Goal: Task Accomplishment & Management: Manage account settings

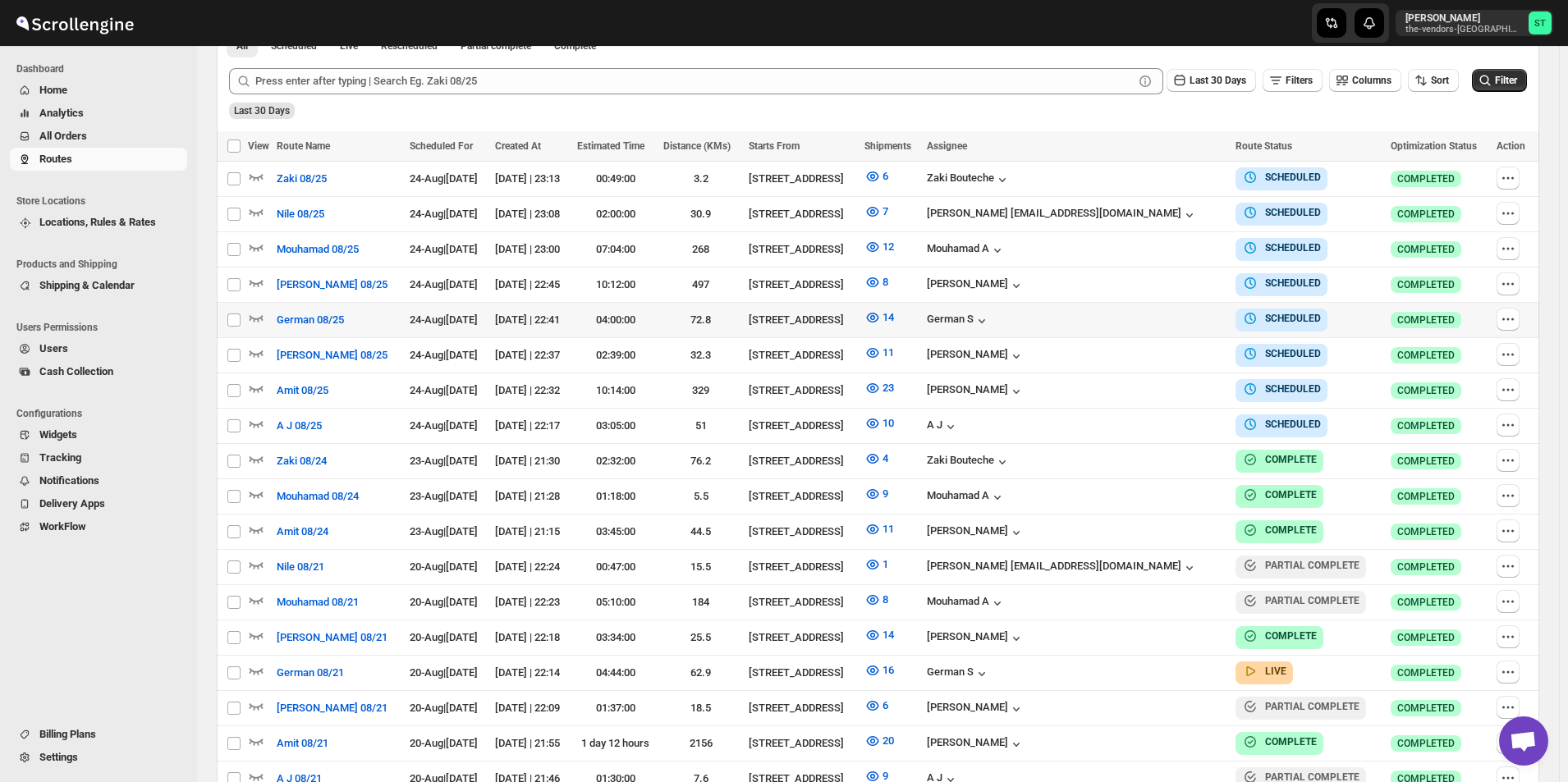
scroll to position [486, 0]
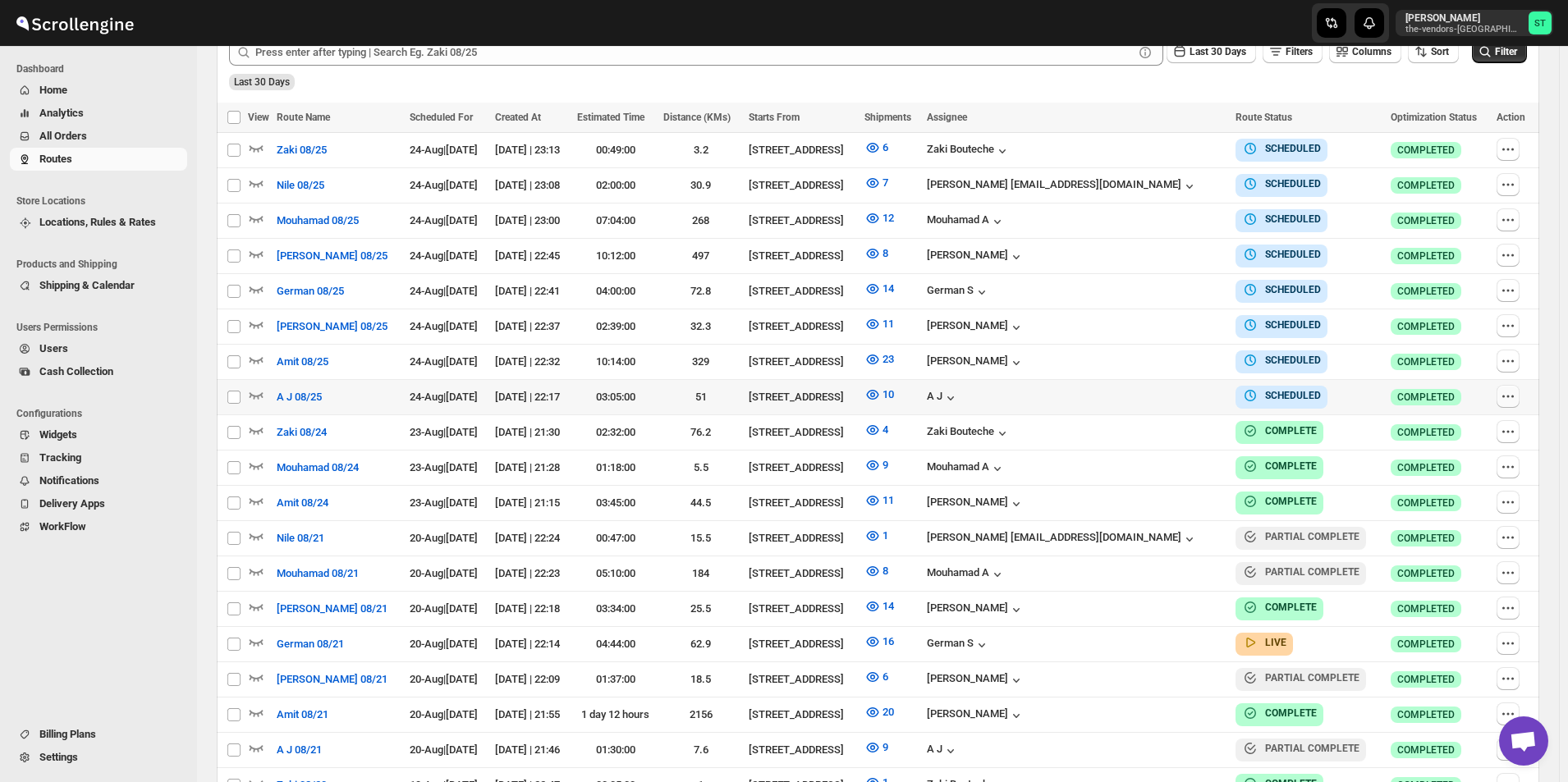
click at [1512, 388] on icon "button" at bounding box center [1508, 396] width 16 height 16
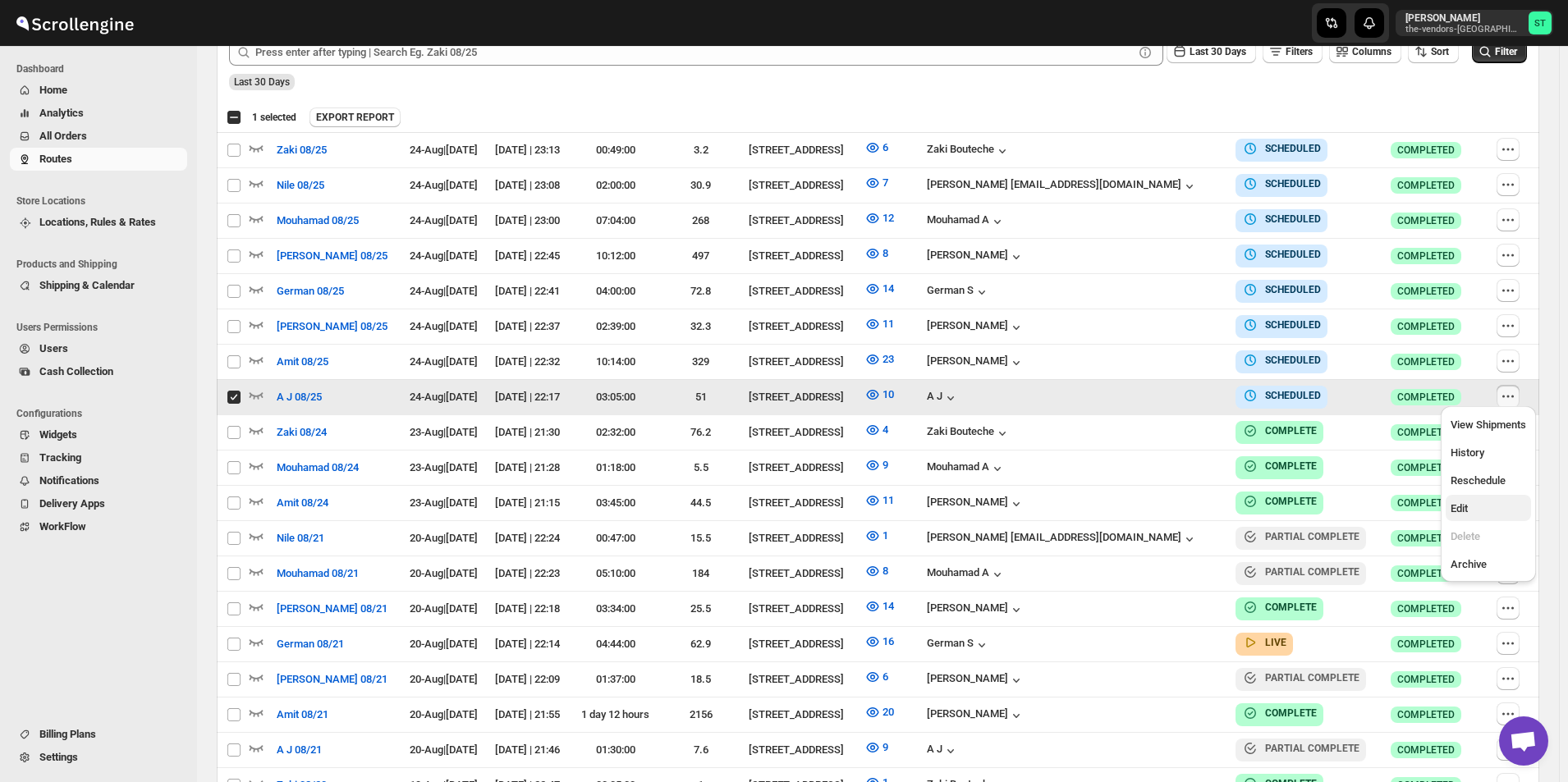
click at [1480, 502] on span "Edit" at bounding box center [1488, 509] width 75 height 16
checkbox input "false"
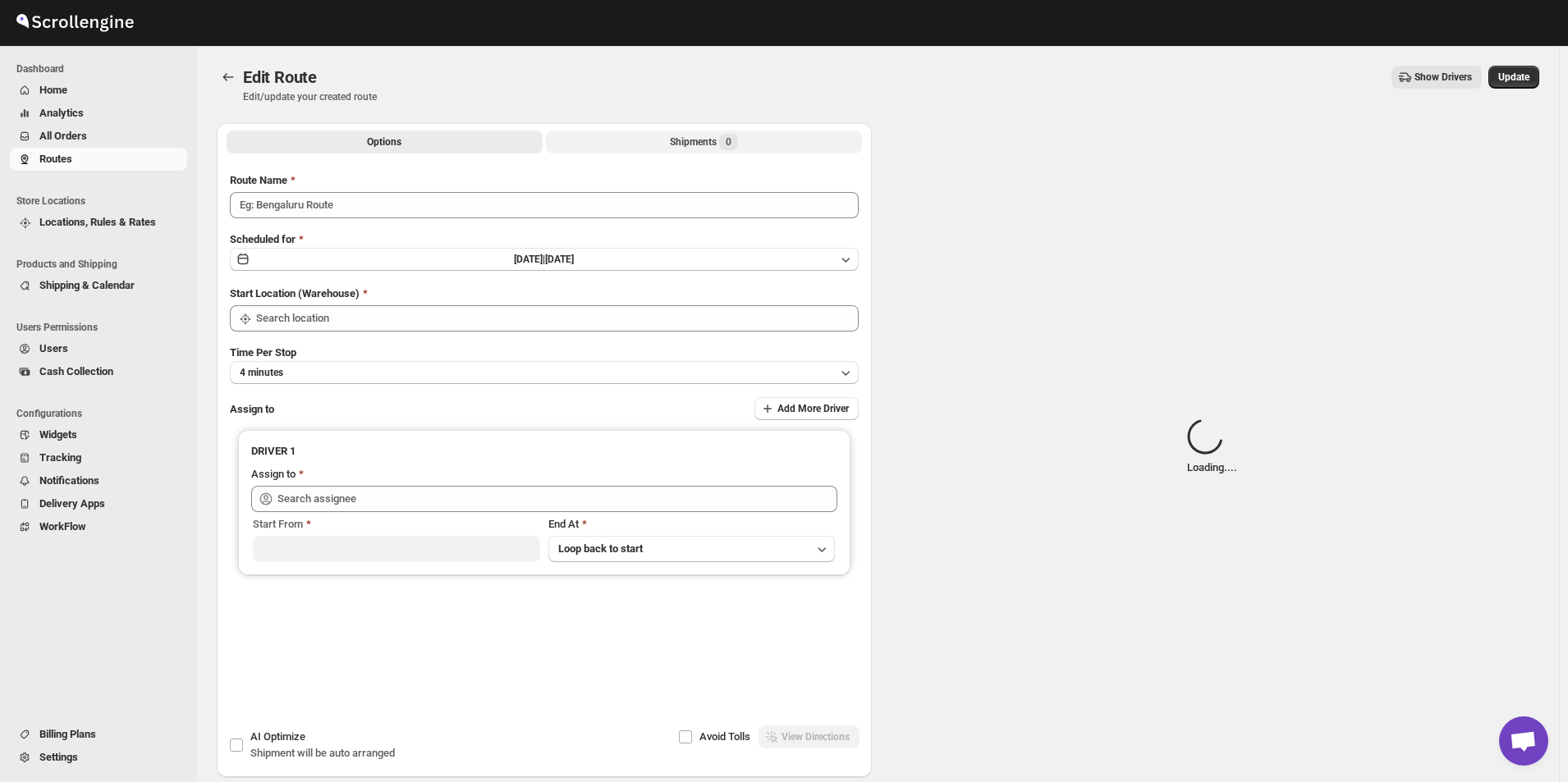
type input "A J 08/25"
type input "[STREET_ADDRESS]"
type input "A J (ajay6061996@gmail.com)"
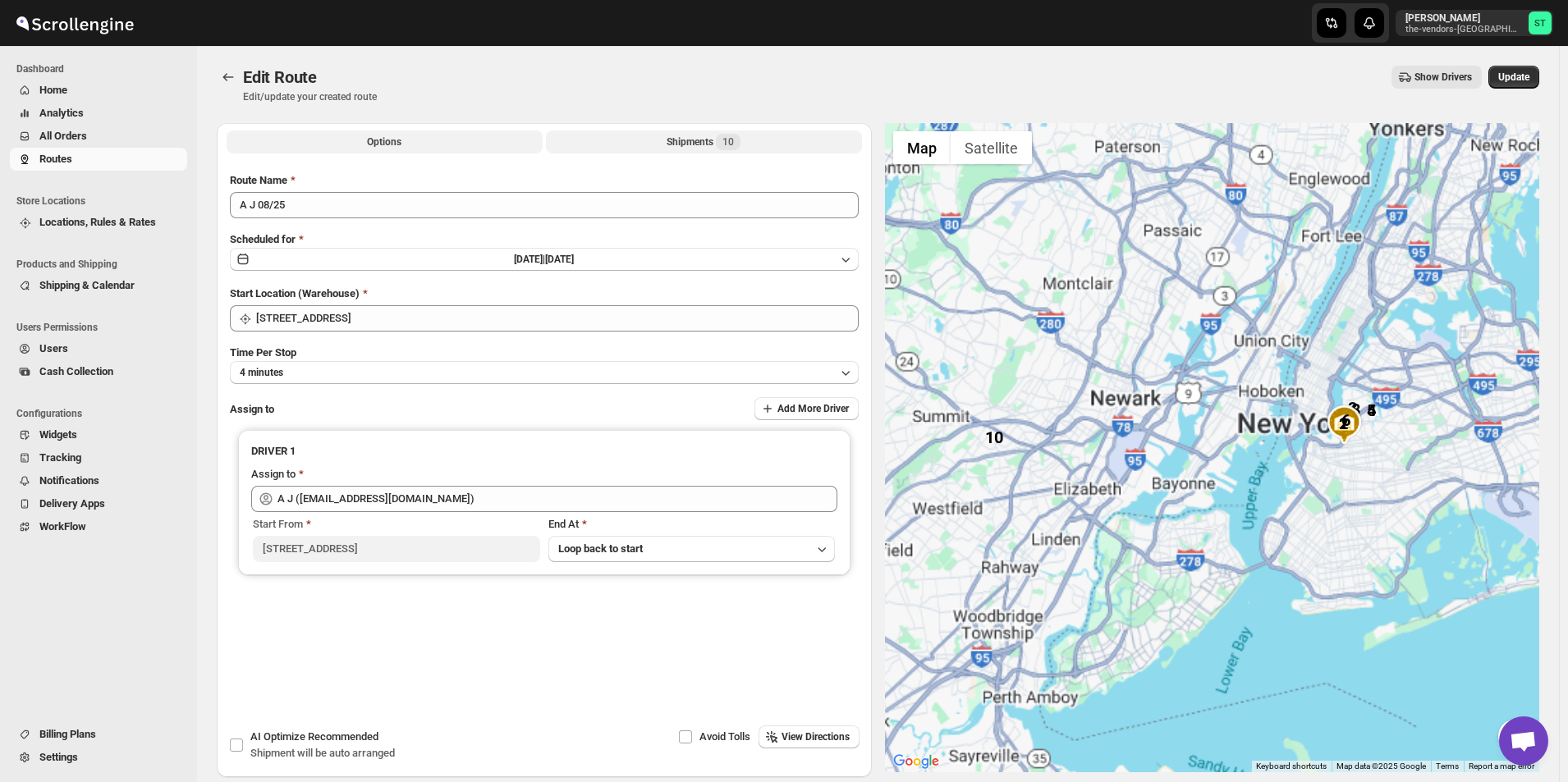
click at [695, 144] on div "Shipments 10" at bounding box center [703, 142] width 74 height 16
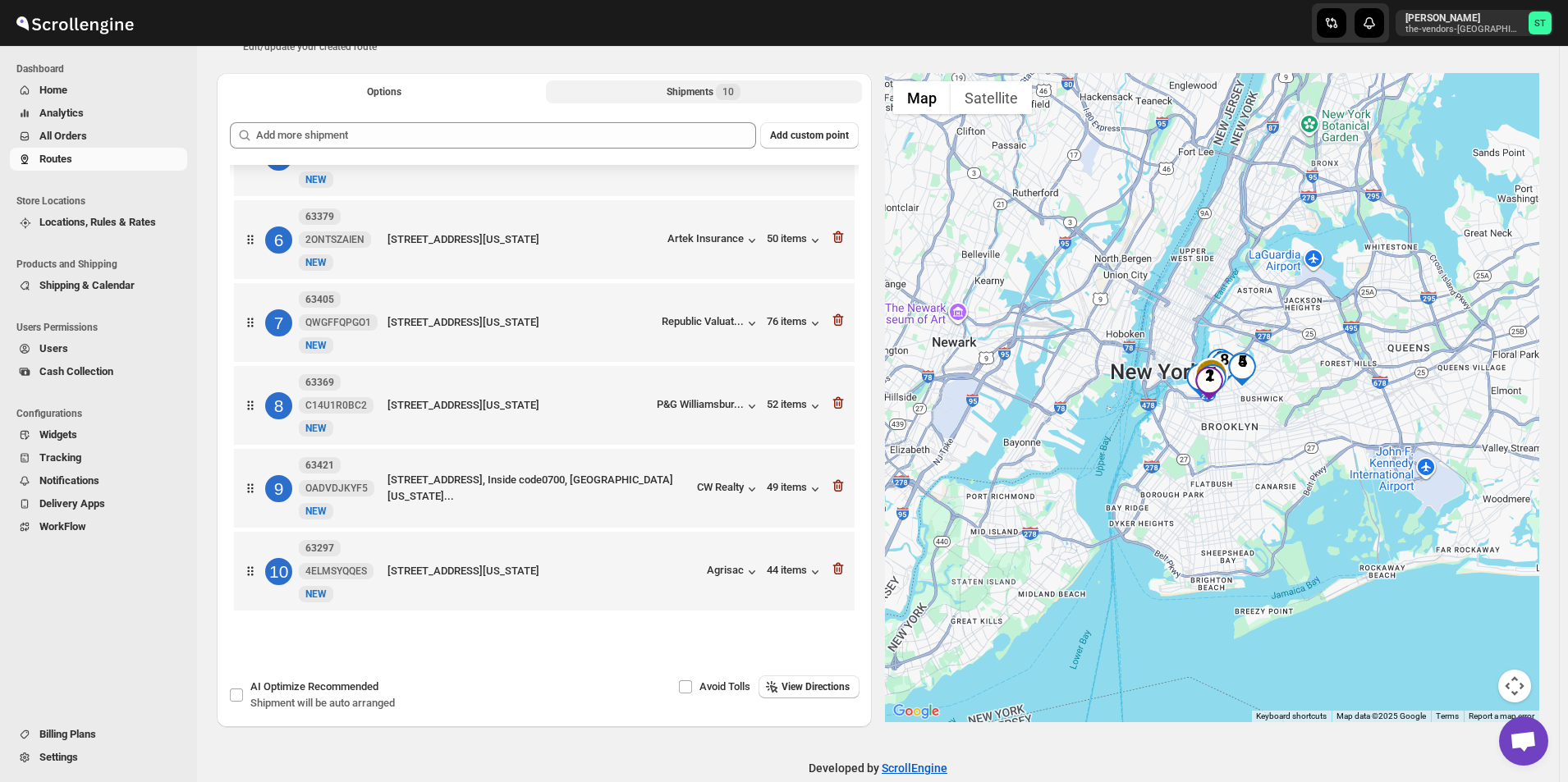
scroll to position [77, 0]
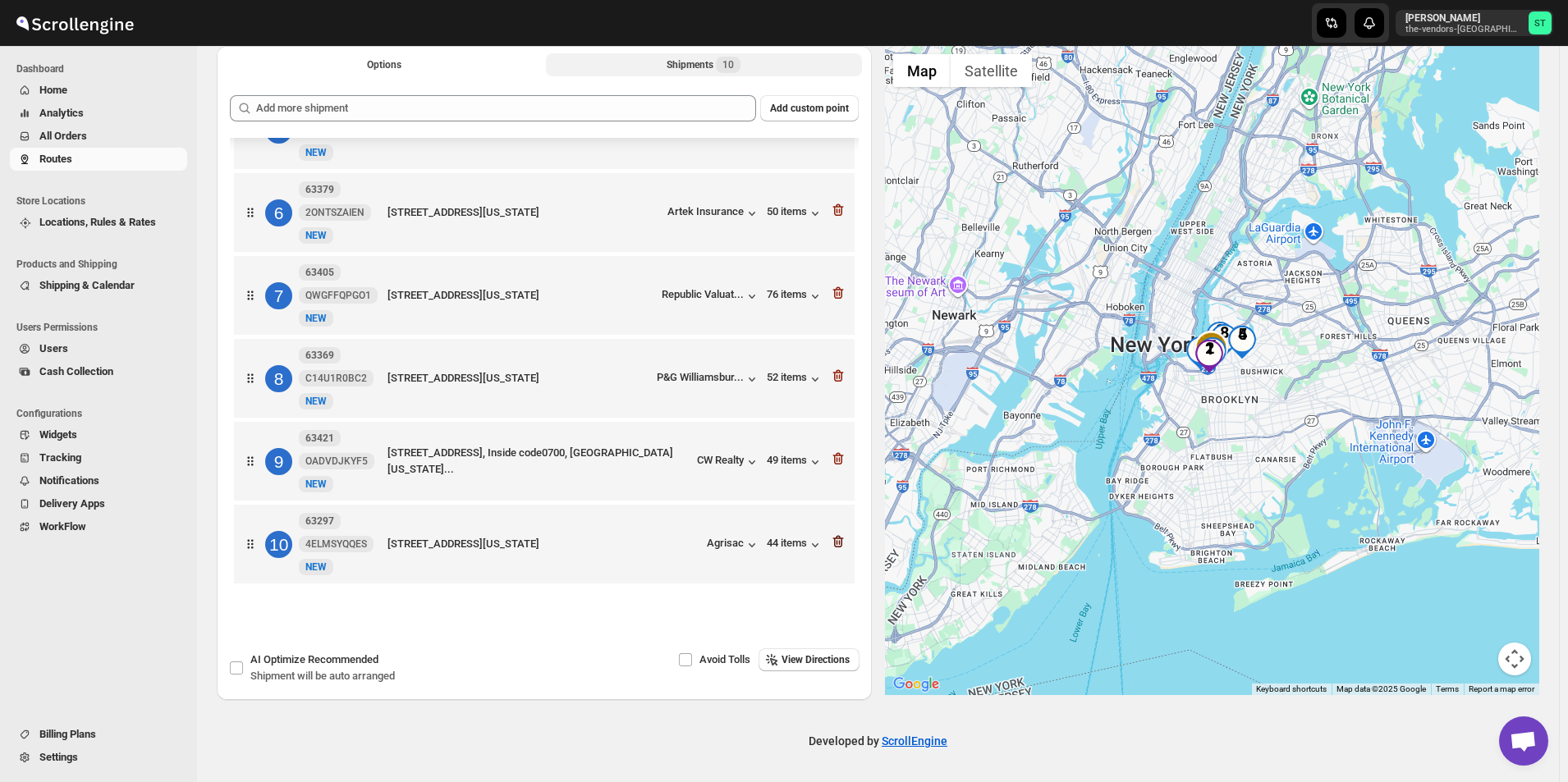
click at [834, 546] on icon "button" at bounding box center [839, 542] width 16 height 16
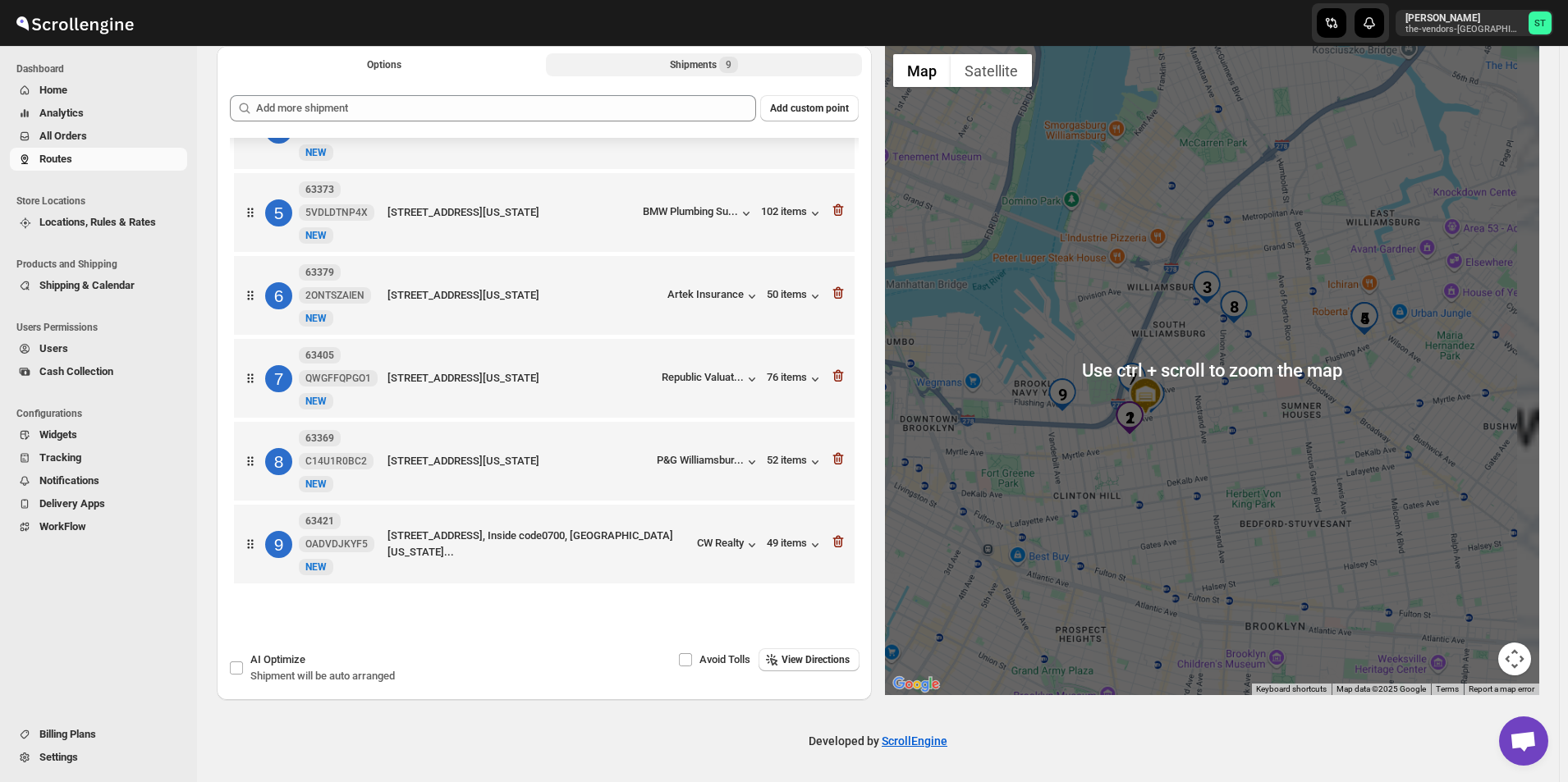
scroll to position [0, 0]
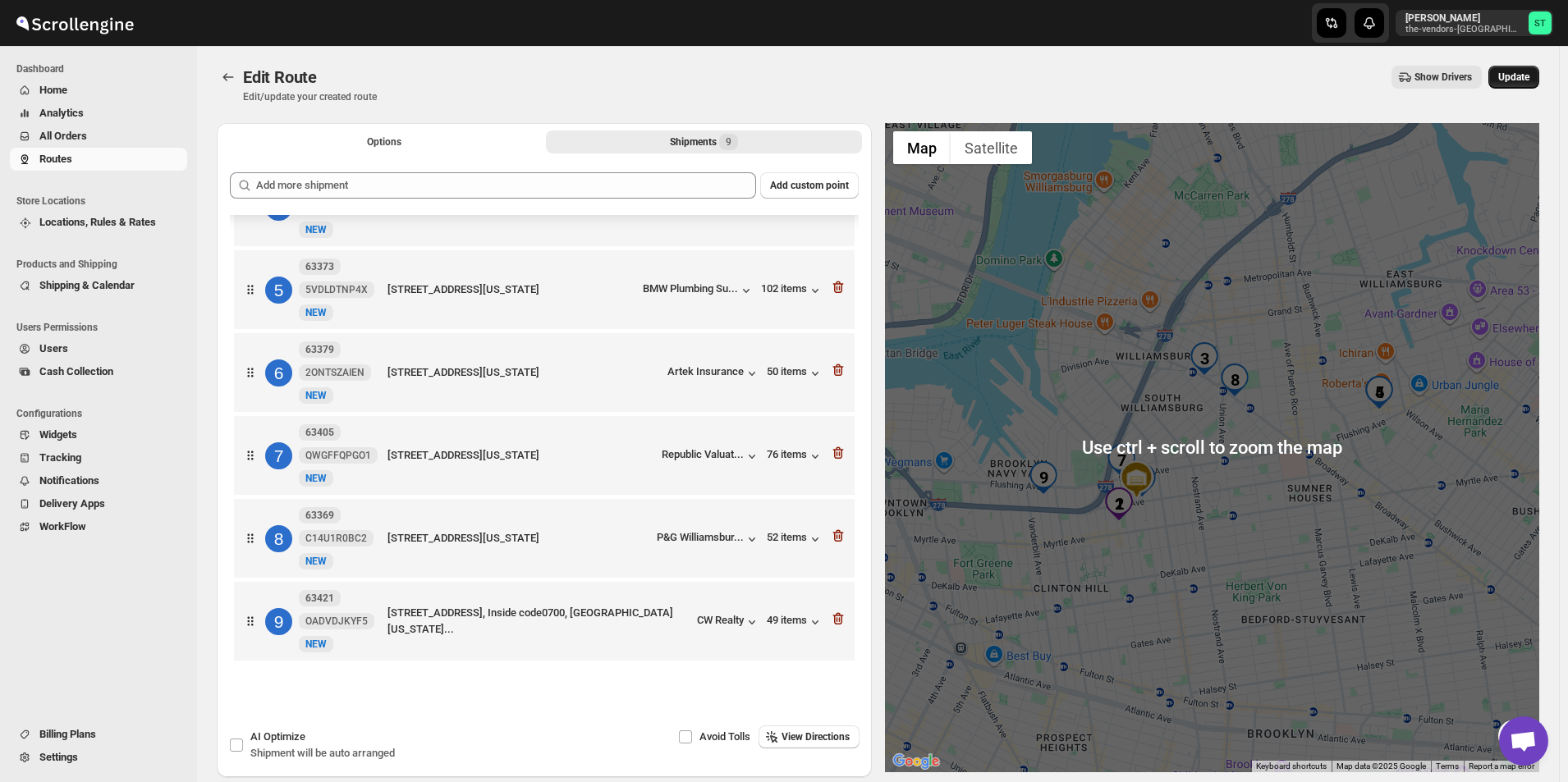
click at [1530, 77] on span "Update" at bounding box center [1513, 77] width 31 height 13
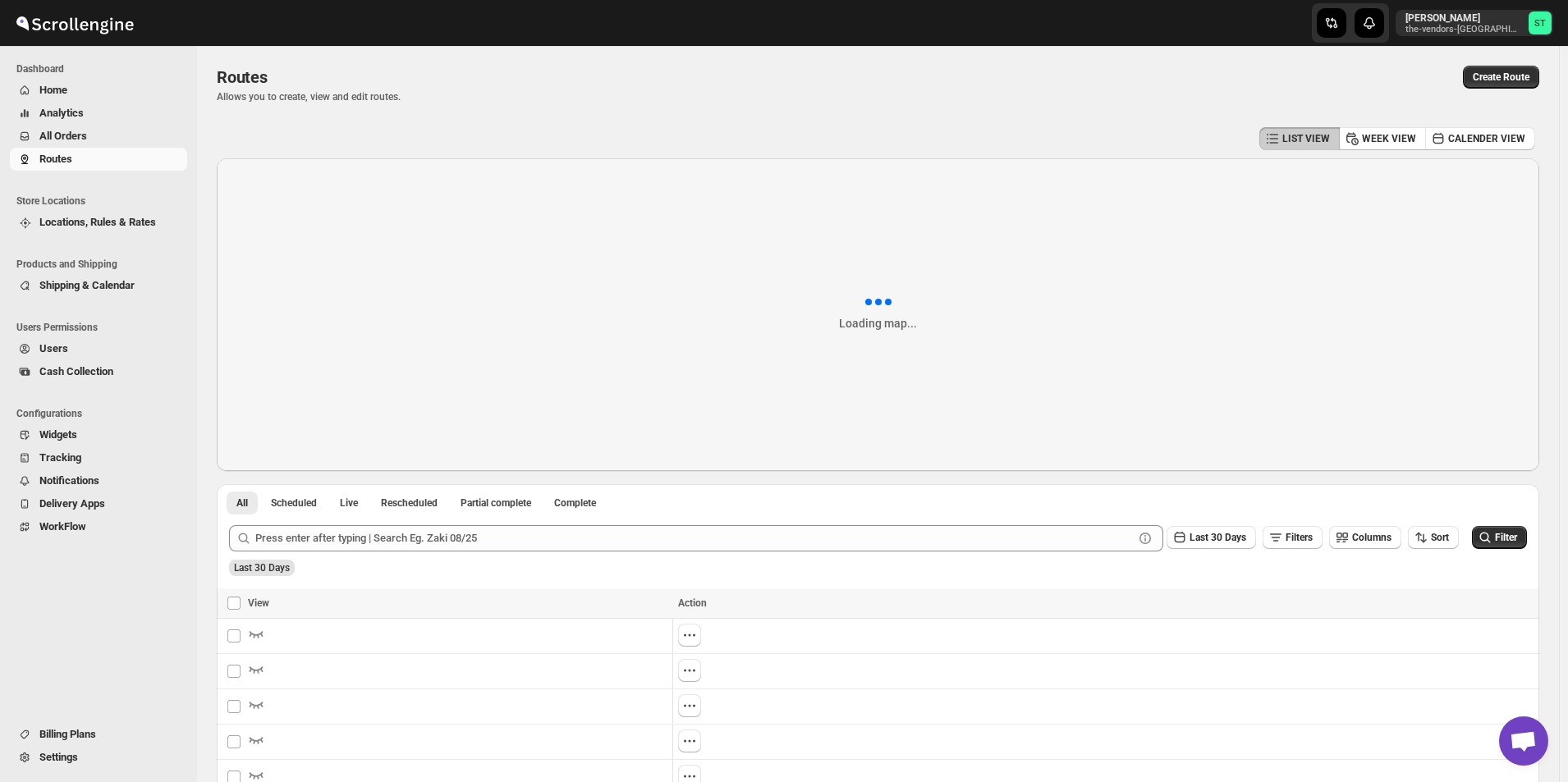
click at [83, 136] on span "All Orders" at bounding box center [63, 136] width 47 height 13
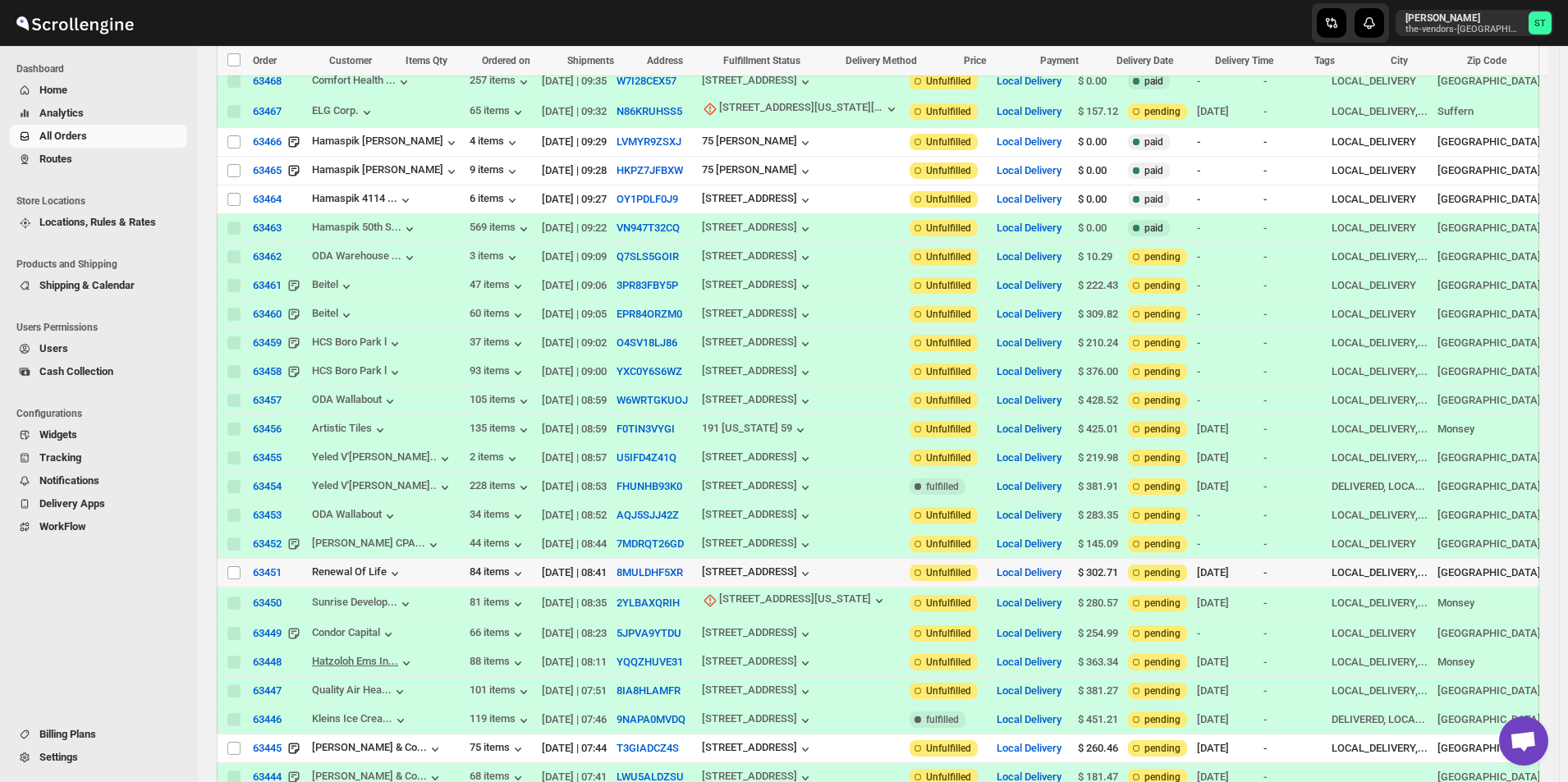
scroll to position [999, 0]
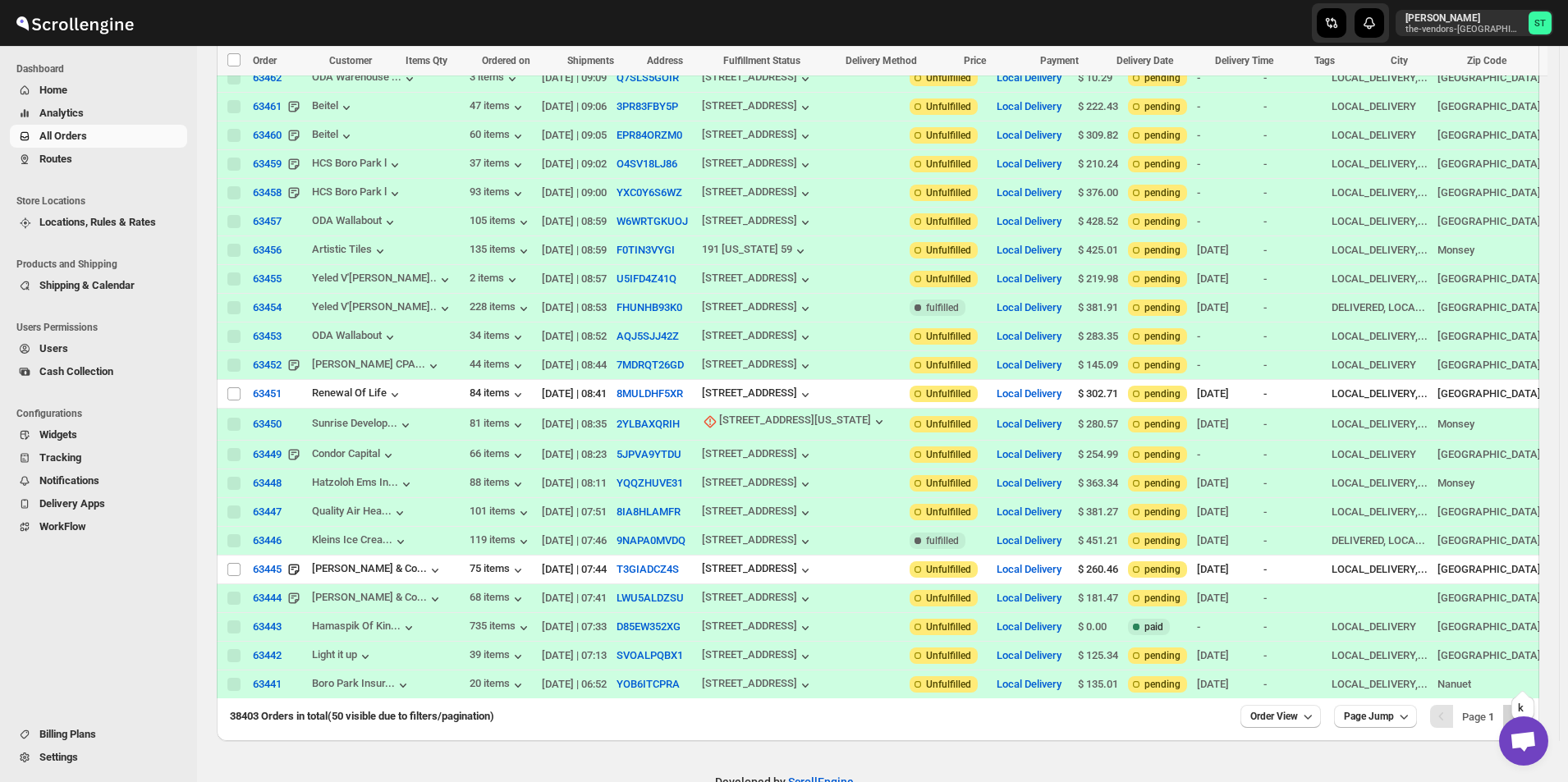
click at [1522, 708] on icon "Next" at bounding box center [1514, 717] width 16 height 16
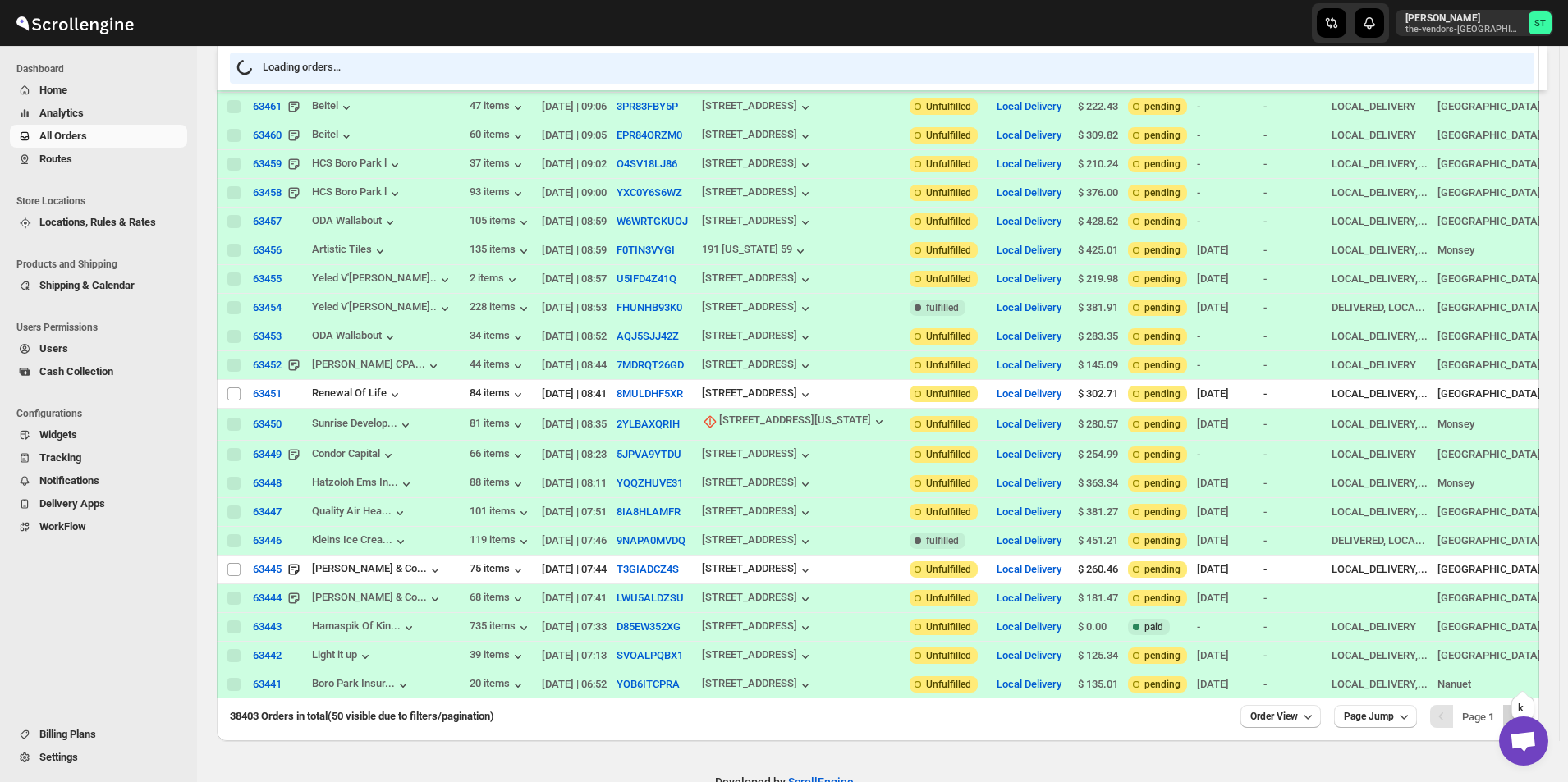
click at [1523, 708] on icon "Next" at bounding box center [1514, 717] width 16 height 16
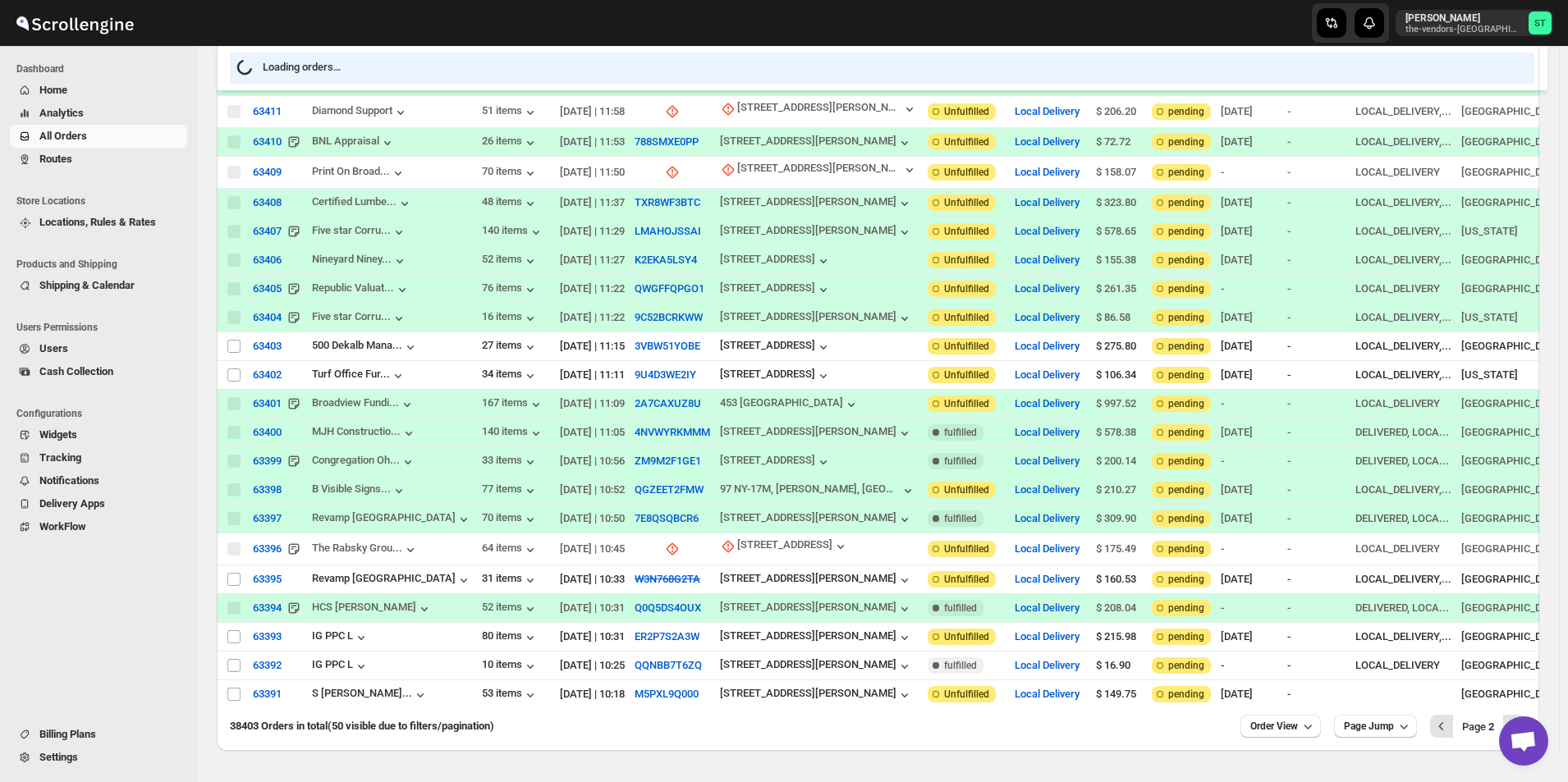
scroll to position [1, 0]
click at [1523, 718] on icon "Next" at bounding box center [1514, 727] width 16 height 16
click at [1521, 718] on icon "Next" at bounding box center [1514, 727] width 16 height 16
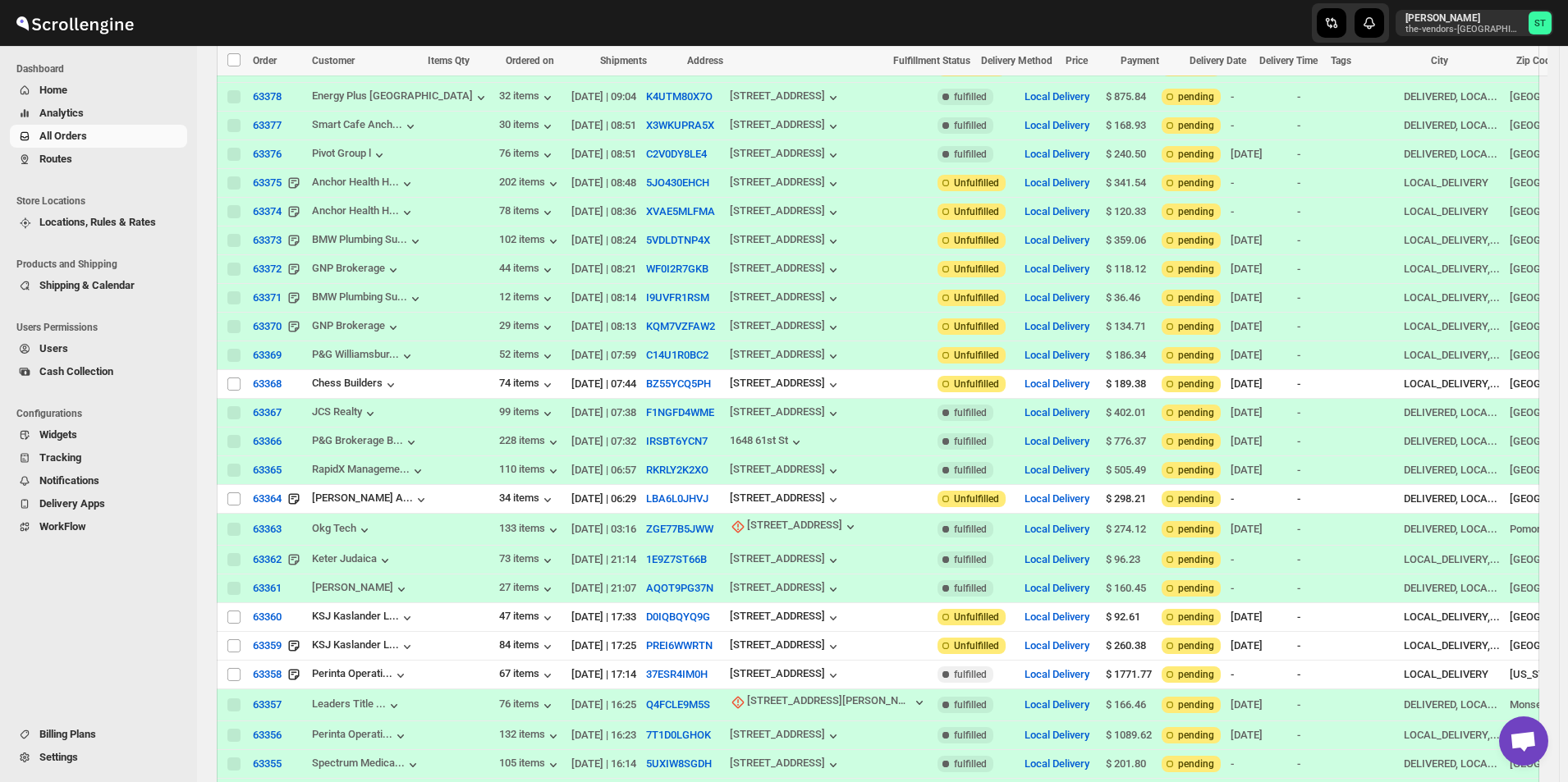
scroll to position [1003, 0]
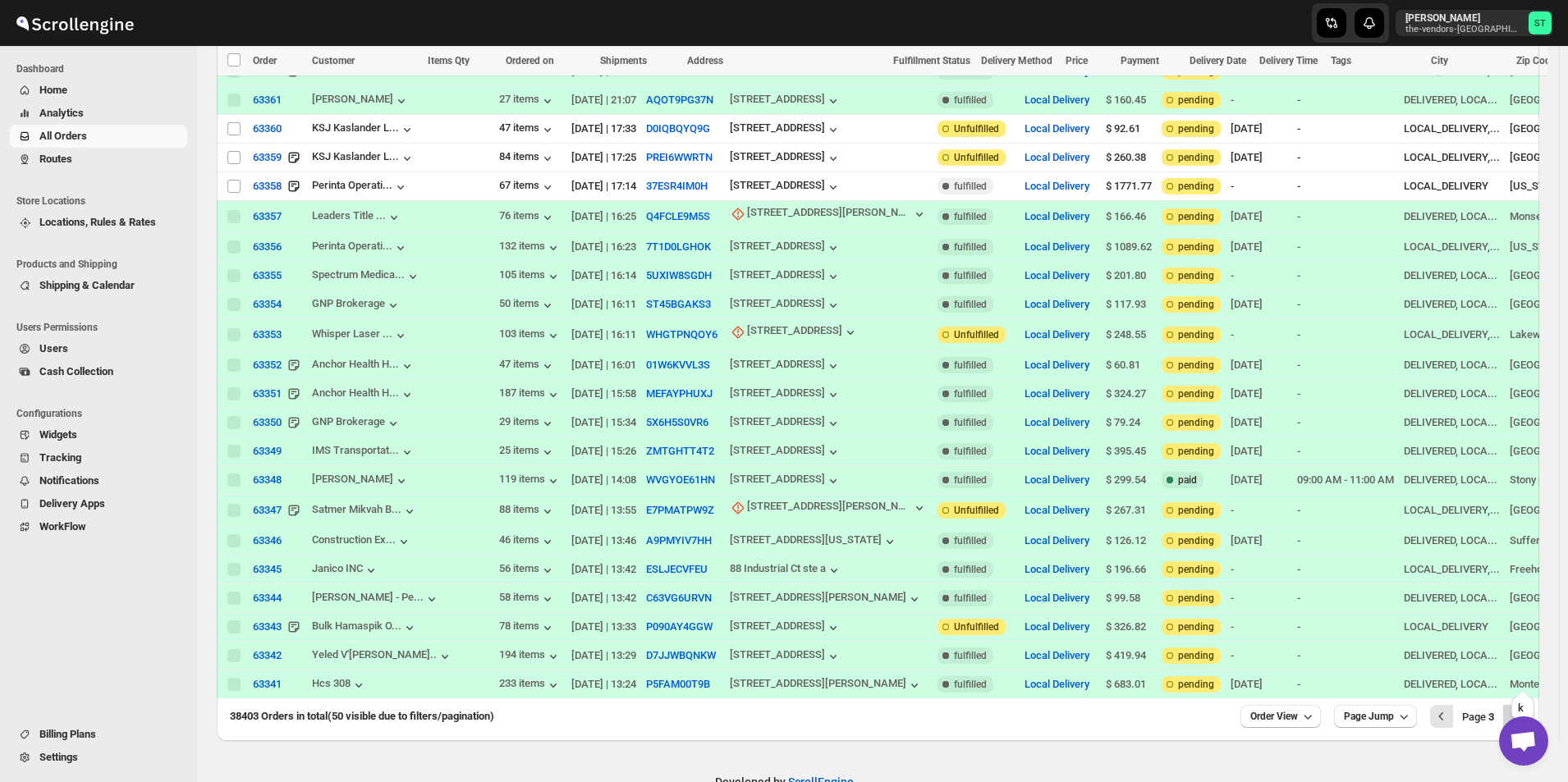
click at [1522, 708] on icon "Next" at bounding box center [1514, 717] width 16 height 16
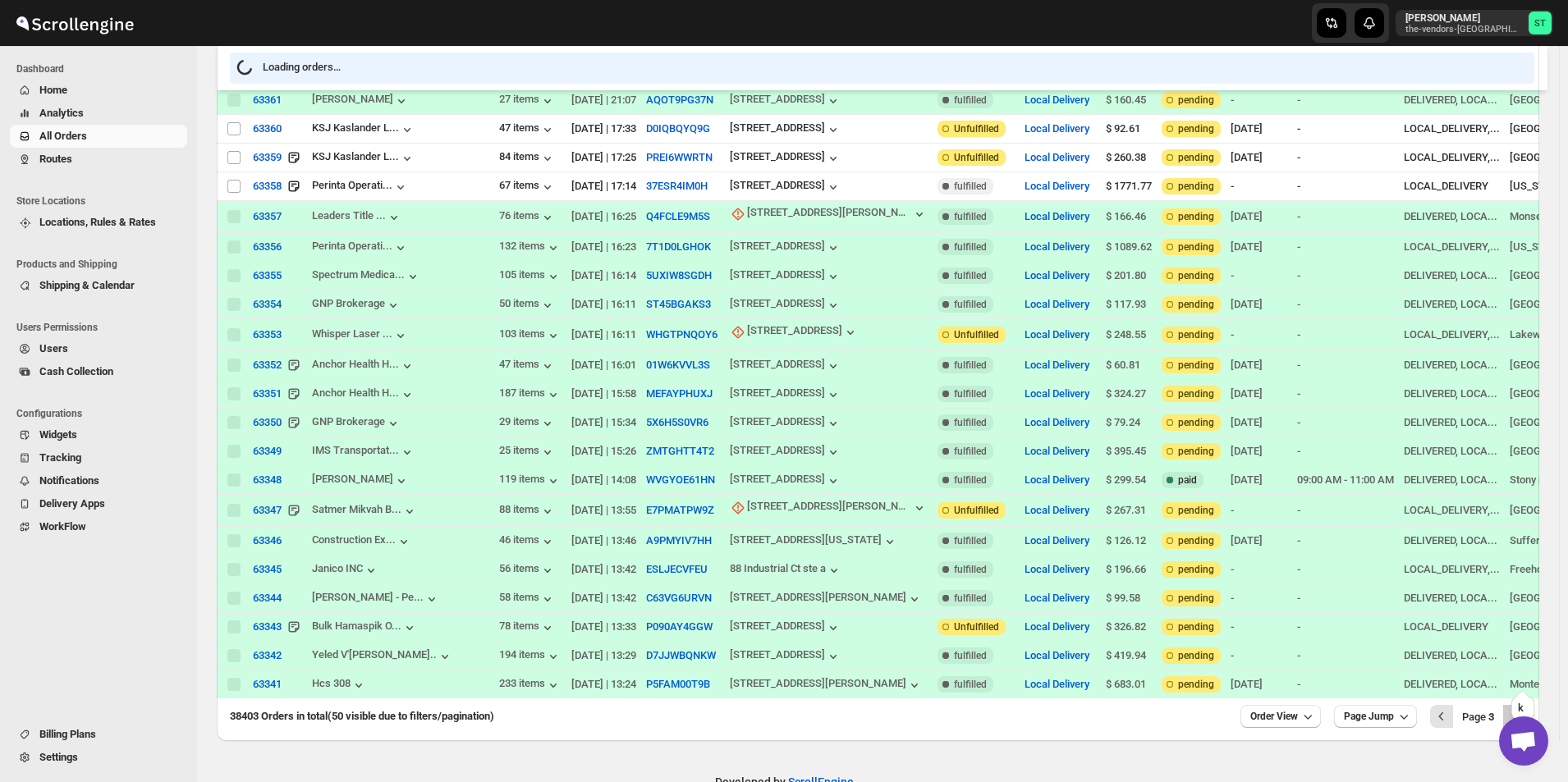
click at [1514, 708] on icon "Next" at bounding box center [1514, 717] width 16 height 16
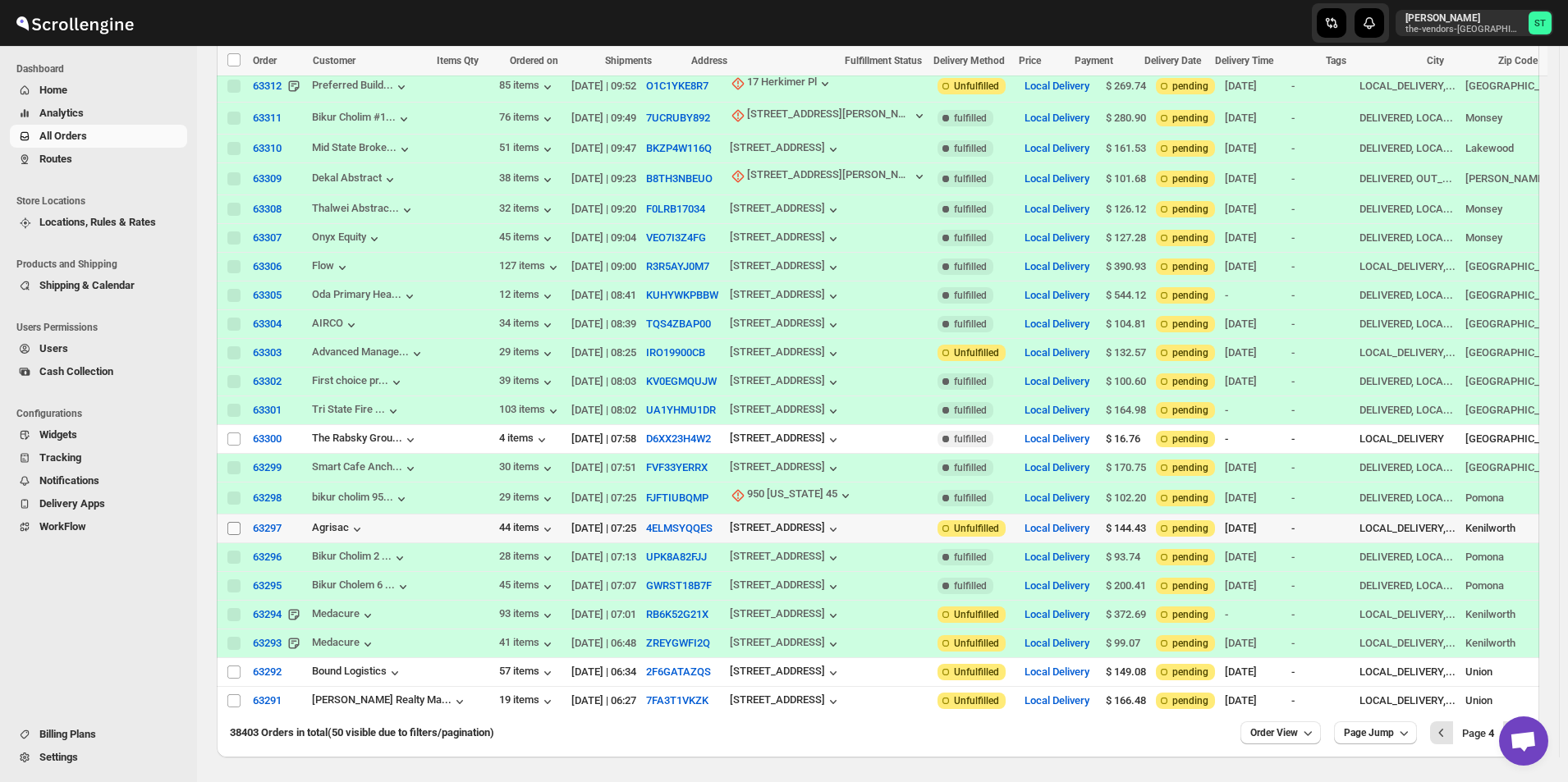
click at [233, 522] on input "Select order" at bounding box center [234, 528] width 13 height 13
checkbox input "true"
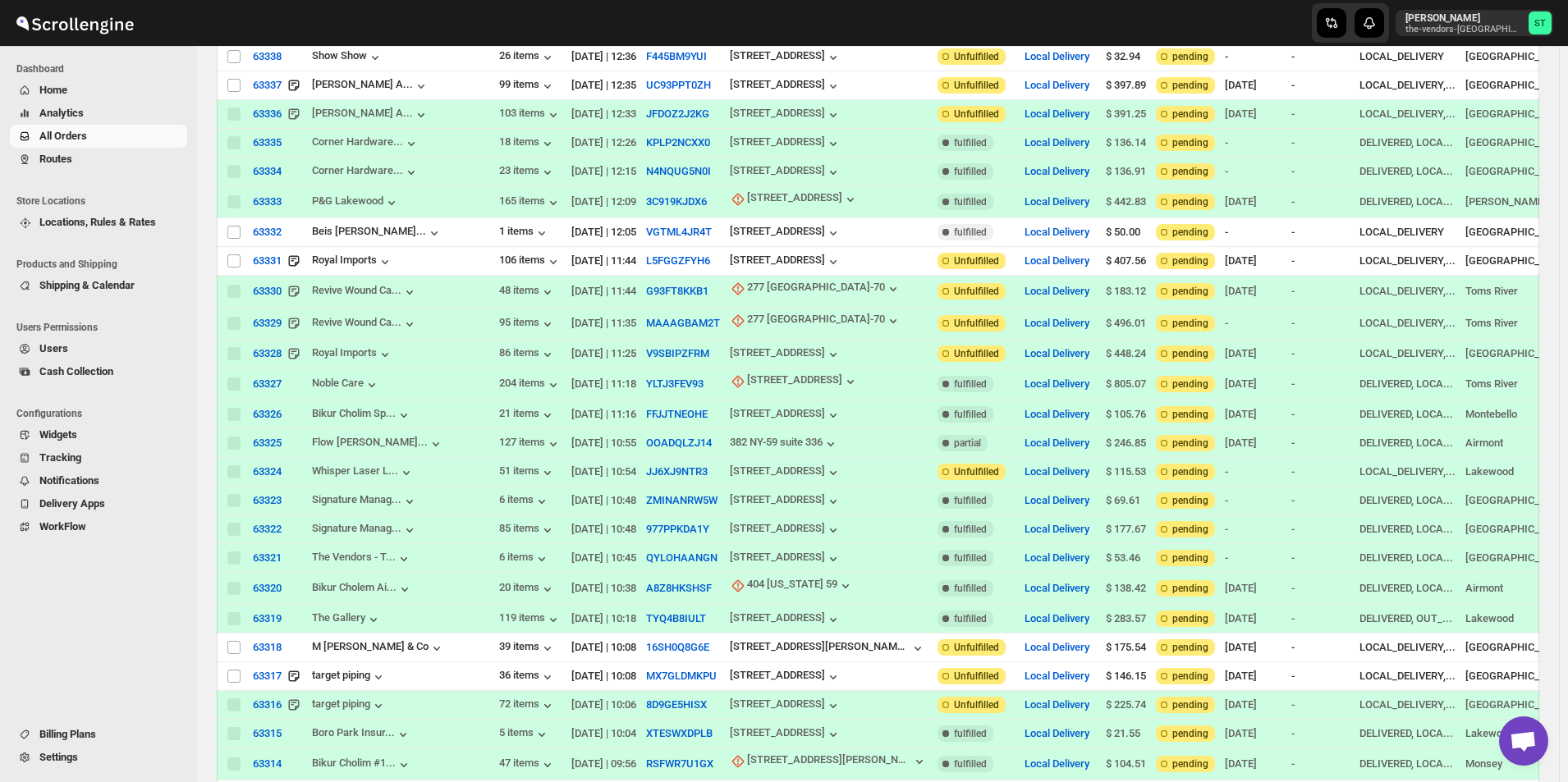
scroll to position [0, 0]
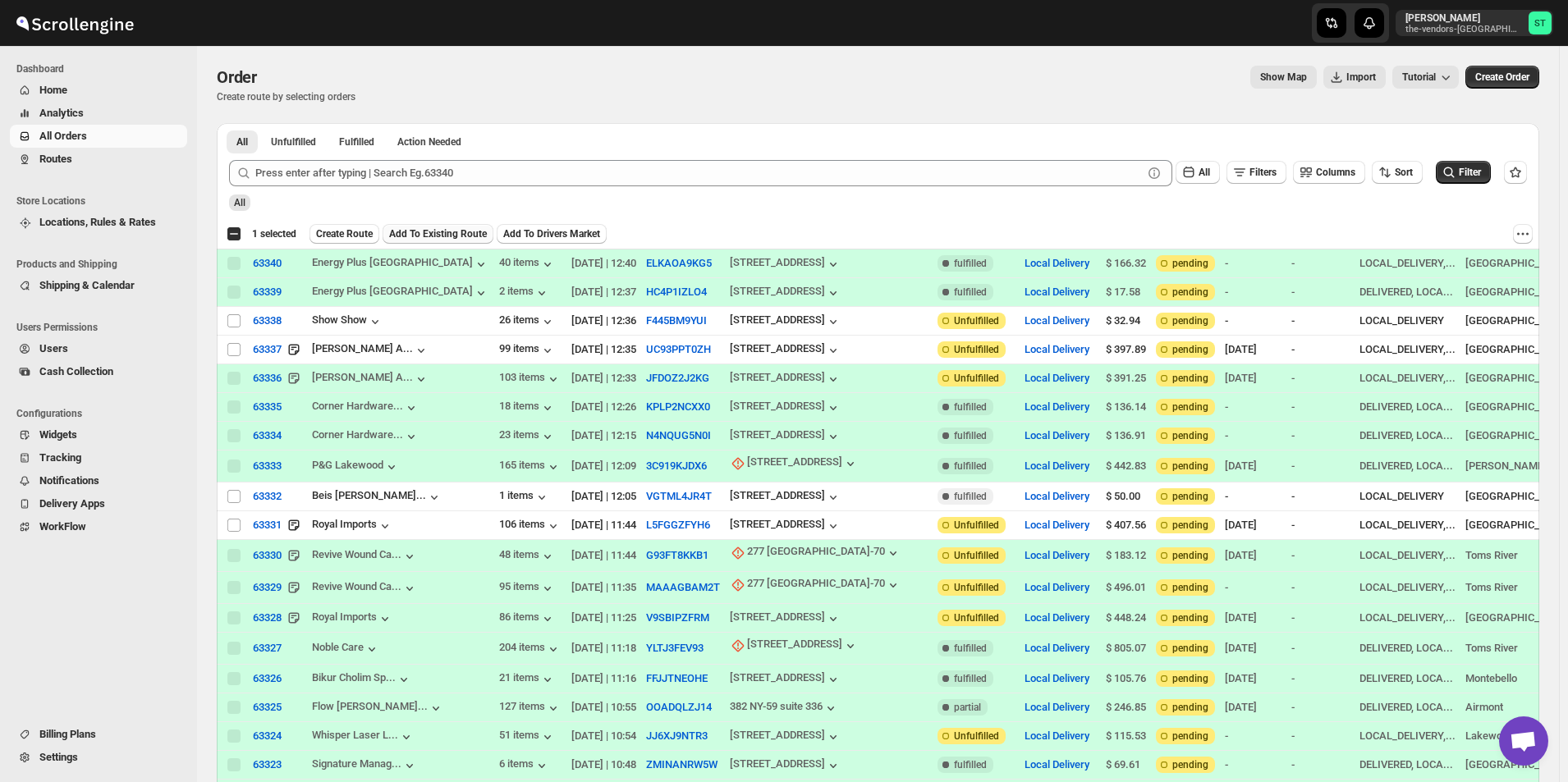
click at [445, 240] on button "Add To Existing Route" at bounding box center [438, 234] width 111 height 20
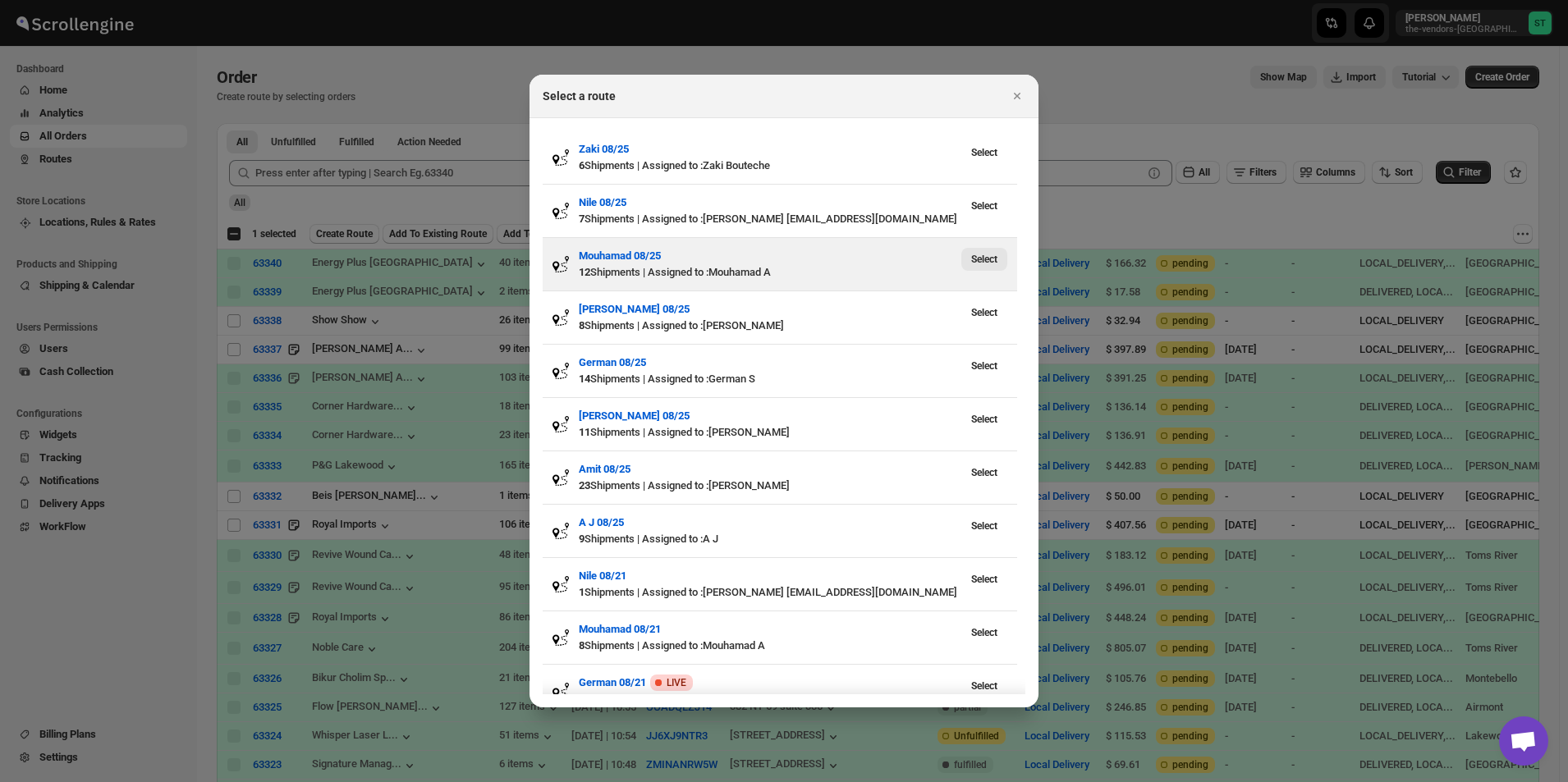
click at [989, 261] on span "Select" at bounding box center [984, 259] width 26 height 13
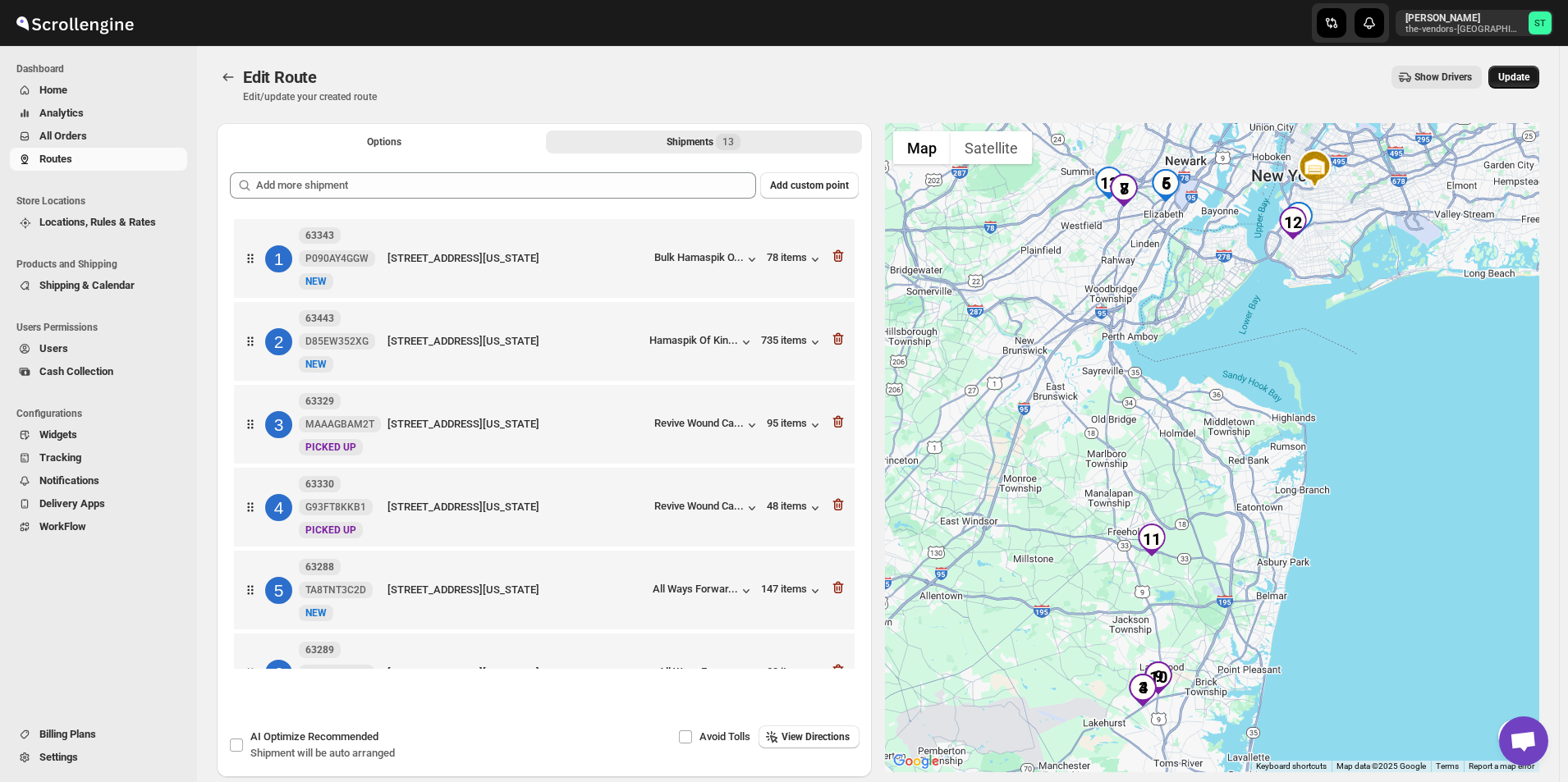
click at [1529, 77] on span "Update" at bounding box center [1513, 77] width 31 height 13
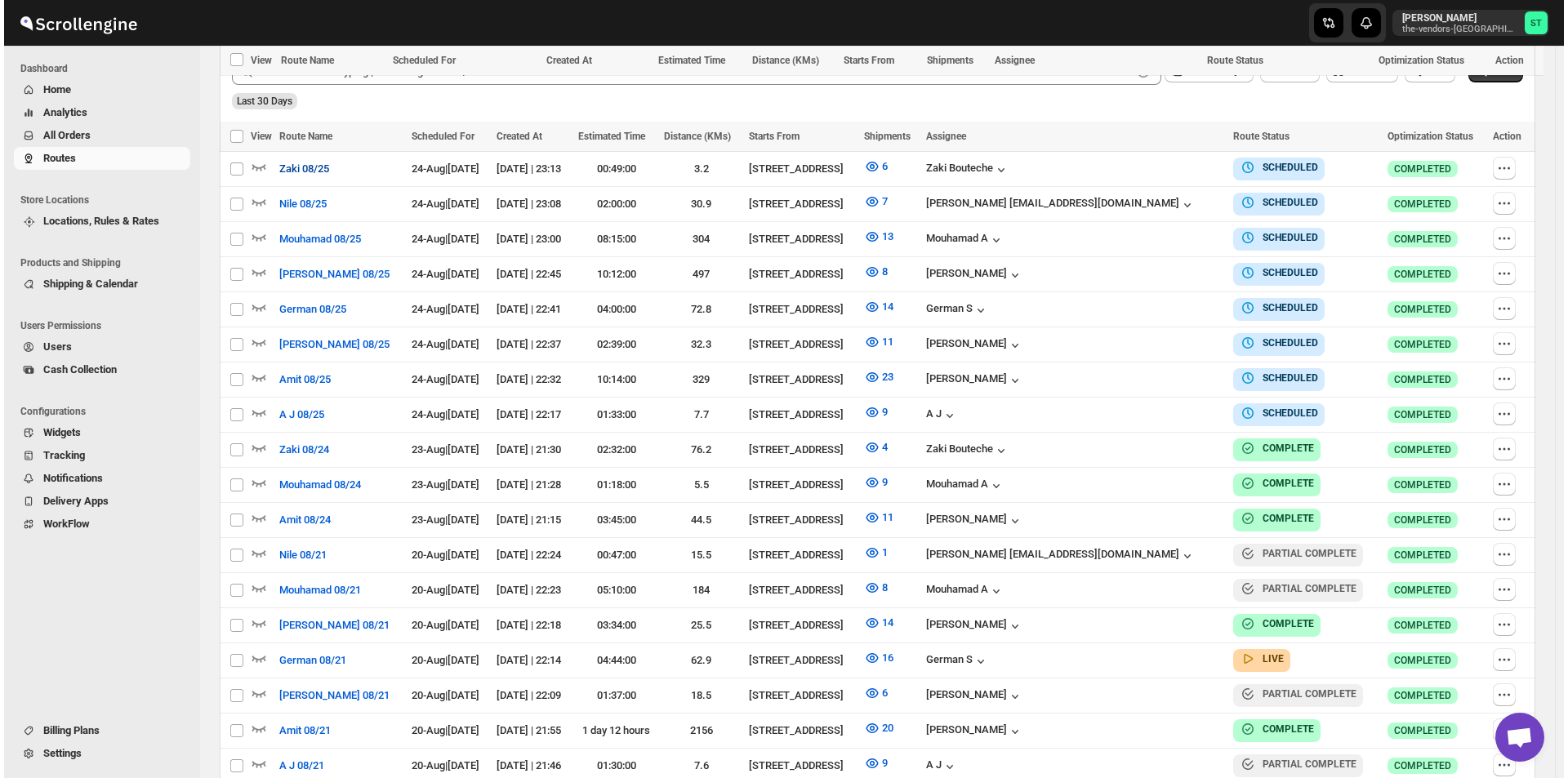
scroll to position [402, 0]
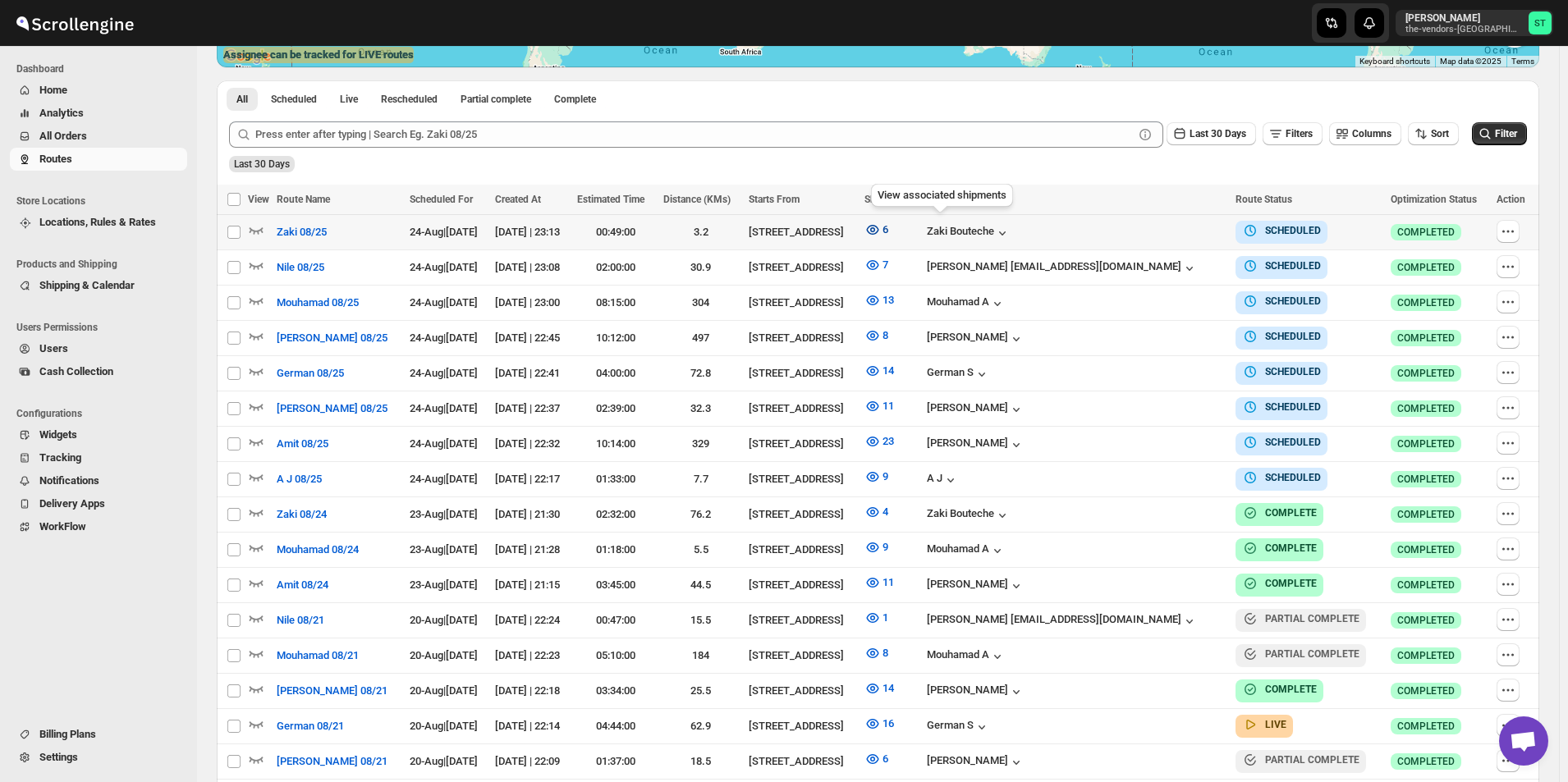
click at [879, 229] on icon "button" at bounding box center [872, 229] width 13 height 10
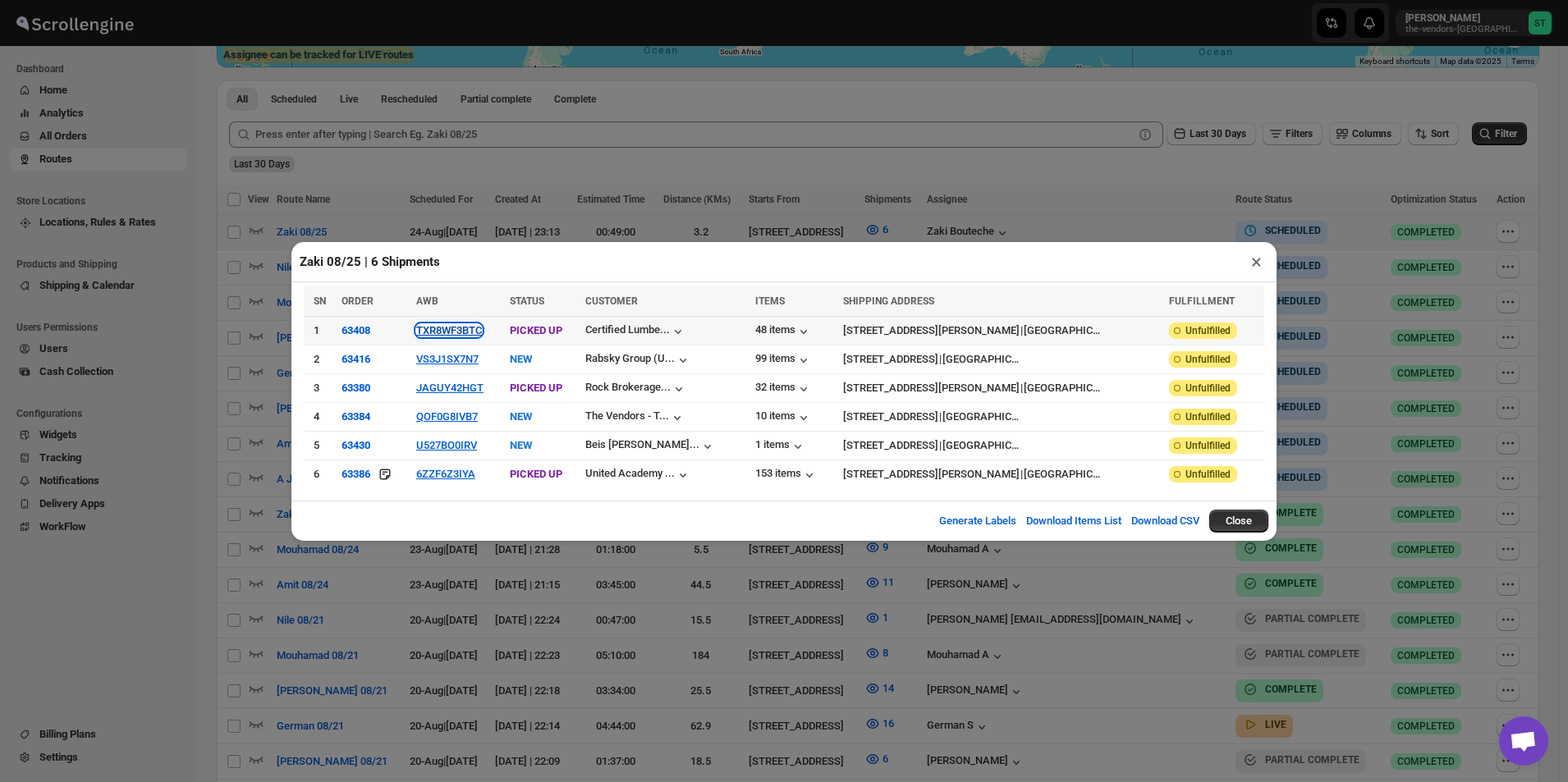
click at [456, 331] on button "TXR8WF3BTC" at bounding box center [449, 331] width 65 height 13
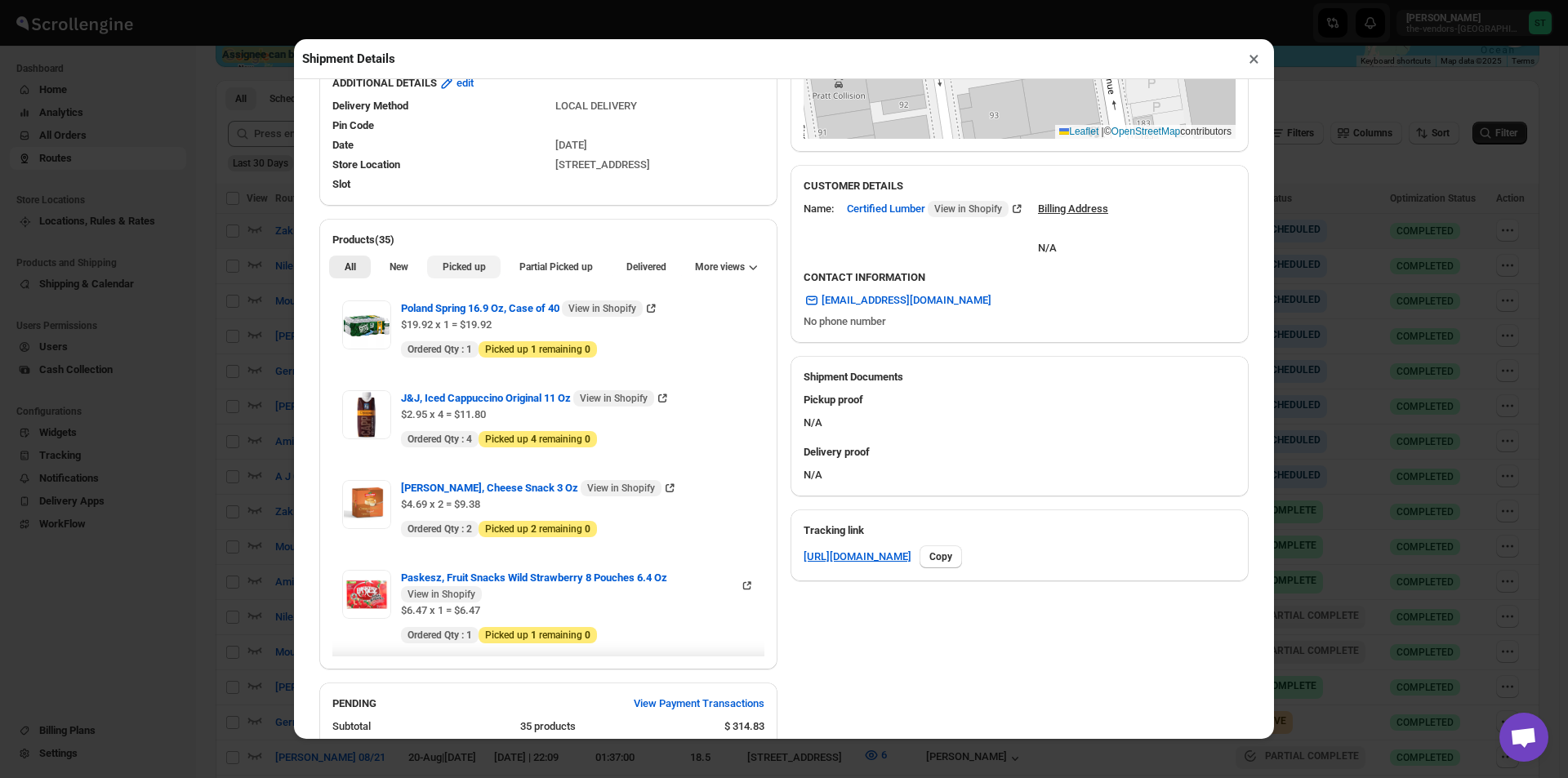
scroll to position [164, 0]
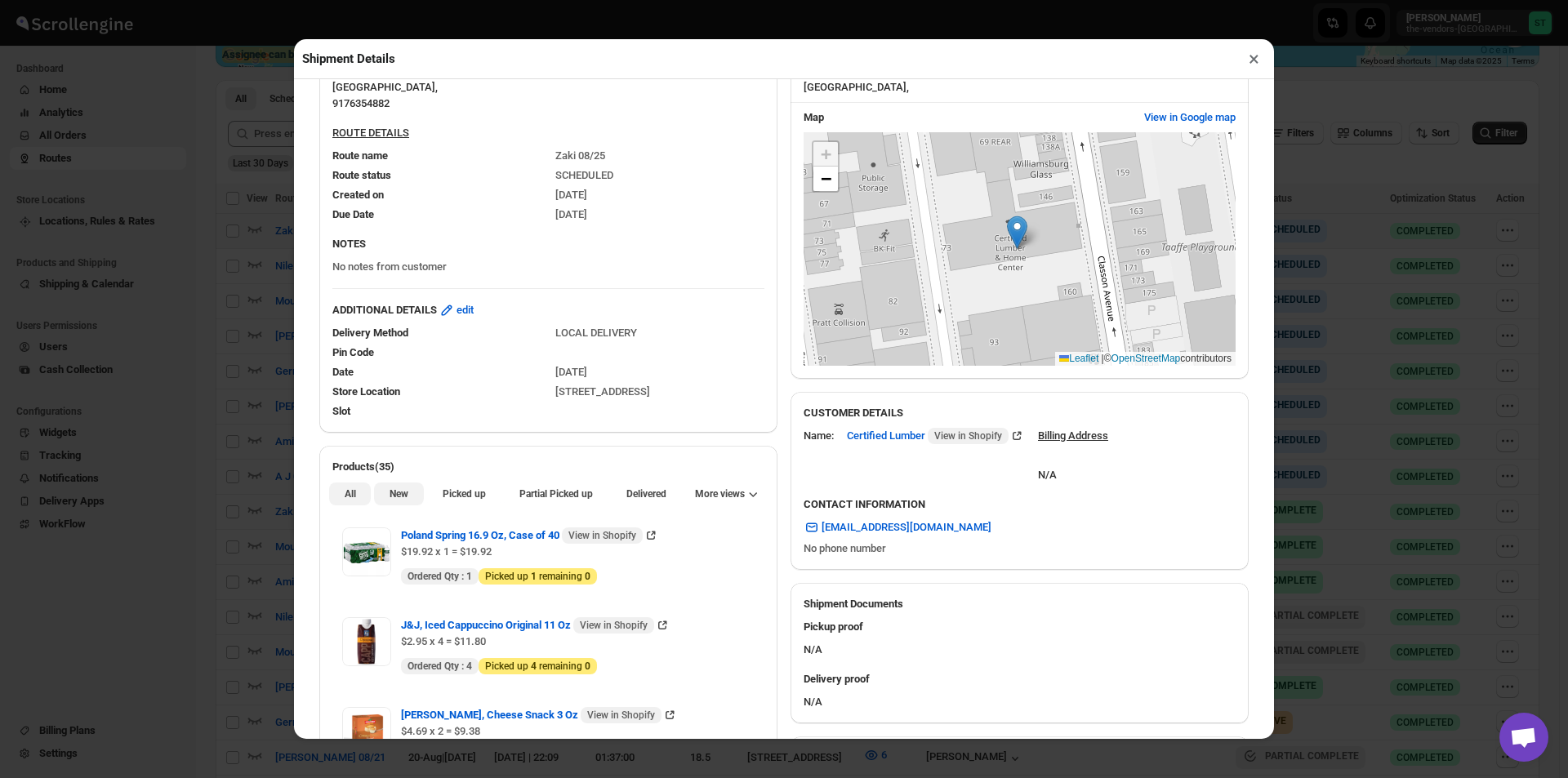
click at [405, 493] on span "New" at bounding box center [399, 494] width 19 height 13
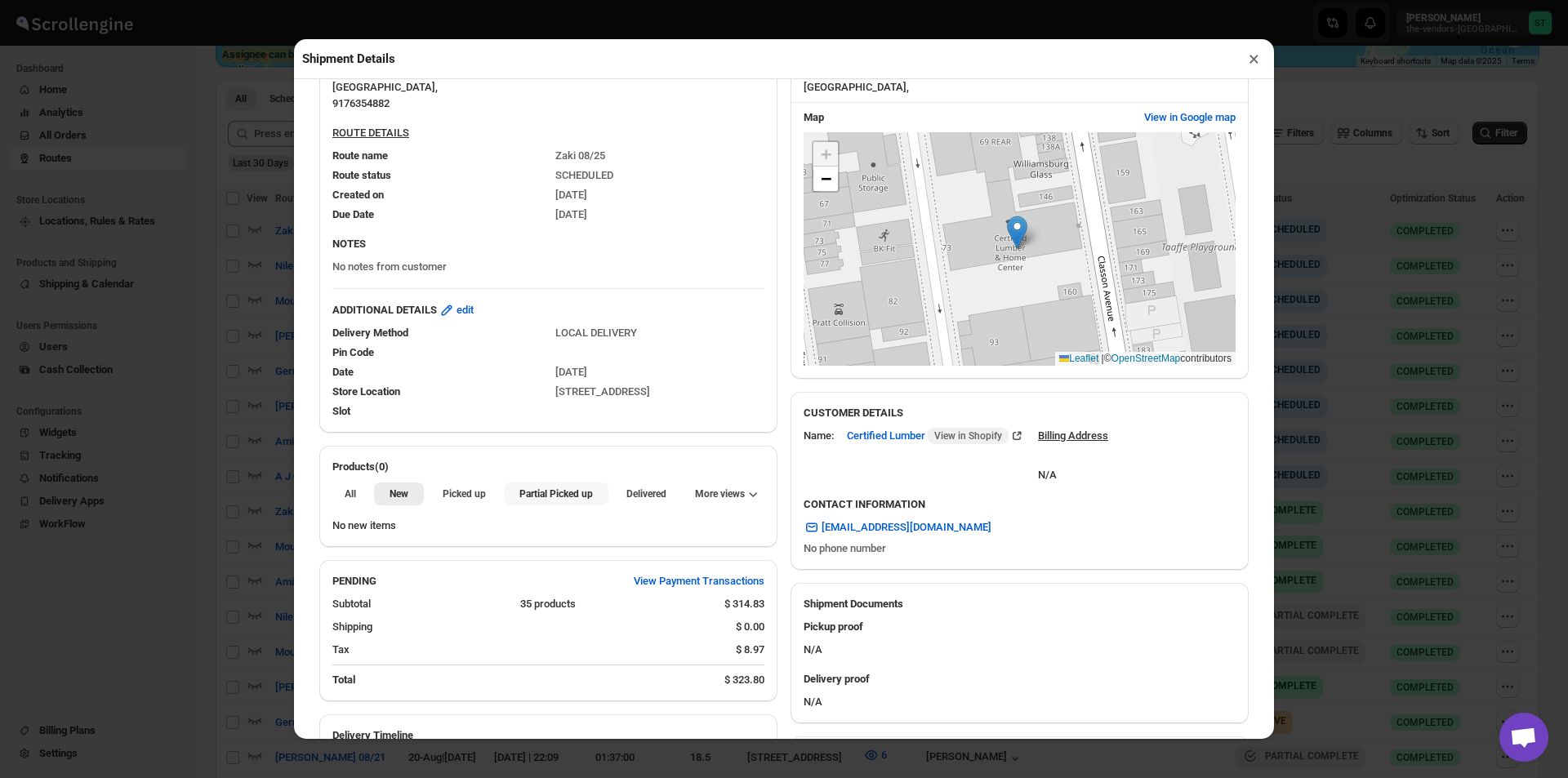
drag, startPoint x: 538, startPoint y: 506, endPoint x: 560, endPoint y: 491, distance: 26.6
click at [541, 506] on button "Partial Picked up" at bounding box center [556, 493] width 104 height 23
drag, startPoint x: 1250, startPoint y: 55, endPoint x: 1222, endPoint y: 85, distance: 41.0
click at [1250, 56] on button "×" at bounding box center [1254, 58] width 24 height 23
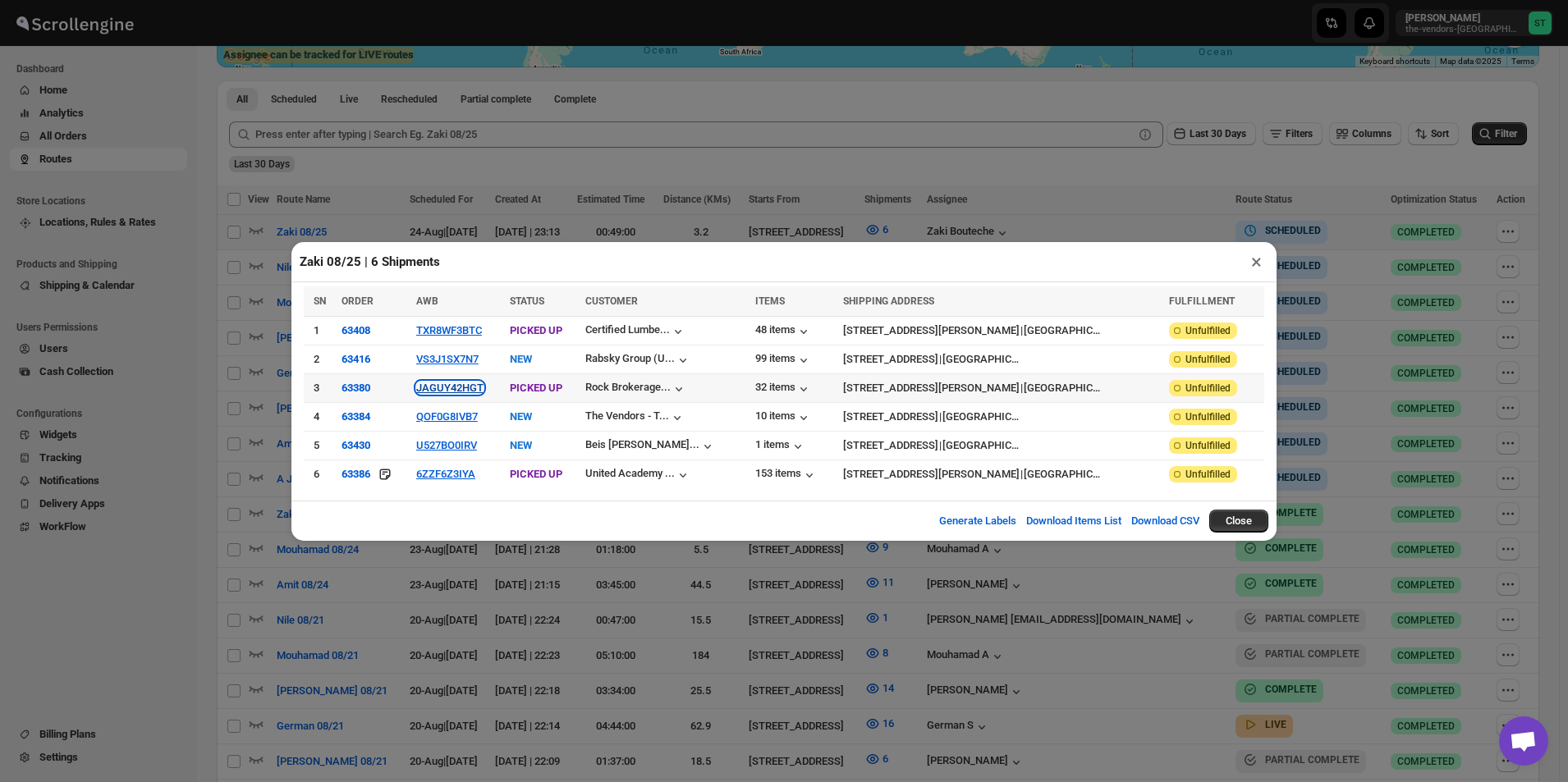
click at [463, 391] on button "JAGUY42HGT" at bounding box center [450, 388] width 67 height 13
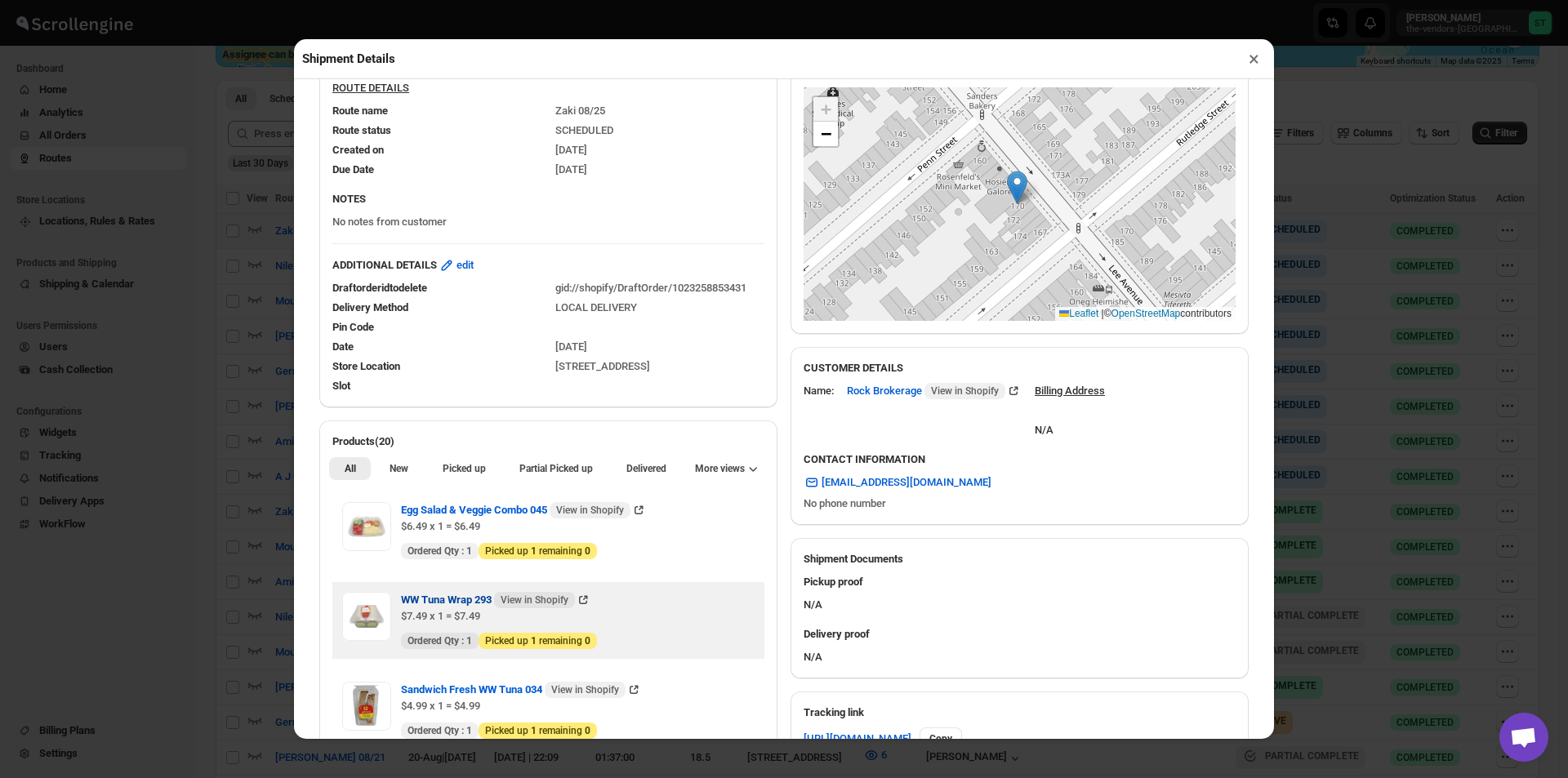
scroll to position [408, 0]
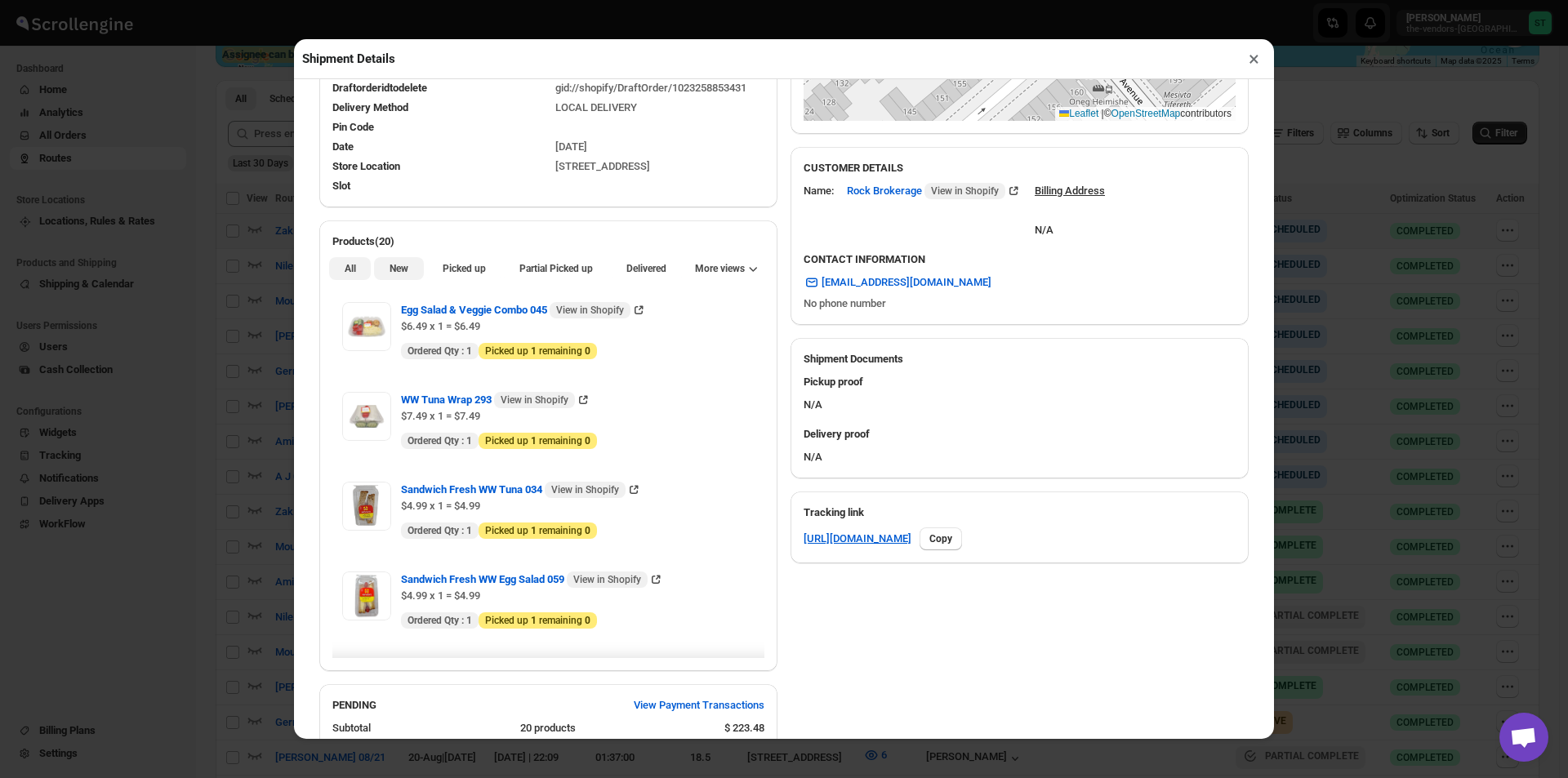
drag, startPoint x: 386, startPoint y: 275, endPoint x: 403, endPoint y: 273, distance: 17.1
click at [390, 274] on span "New" at bounding box center [399, 269] width 19 height 13
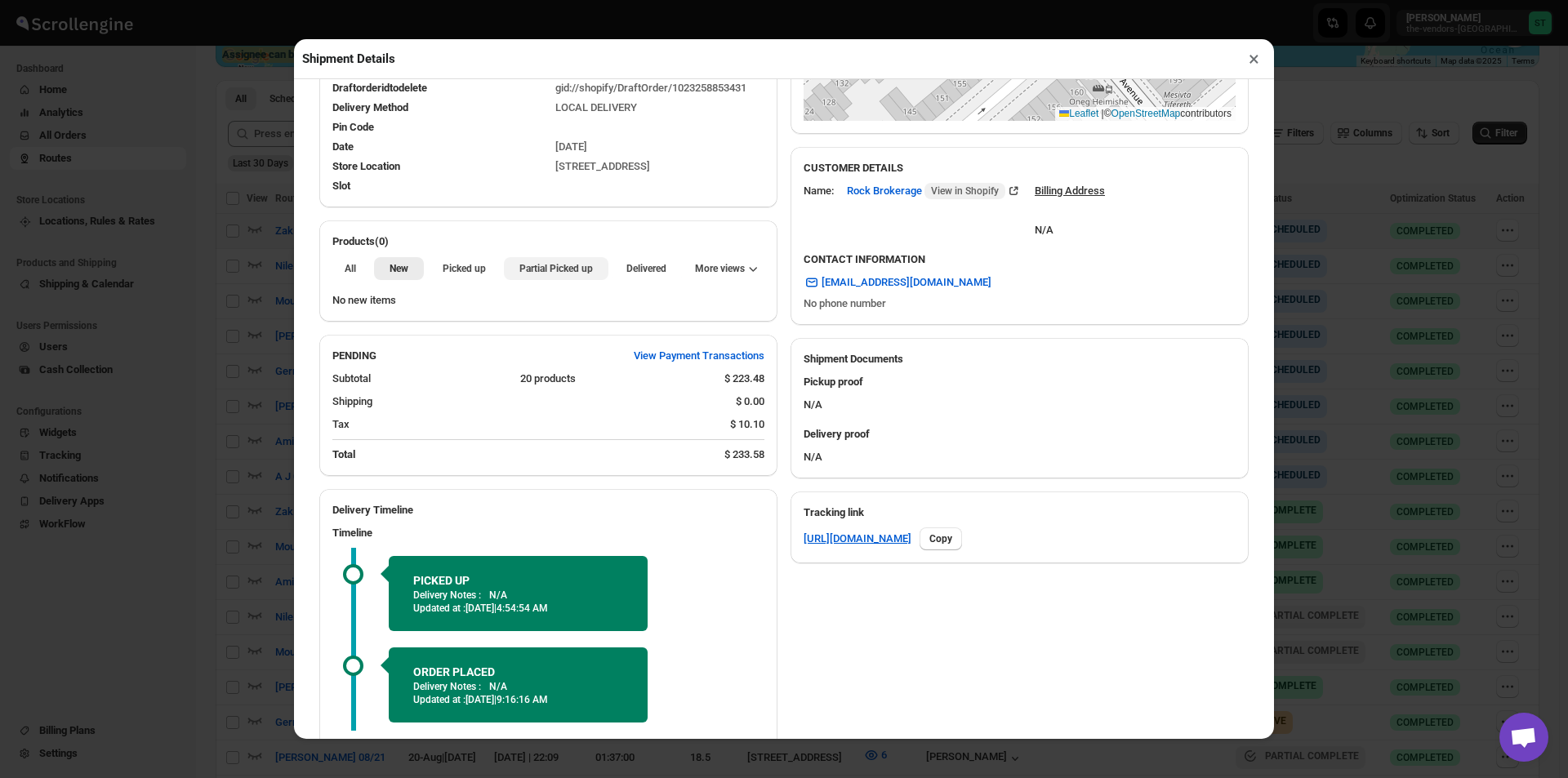
click at [531, 275] on span "Partial Picked up" at bounding box center [556, 269] width 73 height 13
click at [1254, 62] on button "×" at bounding box center [1254, 58] width 24 height 23
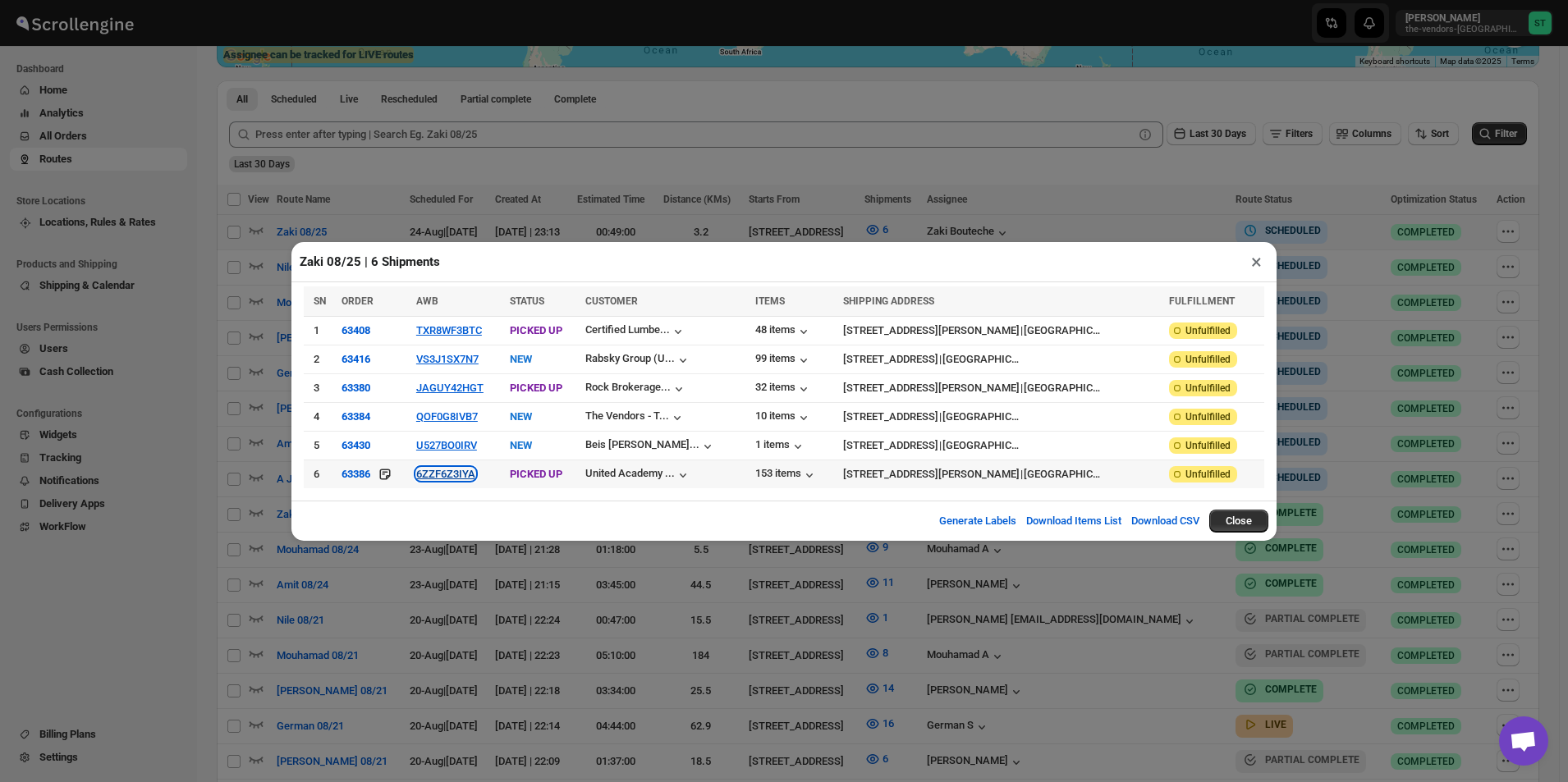
click at [476, 476] on button "6ZZF6Z3IYA" at bounding box center [446, 474] width 59 height 13
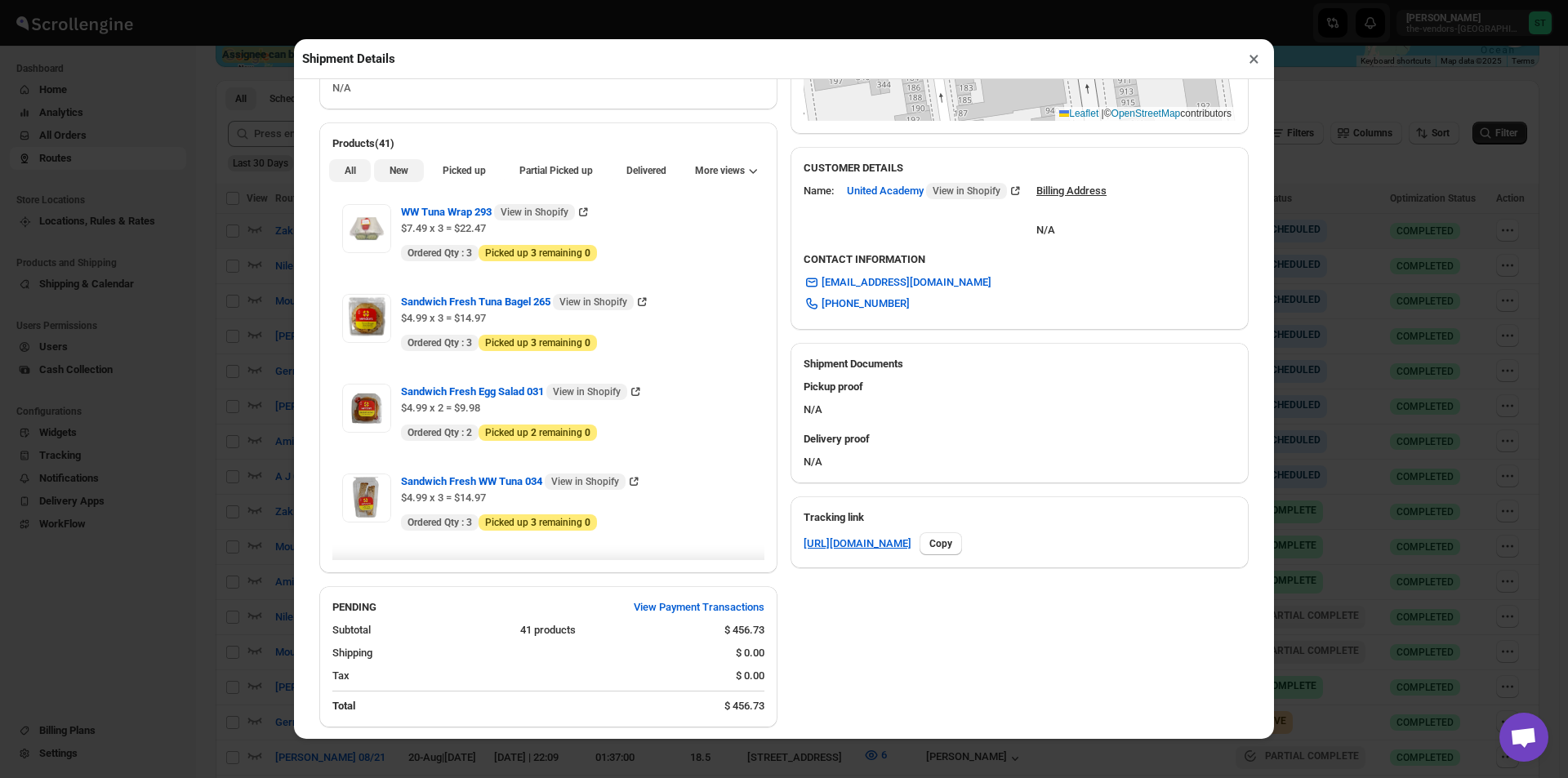
click at [392, 174] on span "New" at bounding box center [399, 170] width 19 height 13
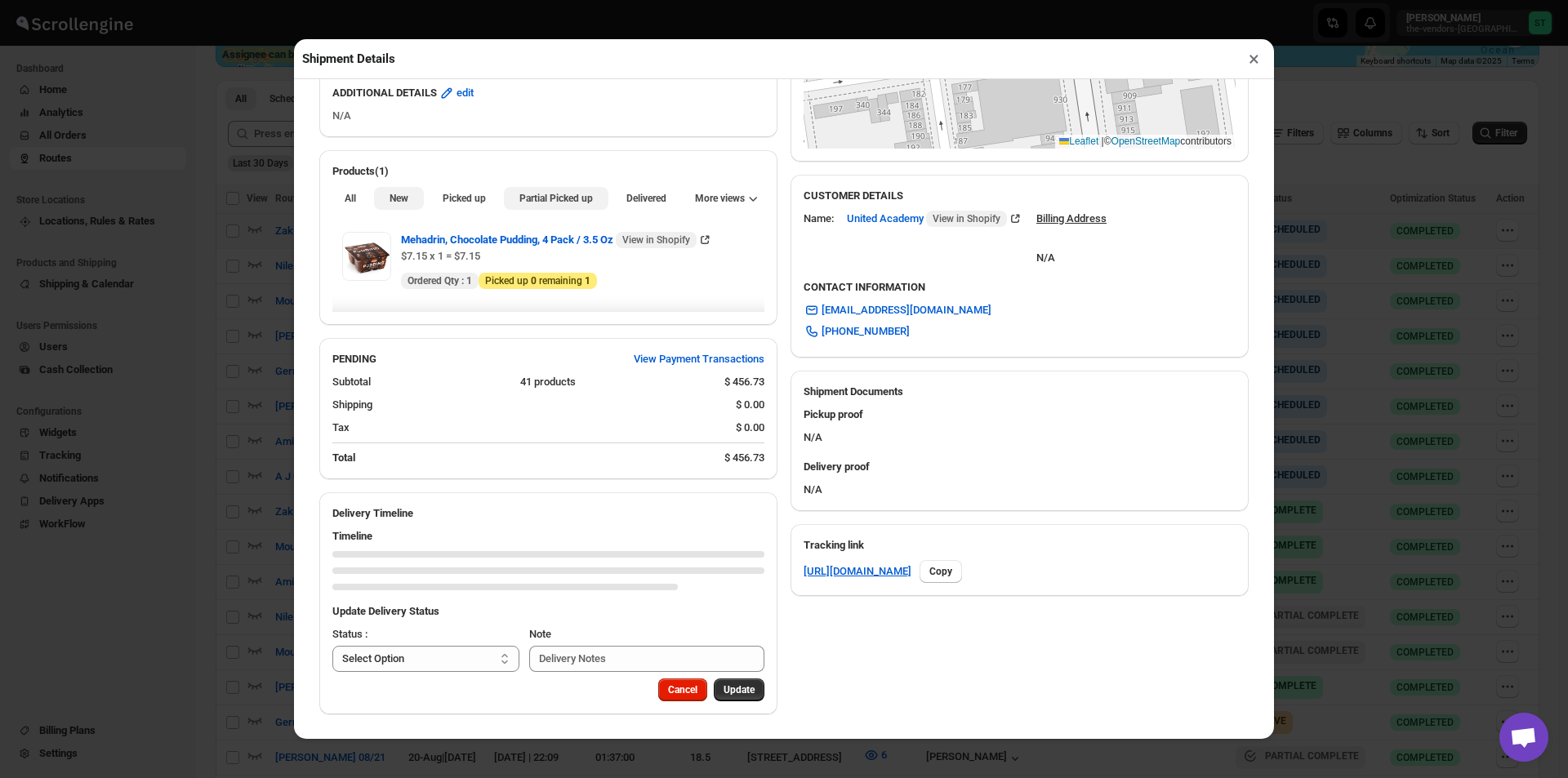
scroll to position [384, 0]
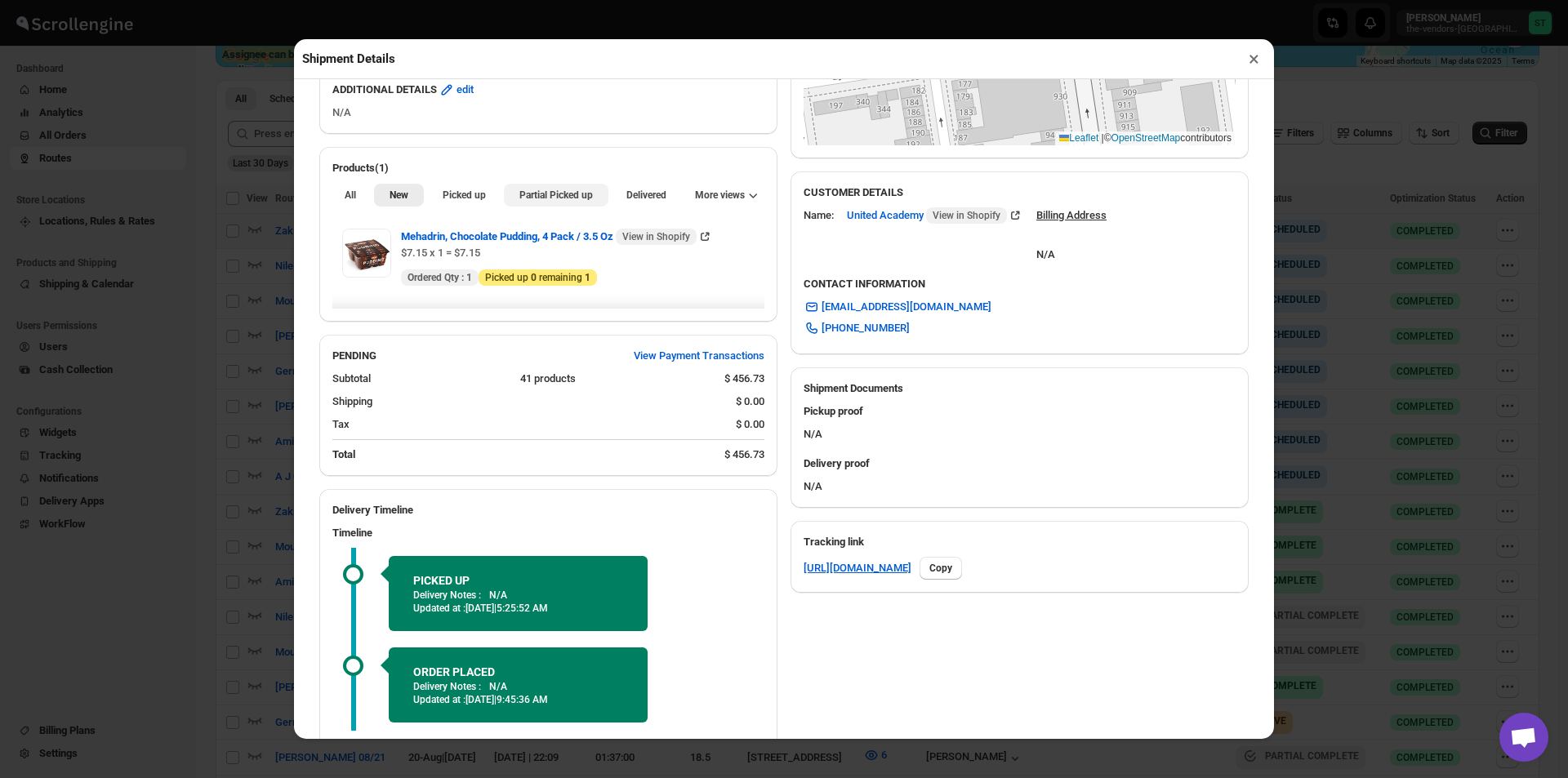
click at [553, 205] on button "Partial Picked up" at bounding box center [556, 194] width 104 height 23
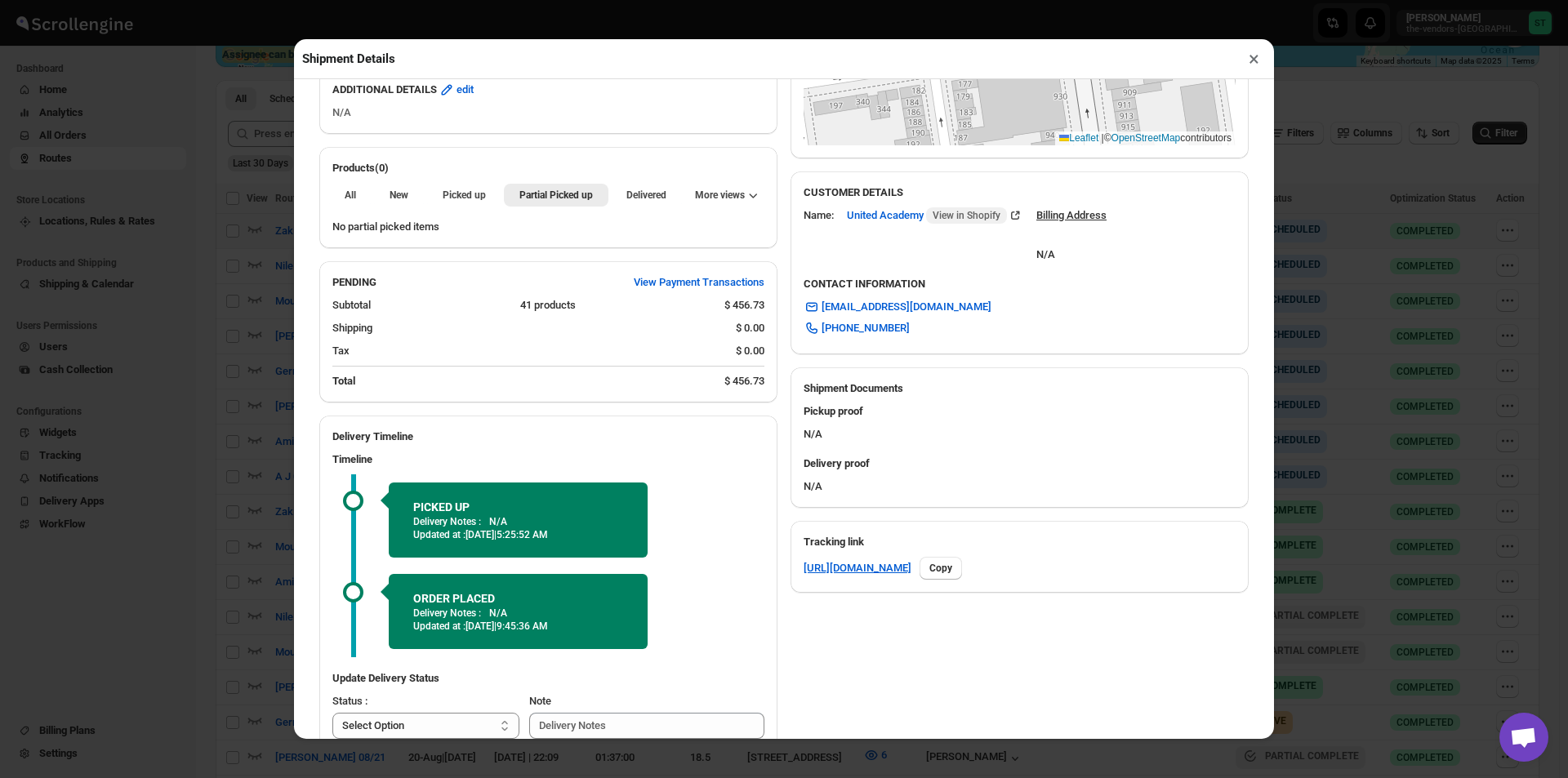
click at [1253, 54] on button "×" at bounding box center [1254, 58] width 24 height 23
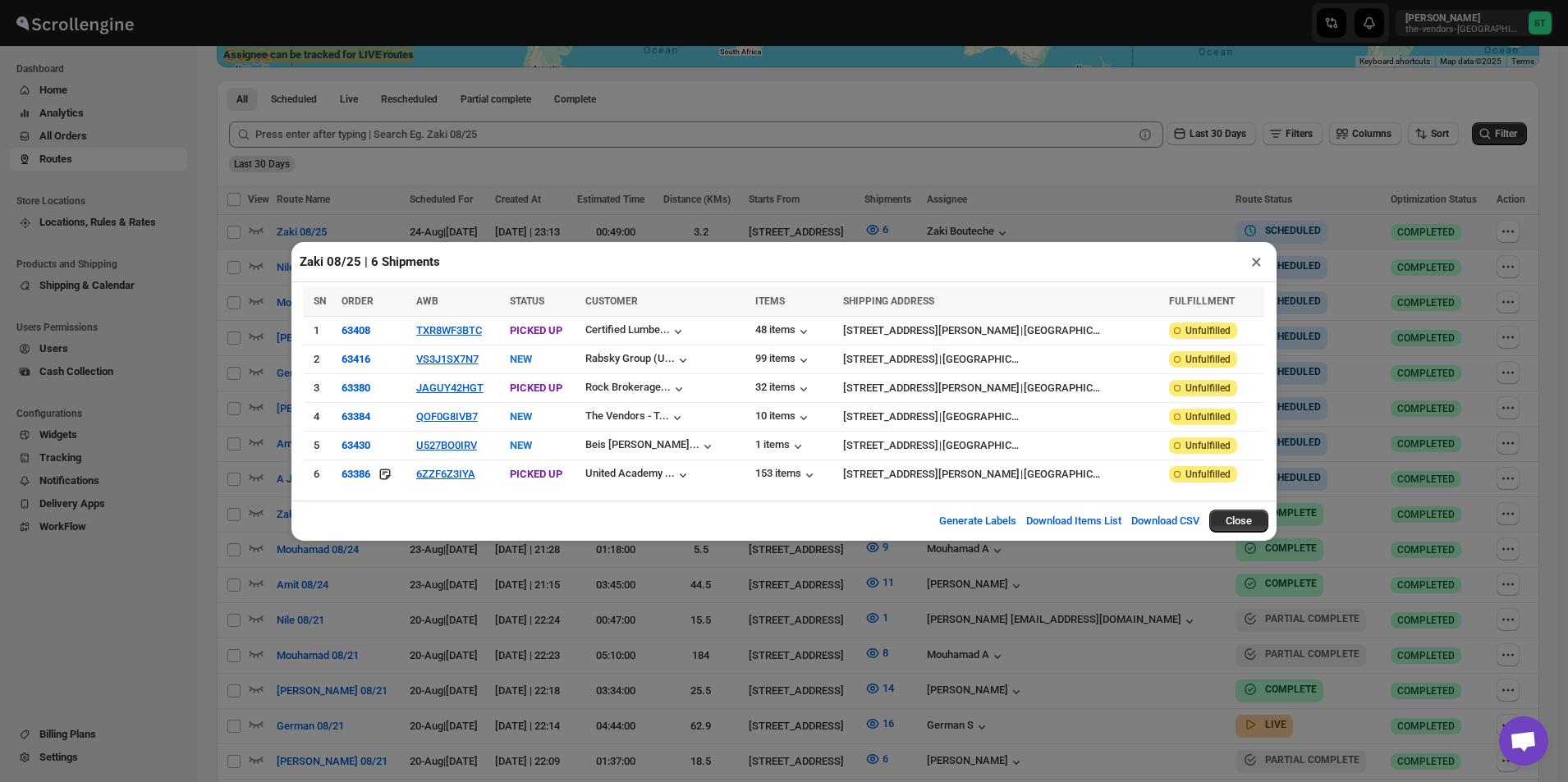
click at [1251, 264] on button "×" at bounding box center [1256, 261] width 24 height 23
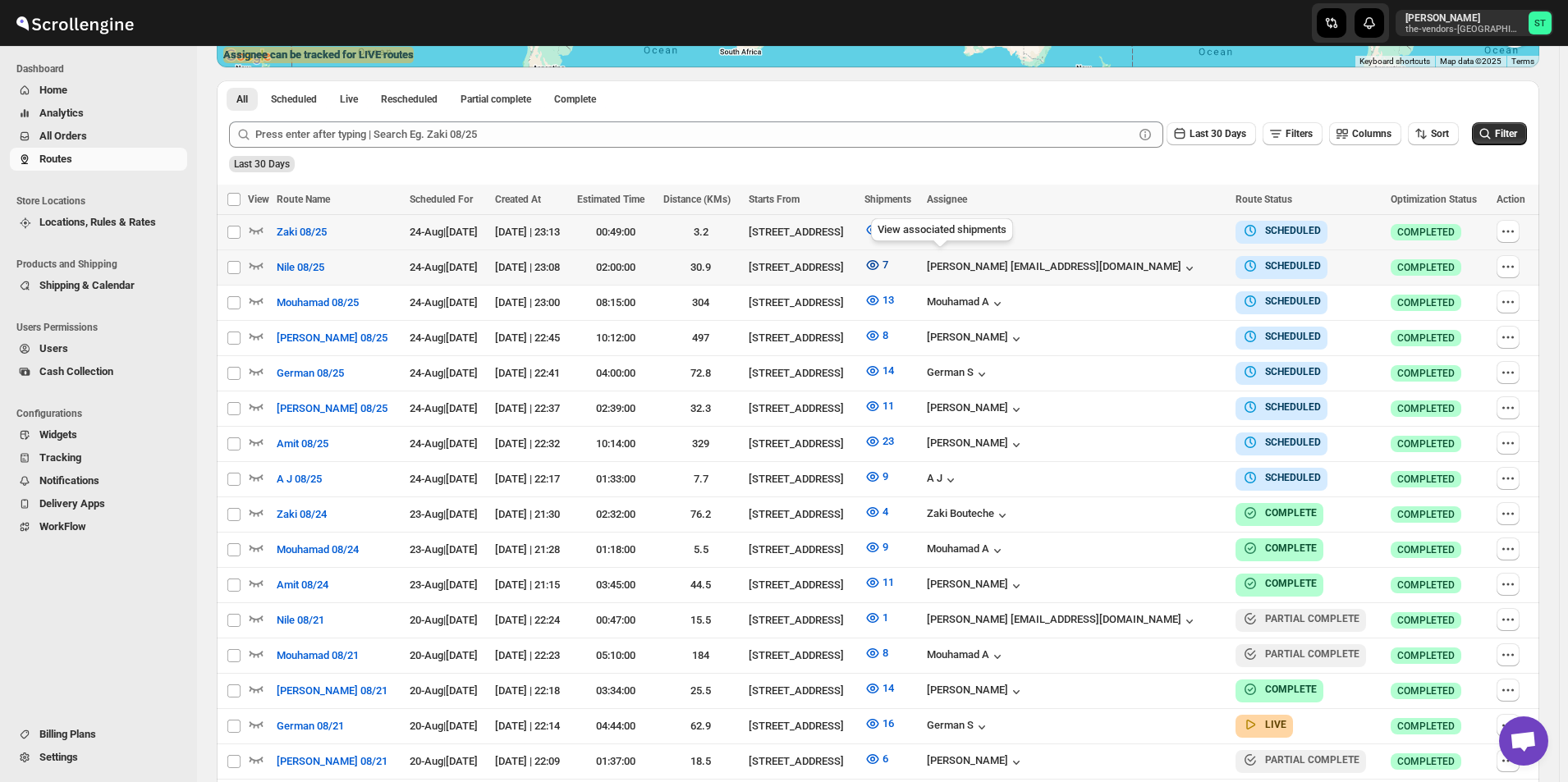
click at [881, 265] on icon "button" at bounding box center [872, 266] width 16 height 16
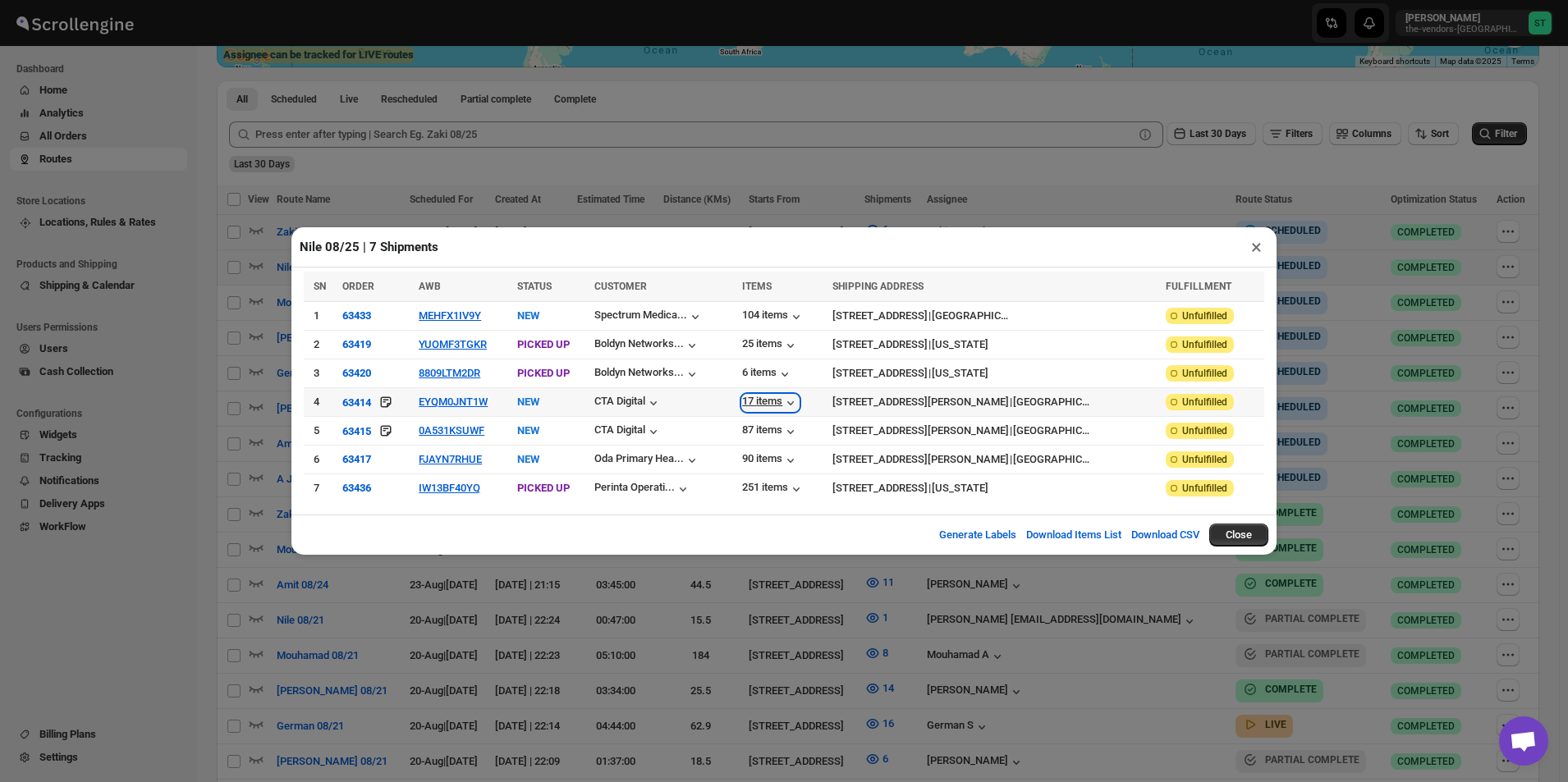
click at [799, 401] on div "17 items" at bounding box center [770, 403] width 56 height 16
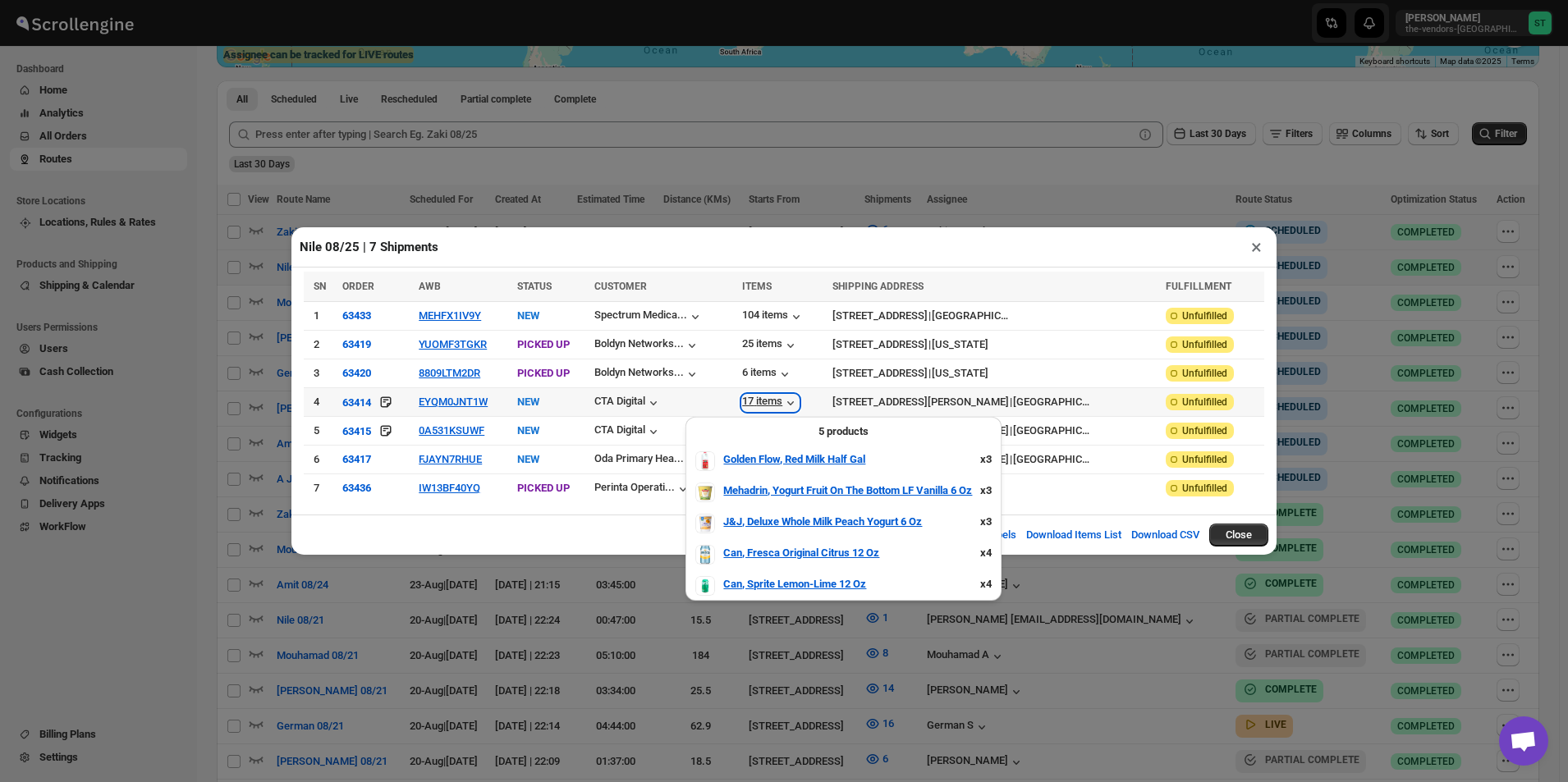
click at [799, 401] on div "17 items" at bounding box center [770, 403] width 56 height 16
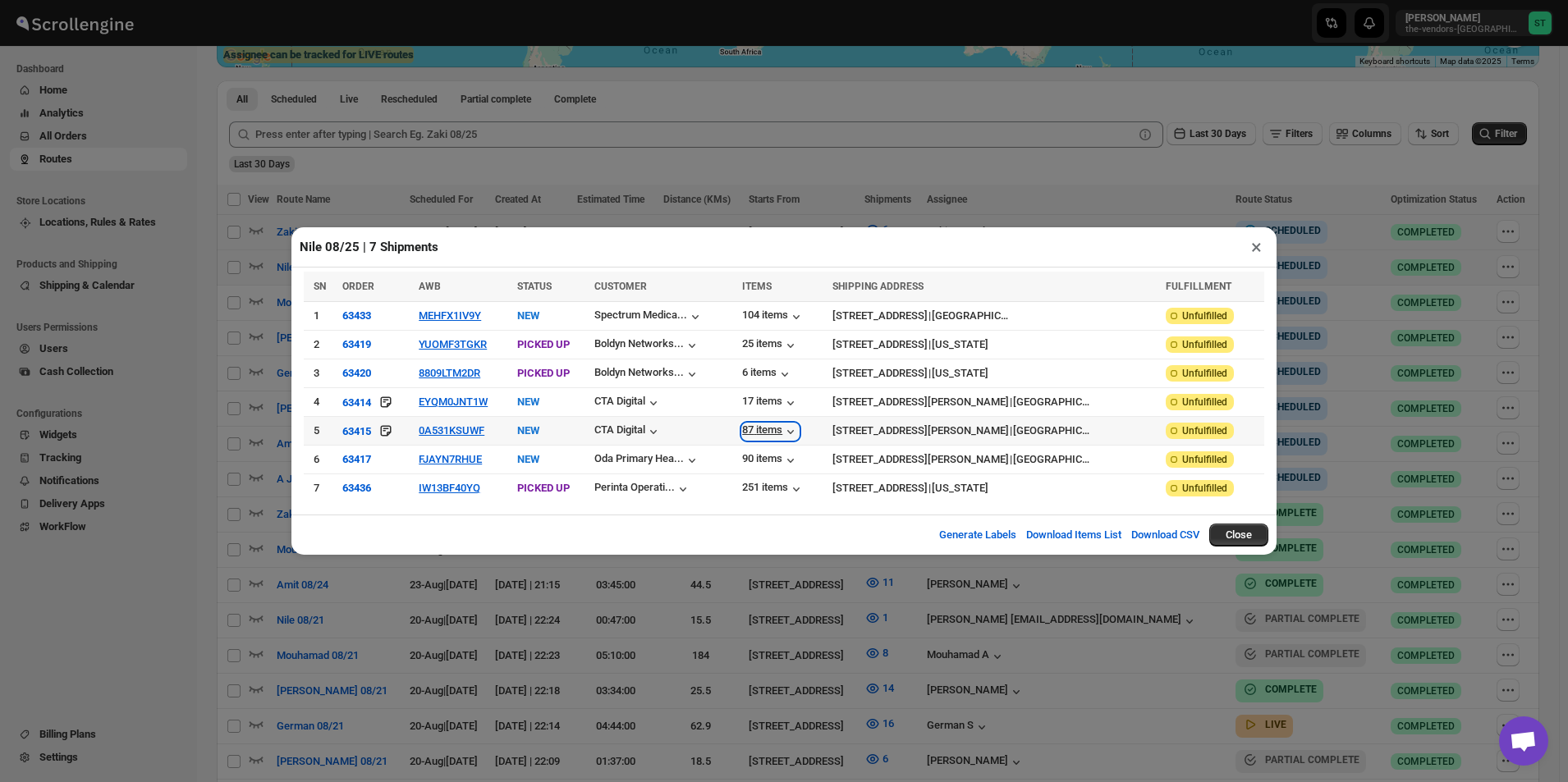
click at [799, 426] on div "87 items" at bounding box center [770, 432] width 56 height 16
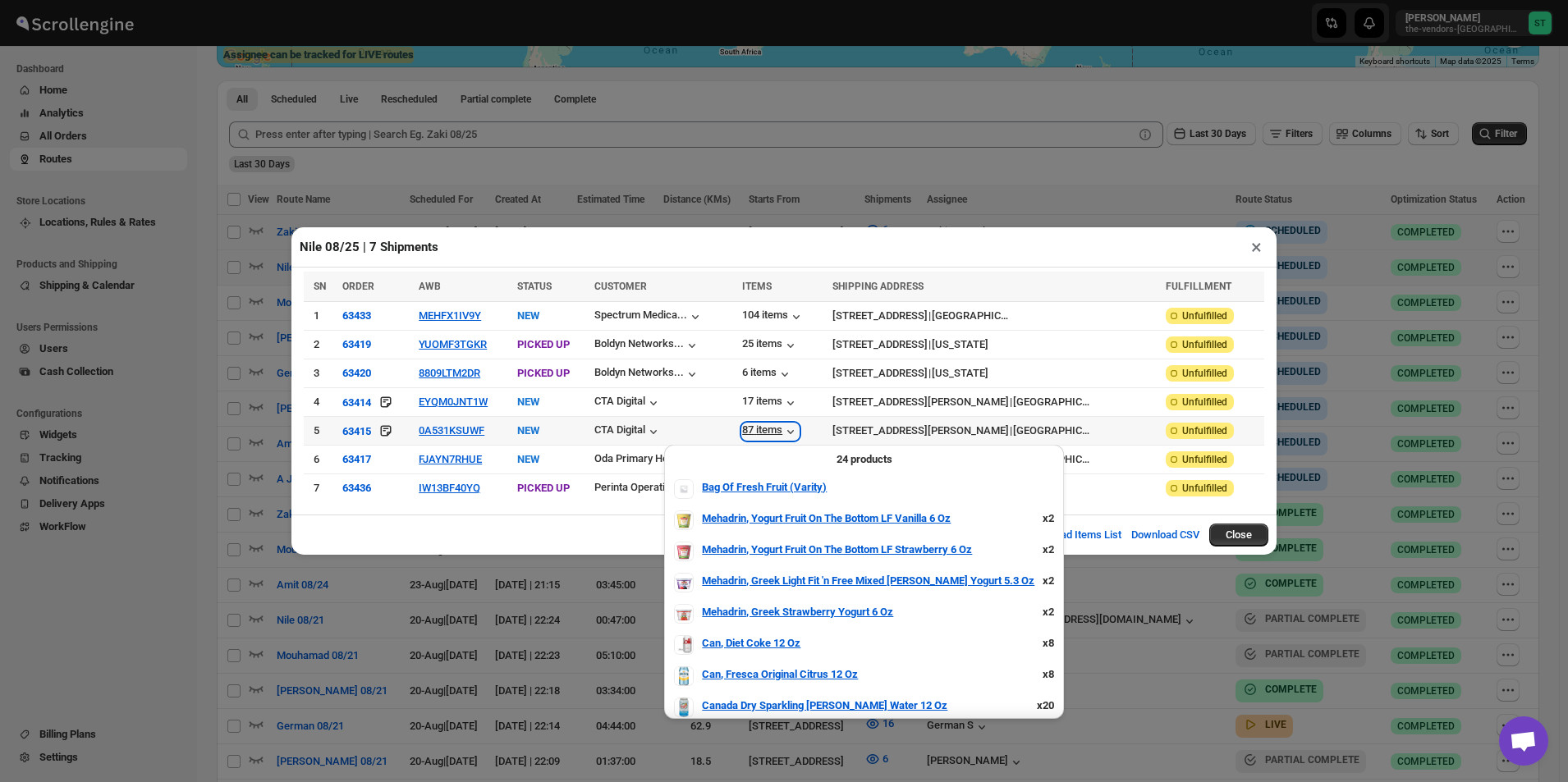
click at [799, 426] on div "87 items" at bounding box center [770, 432] width 56 height 16
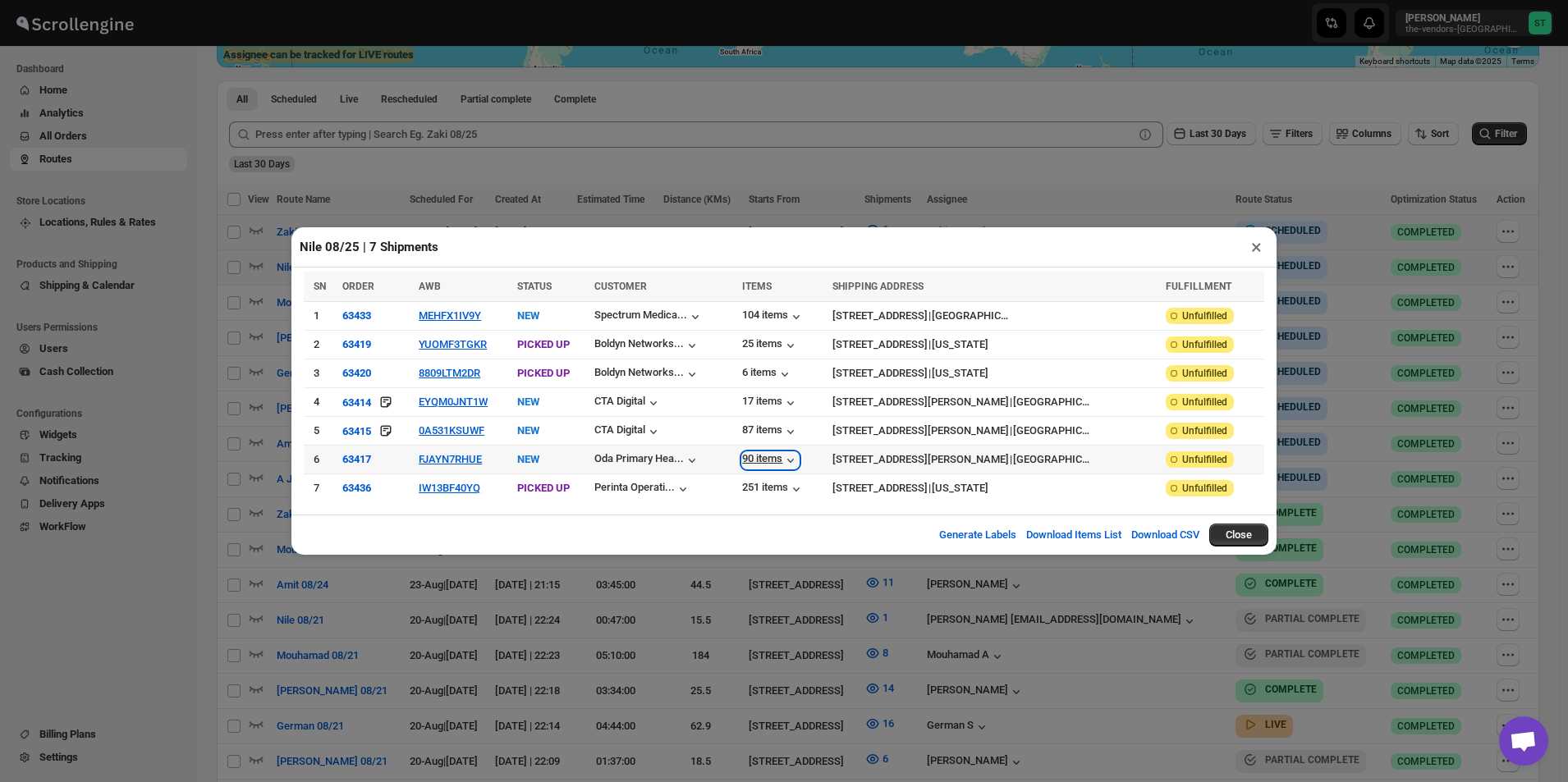
click at [799, 457] on div "90 items" at bounding box center [770, 460] width 56 height 16
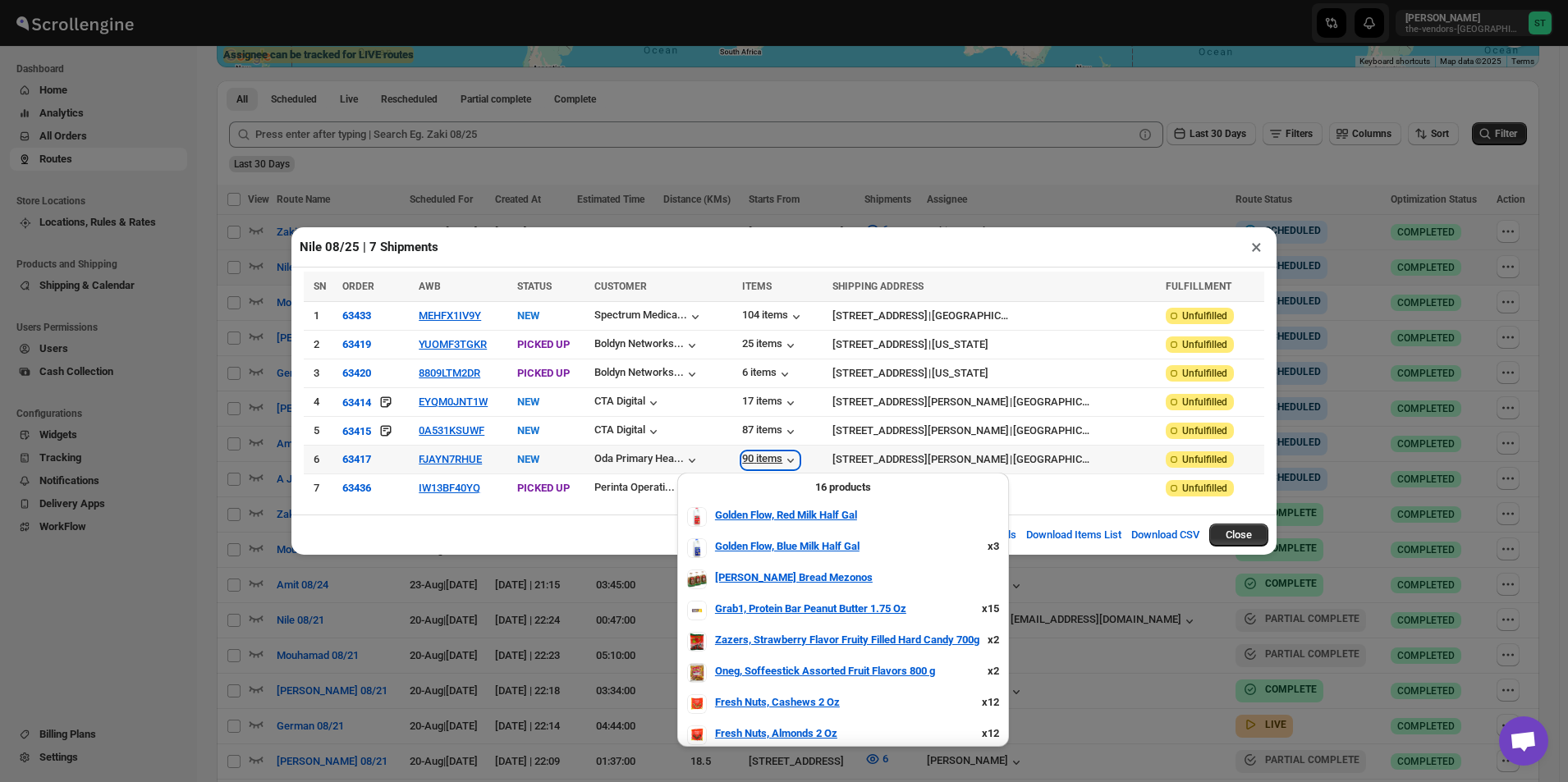
click at [799, 455] on div "90 items" at bounding box center [770, 460] width 56 height 16
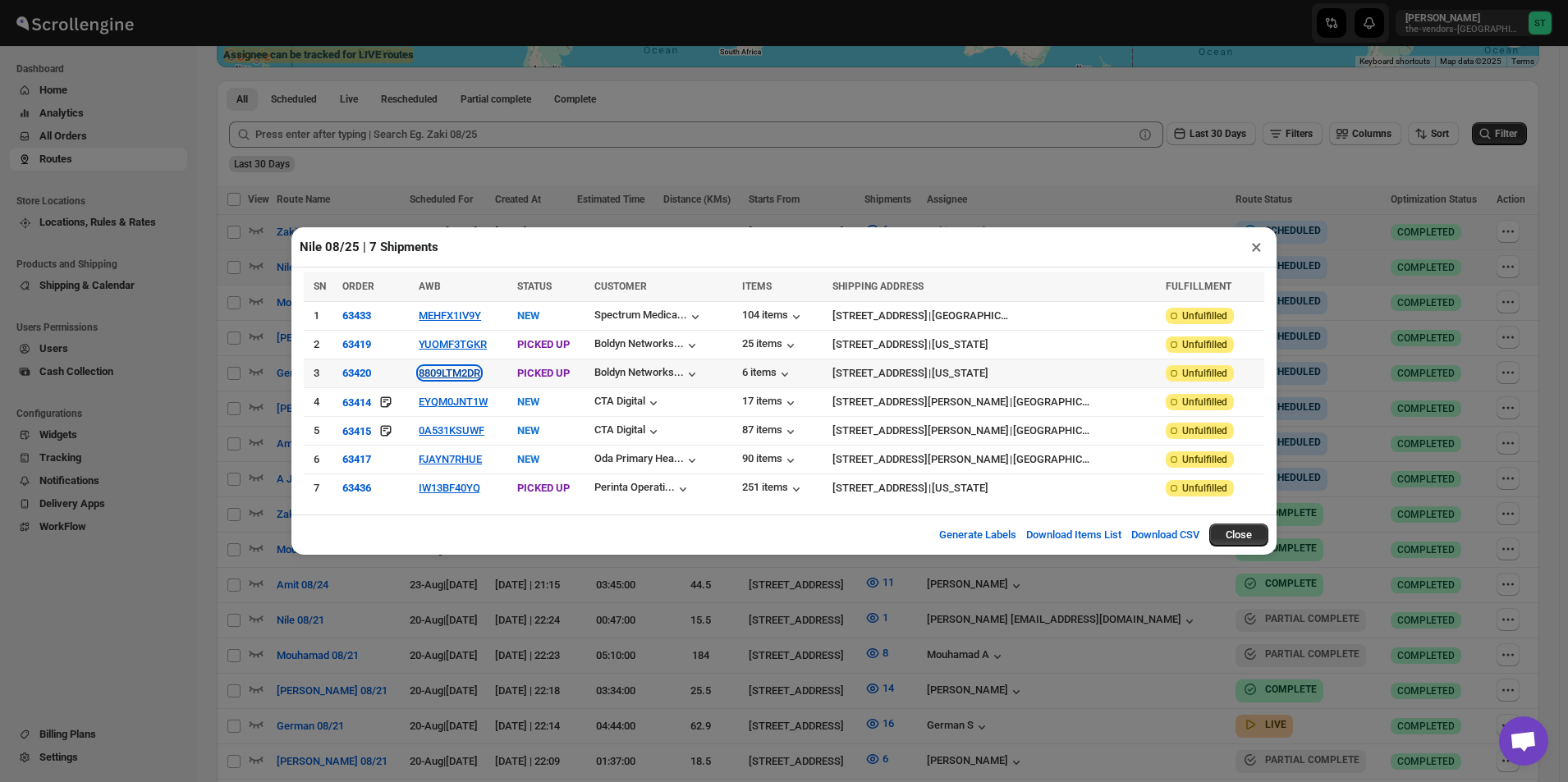
click at [478, 373] on button "8809LTM2DR" at bounding box center [449, 373] width 62 height 13
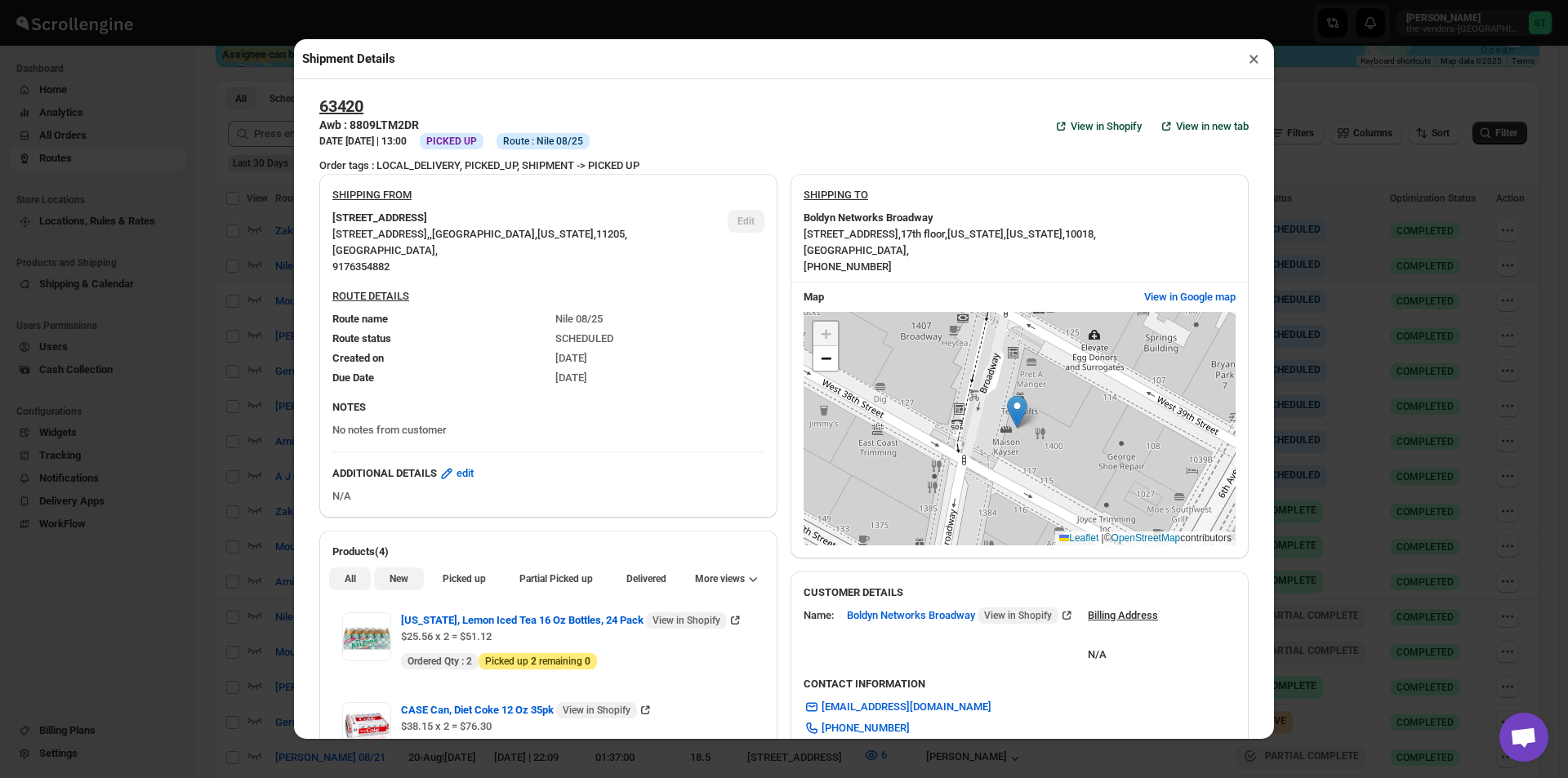
click at [390, 579] on span "New" at bounding box center [399, 579] width 19 height 13
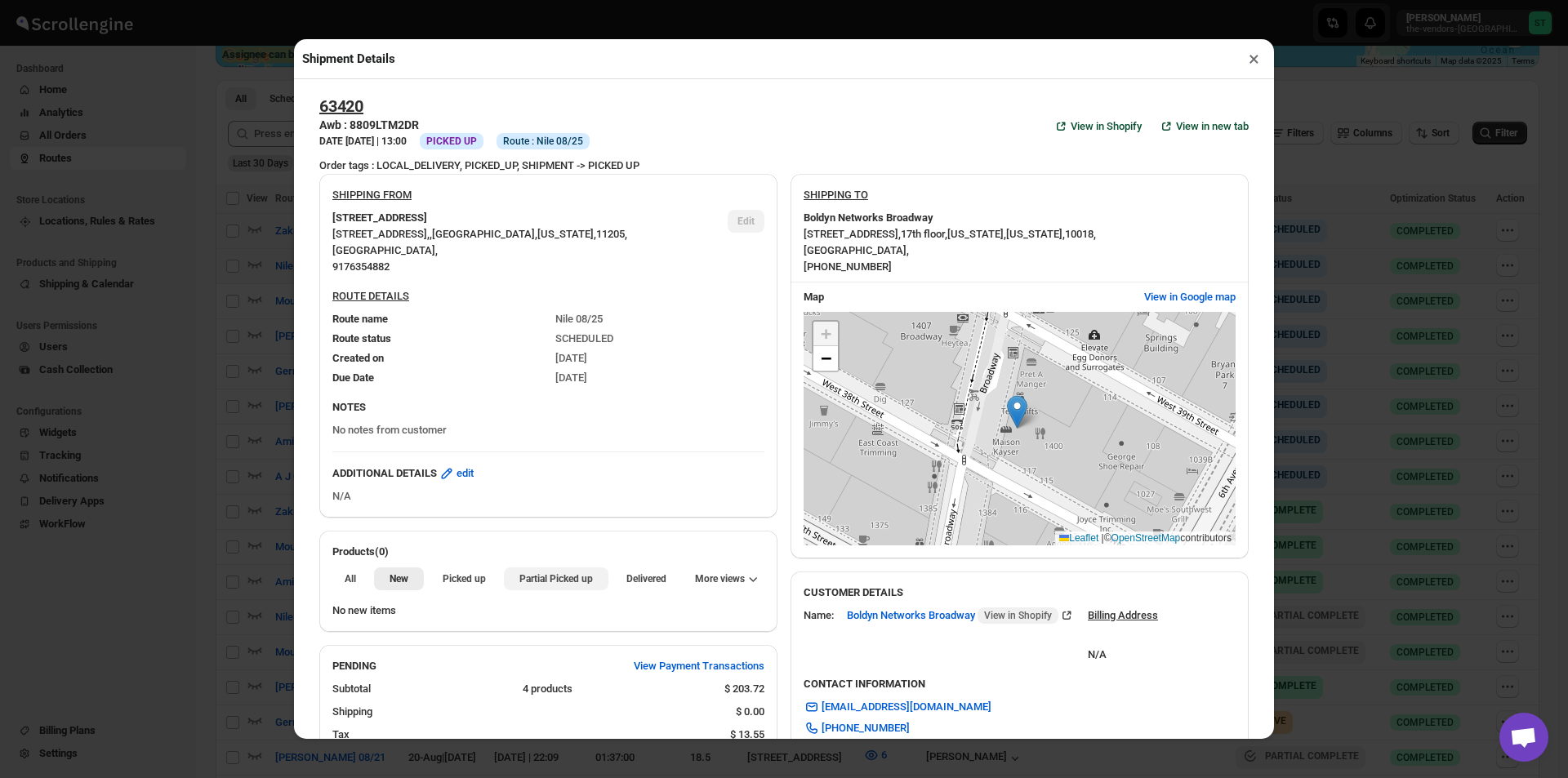
click at [545, 573] on button "Partial Picked up" at bounding box center [556, 578] width 104 height 23
click at [541, 577] on span "Partial Picked up" at bounding box center [556, 579] width 73 height 13
click at [1234, 52] on div "Shipment Details ×" at bounding box center [784, 59] width 980 height 40
click at [1245, 59] on button "×" at bounding box center [1254, 58] width 24 height 23
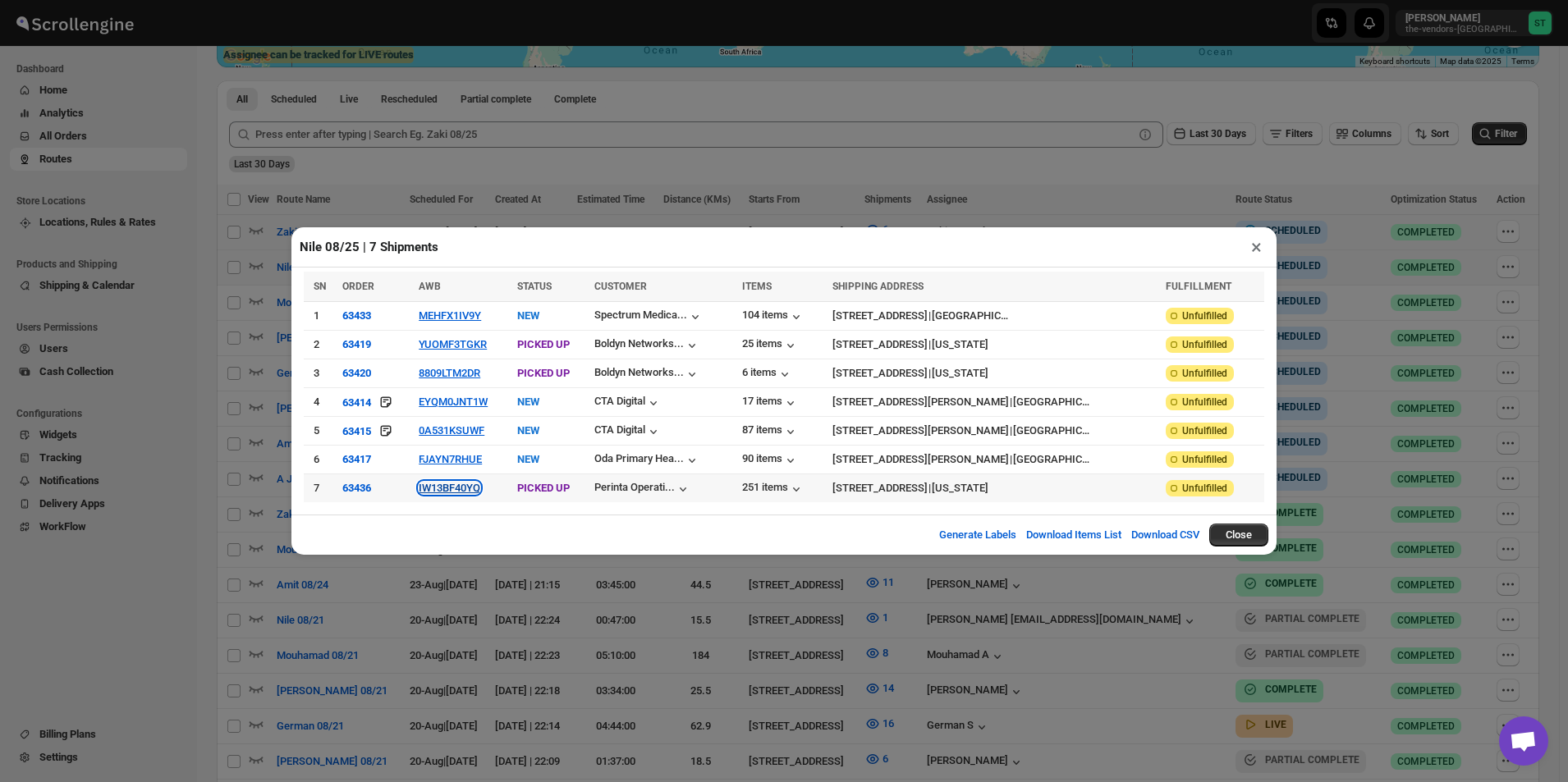
click at [480, 491] on button "IW13BF40YQ" at bounding box center [449, 488] width 62 height 13
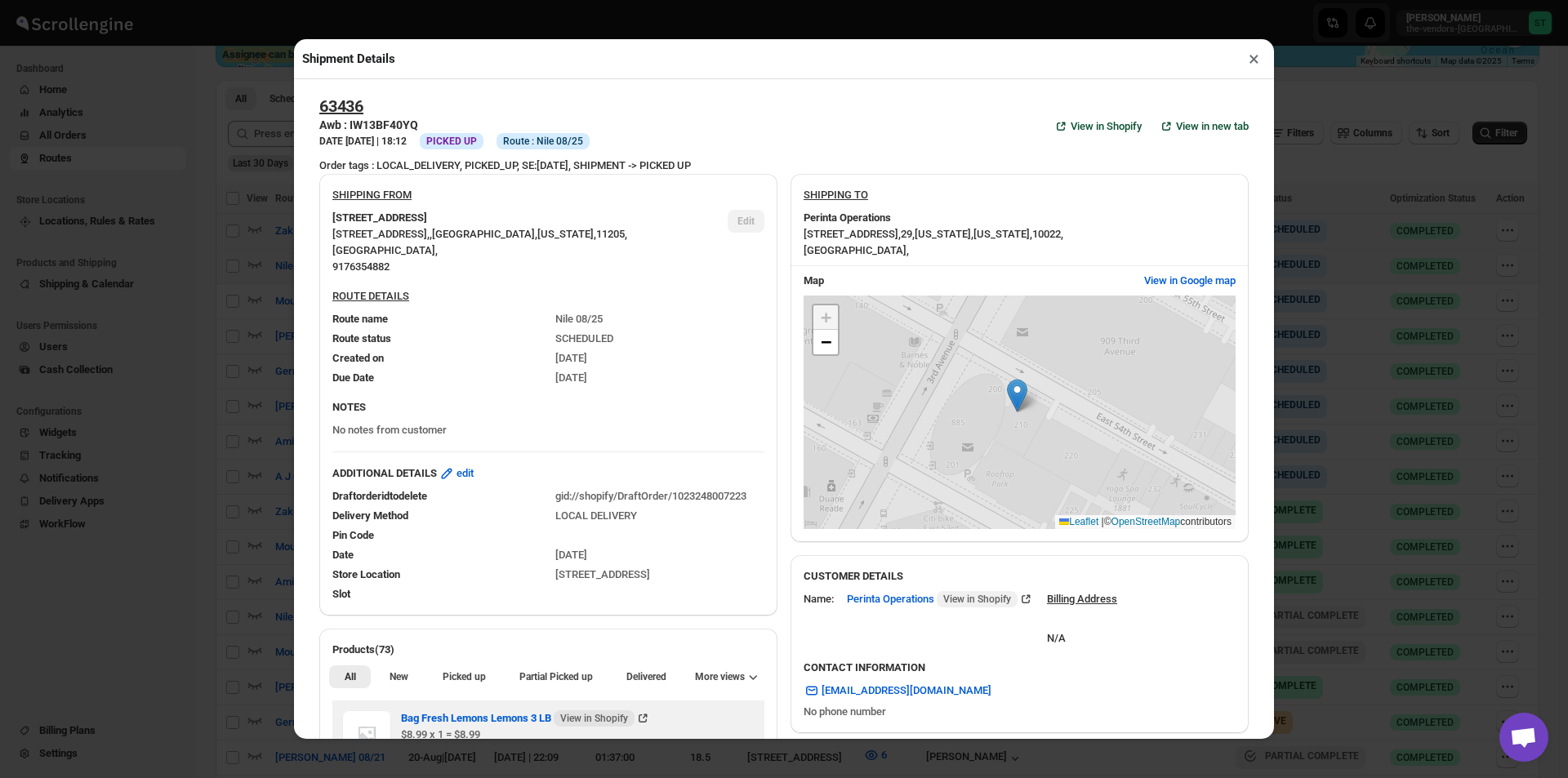
scroll to position [327, 0]
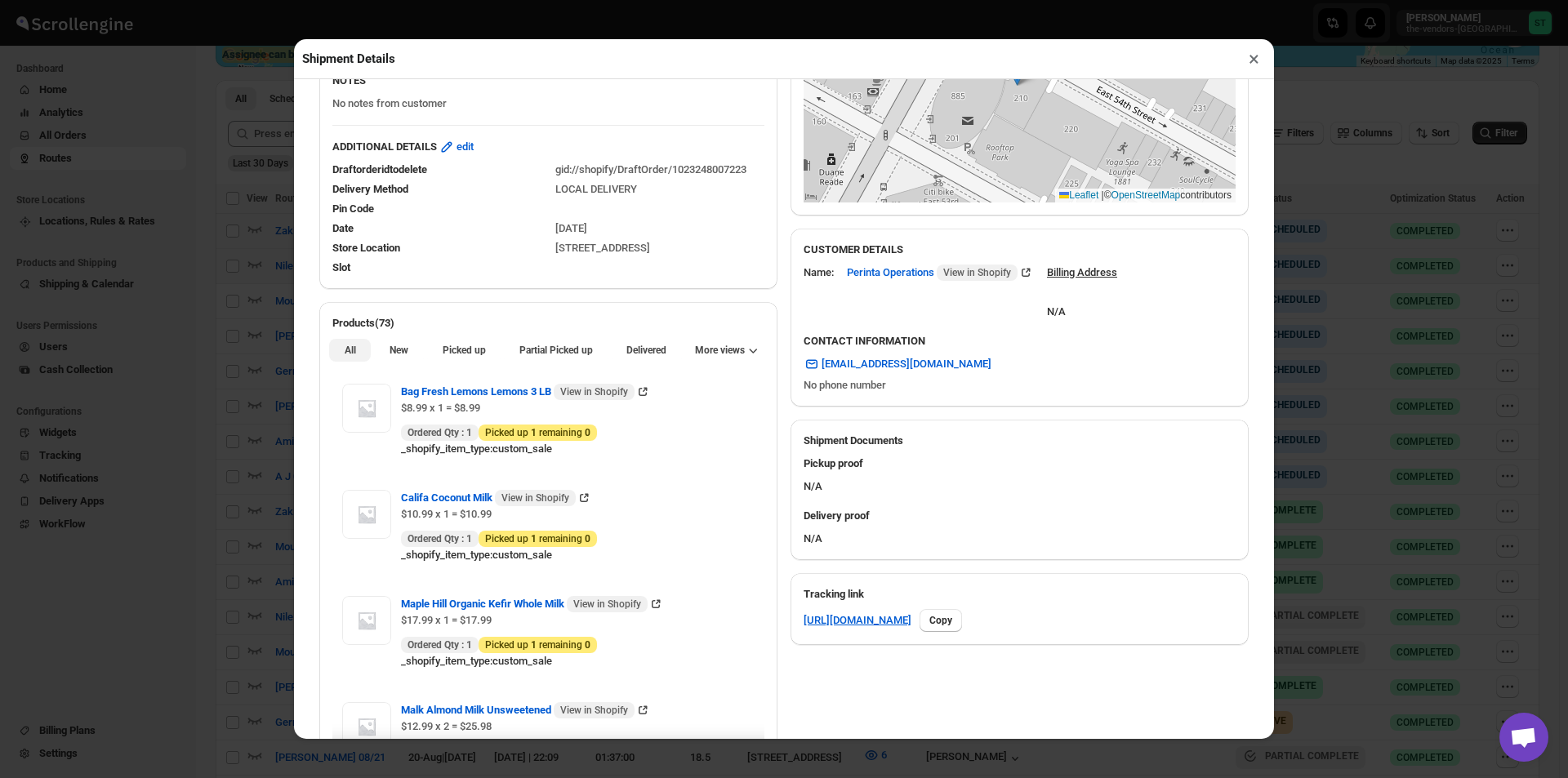
drag, startPoint x: 397, startPoint y: 350, endPoint x: 438, endPoint y: 375, distance: 48.0
click at [395, 350] on span "New" at bounding box center [399, 350] width 19 height 13
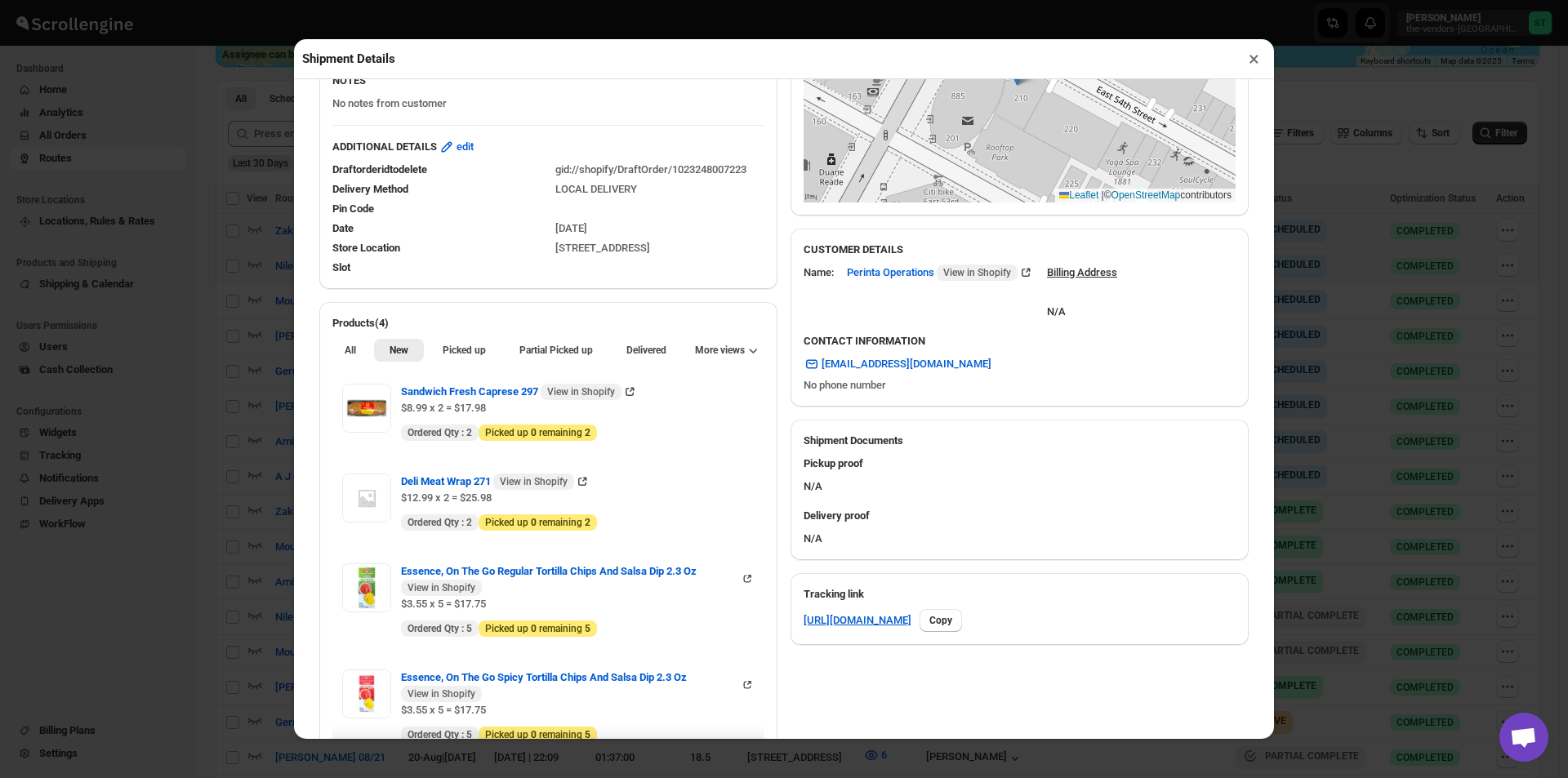
drag, startPoint x: 1251, startPoint y: 63, endPoint x: 1151, endPoint y: 134, distance: 122.6
click at [1246, 64] on button "×" at bounding box center [1254, 58] width 24 height 23
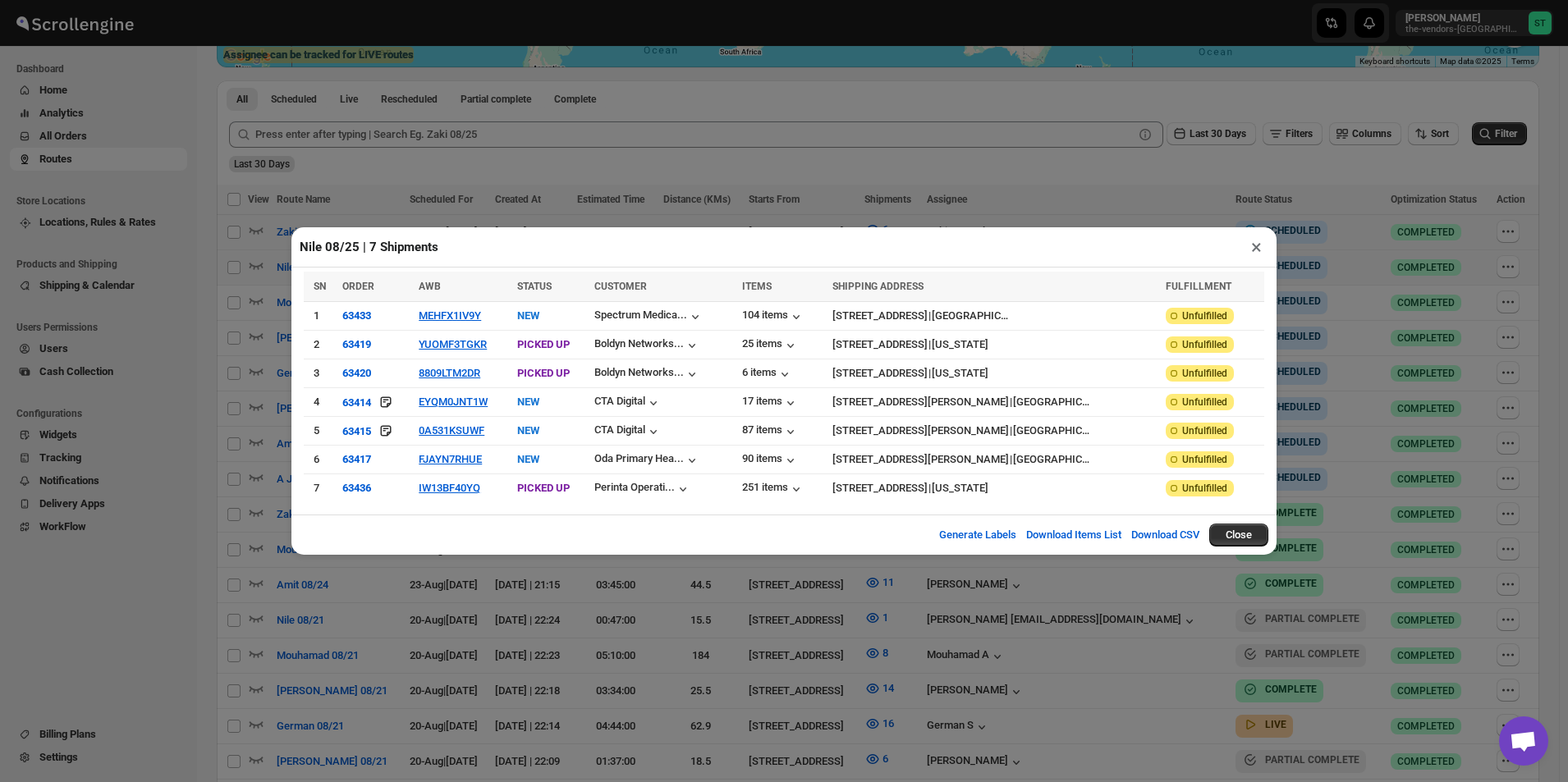
click at [1251, 257] on button "×" at bounding box center [1256, 246] width 24 height 23
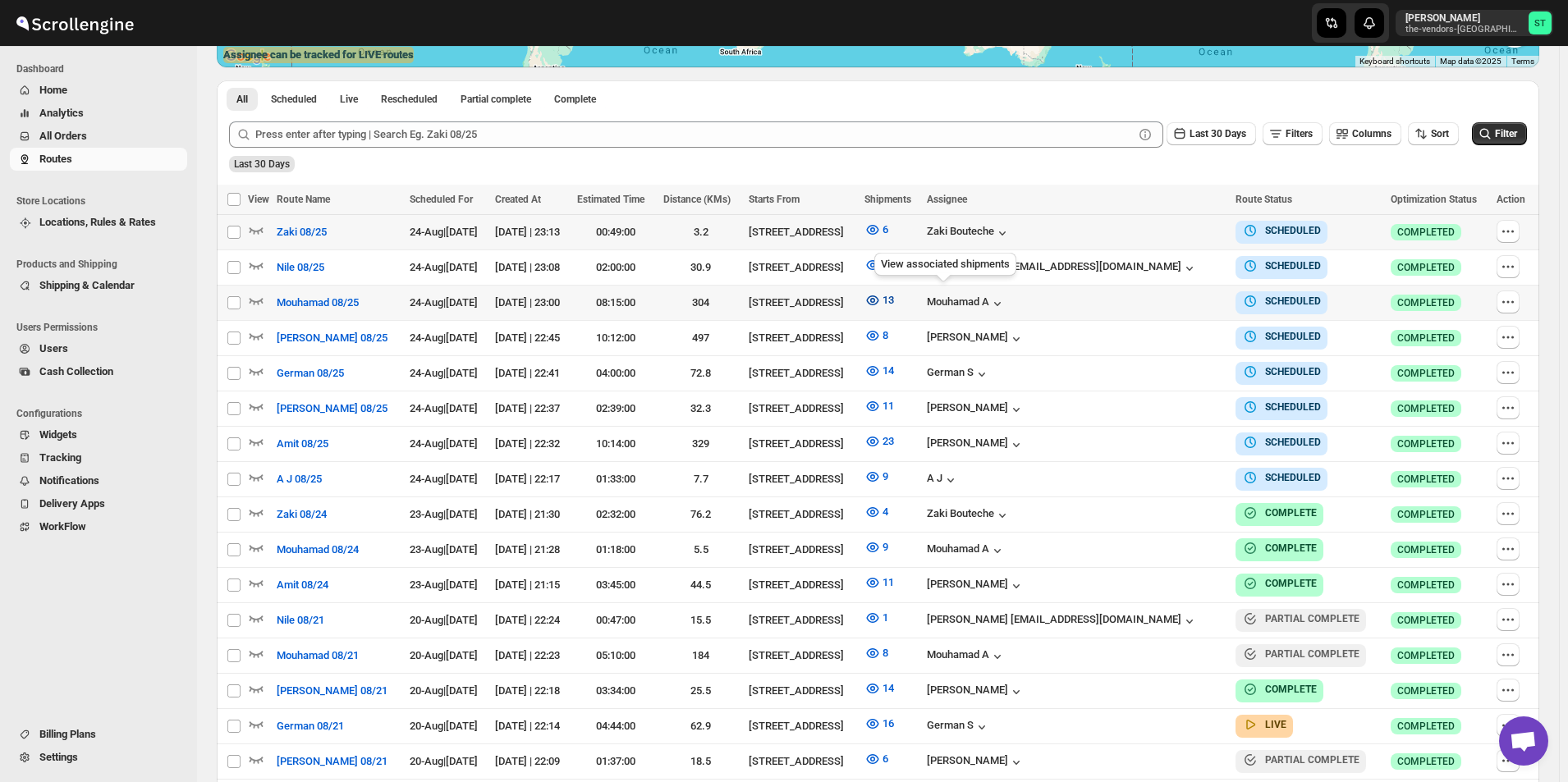
click at [875, 298] on icon "button" at bounding box center [872, 300] width 5 height 5
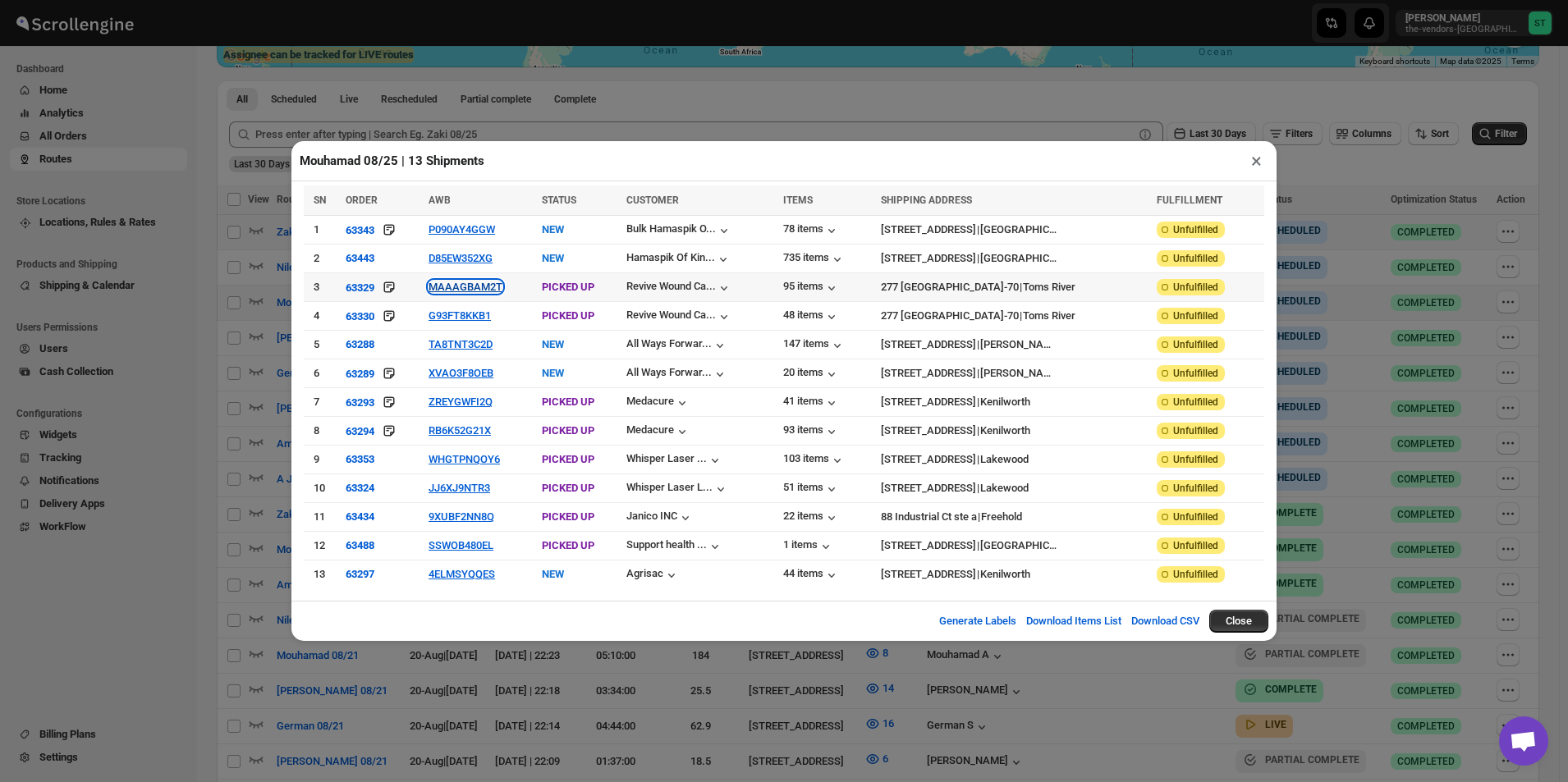
click at [473, 285] on button "MAAAGBAM2T" at bounding box center [465, 287] width 74 height 13
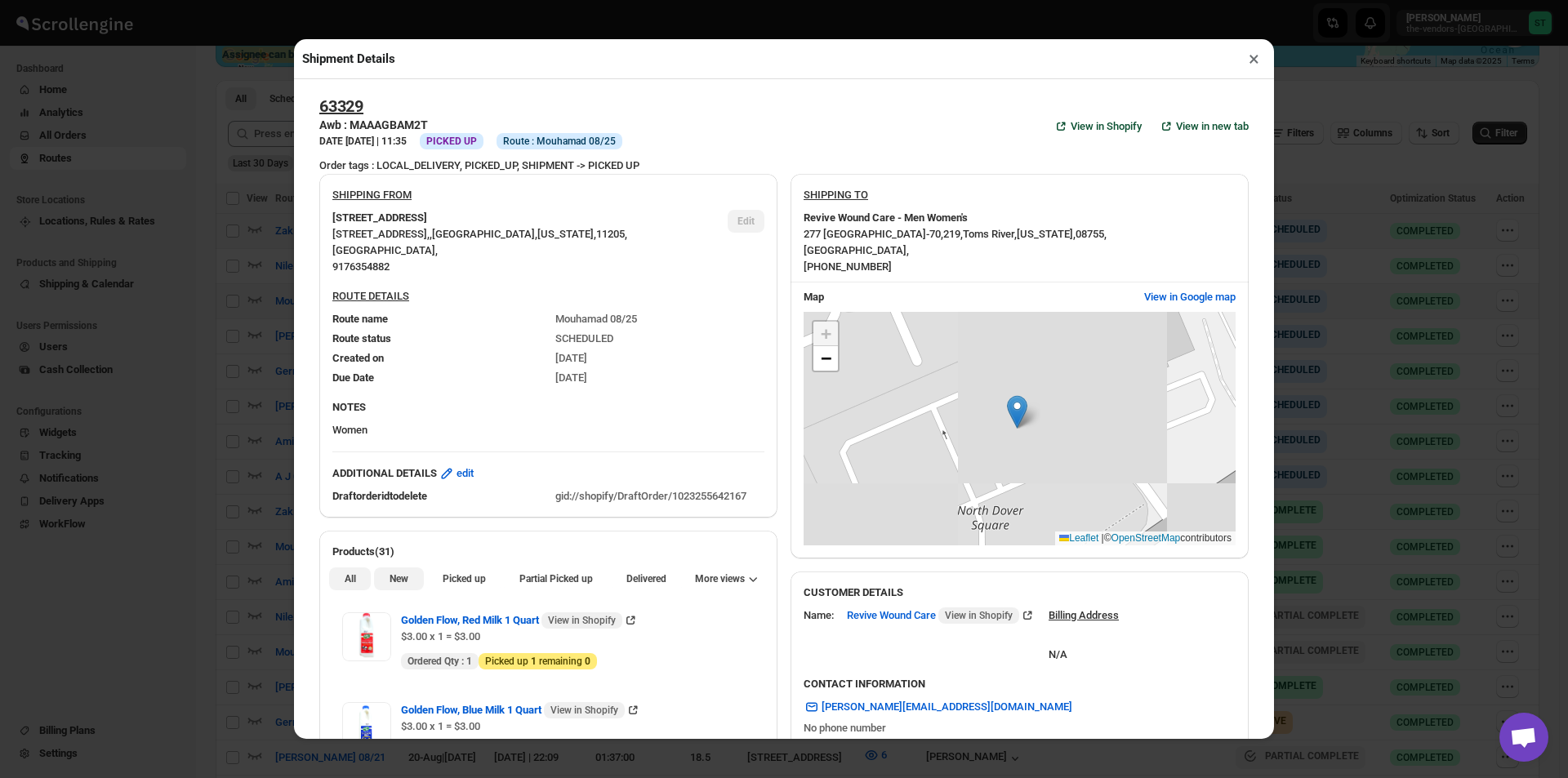
click at [399, 578] on span "New" at bounding box center [399, 579] width 19 height 13
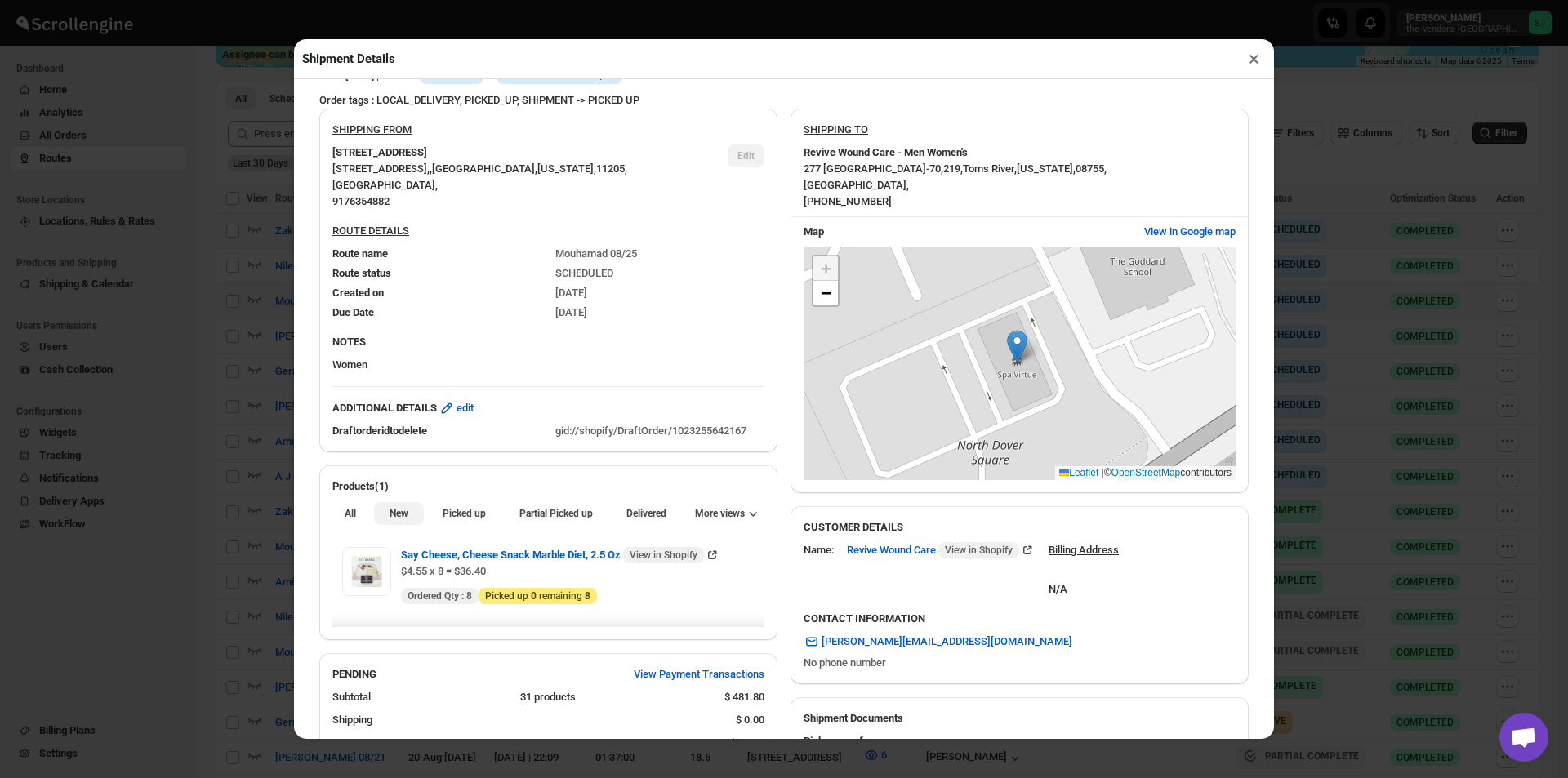
scroll to position [245, 0]
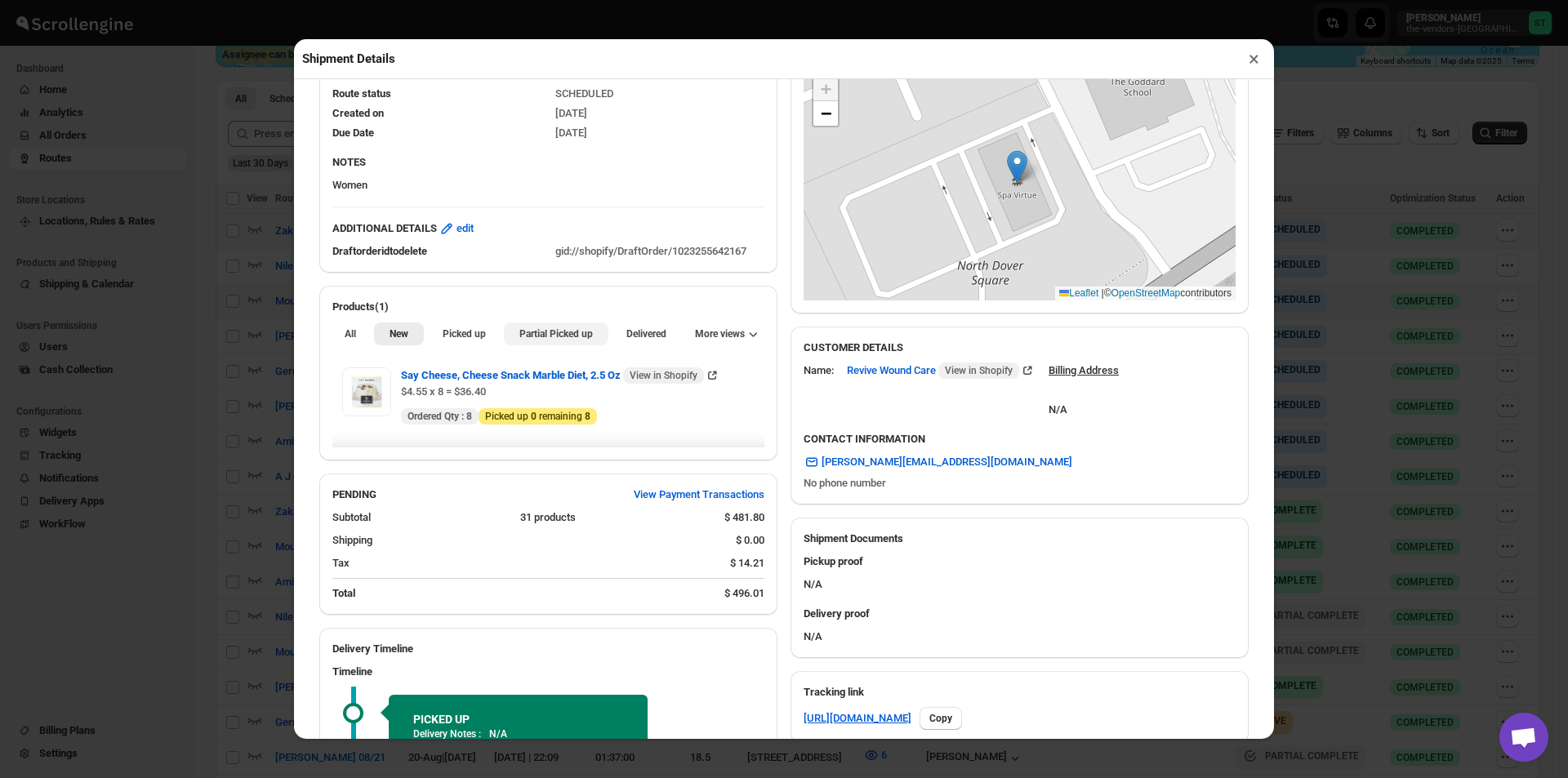
click at [546, 335] on span "Partial Picked up" at bounding box center [556, 334] width 73 height 13
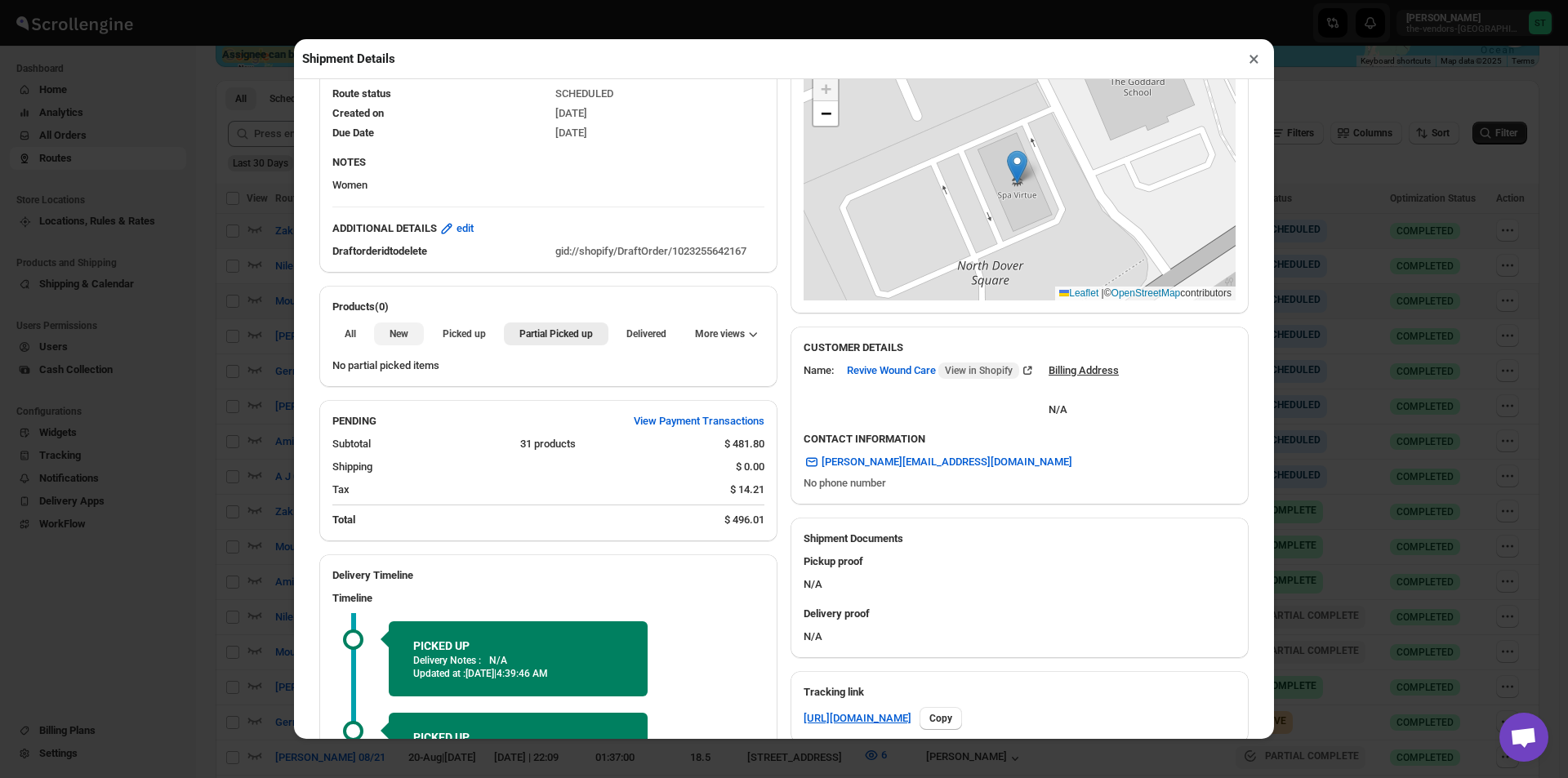
click at [407, 339] on button "New" at bounding box center [398, 334] width 49 height 23
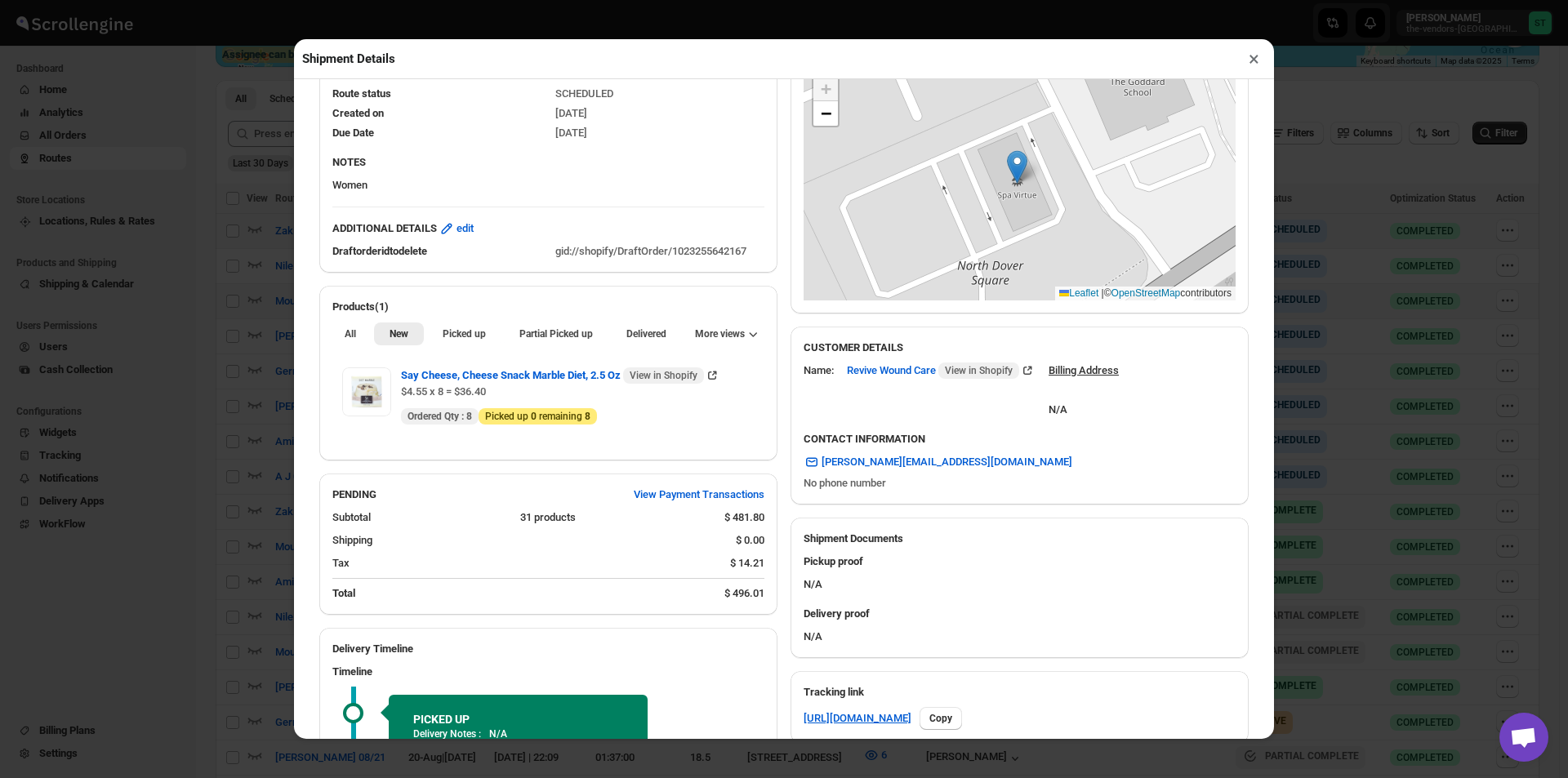
click at [556, 323] on div "All New Picked up Partial Picked up Partial delivered Delivered Returned More v…" at bounding box center [548, 333] width 458 height 36
drag, startPoint x: 575, startPoint y: 333, endPoint x: 600, endPoint y: 334, distance: 25.0
click at [574, 334] on span "Partial Picked up" at bounding box center [556, 334] width 73 height 13
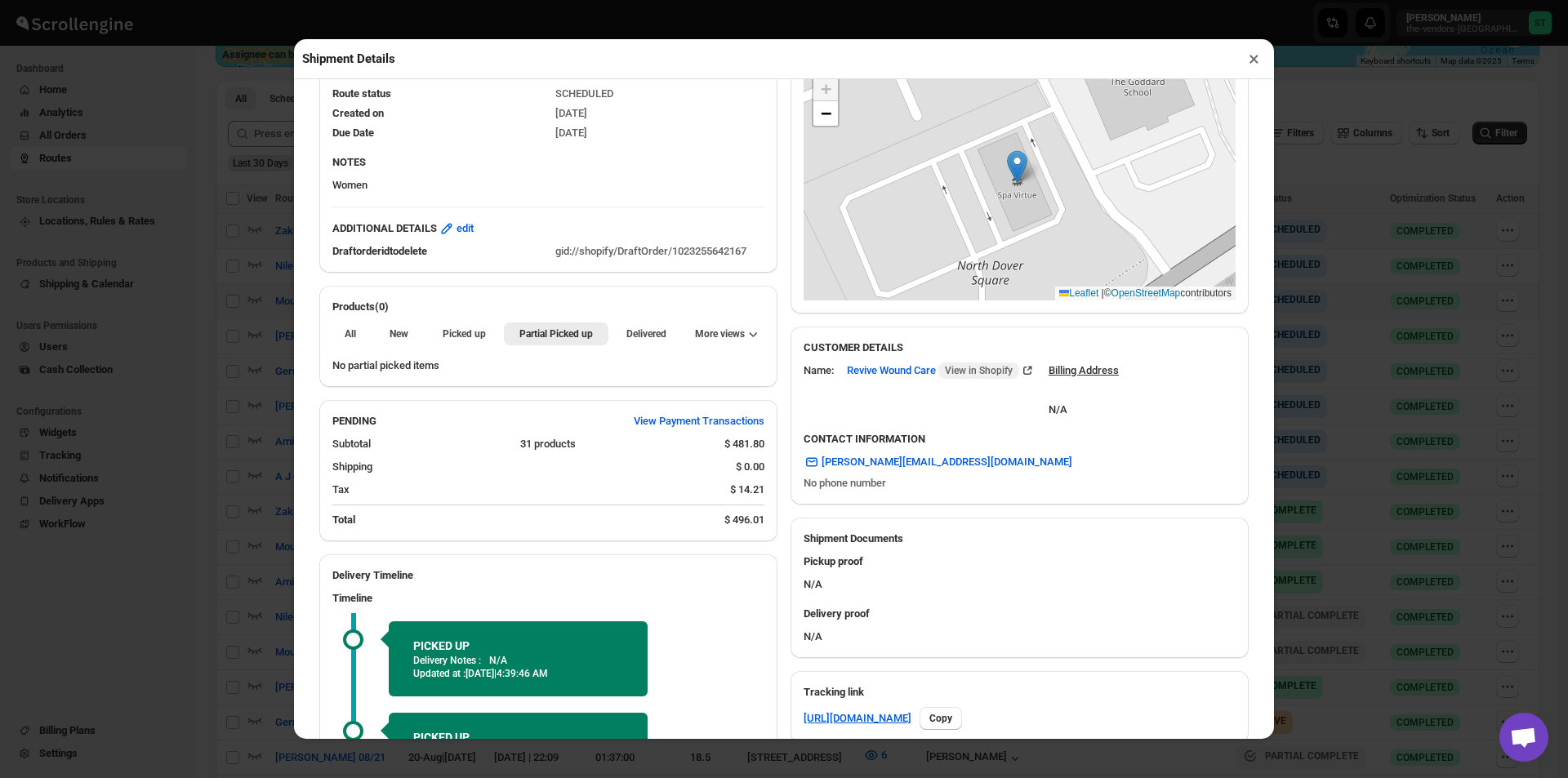
click at [1257, 63] on button "×" at bounding box center [1254, 58] width 24 height 23
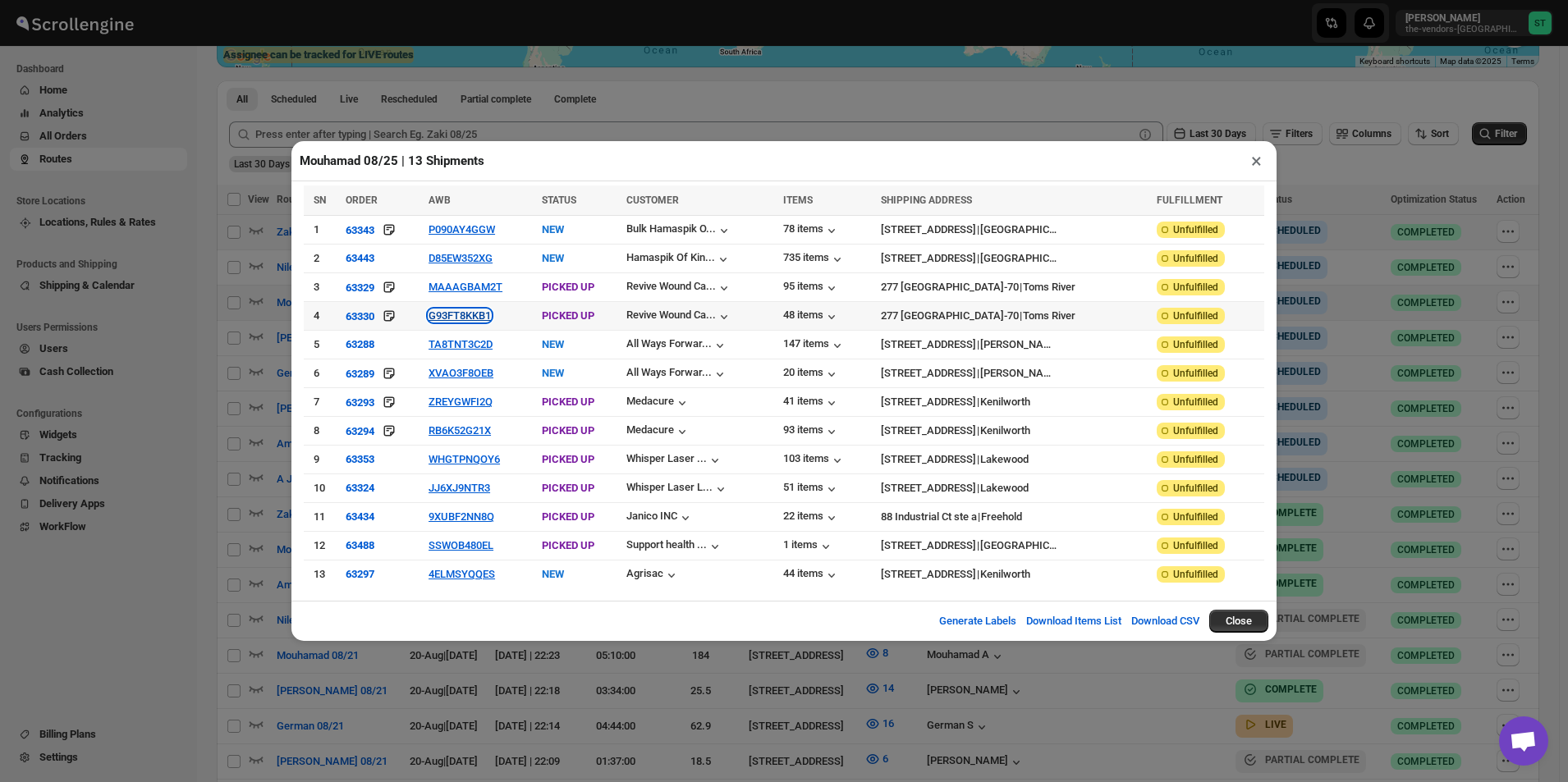
click at [474, 322] on button "G93FT8KKB1" at bounding box center [459, 316] width 63 height 13
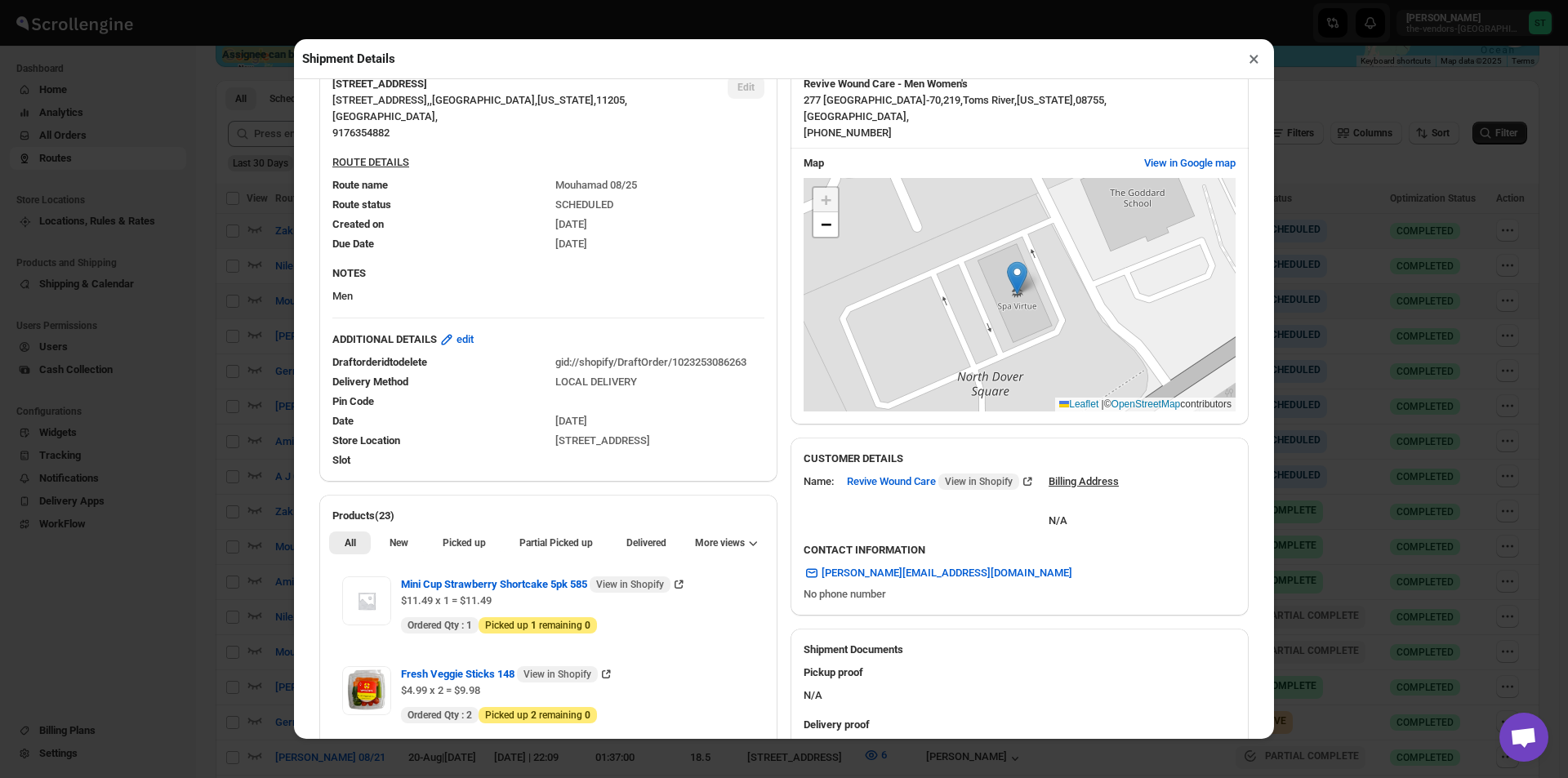
scroll to position [408, 0]
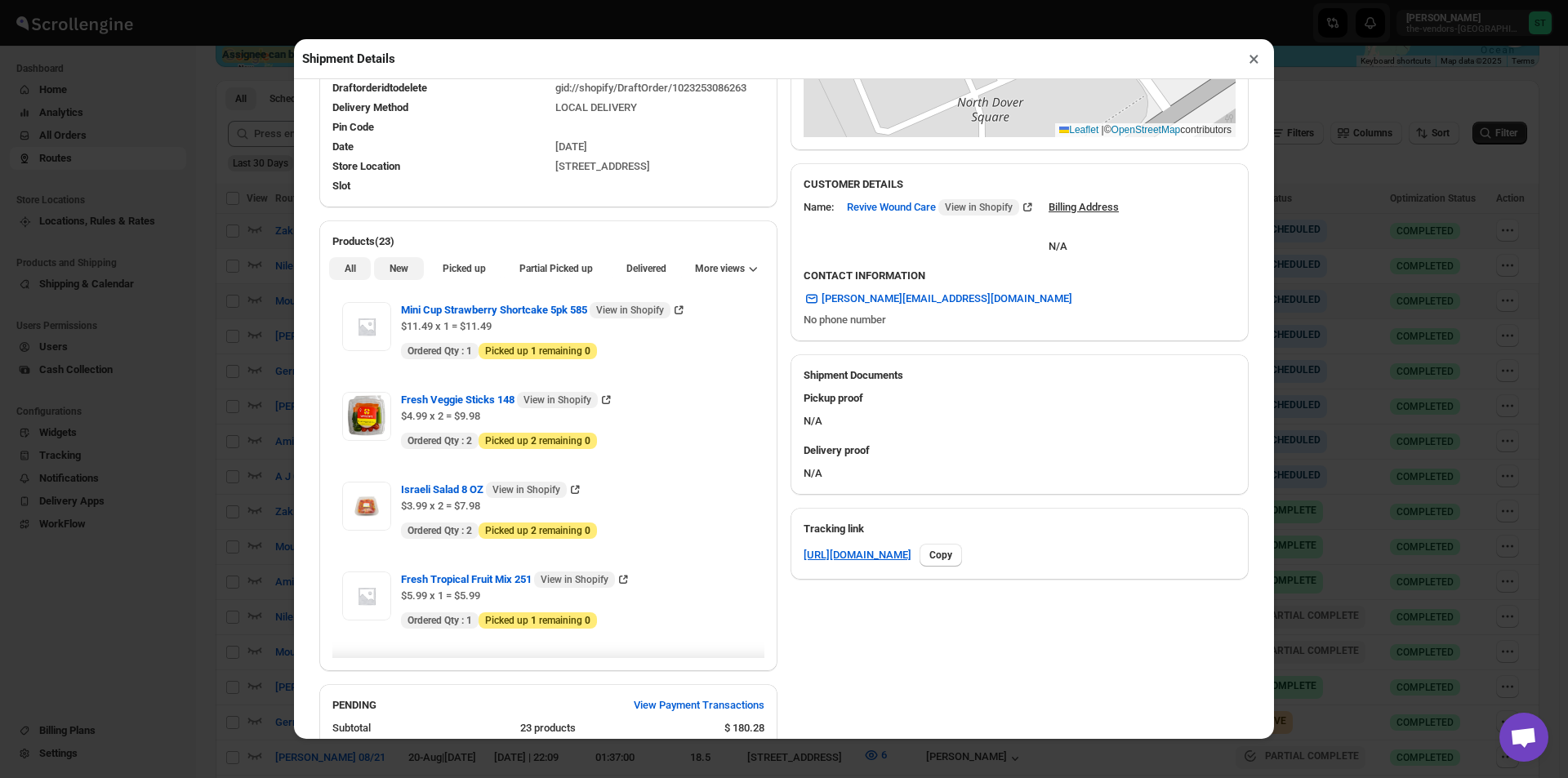
click at [390, 272] on span "New" at bounding box center [399, 269] width 19 height 13
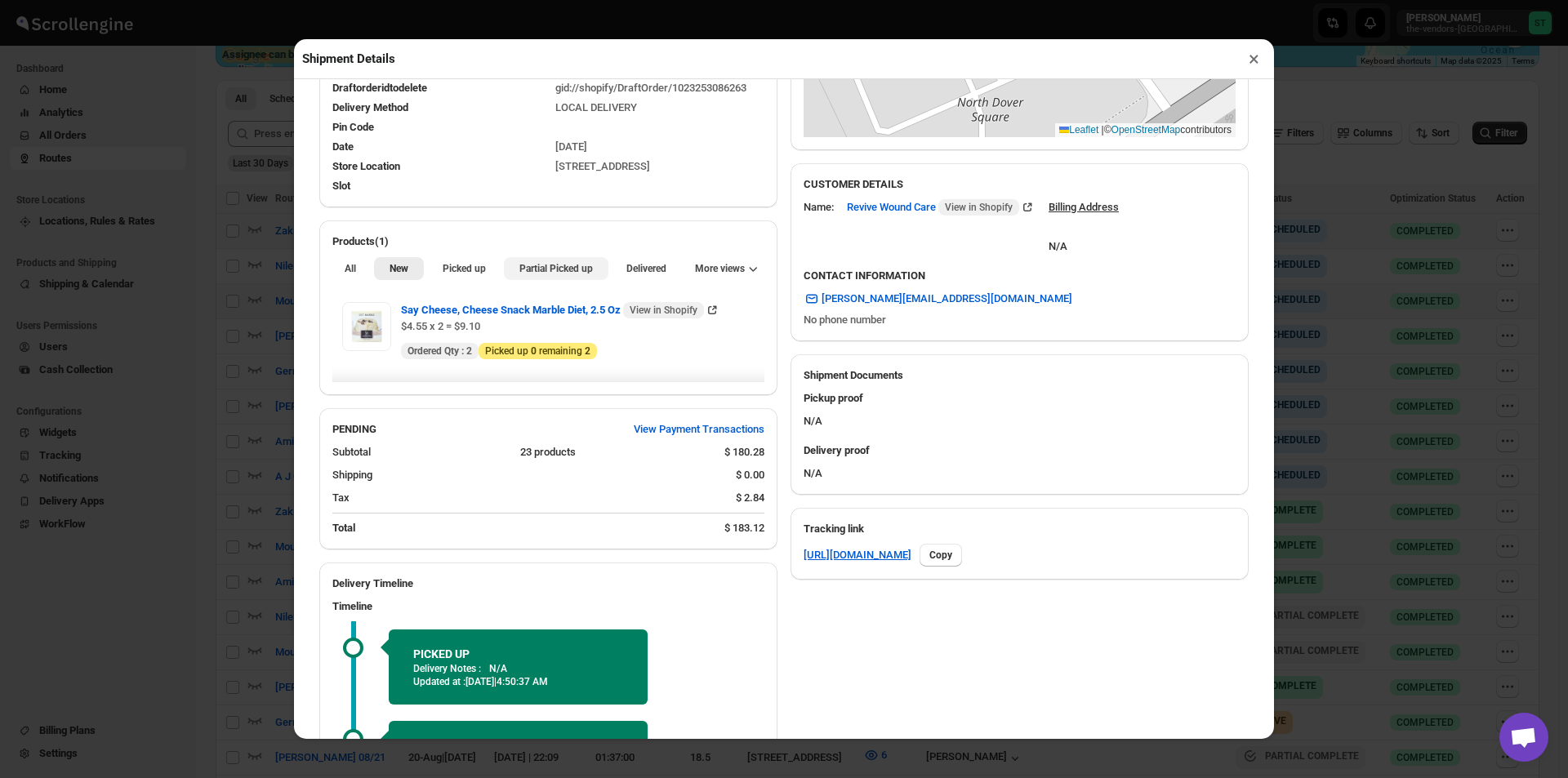
click at [589, 267] on button "Partial Picked up" at bounding box center [556, 268] width 104 height 23
click at [1258, 66] on button "×" at bounding box center [1254, 58] width 24 height 23
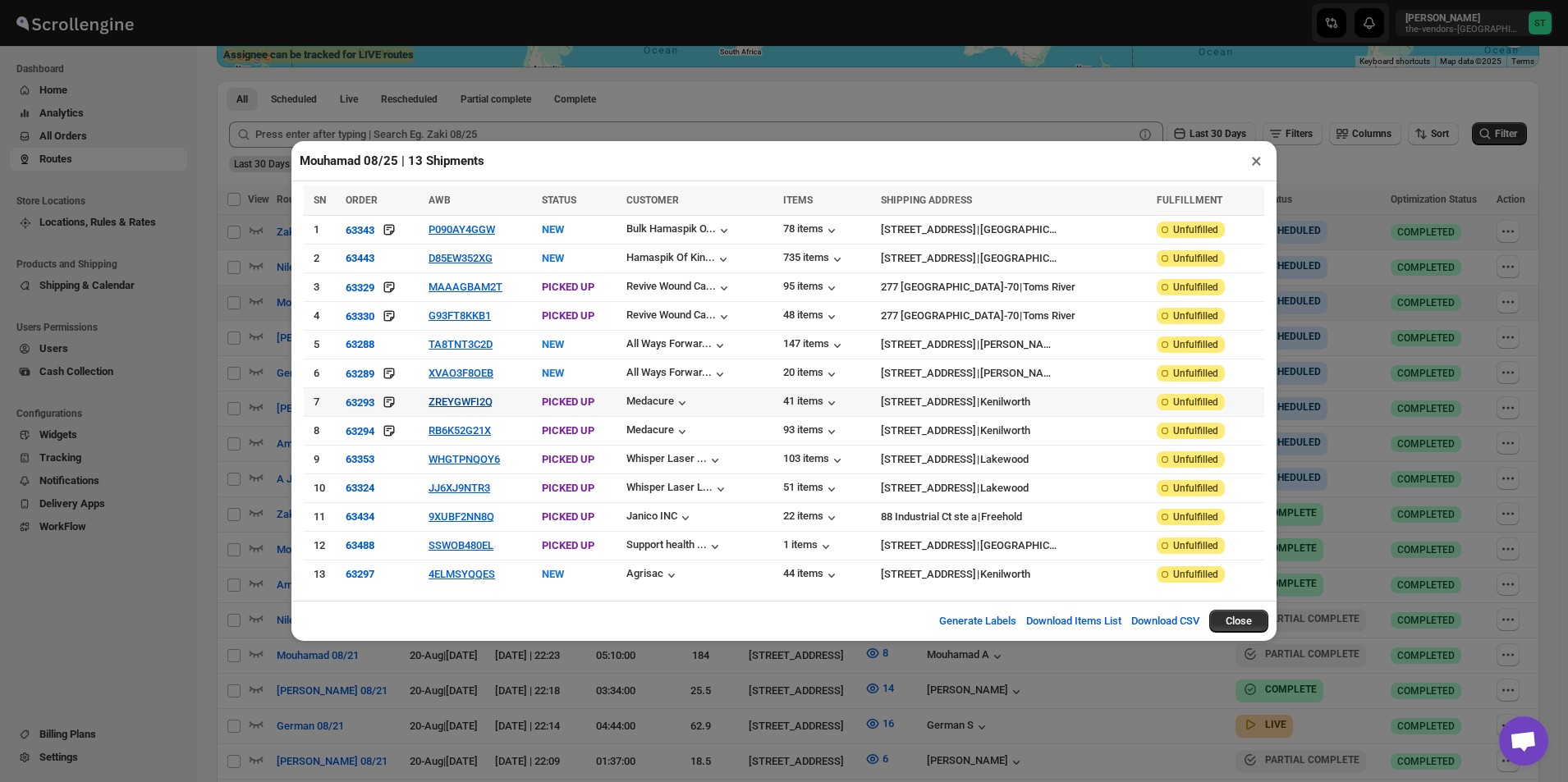
drag, startPoint x: 486, startPoint y: 395, endPoint x: 478, endPoint y: 406, distance: 13.6
click at [485, 396] on td "ZREYGWFI2Q" at bounding box center [480, 403] width 114 height 29
click at [478, 406] on button "ZREYGWFI2Q" at bounding box center [460, 402] width 64 height 13
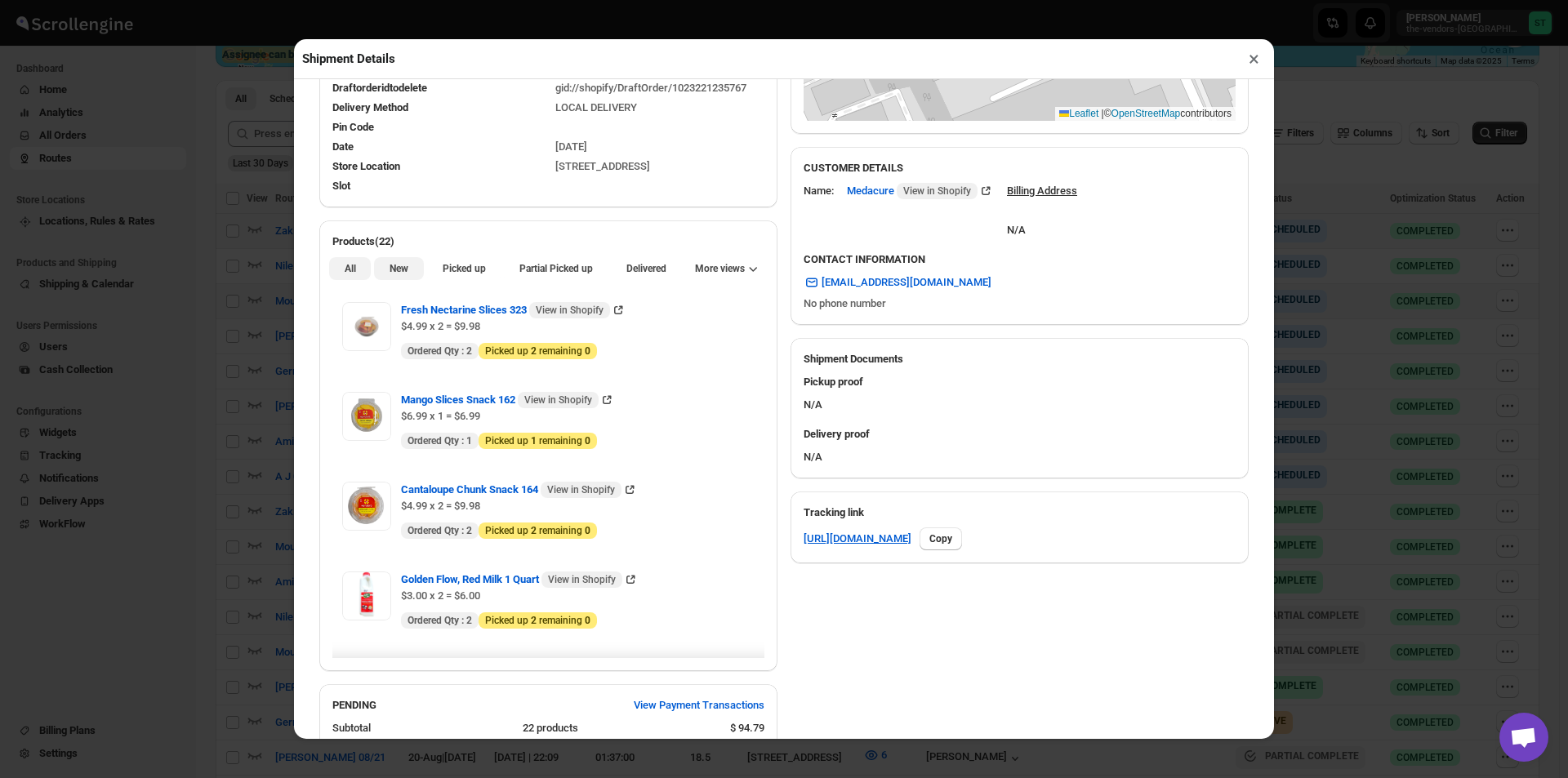
click at [389, 279] on button "New" at bounding box center [398, 268] width 49 height 23
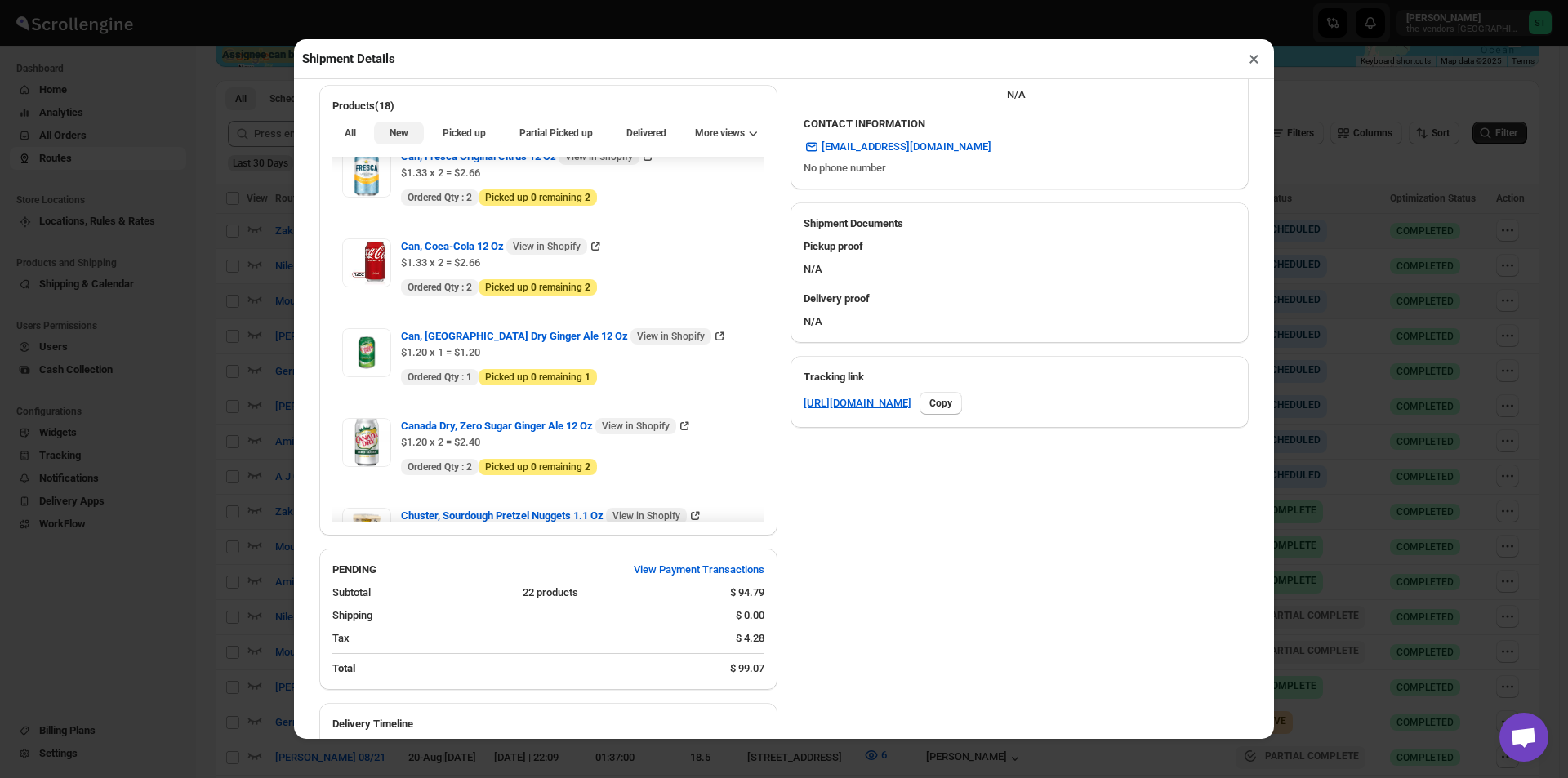
scroll to position [0, 0]
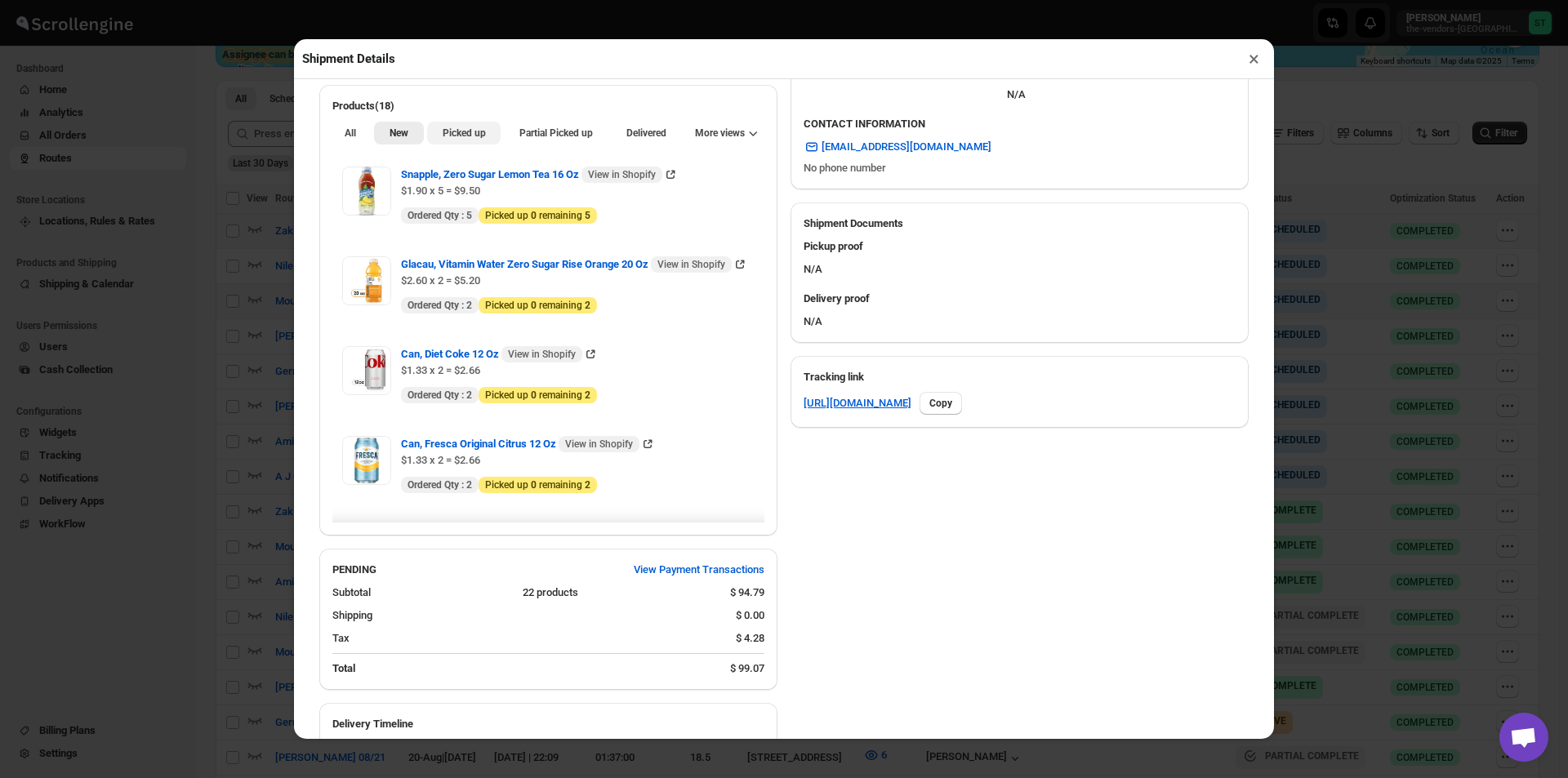
click at [469, 138] on span "Picked up" at bounding box center [464, 133] width 43 height 13
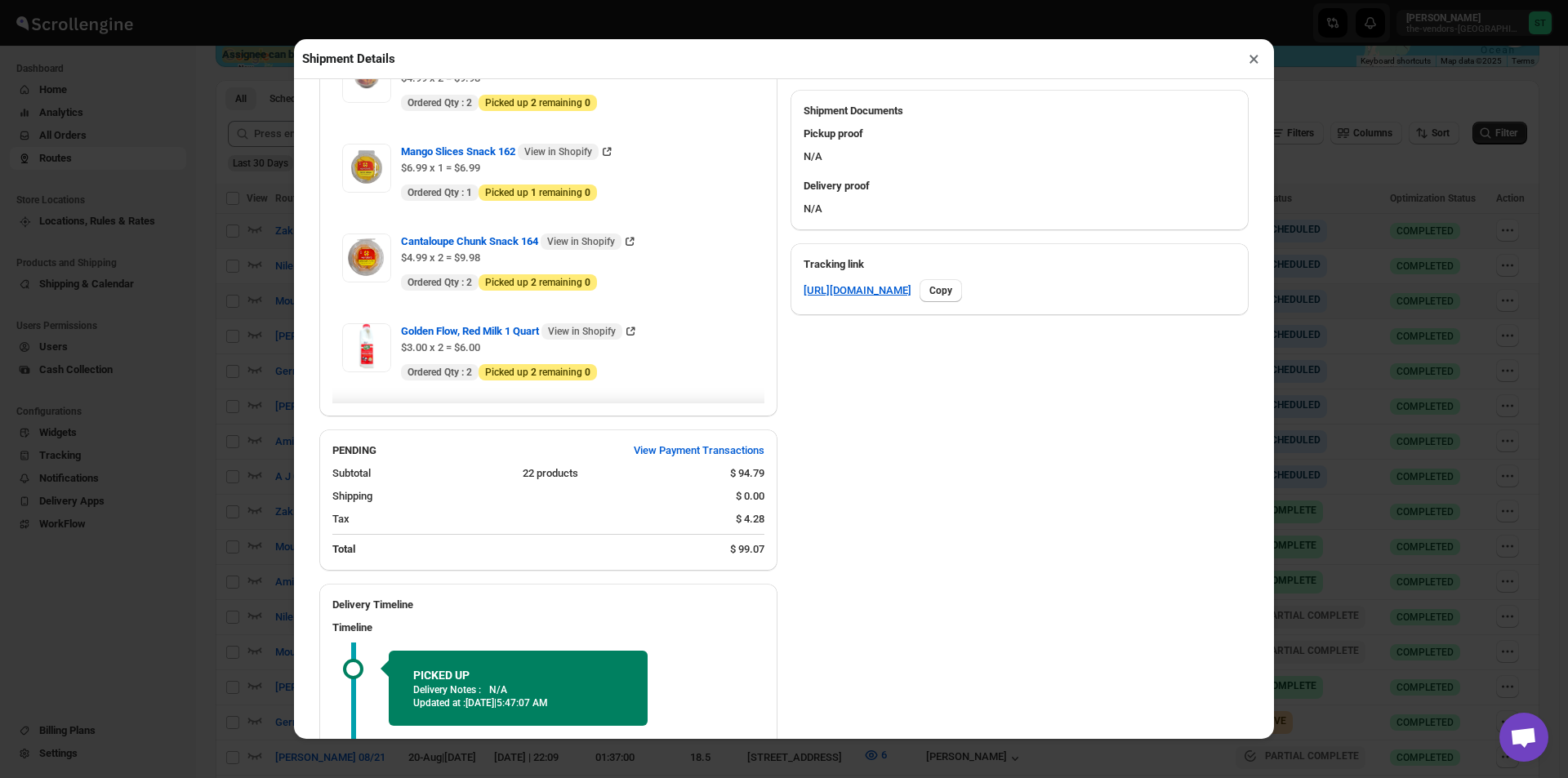
scroll to position [457, 0]
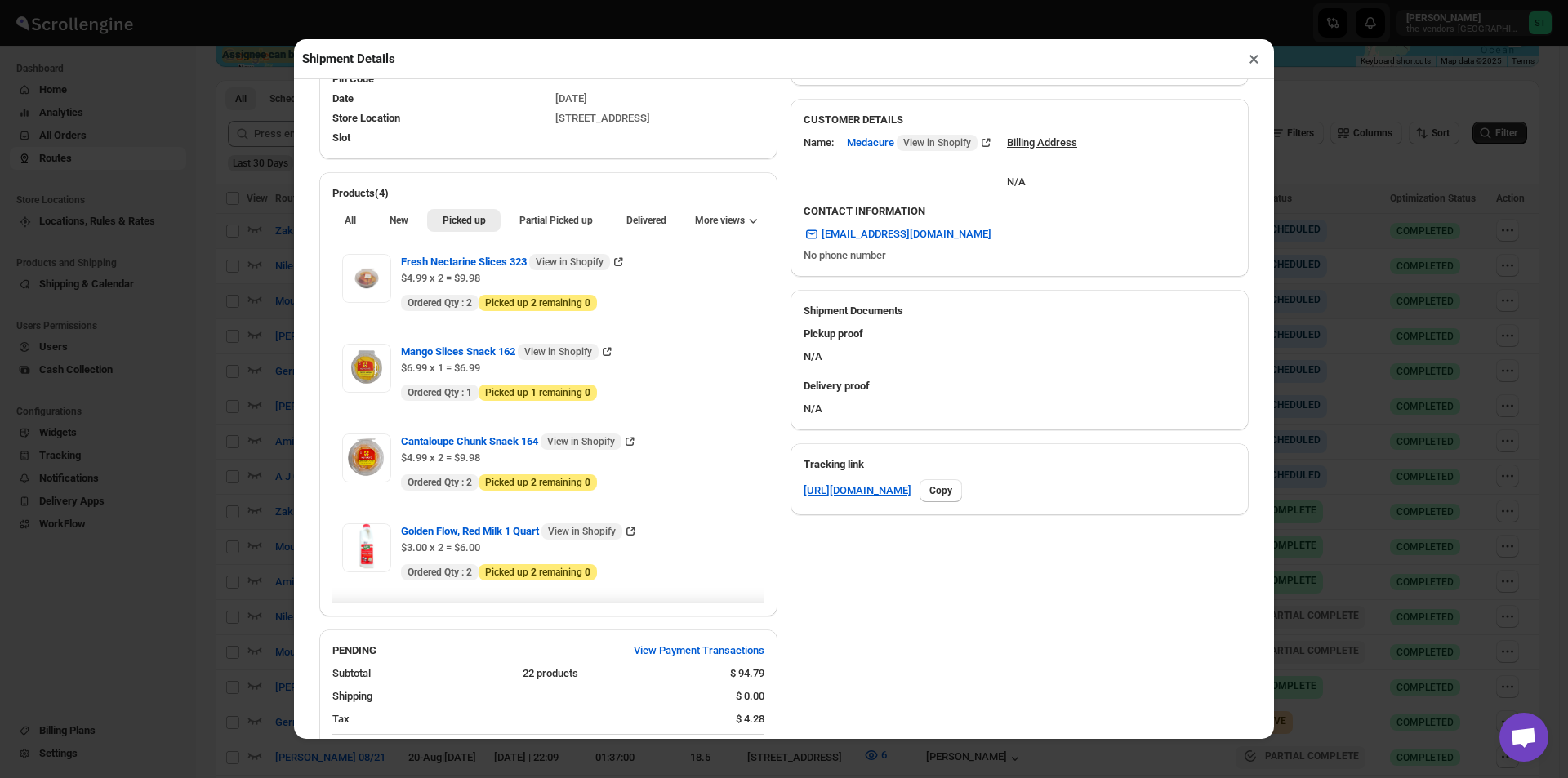
click at [1254, 57] on button "×" at bounding box center [1254, 58] width 24 height 23
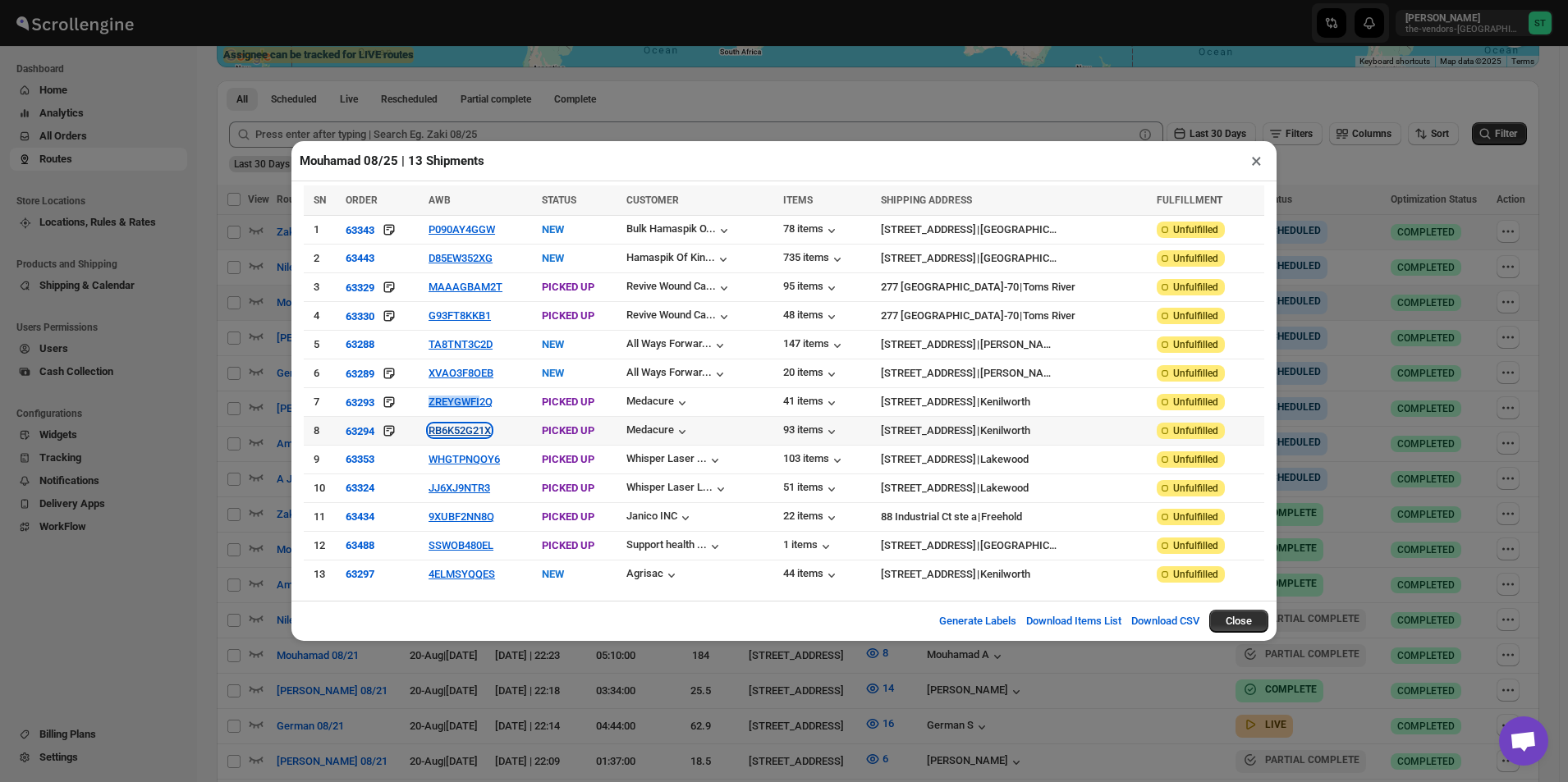
click at [467, 429] on button "RB6K52G21X" at bounding box center [459, 431] width 63 height 13
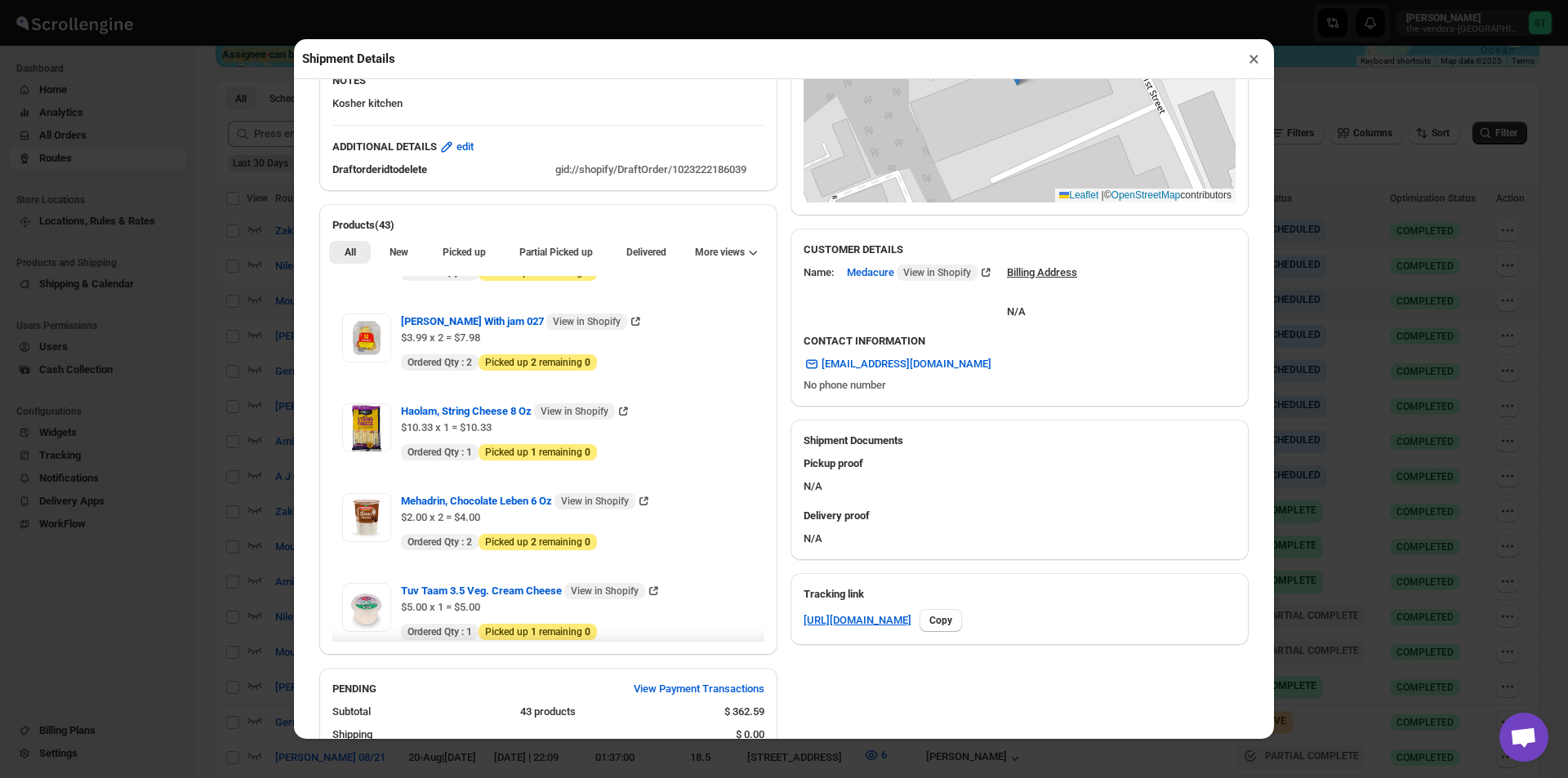
scroll to position [0, 0]
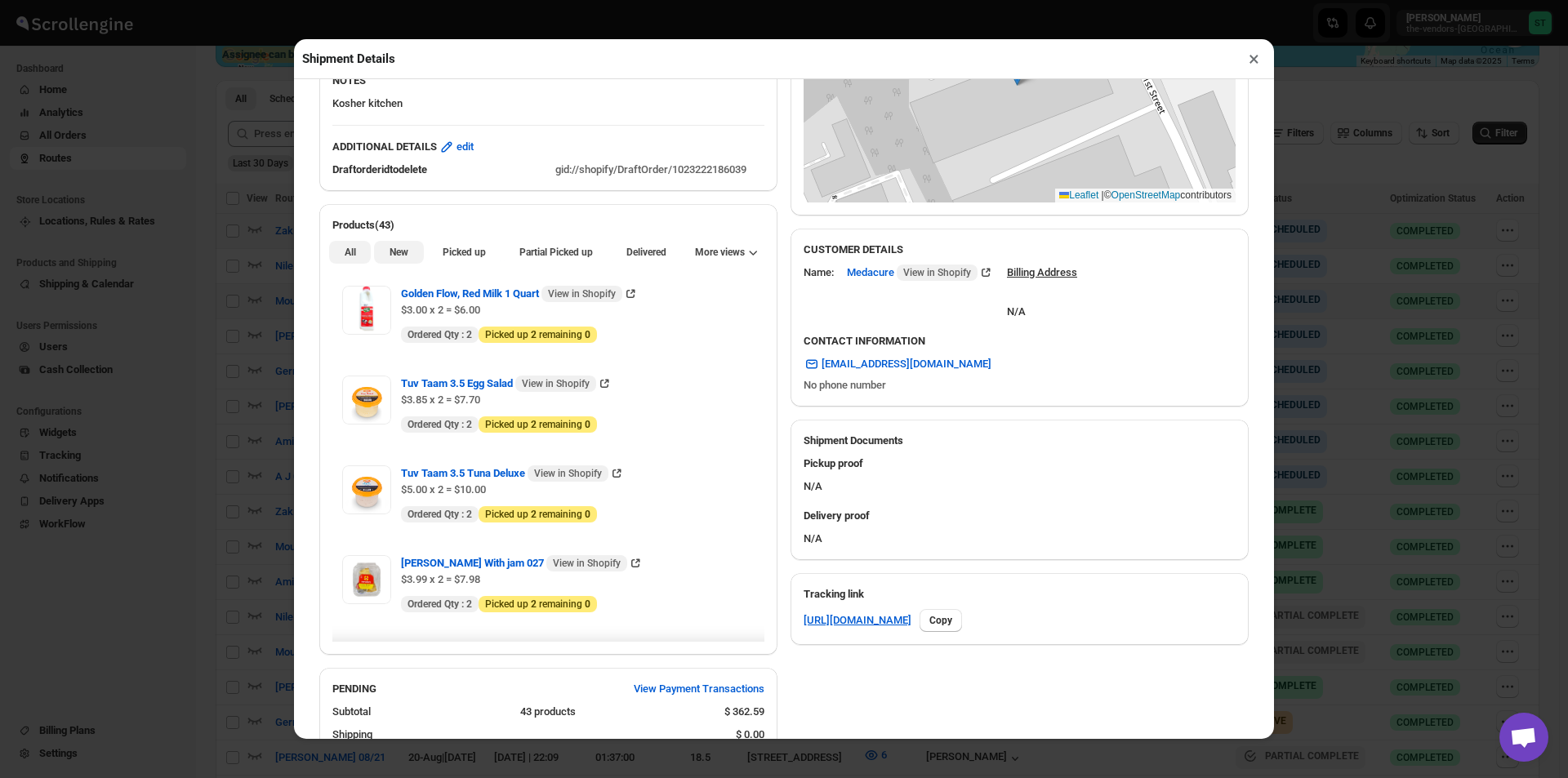
click at [391, 257] on span "New" at bounding box center [399, 252] width 19 height 13
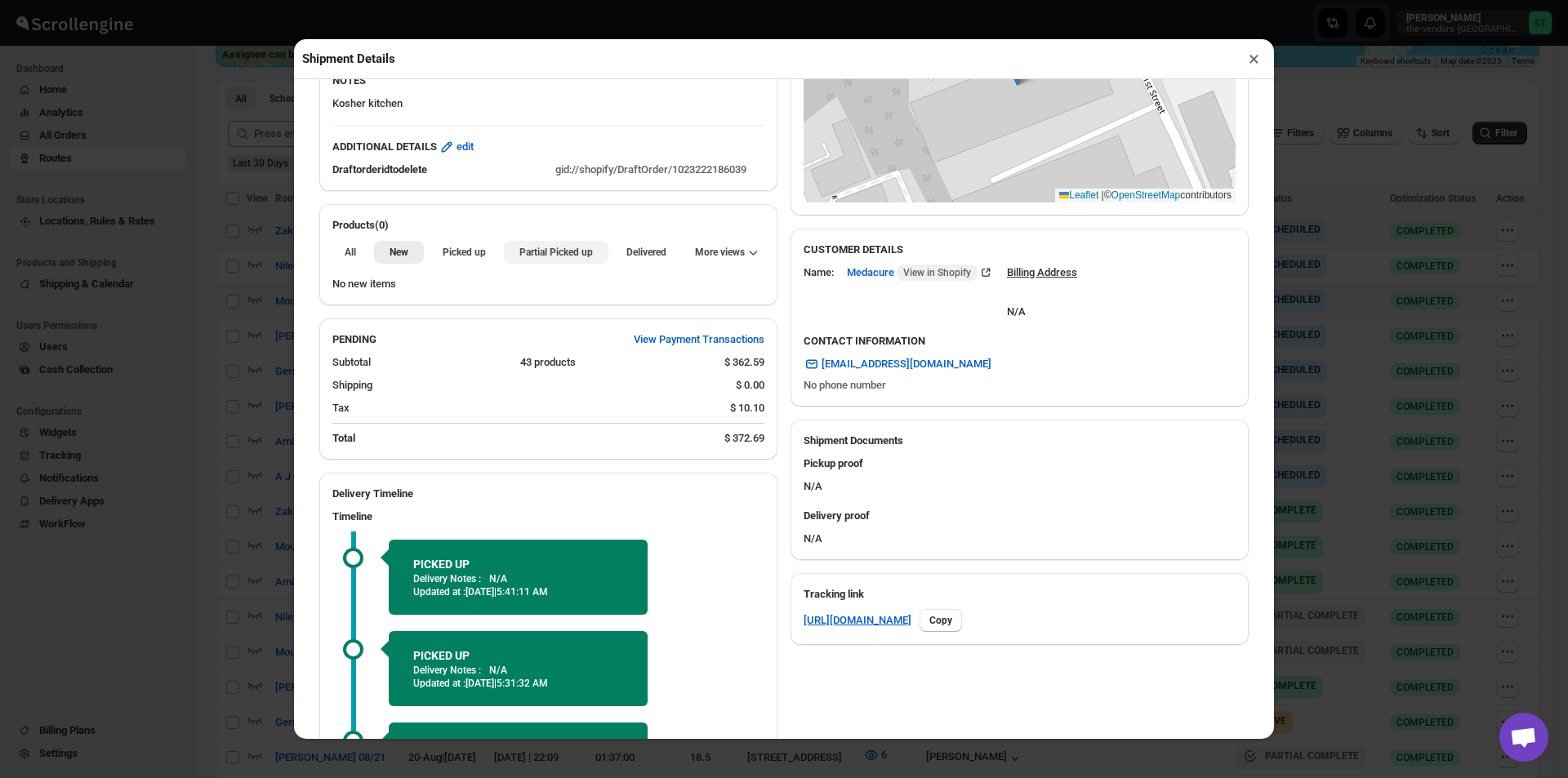
click at [546, 264] on button "Partial Picked up" at bounding box center [556, 251] width 104 height 23
click at [1259, 61] on button "×" at bounding box center [1254, 58] width 24 height 23
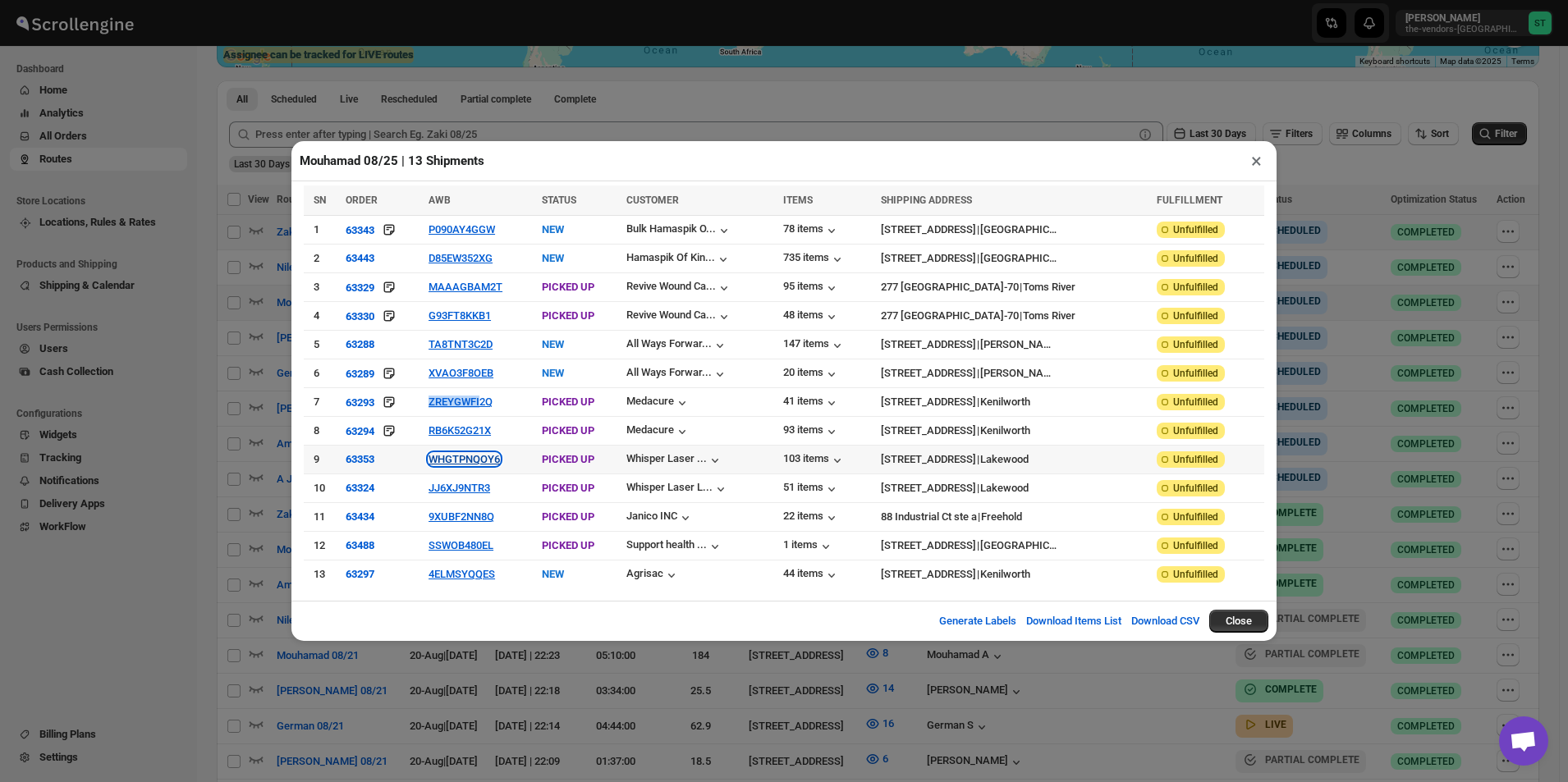
click at [459, 459] on button "WHGTPNQOY6" at bounding box center [464, 459] width 72 height 13
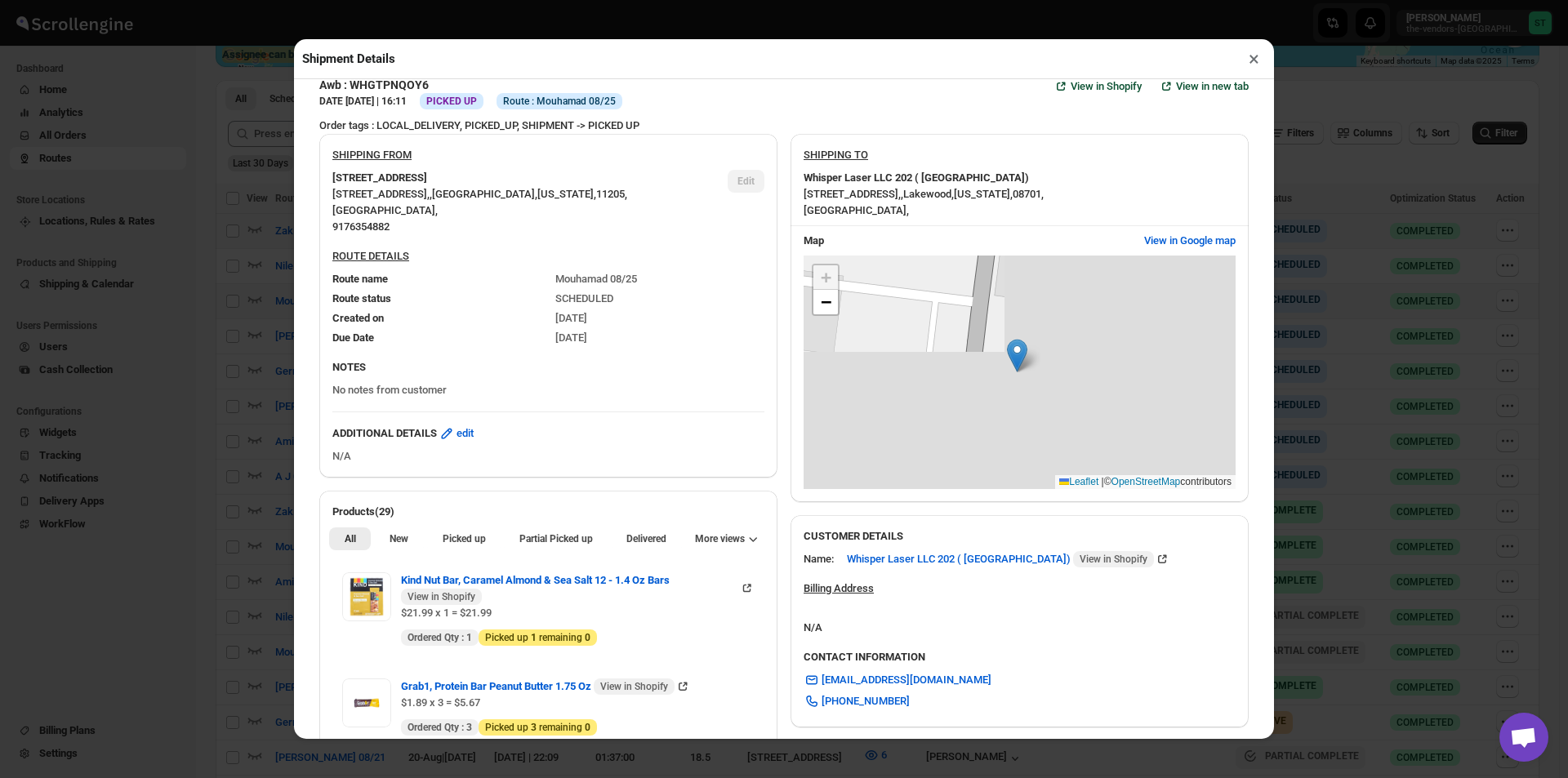
scroll to position [245, 0]
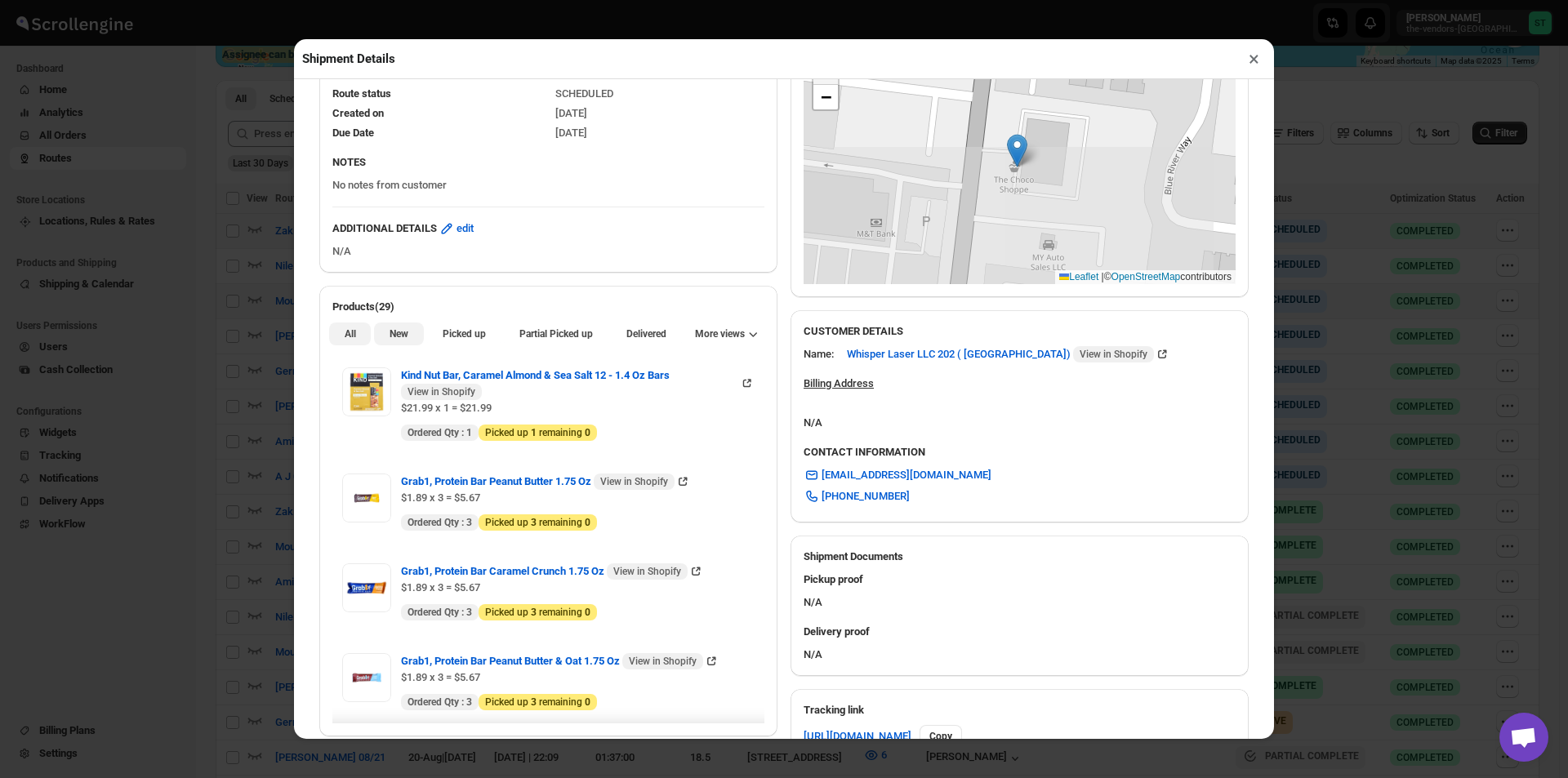
click at [390, 333] on span "New" at bounding box center [399, 334] width 19 height 13
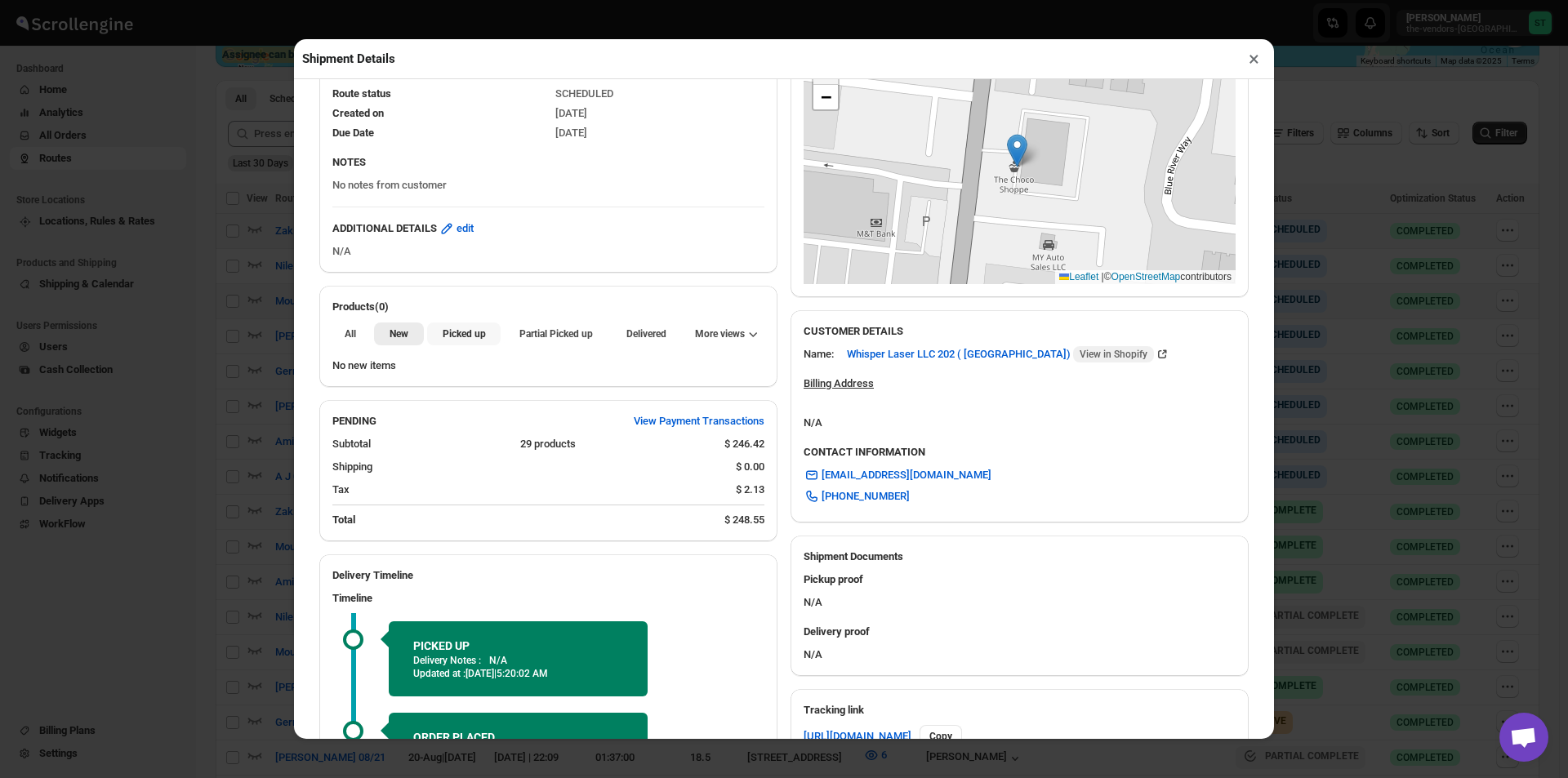
drag, startPoint x: 492, startPoint y: 339, endPoint x: 506, endPoint y: 339, distance: 14.0
click at [495, 339] on button "Picked up" at bounding box center [463, 334] width 73 height 23
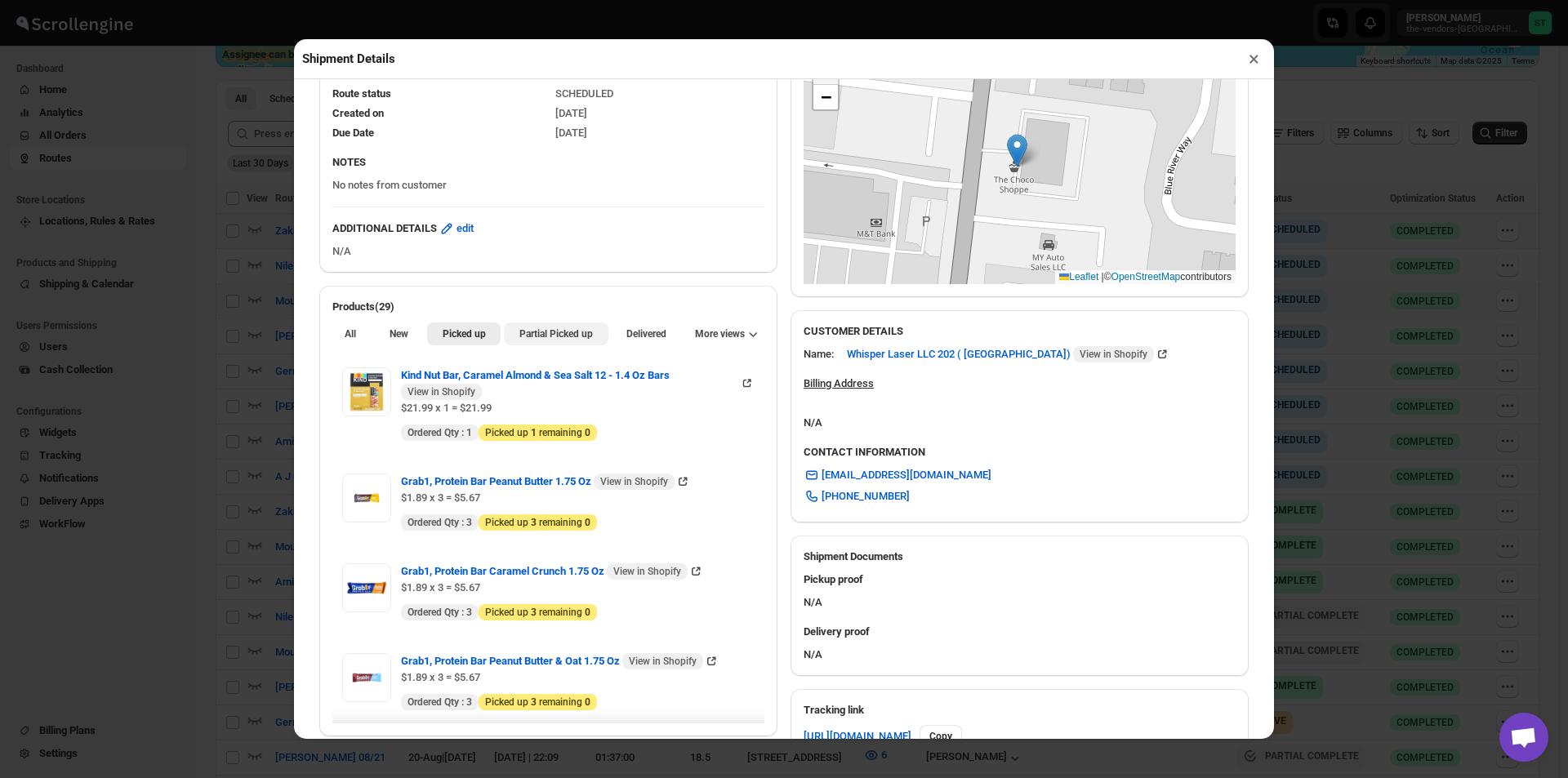
click at [519, 338] on span "Partial Picked up" at bounding box center [556, 334] width 73 height 13
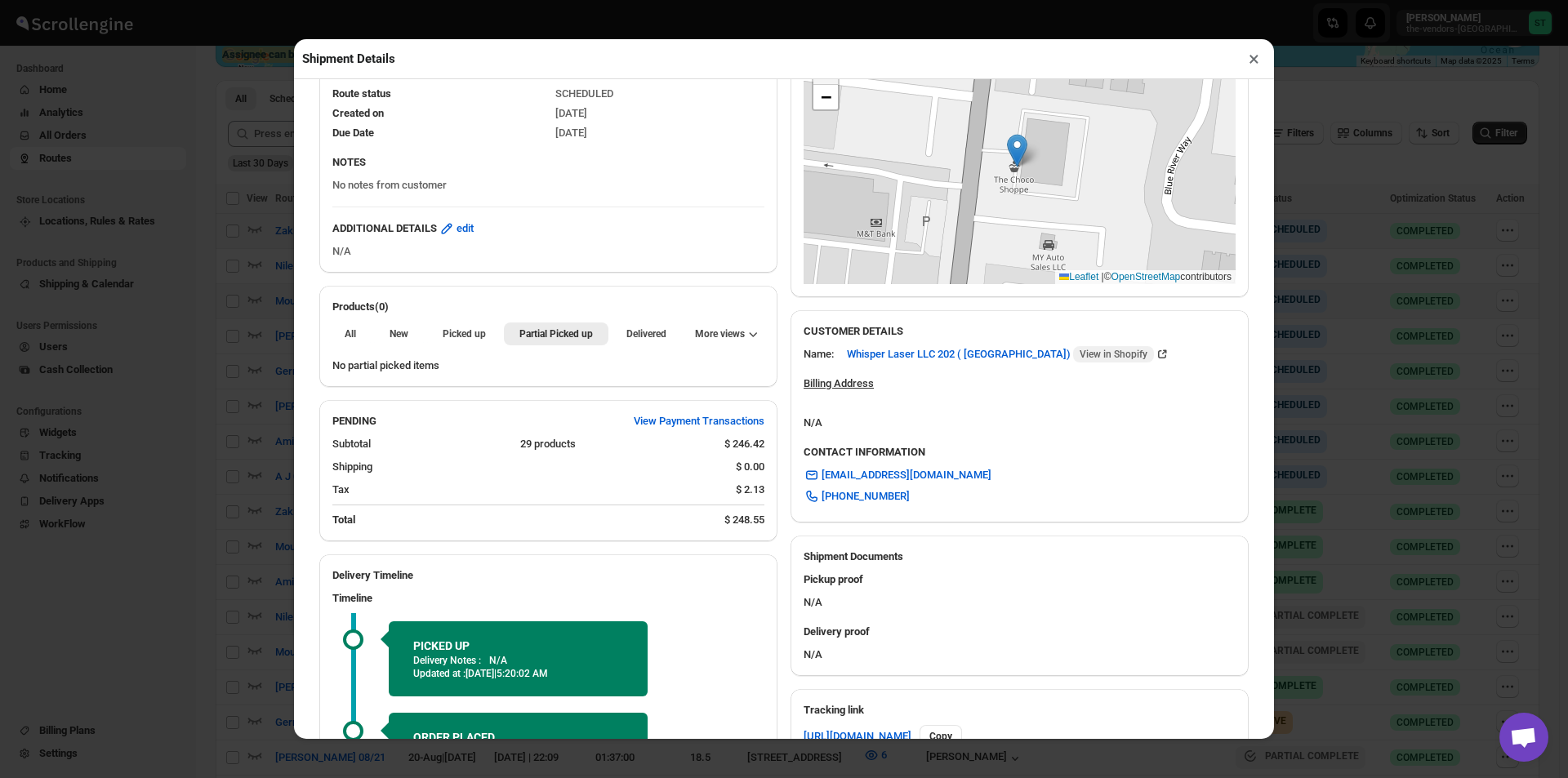
click at [1253, 58] on button "×" at bounding box center [1254, 58] width 24 height 23
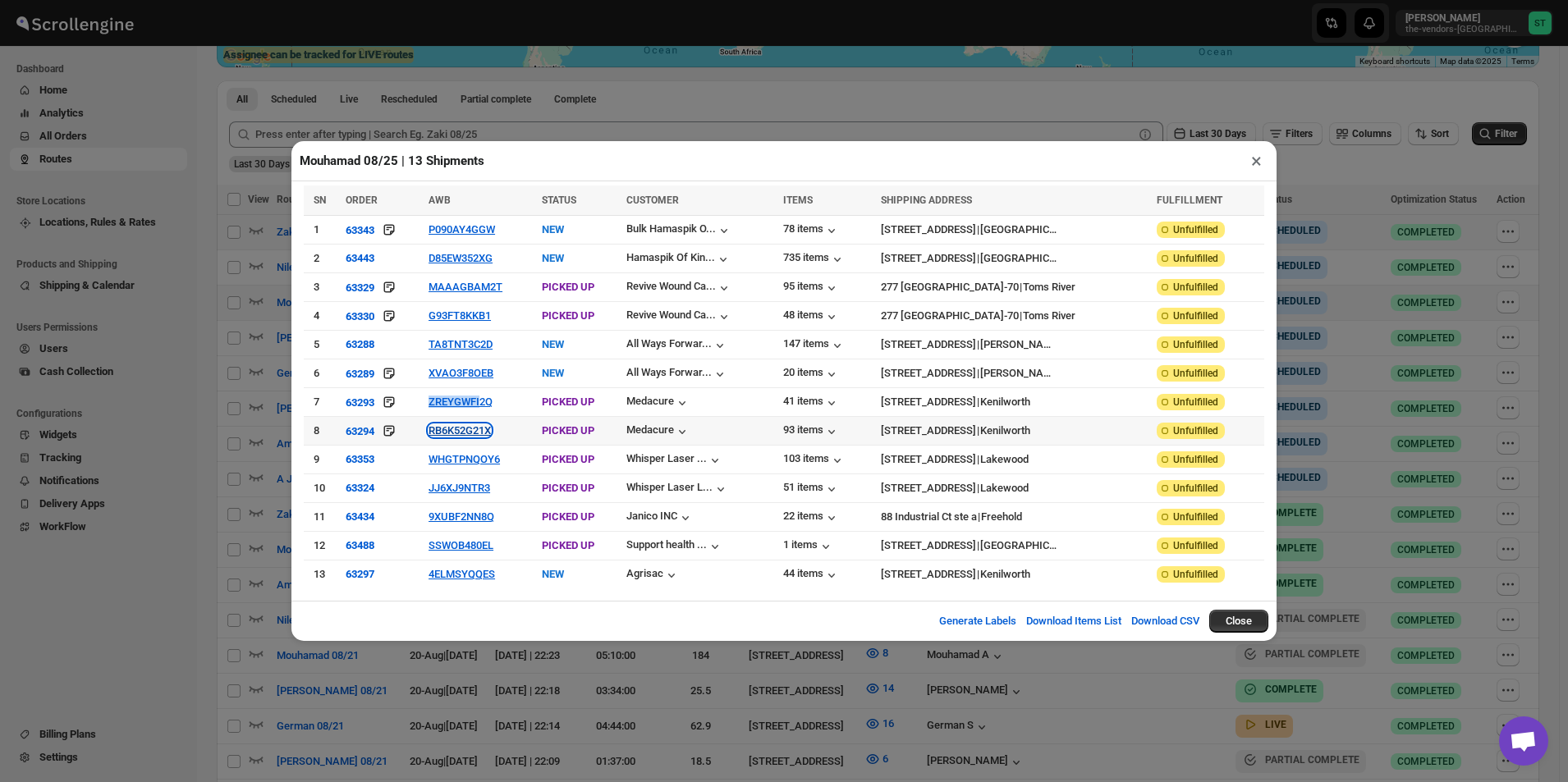
click at [470, 436] on button "RB6K52G21X" at bounding box center [459, 431] width 63 height 13
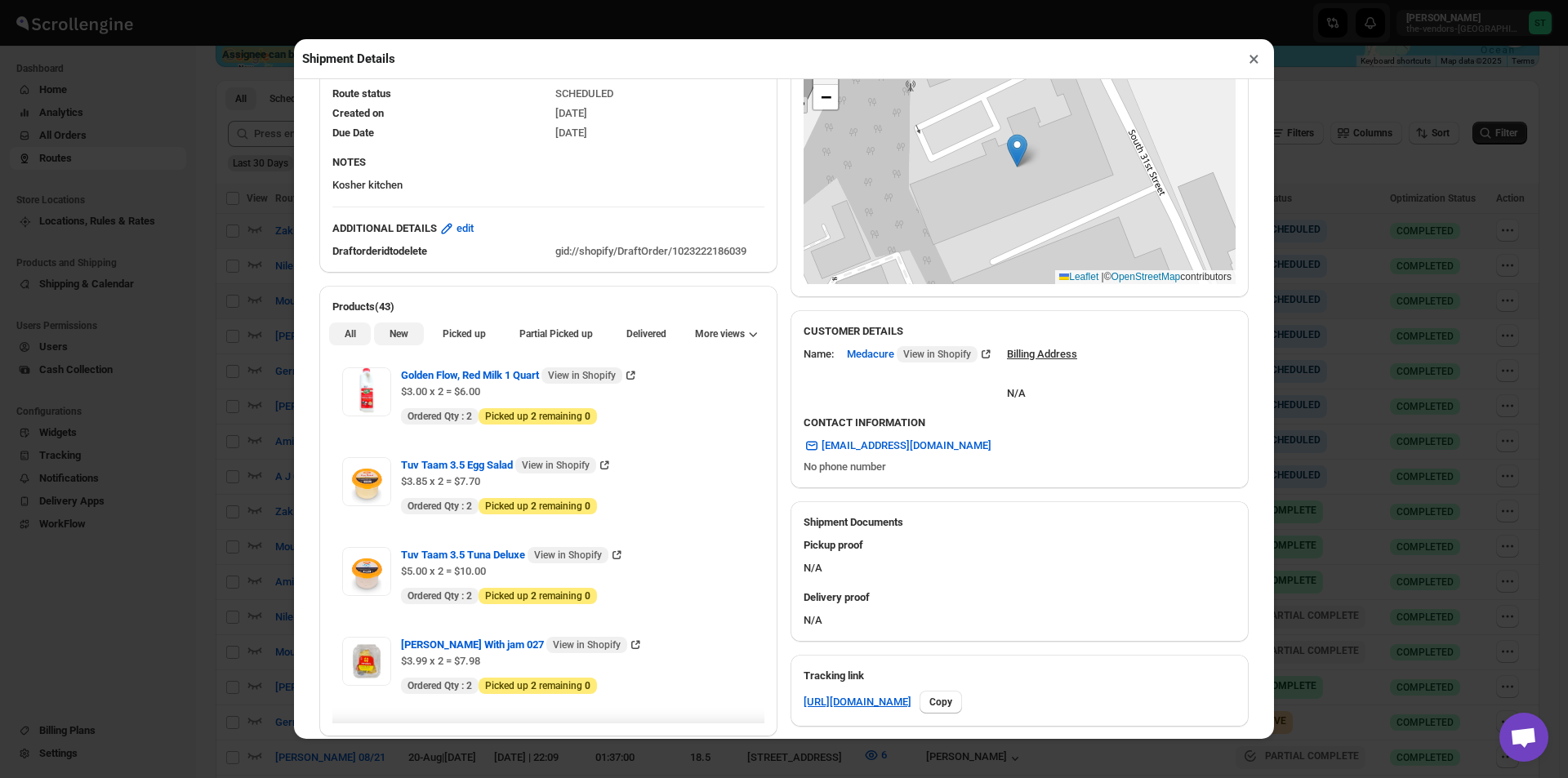
click at [407, 337] on button "New" at bounding box center [398, 334] width 49 height 23
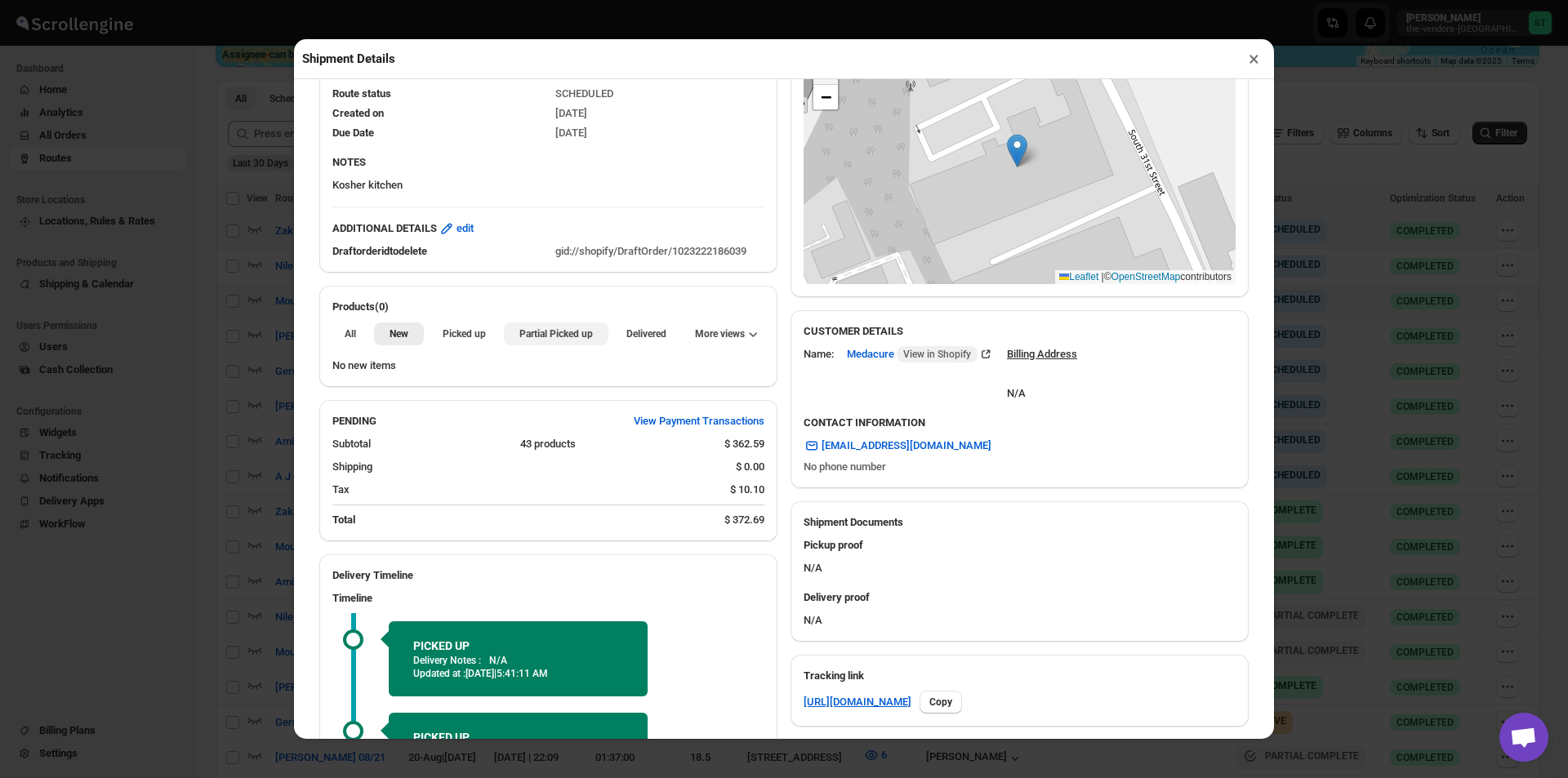
click at [524, 330] on span "Partial Picked up" at bounding box center [556, 334] width 73 height 13
click at [1253, 71] on button "×" at bounding box center [1254, 58] width 24 height 23
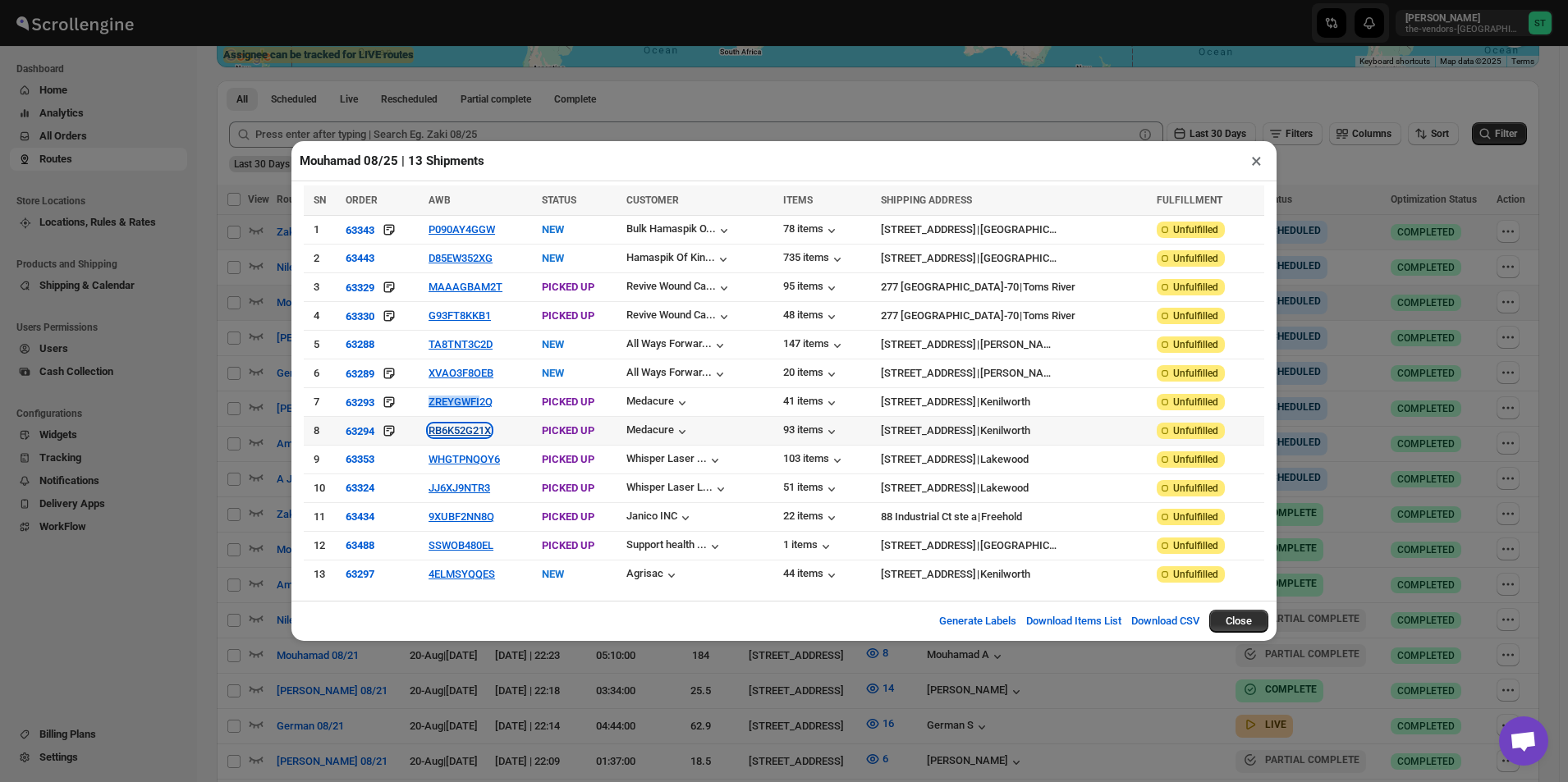
click at [459, 429] on button "RB6K52G21X" at bounding box center [459, 431] width 63 height 13
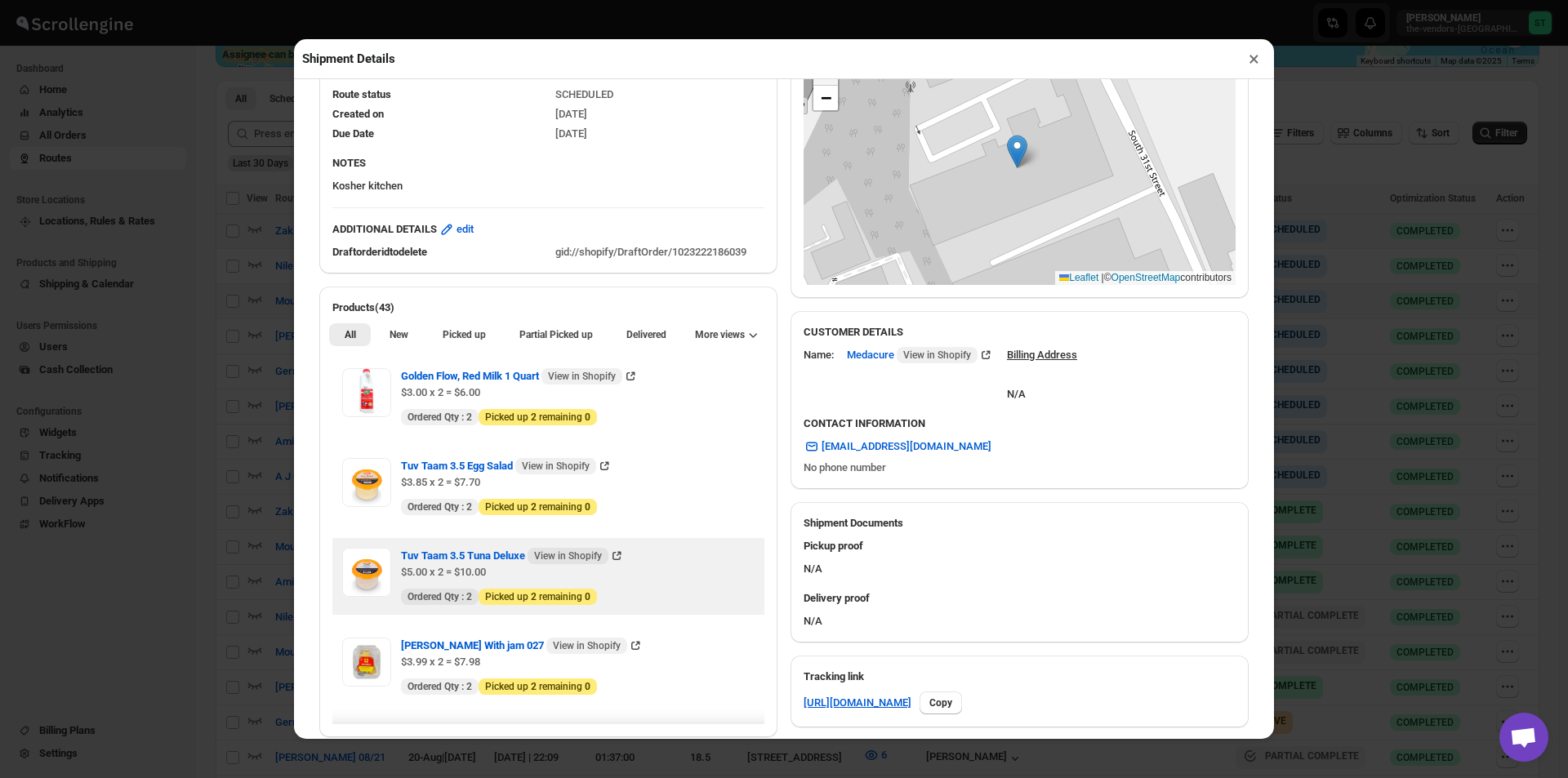
scroll to position [327, 0]
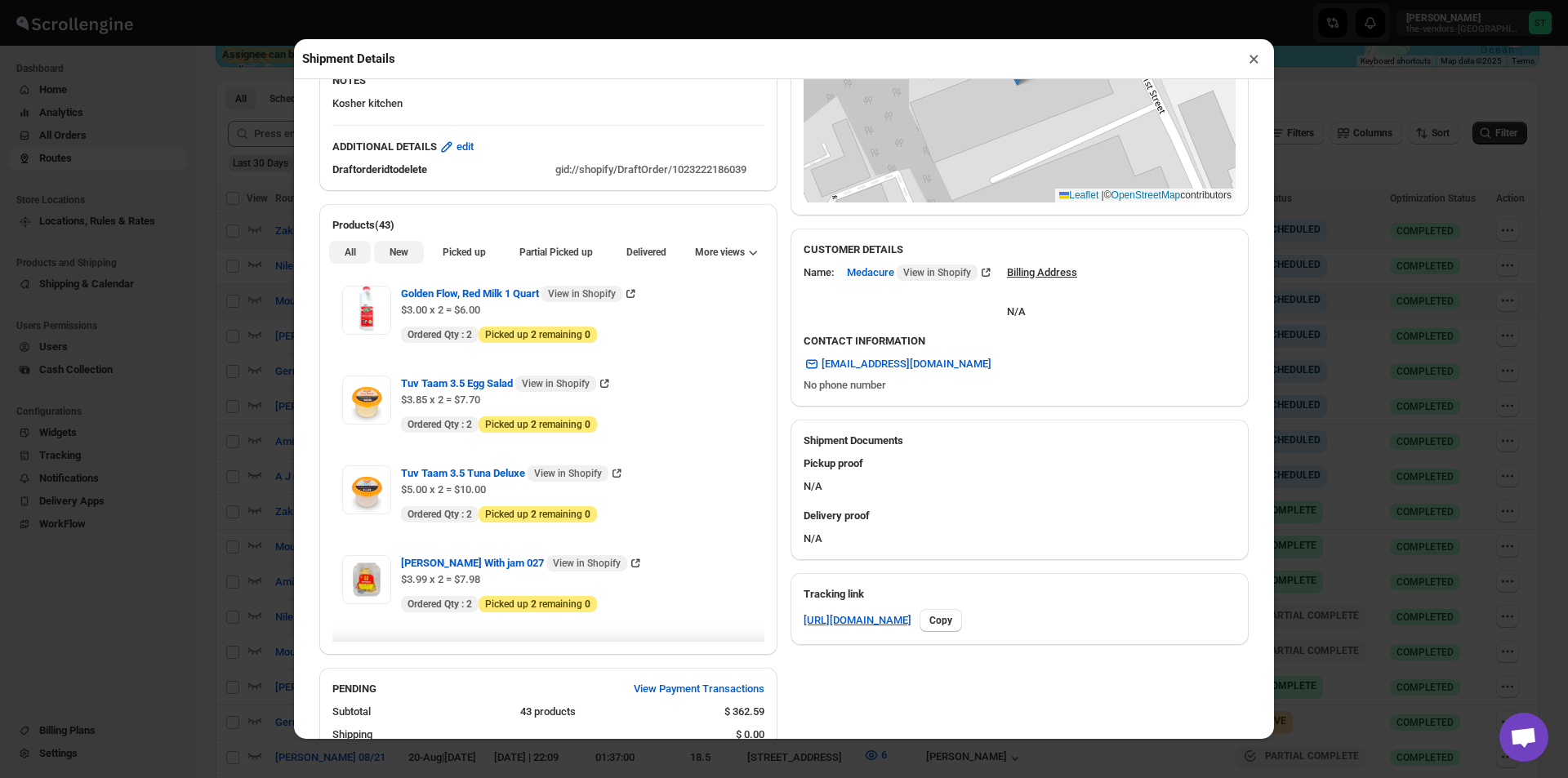
click at [406, 252] on span "New" at bounding box center [399, 252] width 19 height 13
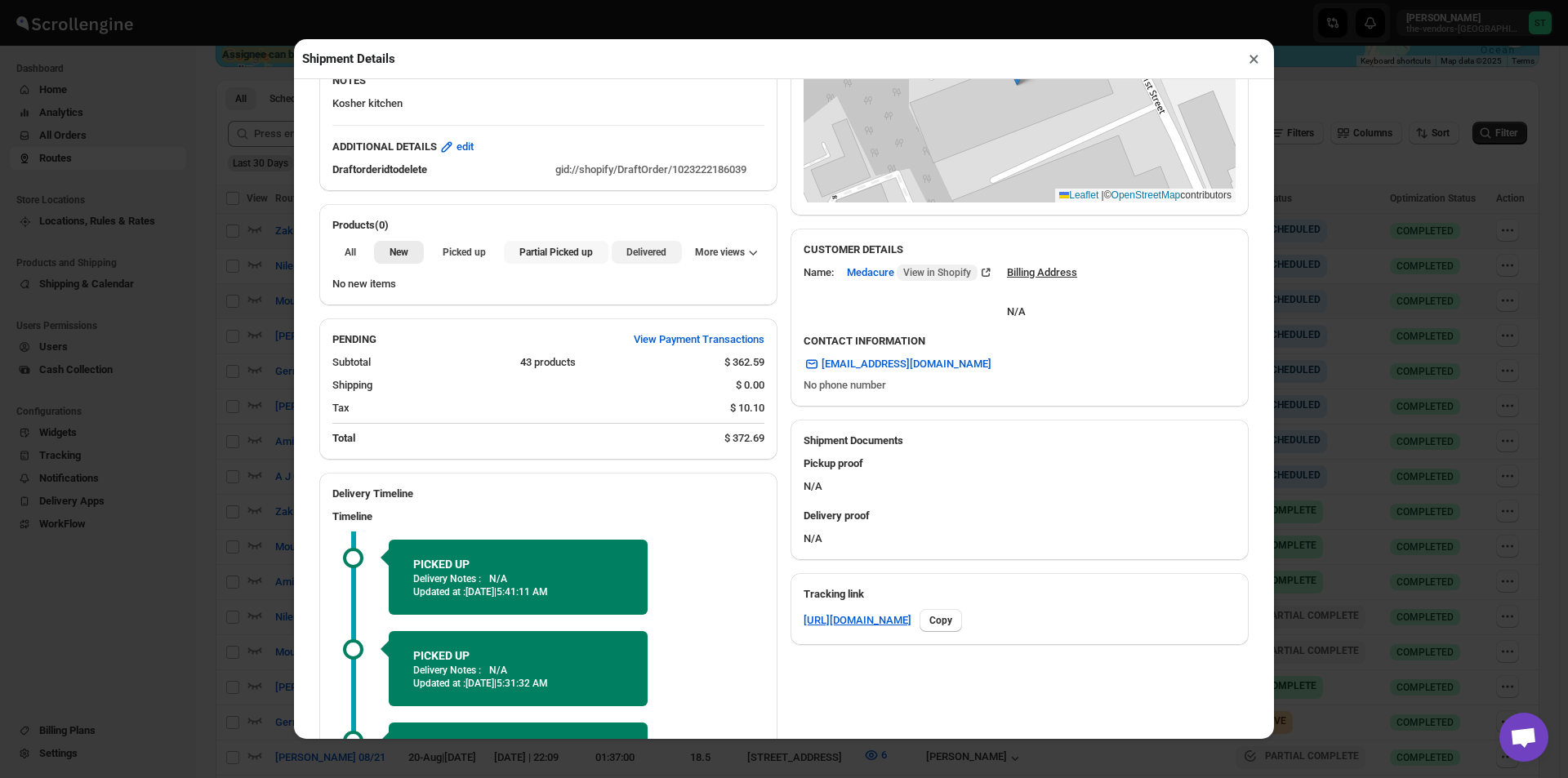
drag, startPoint x: 567, startPoint y: 256, endPoint x: 631, endPoint y: 247, distance: 64.6
click at [571, 256] on span "Partial Picked up" at bounding box center [556, 252] width 73 height 13
click at [1260, 62] on button "×" at bounding box center [1254, 58] width 24 height 23
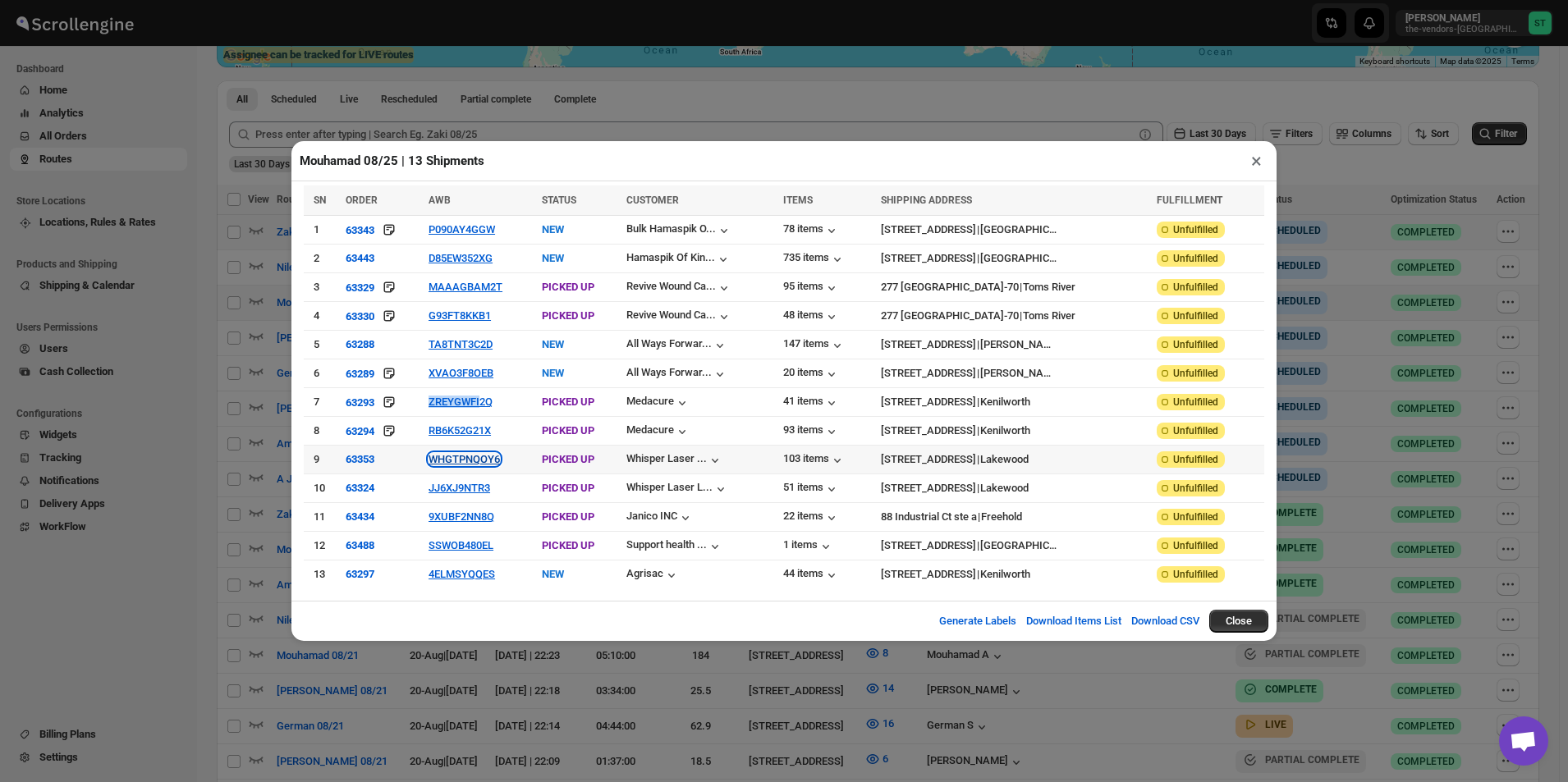
click at [457, 456] on button "WHGTPNQOY6" at bounding box center [464, 459] width 72 height 13
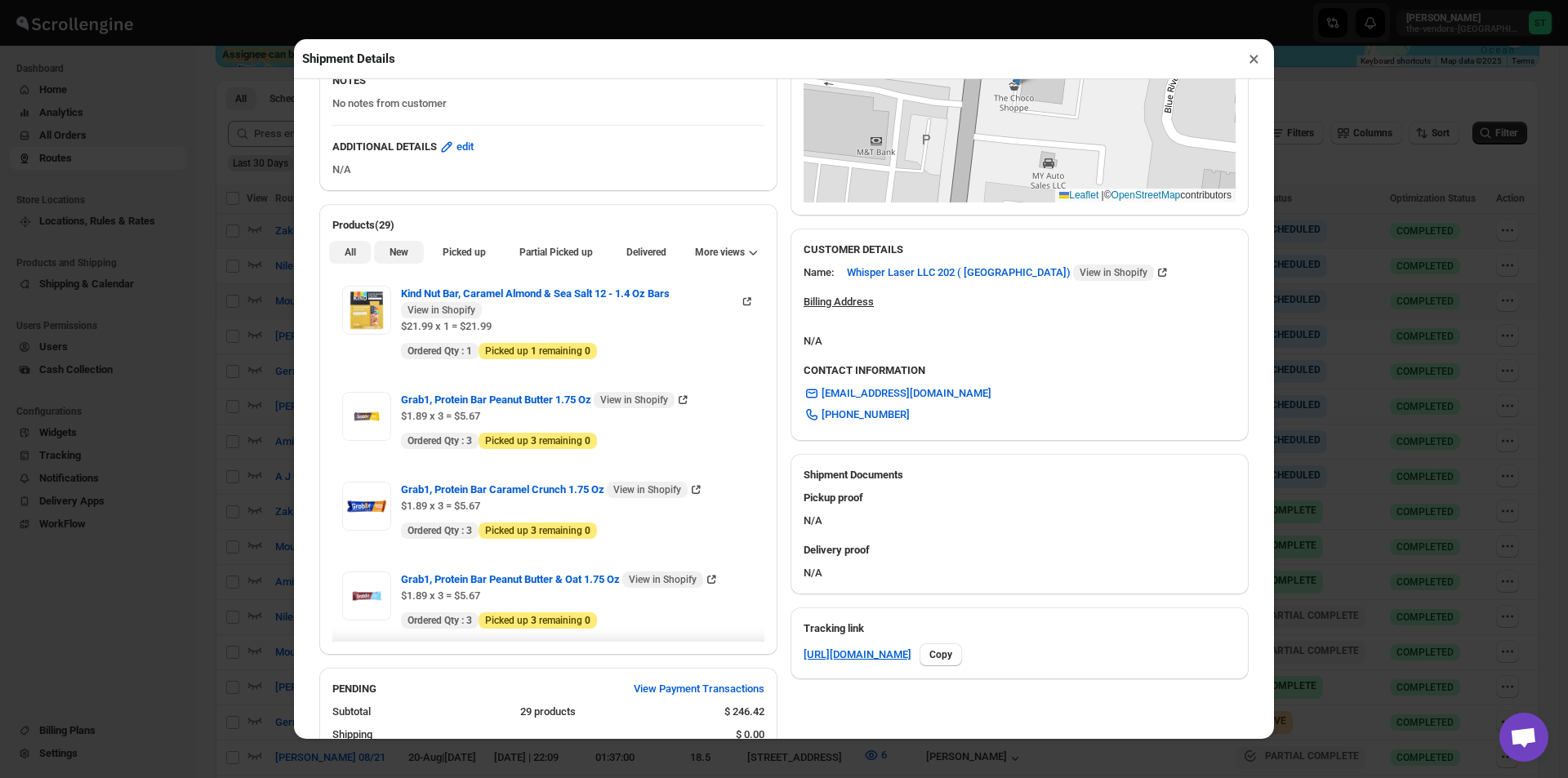
click at [390, 248] on span "New" at bounding box center [399, 252] width 19 height 13
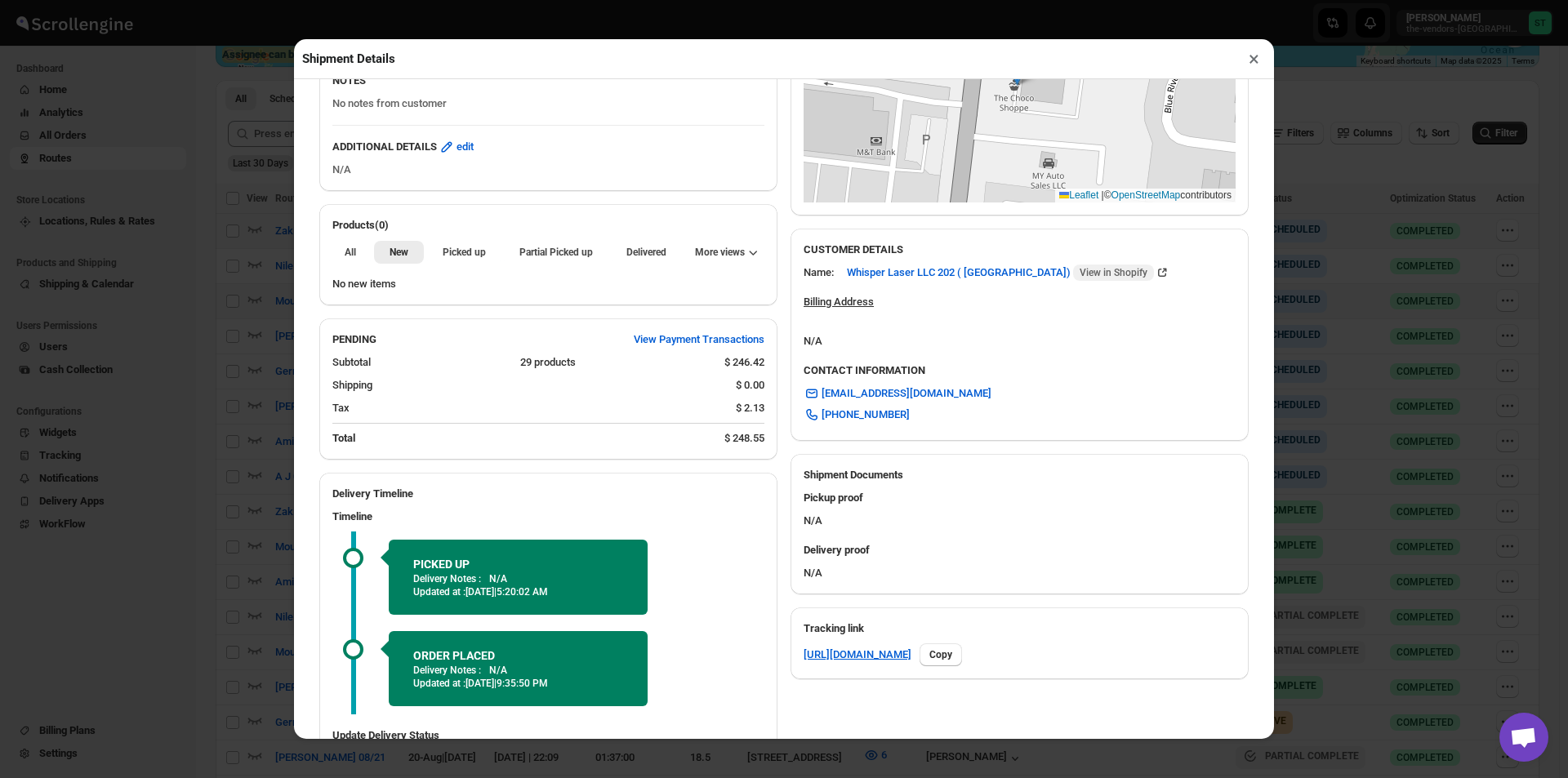
click at [567, 270] on div "All New Picked up Partial Picked up Partial delivered Delivered Returned More v…" at bounding box center [548, 251] width 458 height 36
click at [571, 263] on button "Partial Picked up" at bounding box center [556, 251] width 104 height 23
click at [1254, 68] on button "×" at bounding box center [1254, 58] width 24 height 23
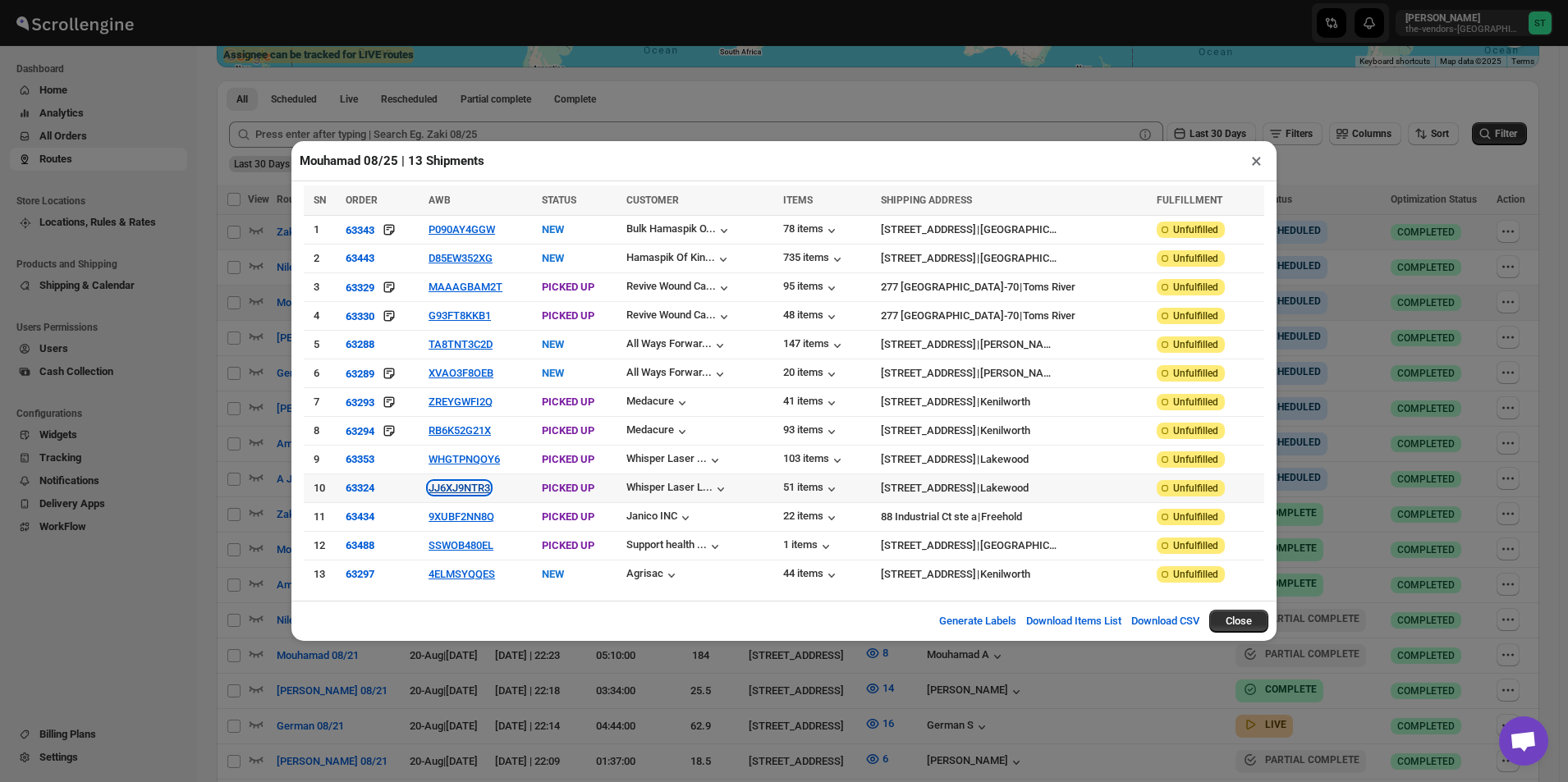
click at [455, 486] on button "JJ6XJ9NTR3" at bounding box center [459, 488] width 62 height 13
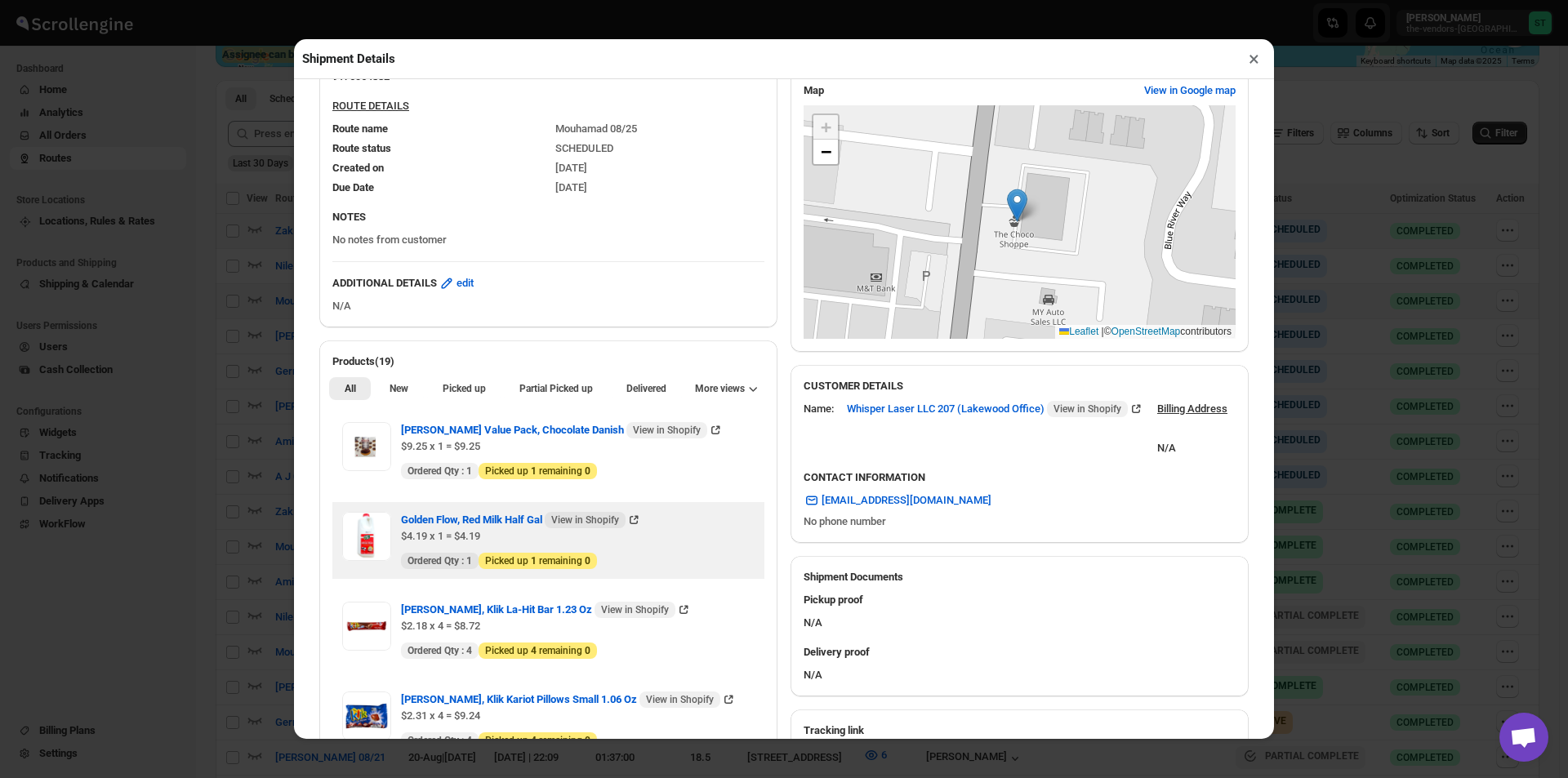
scroll to position [408, 0]
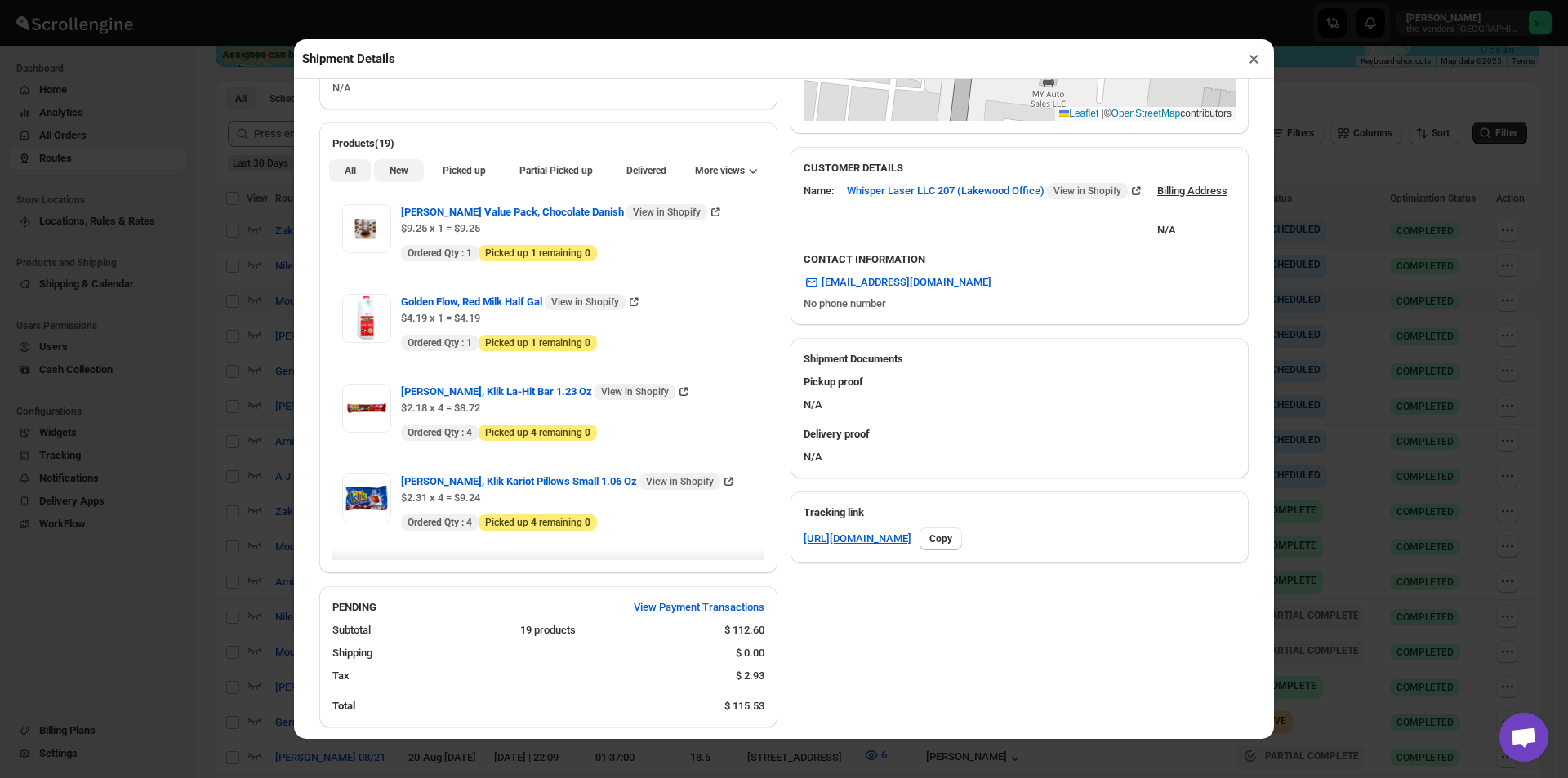
click at [402, 177] on span "New" at bounding box center [399, 170] width 19 height 13
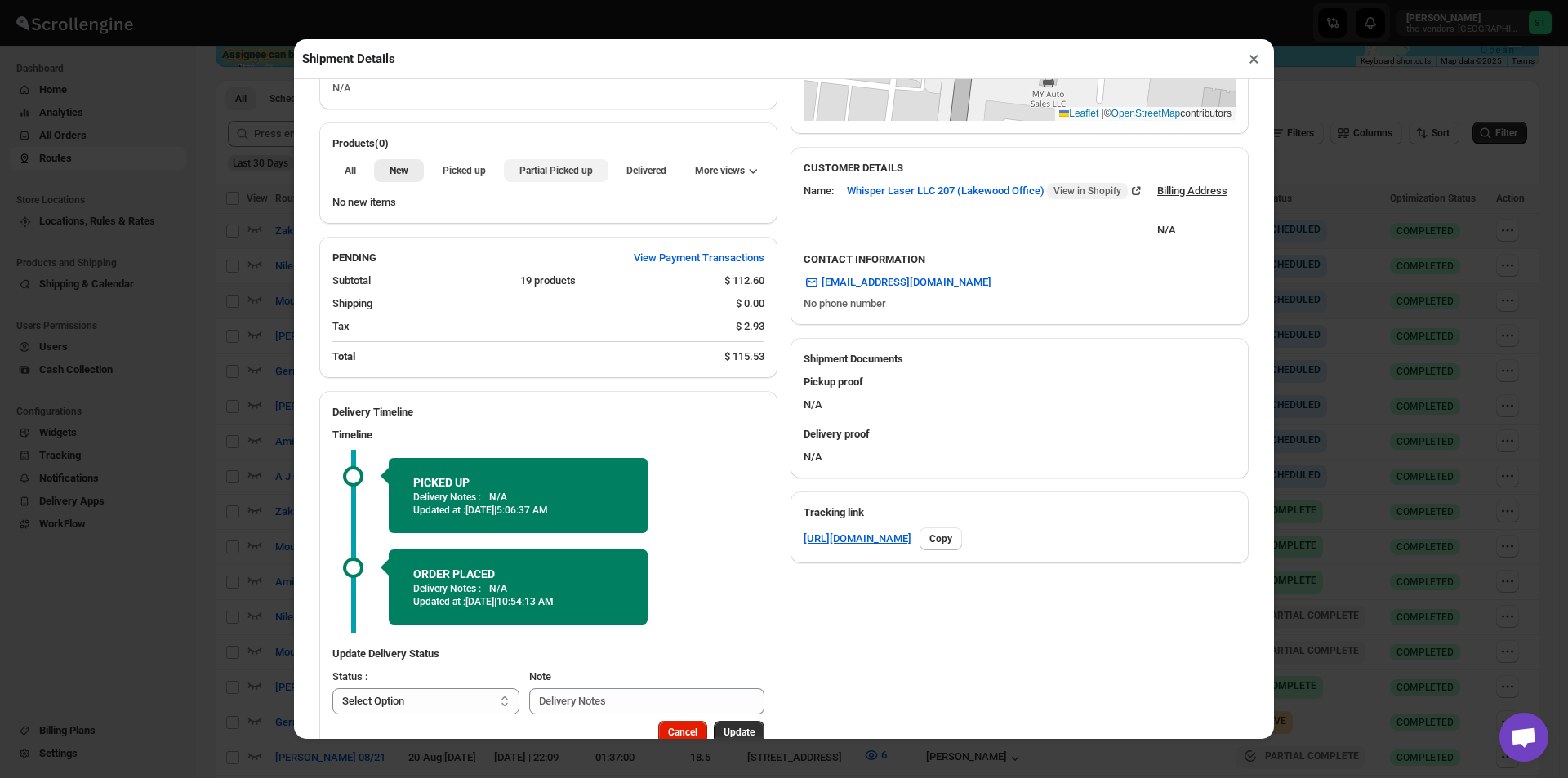
click at [533, 177] on span "Partial Picked up" at bounding box center [556, 170] width 73 height 13
click at [1256, 66] on button "×" at bounding box center [1254, 58] width 24 height 23
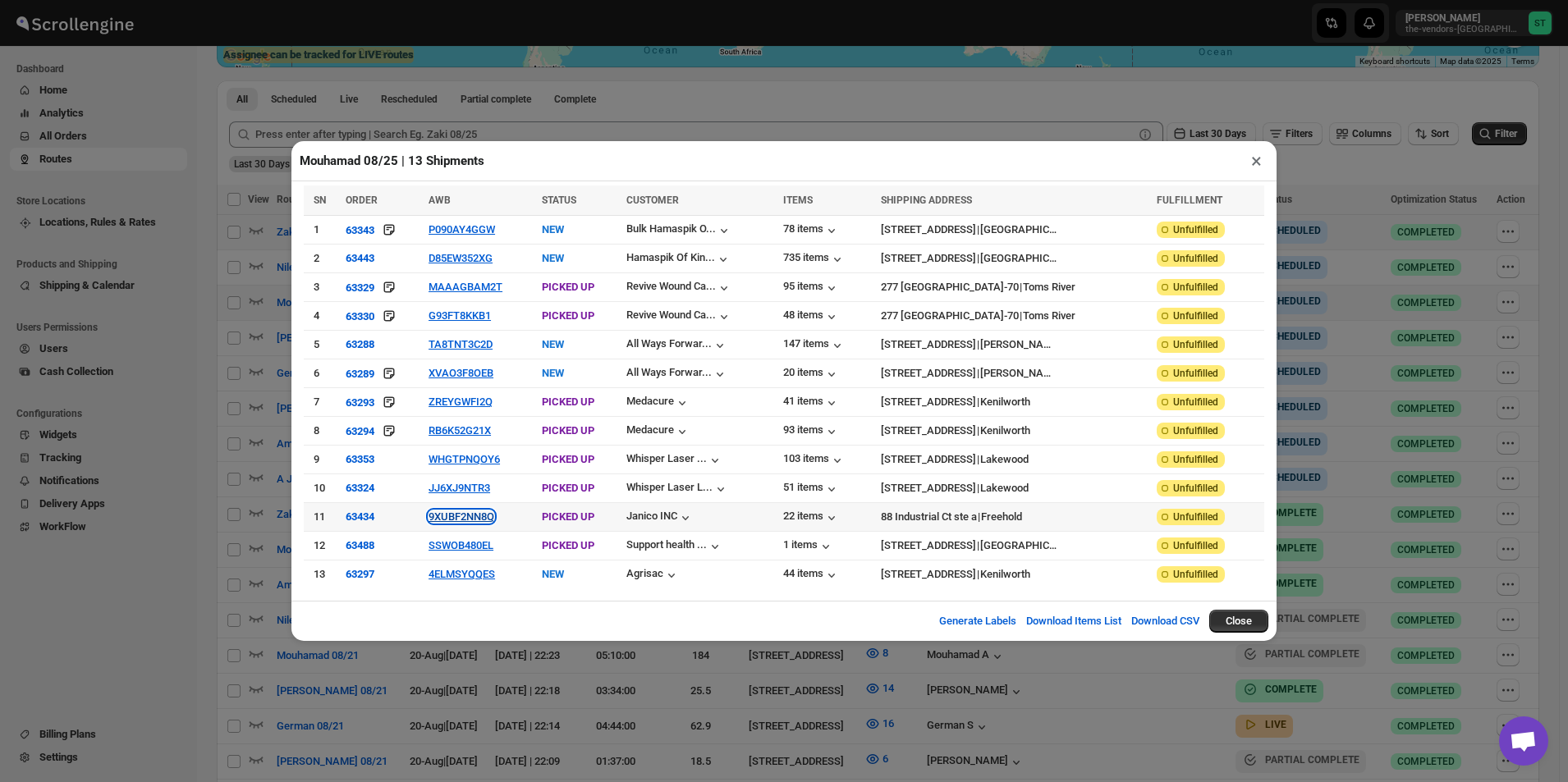
click at [452, 510] on button "9XUBF2NN8Q" at bounding box center [461, 516] width 65 height 13
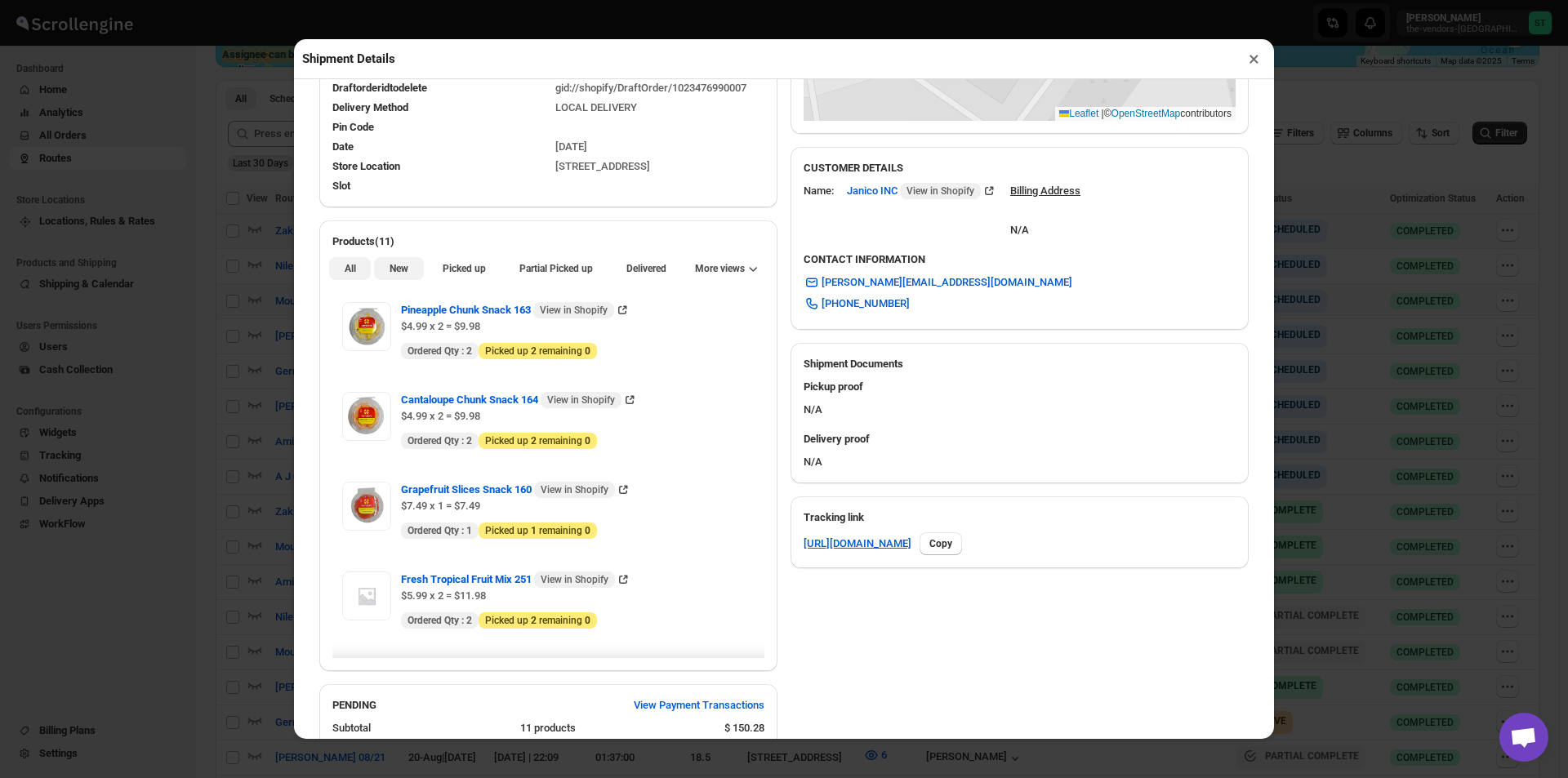
click at [399, 280] on button "New" at bounding box center [398, 268] width 49 height 23
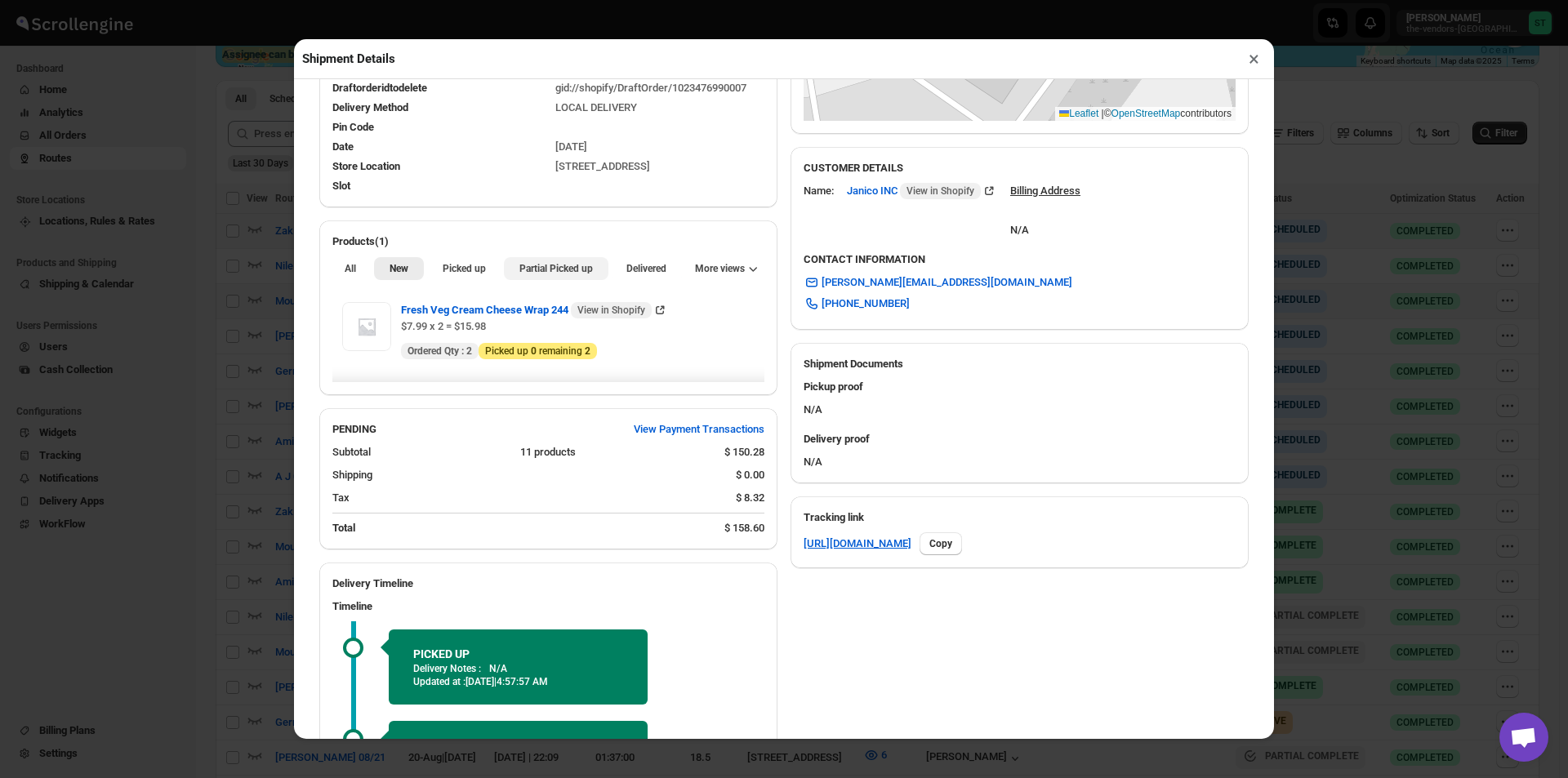
click at [573, 279] on button "Partial Picked up" at bounding box center [556, 268] width 104 height 23
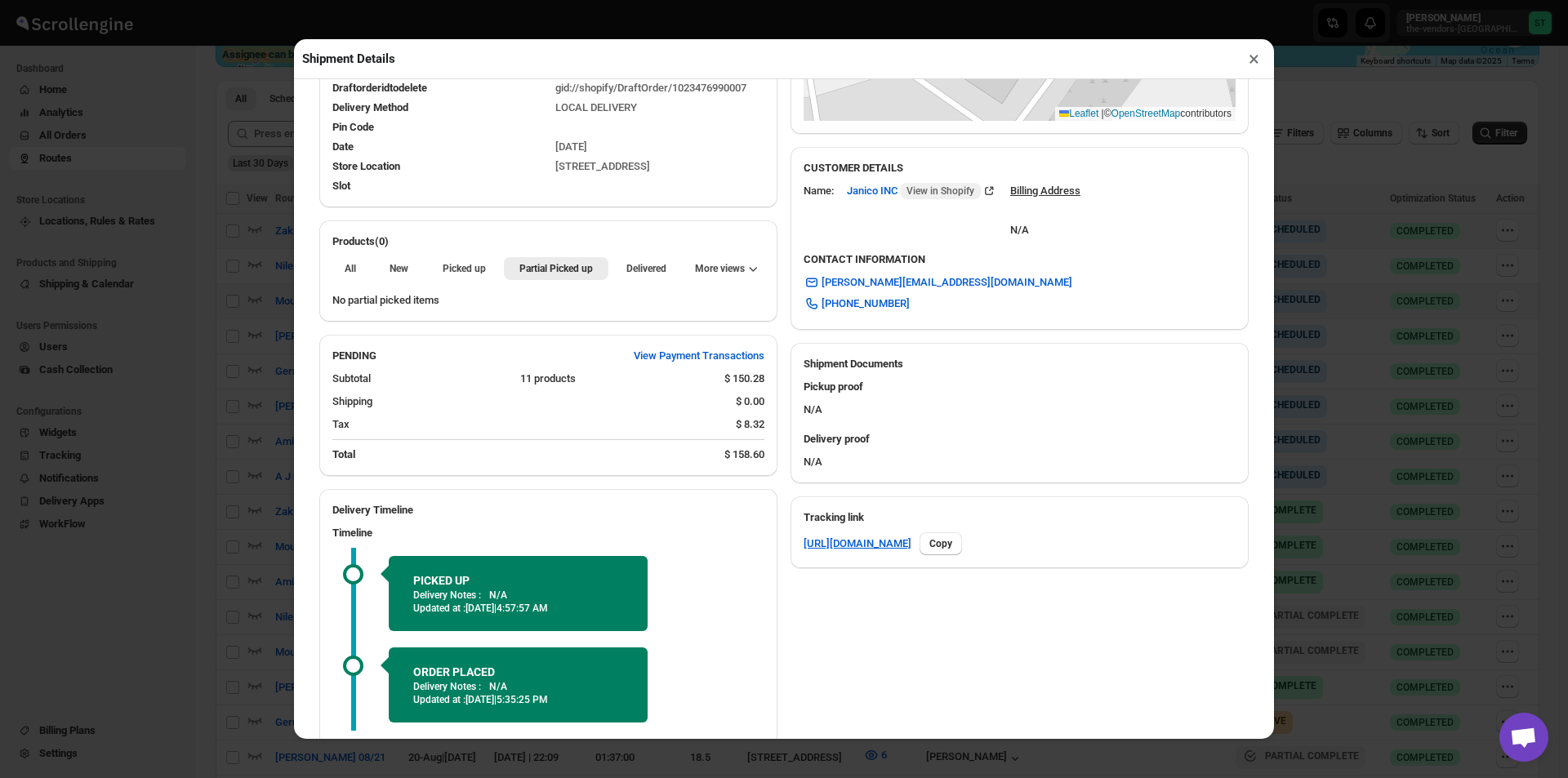
click at [1250, 66] on button "×" at bounding box center [1254, 58] width 24 height 23
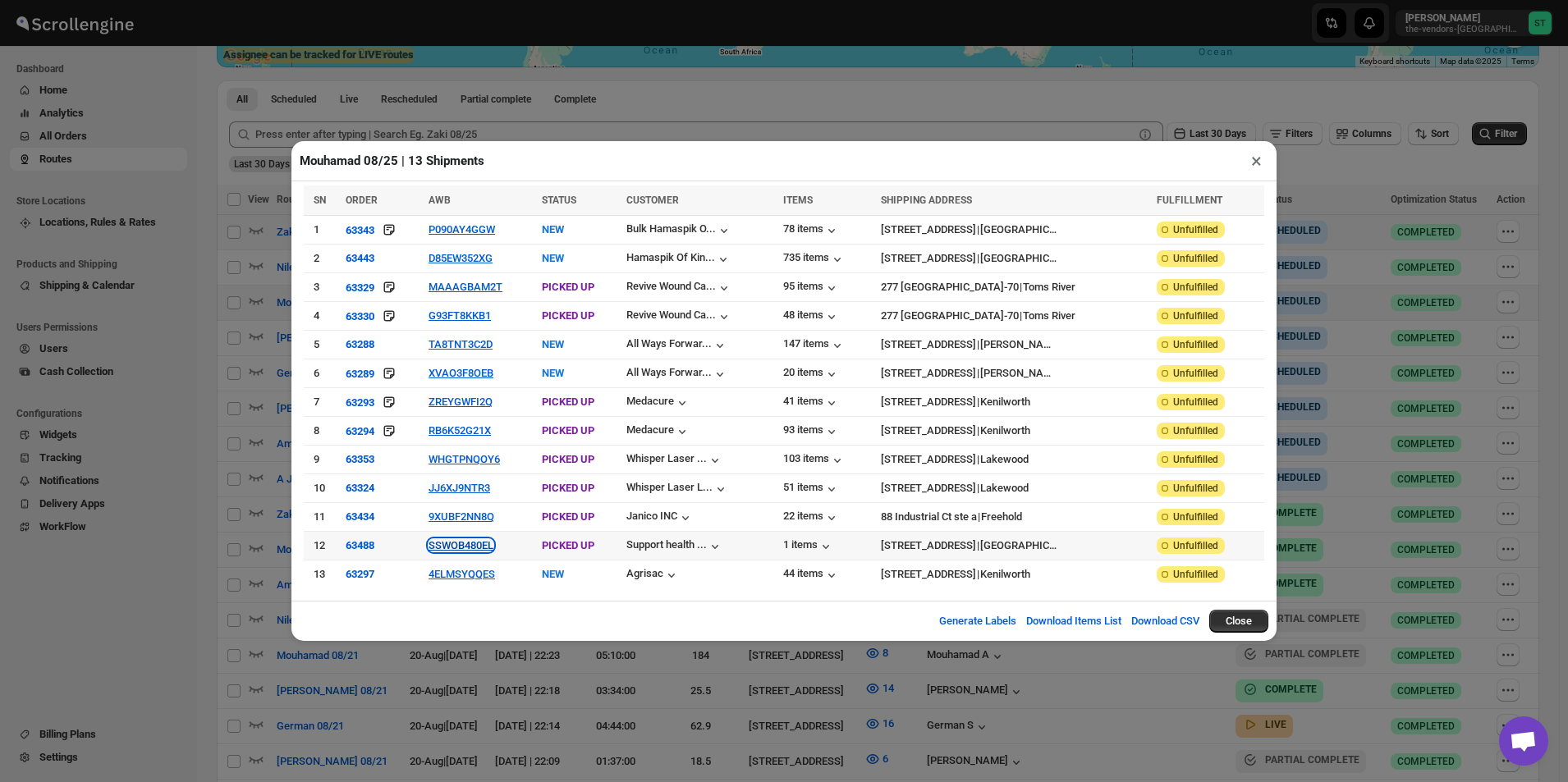
click at [476, 547] on button "SSWOB480EL" at bounding box center [460, 546] width 65 height 13
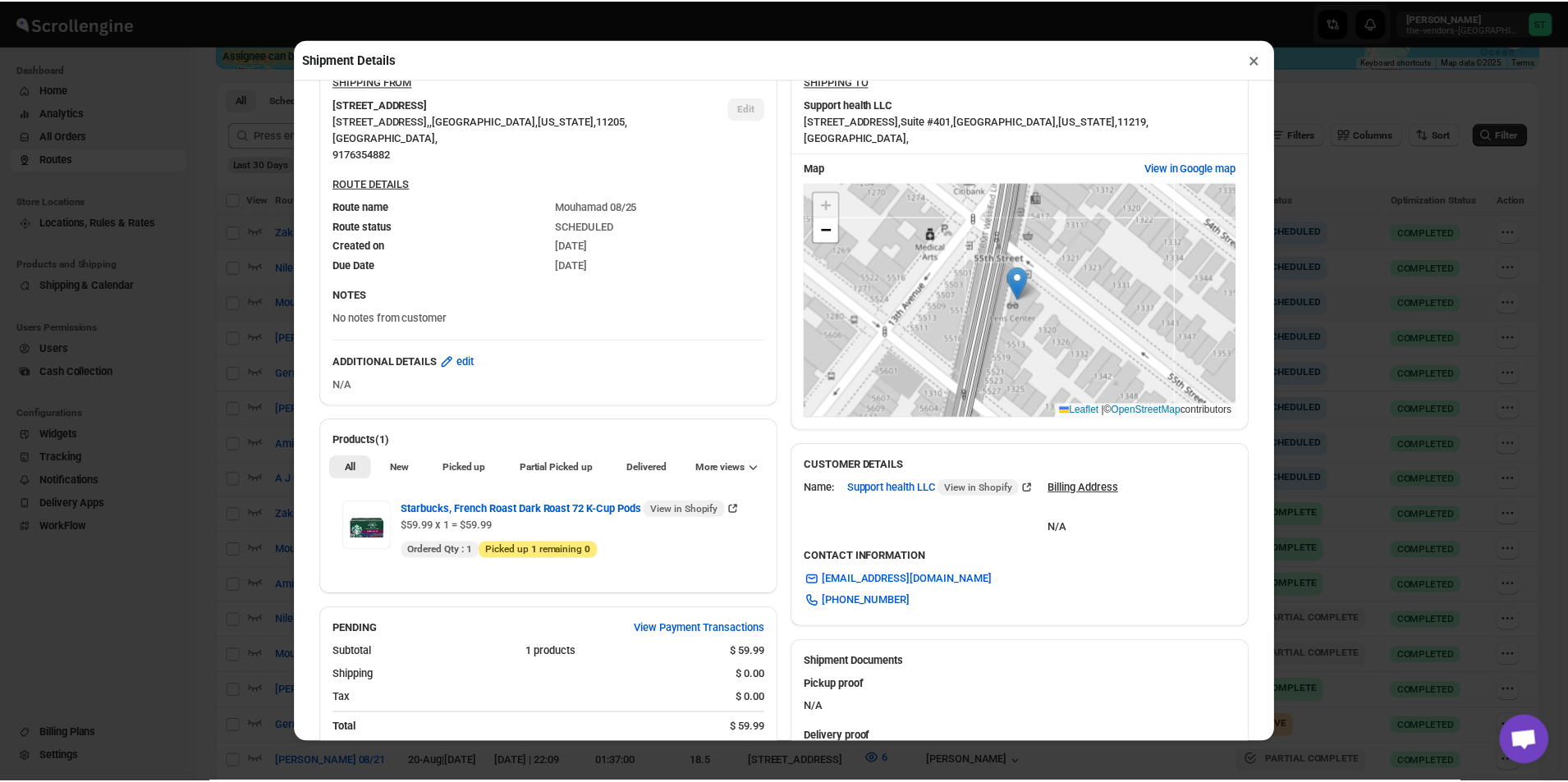
scroll to position [402, 0]
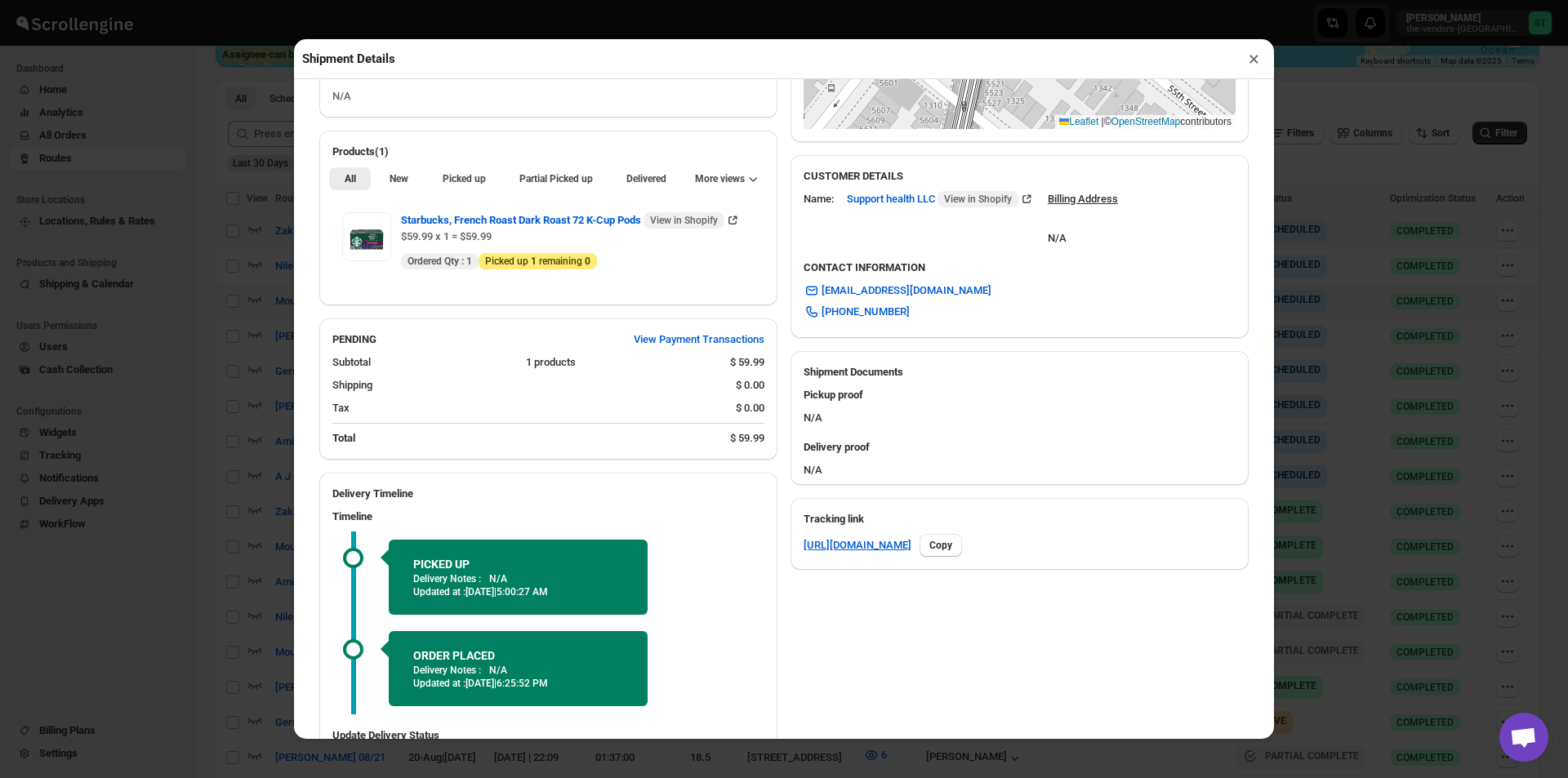
click at [422, 181] on ul "All New Picked up Partial Picked up Delivered More views" at bounding box center [548, 177] width 445 height 23
click at [412, 181] on button "New" at bounding box center [398, 178] width 49 height 23
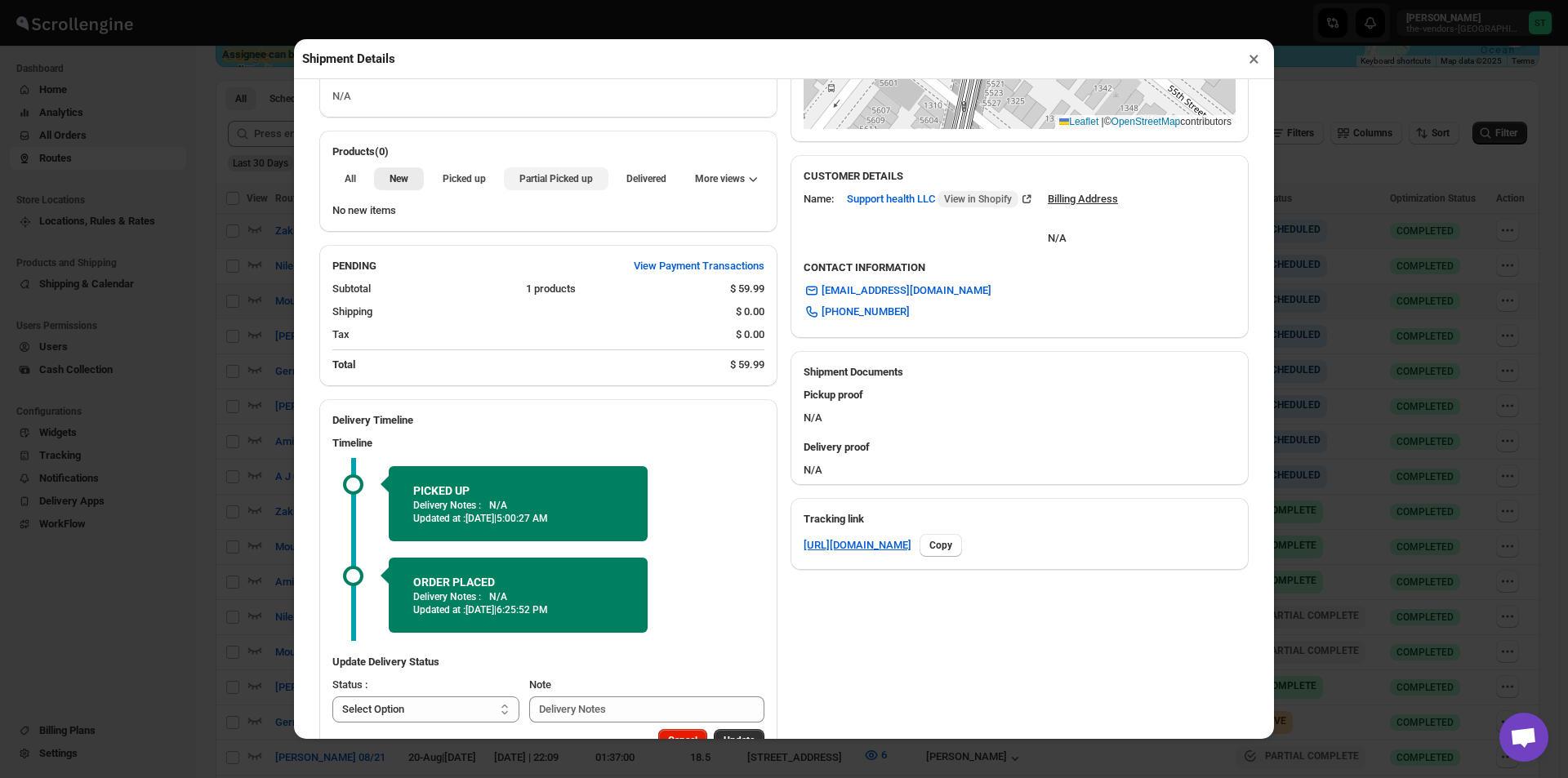
click at [575, 189] on button "Partial Picked up" at bounding box center [556, 178] width 104 height 23
click at [1267, 63] on div "Shipment Details ×" at bounding box center [784, 59] width 980 height 40
click at [1259, 63] on button "×" at bounding box center [1254, 58] width 24 height 23
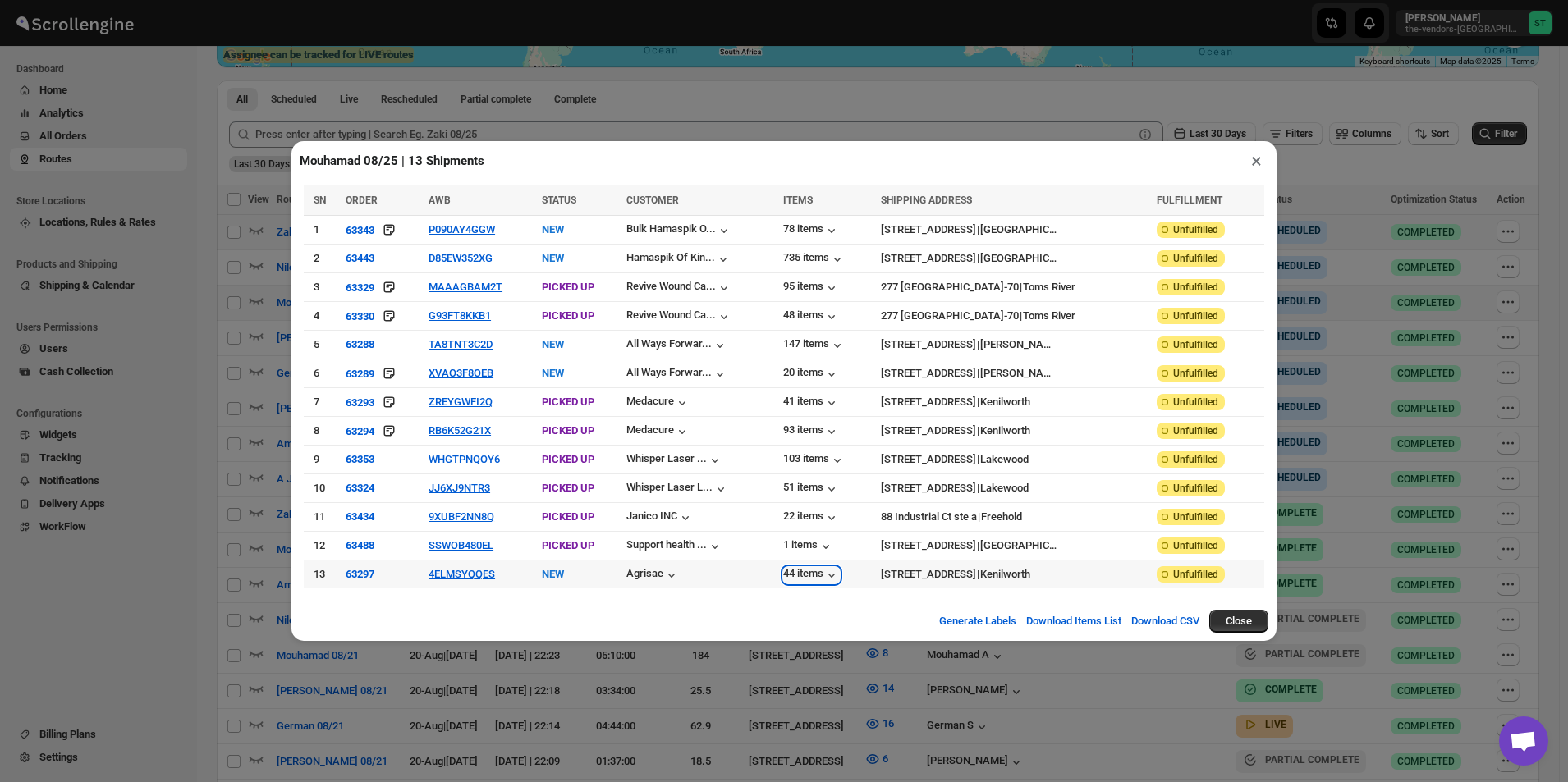
drag, startPoint x: 821, startPoint y: 569, endPoint x: 524, endPoint y: 464, distance: 315.0
click at [820, 569] on div "44 items" at bounding box center [811, 576] width 56 height 16
click at [839, 569] on icon "button" at bounding box center [831, 576] width 16 height 16
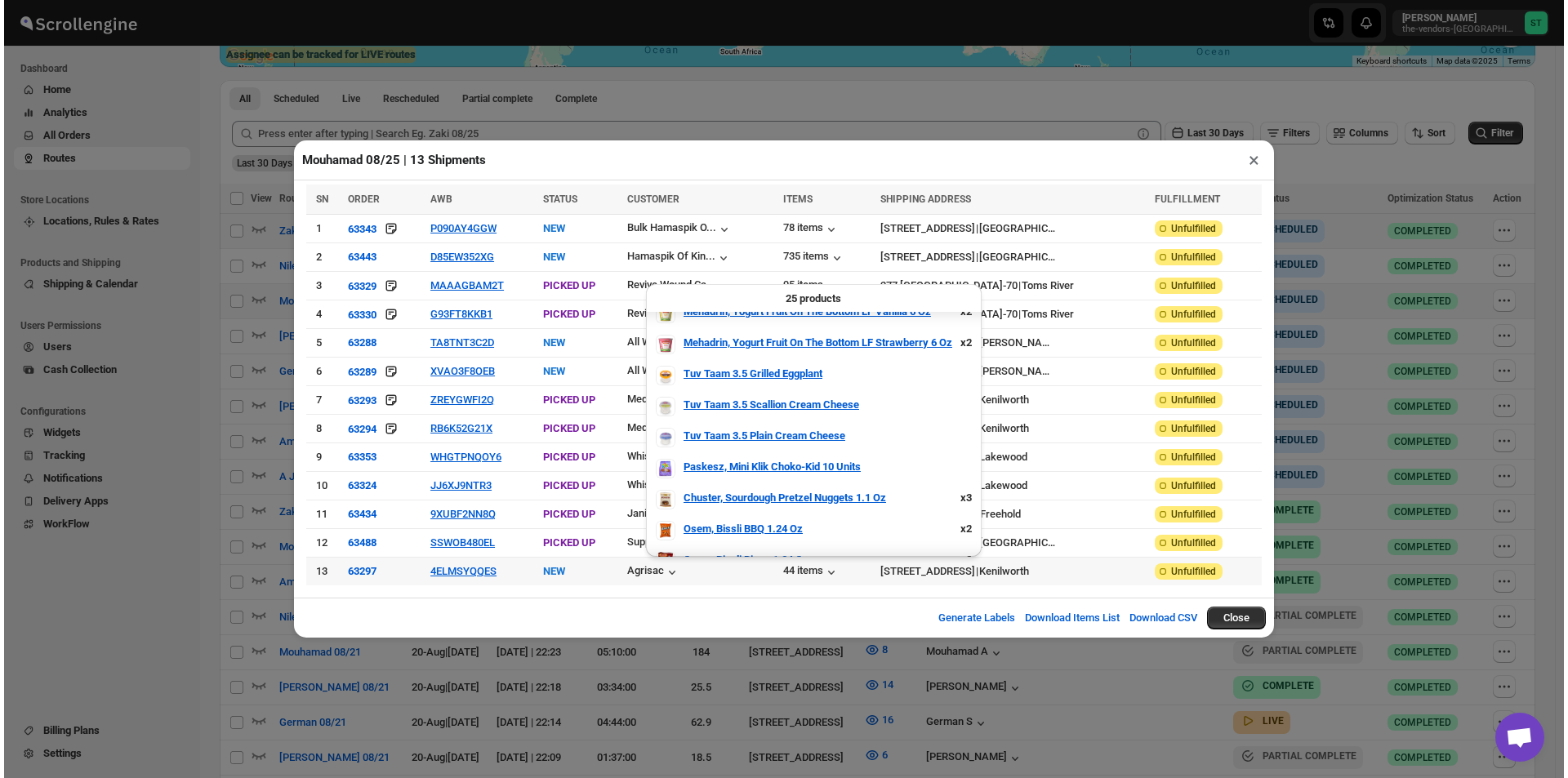
scroll to position [245, 0]
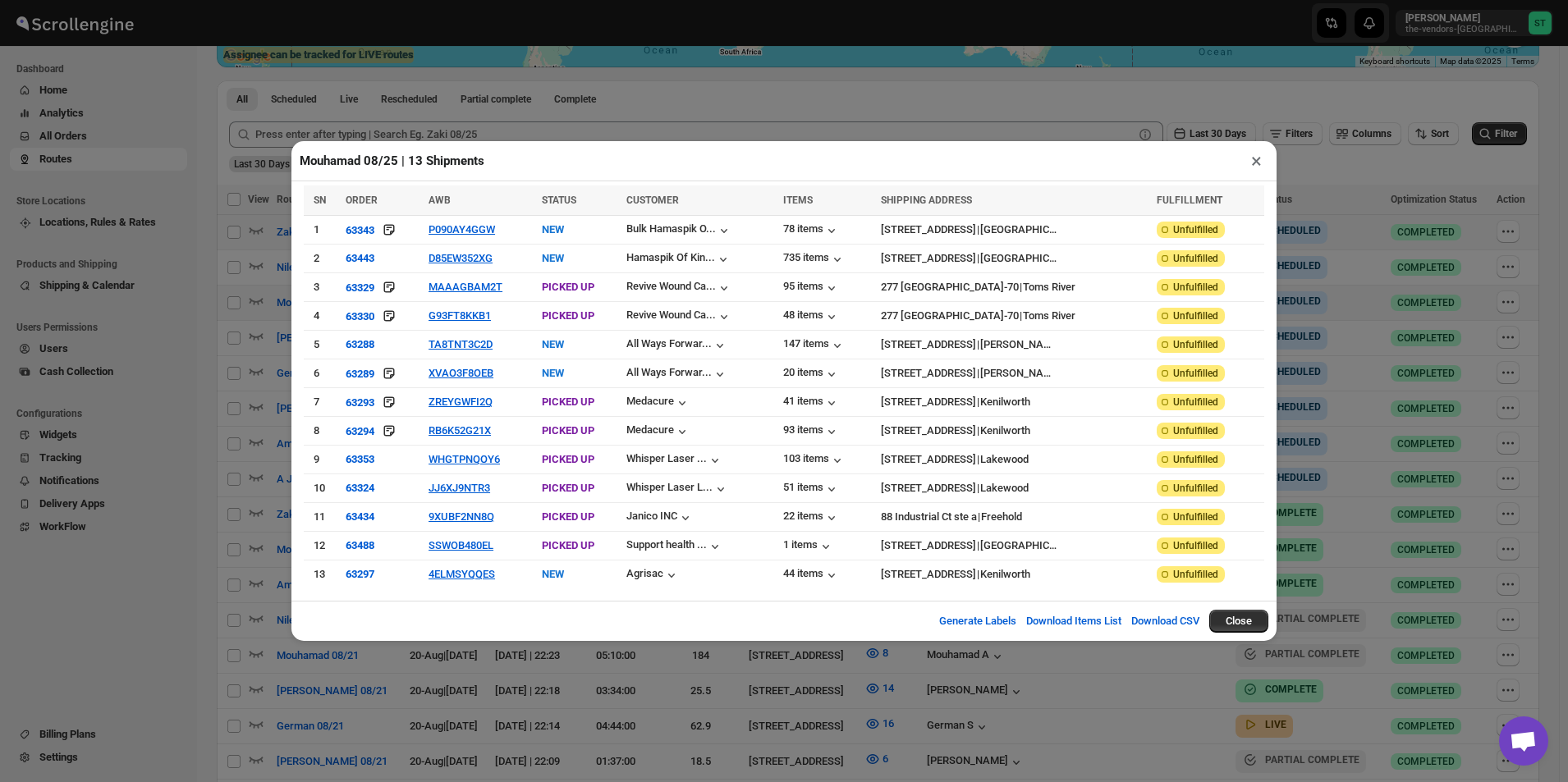
click at [1258, 161] on button "×" at bounding box center [1256, 160] width 24 height 23
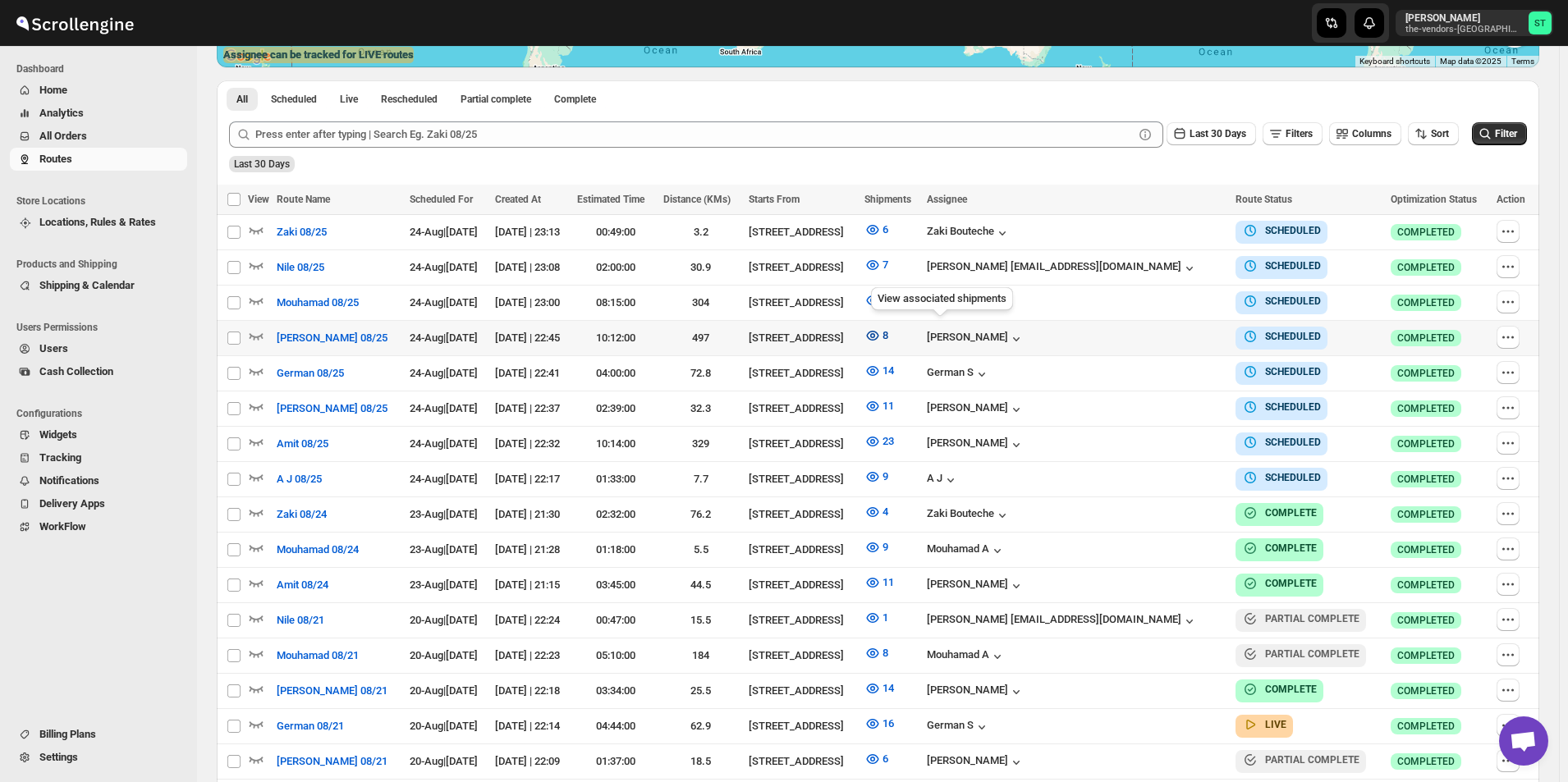
click at [875, 333] on icon "button" at bounding box center [872, 335] width 5 height 5
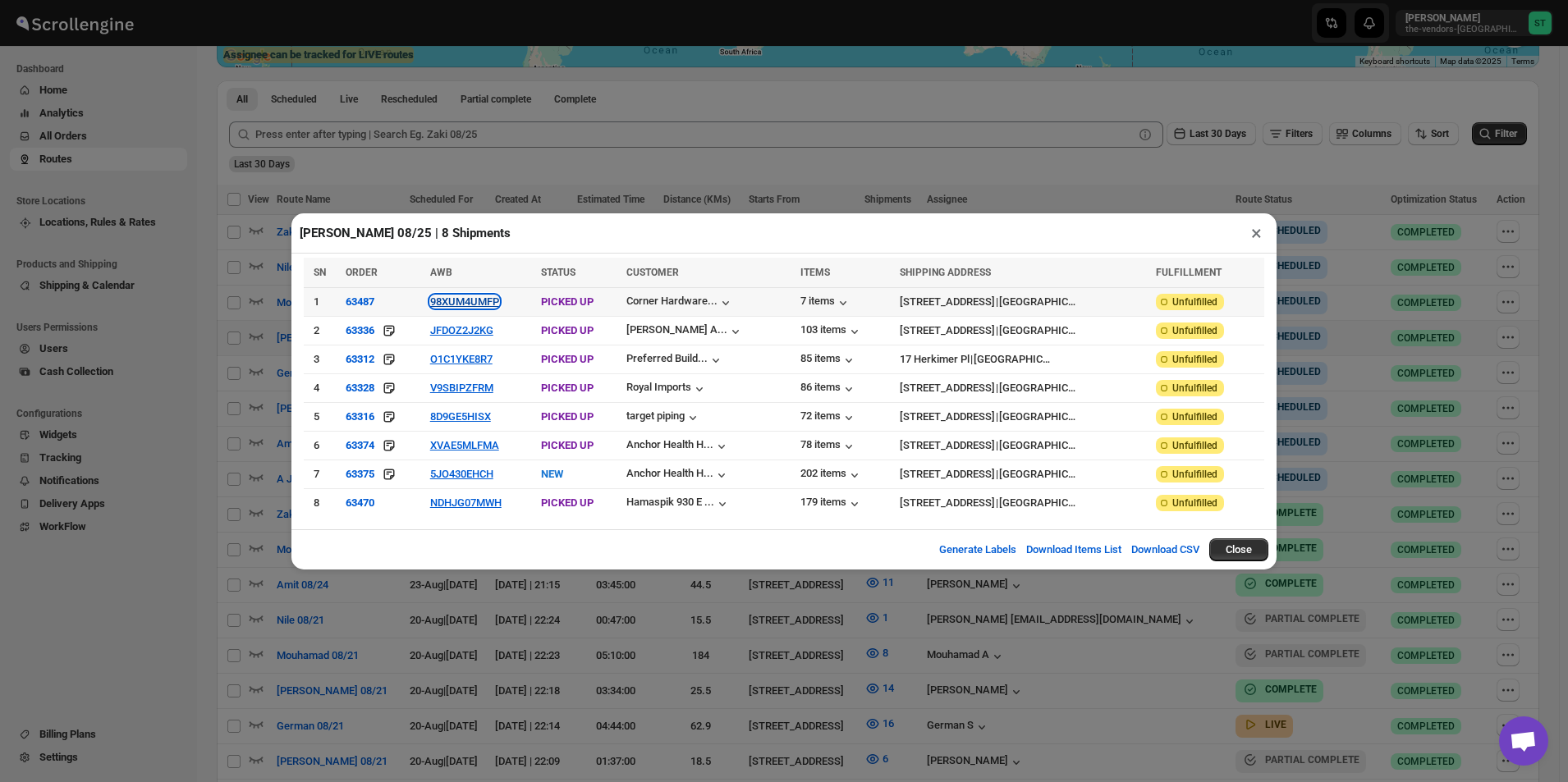
click at [480, 306] on button "98XUM4UMFP" at bounding box center [465, 302] width 69 height 13
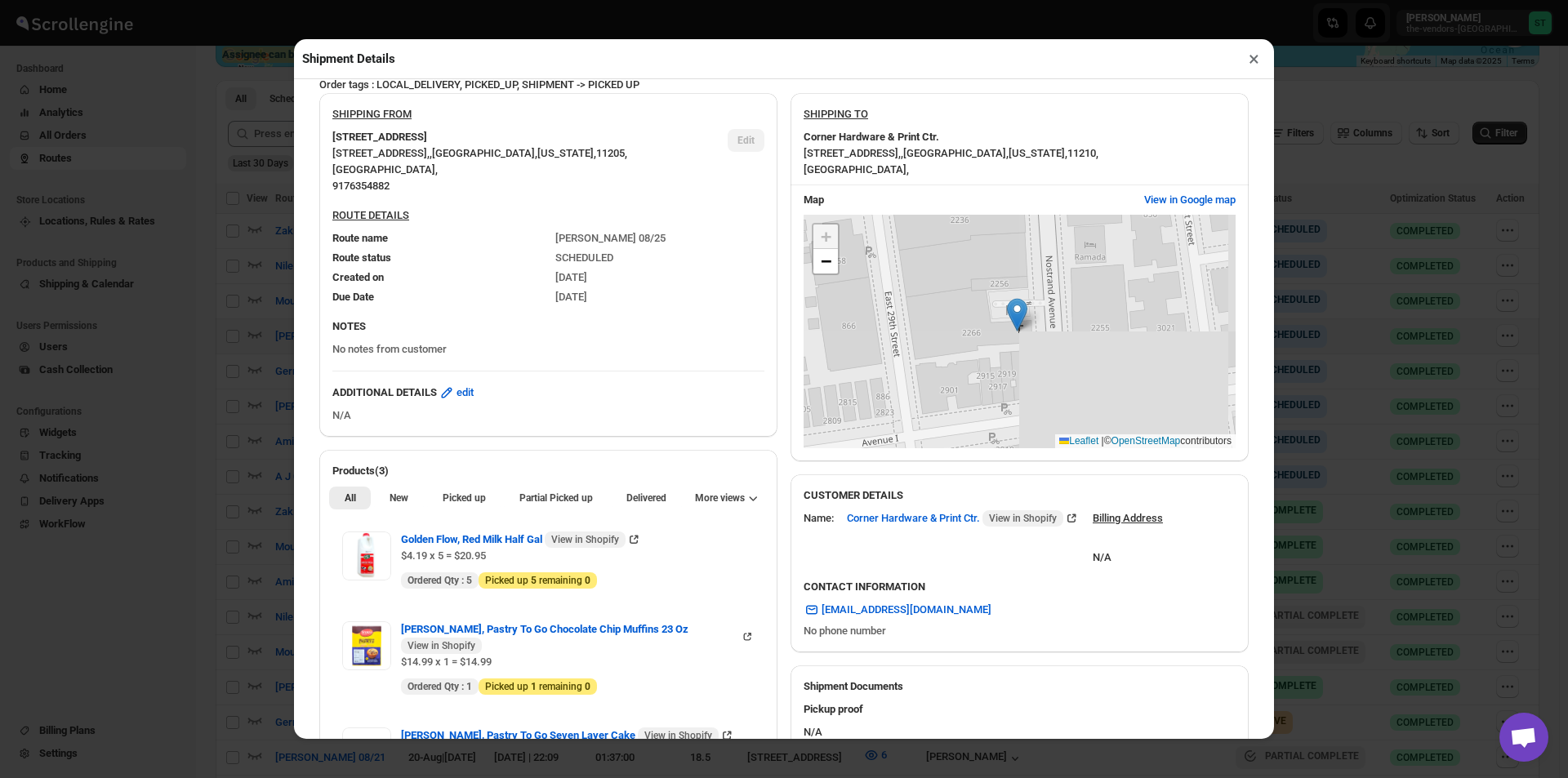
scroll to position [81, 0]
drag, startPoint x: 387, startPoint y: 512, endPoint x: 394, endPoint y: 505, distance: 9.9
click at [388, 510] on div "All New Picked up Partial Picked up Partial delivered Delivered Returned More v…" at bounding box center [548, 497] width 458 height 36
click at [404, 499] on span "New" at bounding box center [399, 497] width 19 height 13
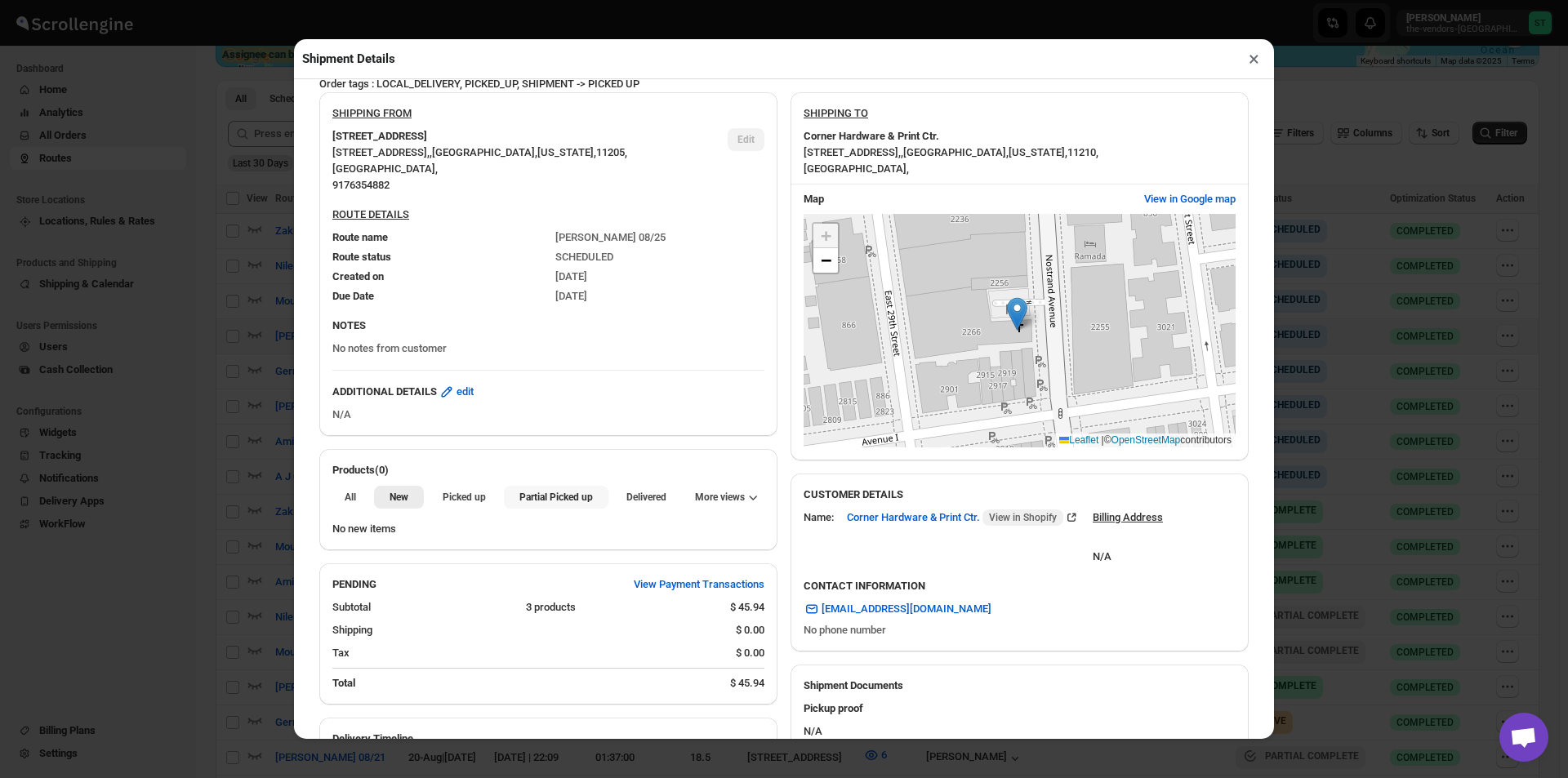
drag, startPoint x: 508, startPoint y: 506, endPoint x: 532, endPoint y: 499, distance: 25.0
click at [508, 505] on button "Partial Picked up" at bounding box center [556, 497] width 104 height 23
click at [1261, 62] on button "×" at bounding box center [1254, 58] width 24 height 23
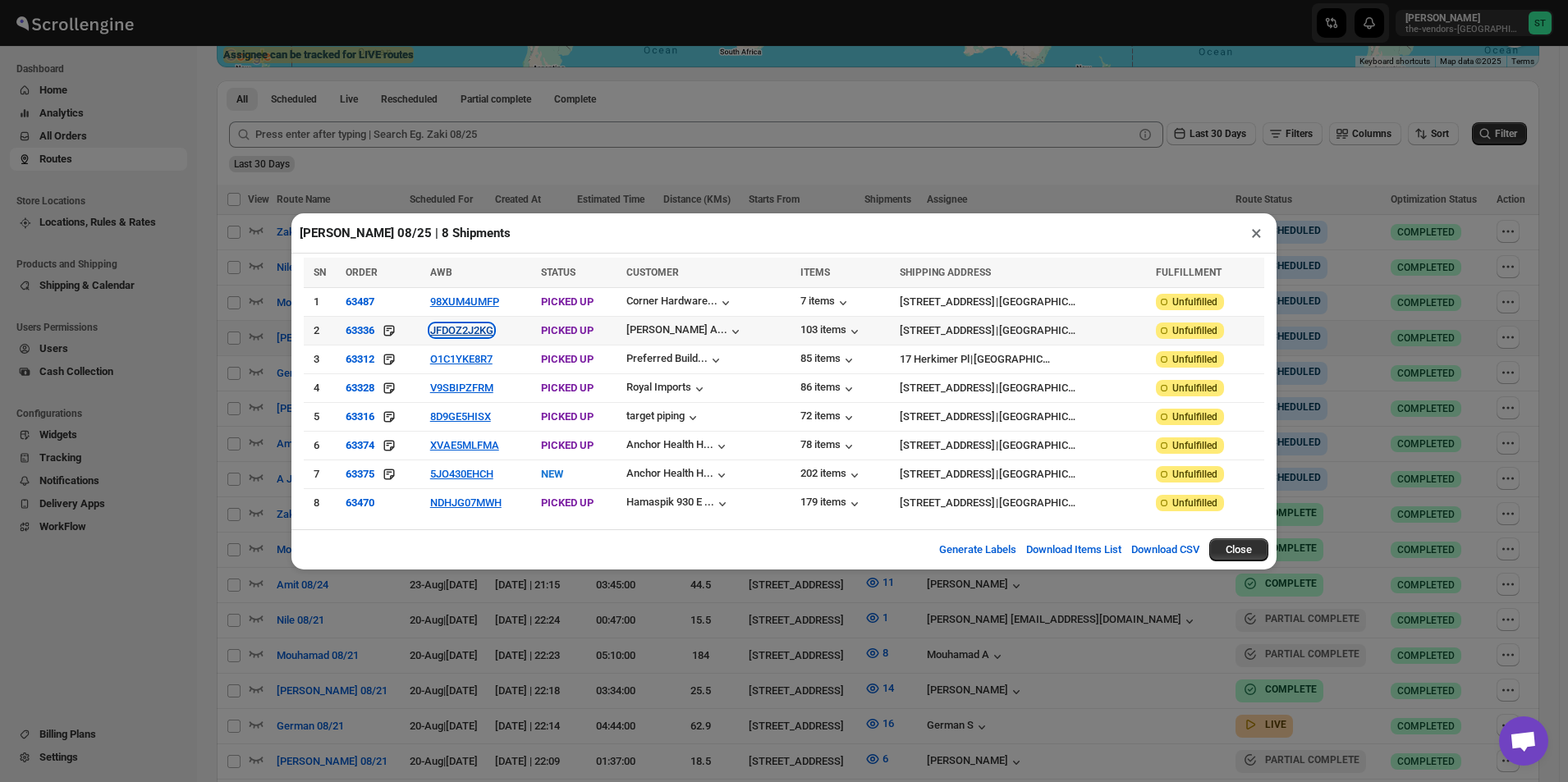
click at [456, 333] on button "JFDOZ2J2KG" at bounding box center [462, 331] width 64 height 13
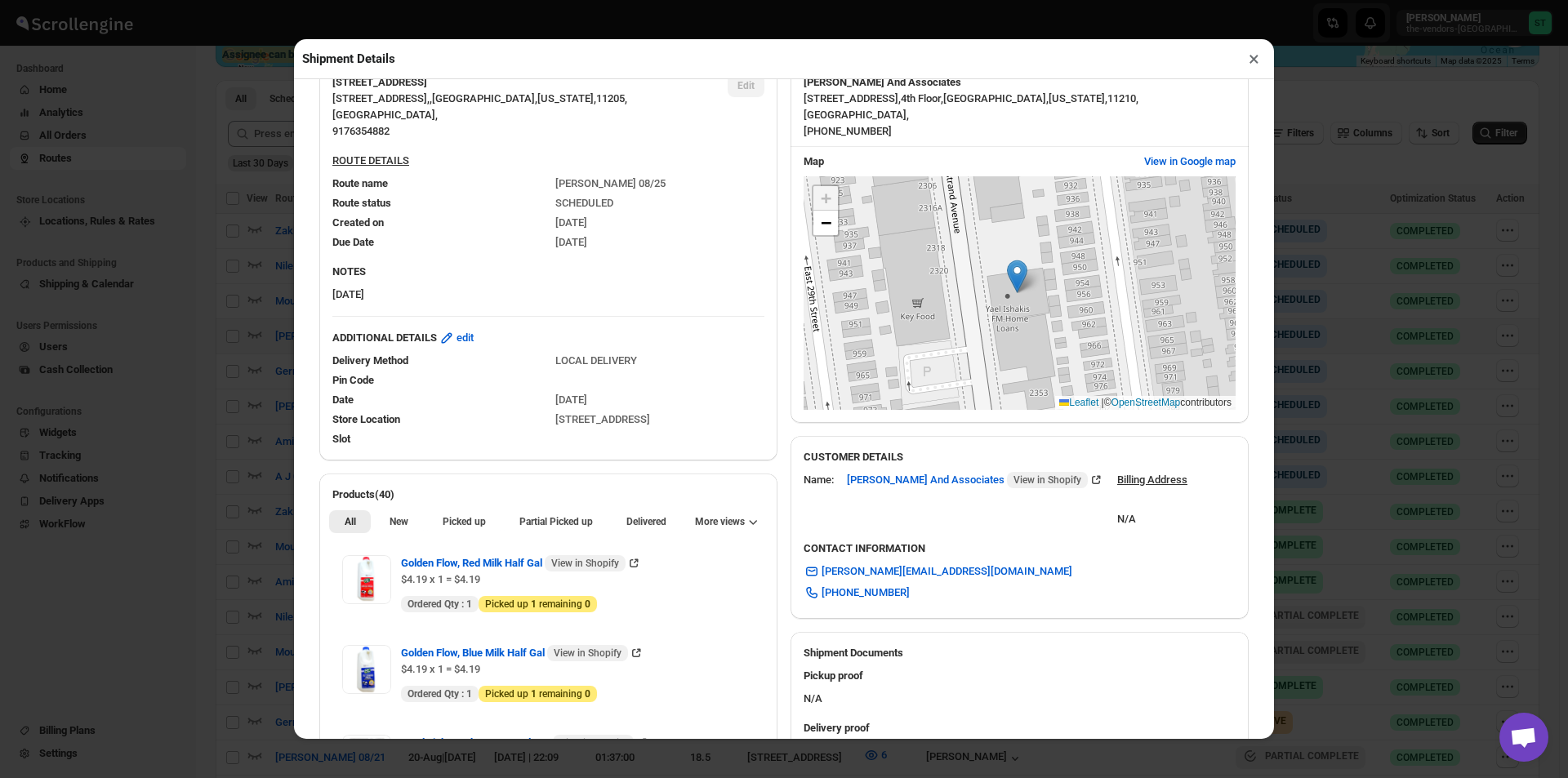
scroll to position [164, 0]
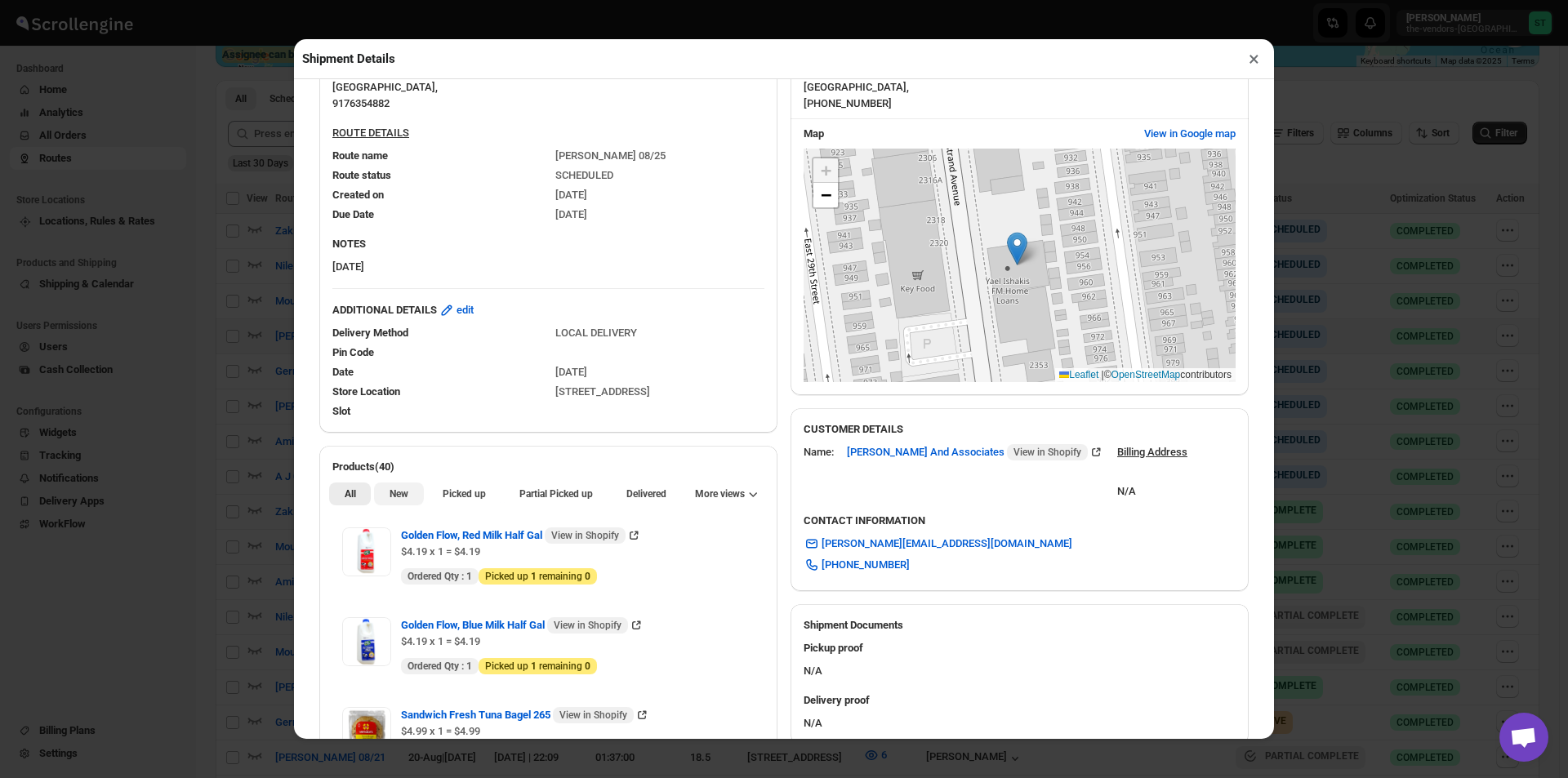
click at [390, 499] on span "New" at bounding box center [399, 494] width 19 height 13
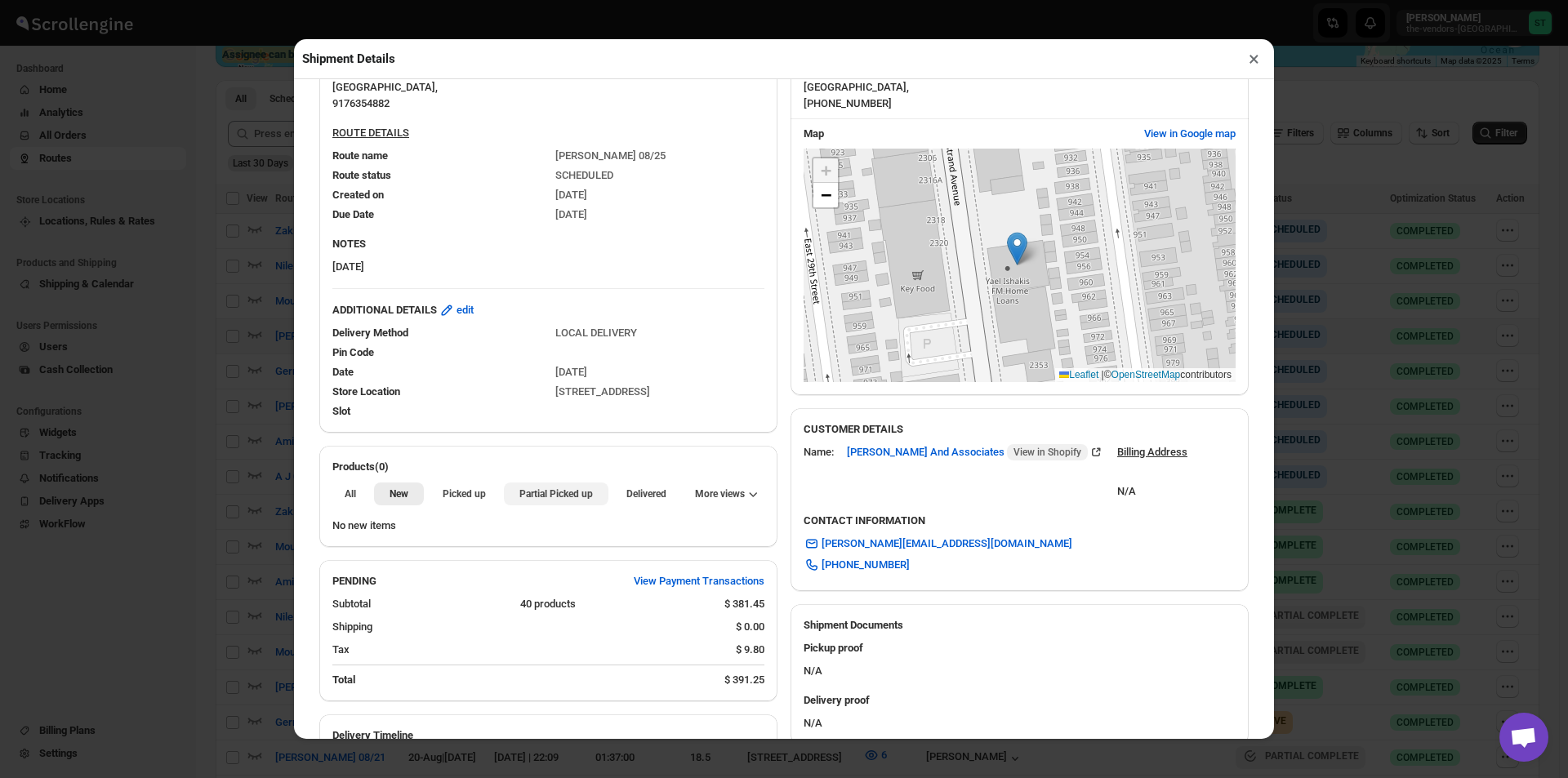
click at [555, 490] on span "Partial Picked up" at bounding box center [556, 494] width 73 height 13
click at [1254, 54] on button "×" at bounding box center [1254, 58] width 24 height 23
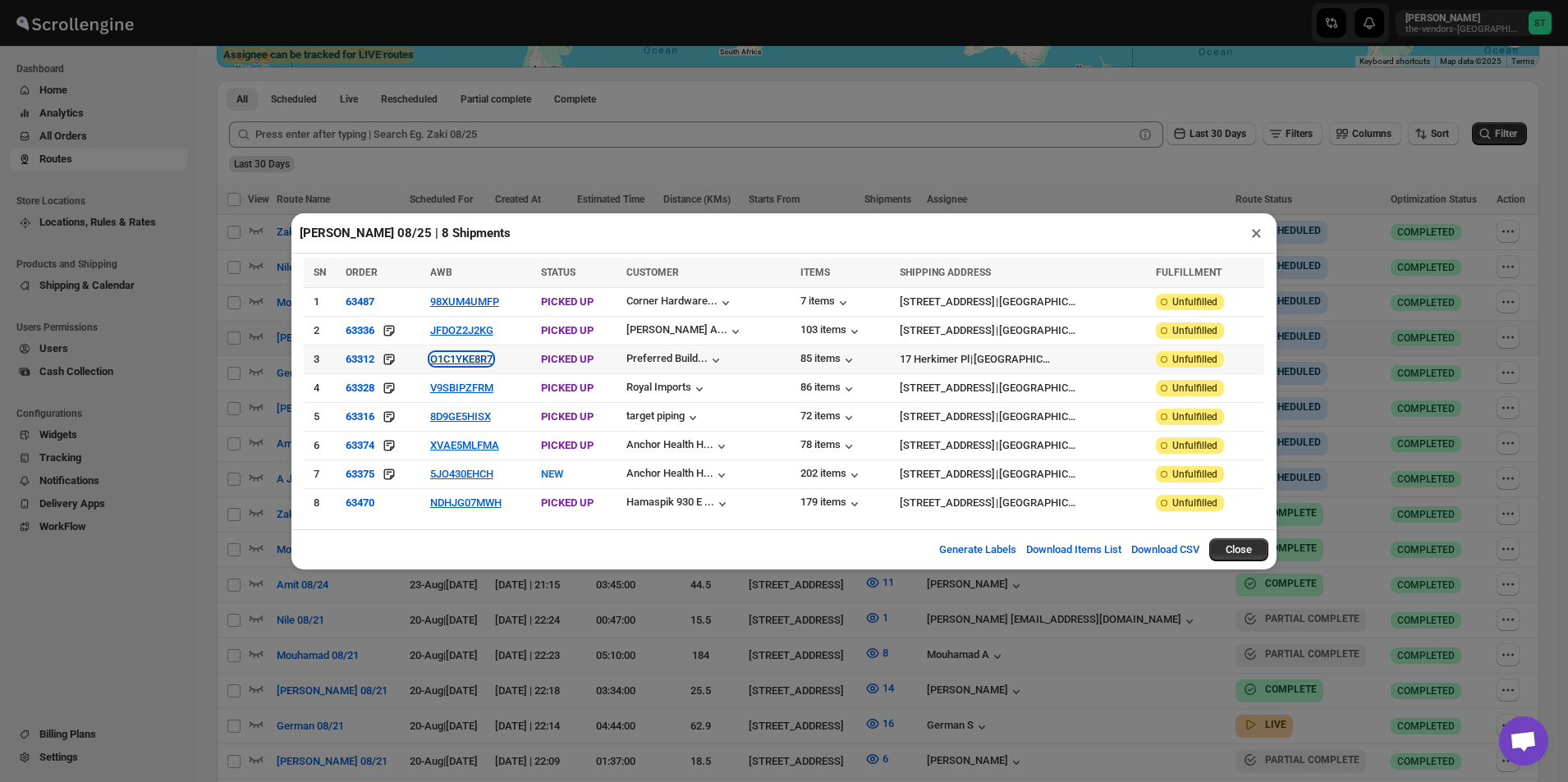
click at [471, 366] on button "O1C1YKE8R7" at bounding box center [461, 359] width 63 height 13
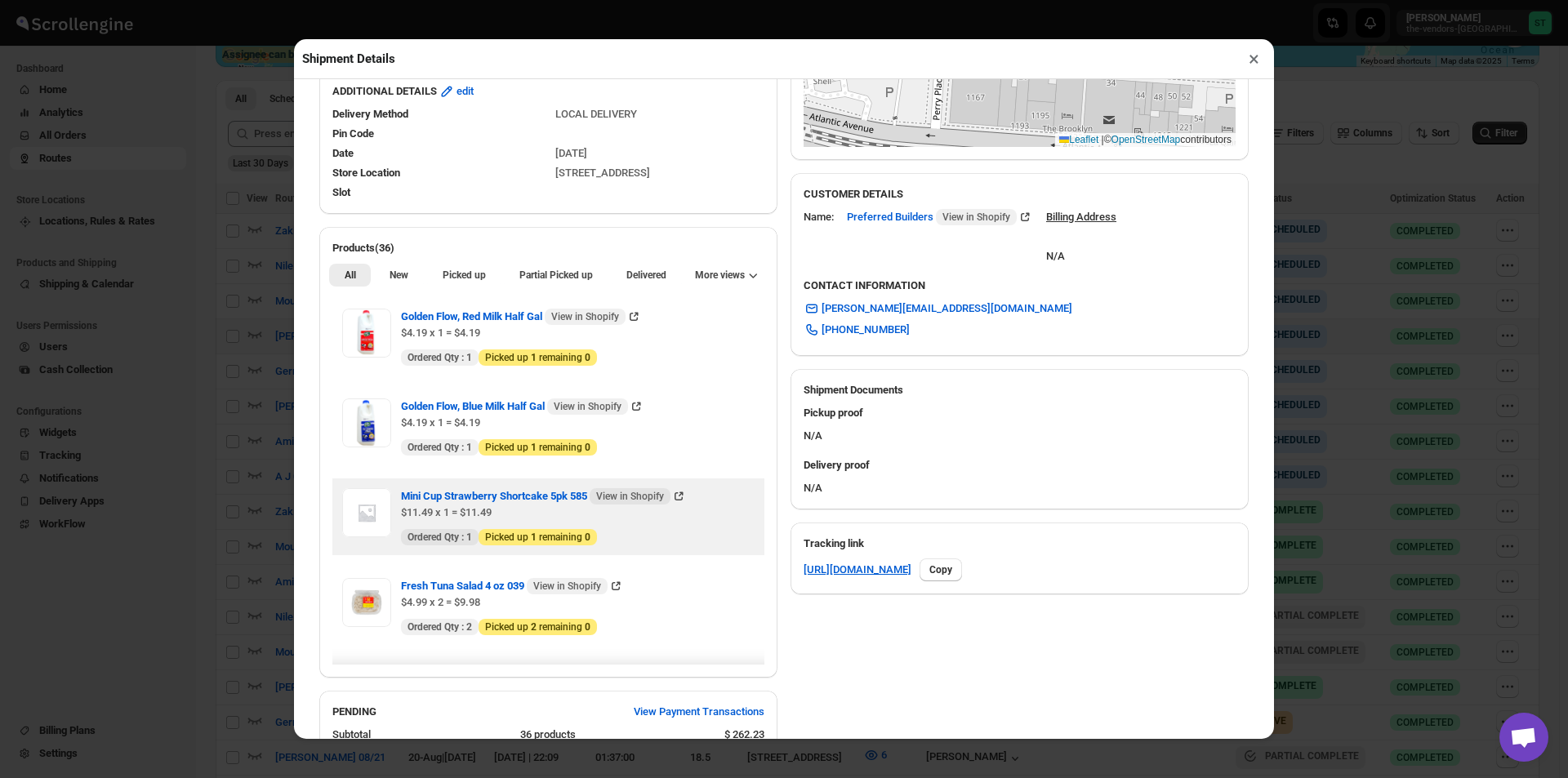
scroll to position [408, 0]
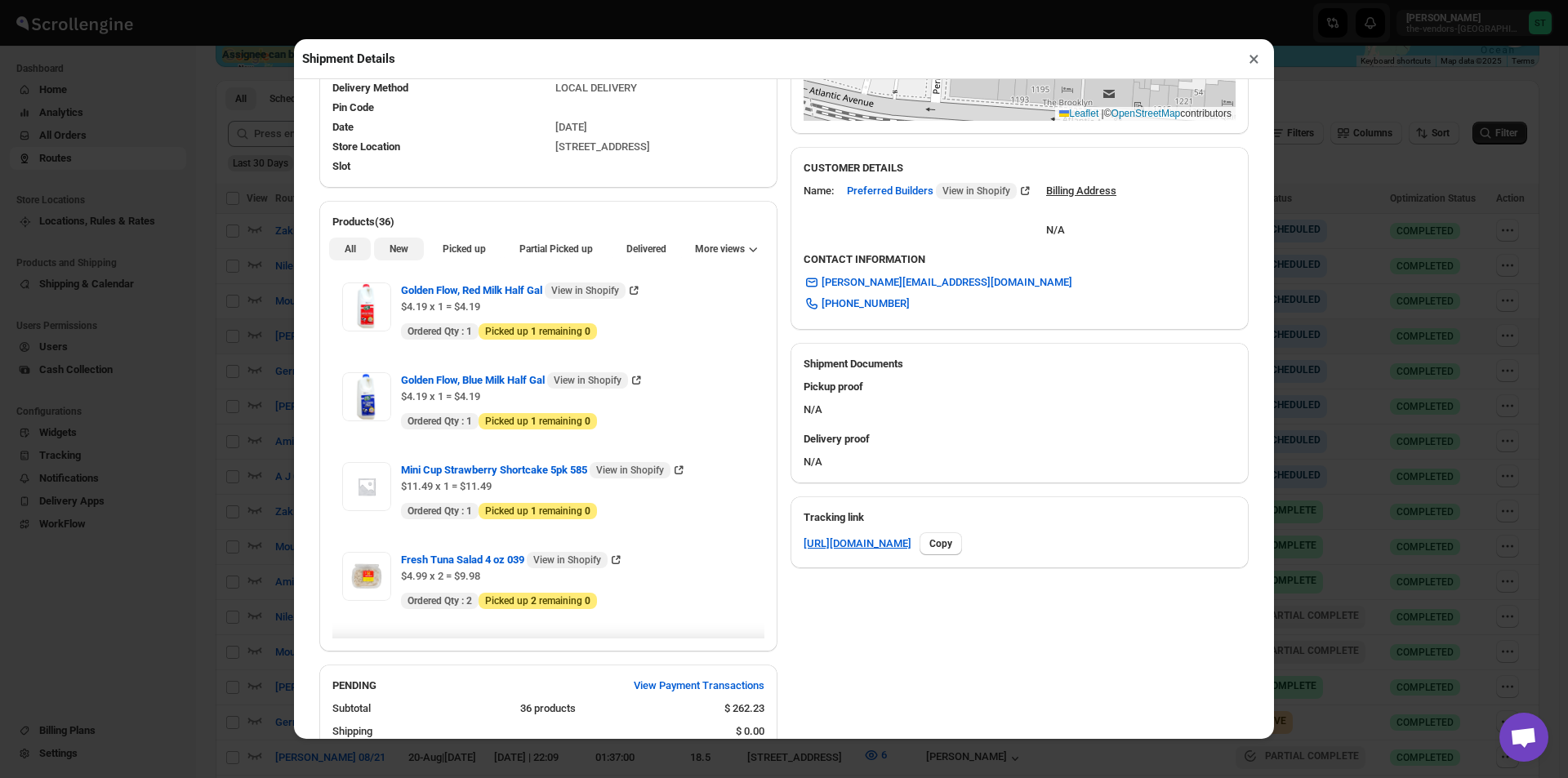
click at [403, 256] on span "New" at bounding box center [399, 249] width 19 height 13
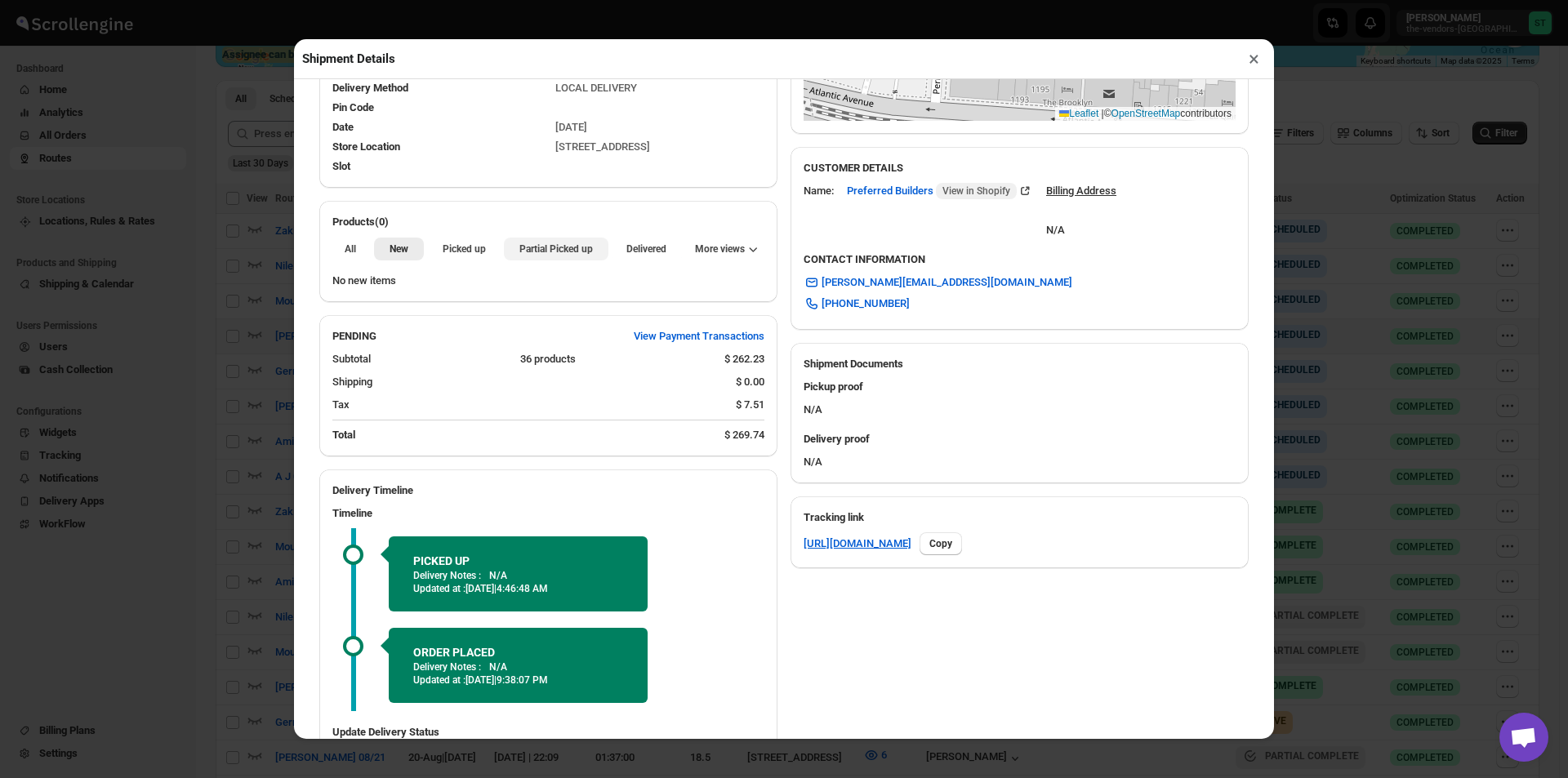
click at [550, 247] on span "Partial Picked up" at bounding box center [556, 249] width 73 height 13
click at [1255, 63] on button "×" at bounding box center [1254, 58] width 24 height 23
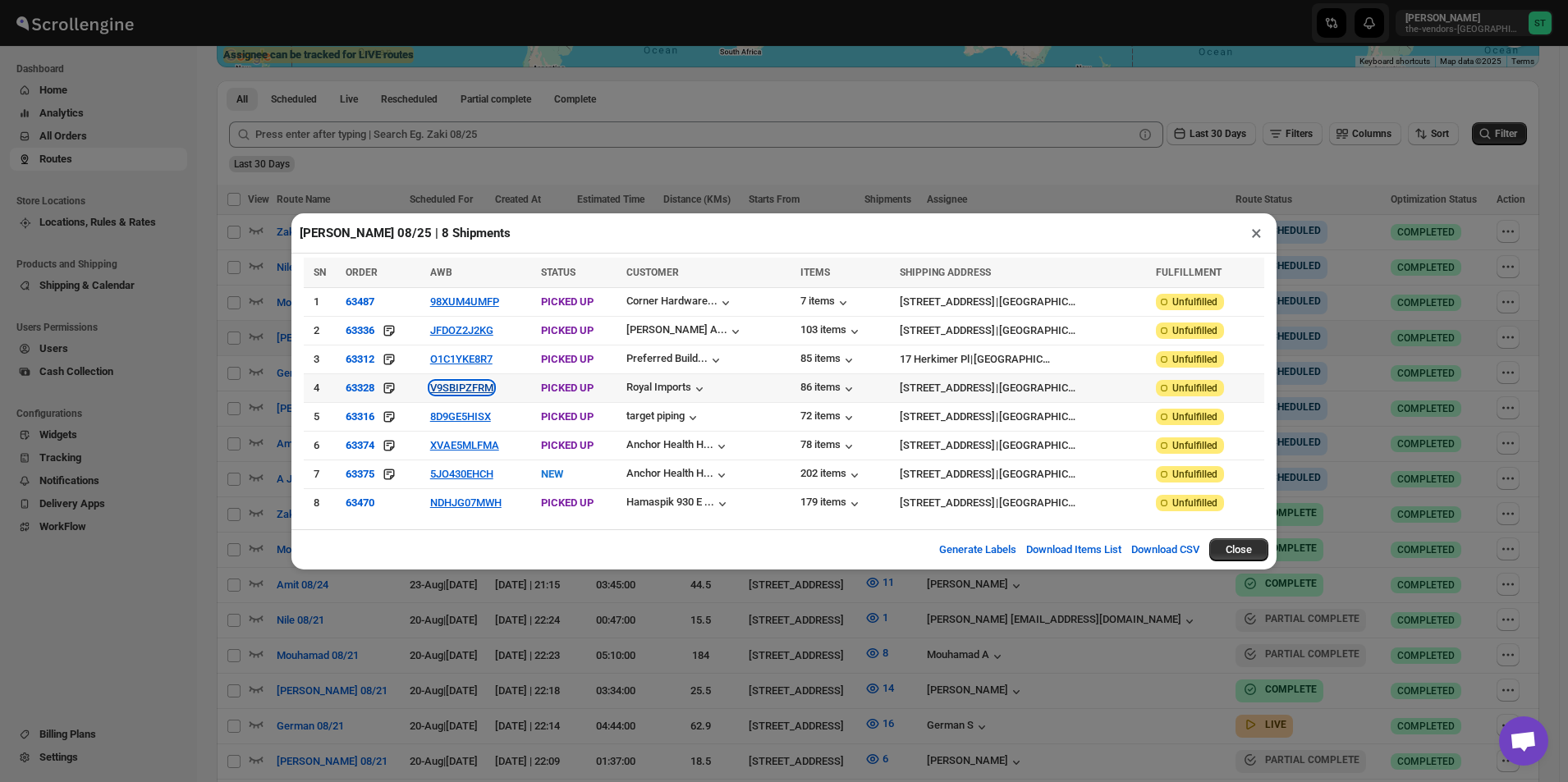
click at [470, 392] on button "V9SBIPZFRM" at bounding box center [462, 388] width 64 height 13
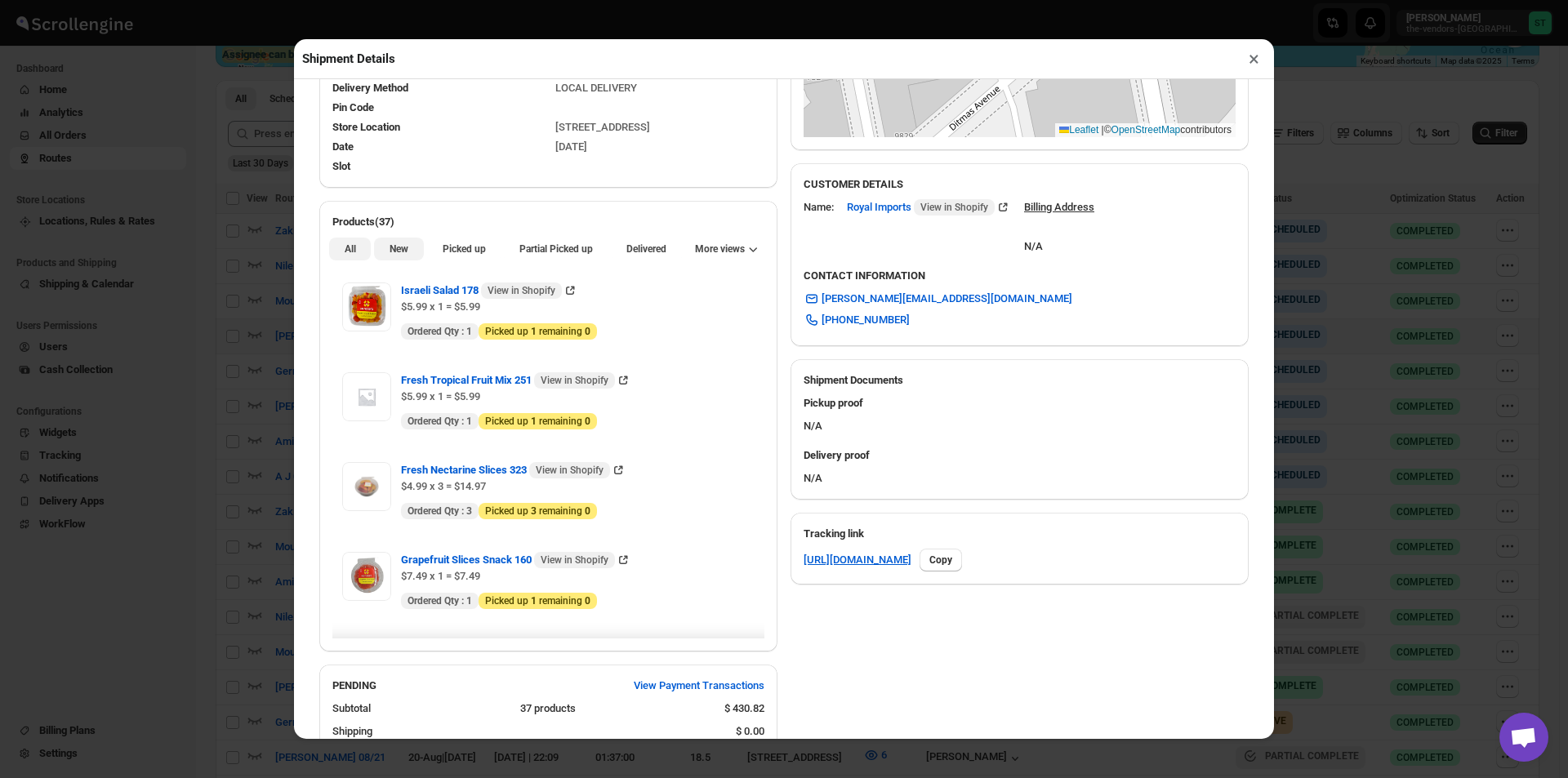
click at [410, 252] on button "New" at bounding box center [398, 249] width 49 height 23
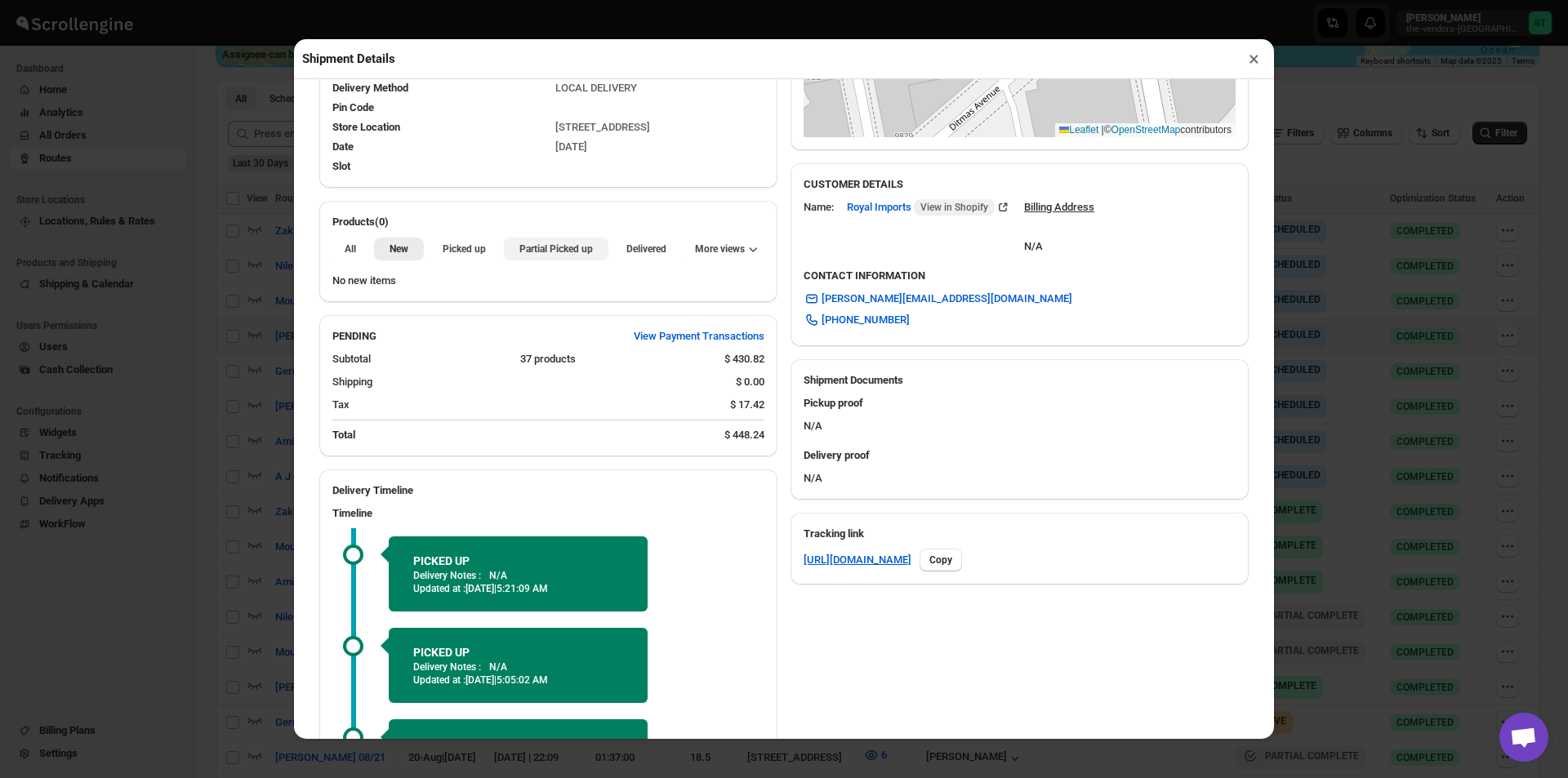
click at [574, 255] on span "Partial Picked up" at bounding box center [556, 249] width 73 height 13
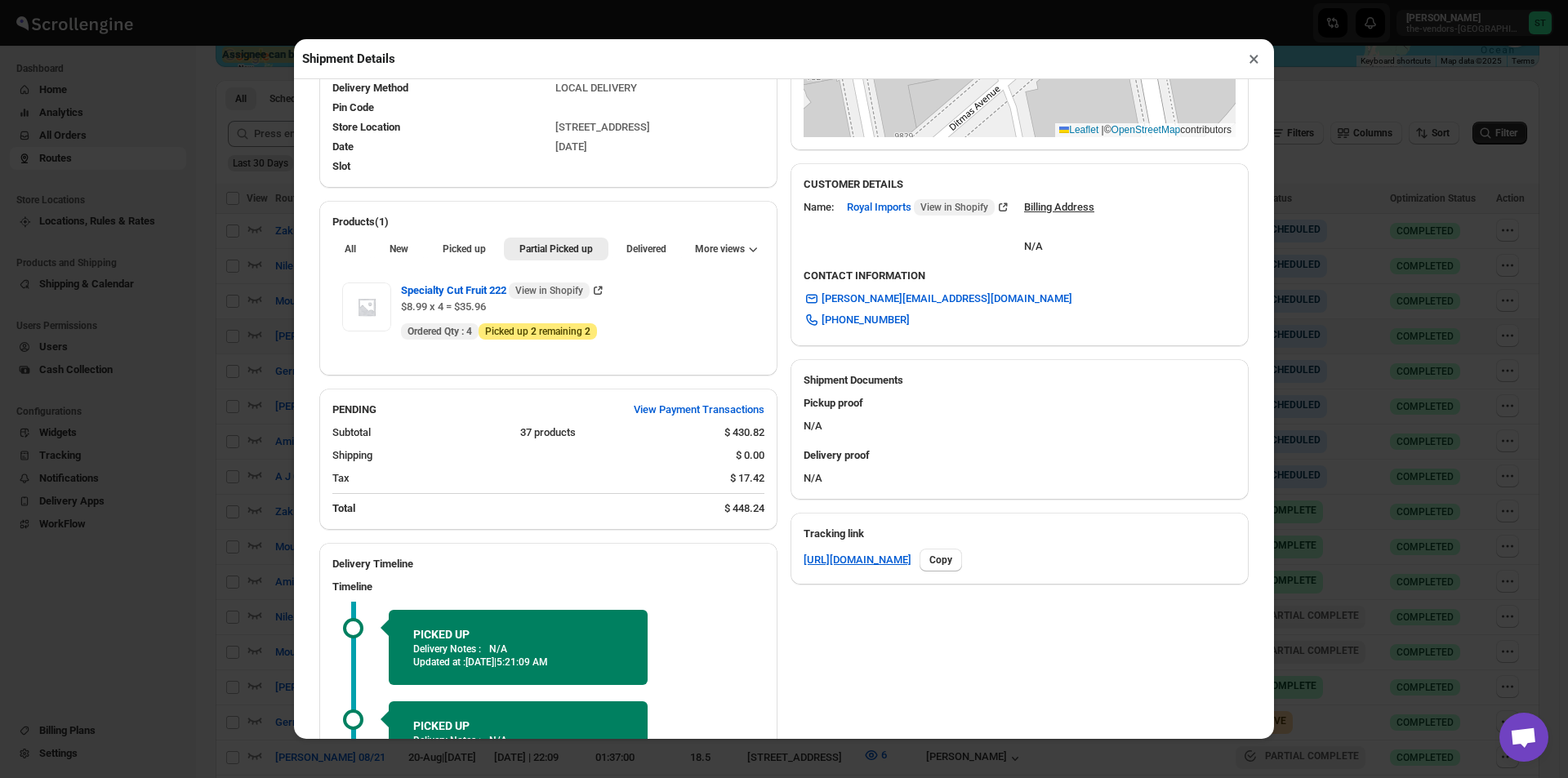
click at [1257, 62] on button "×" at bounding box center [1254, 58] width 24 height 23
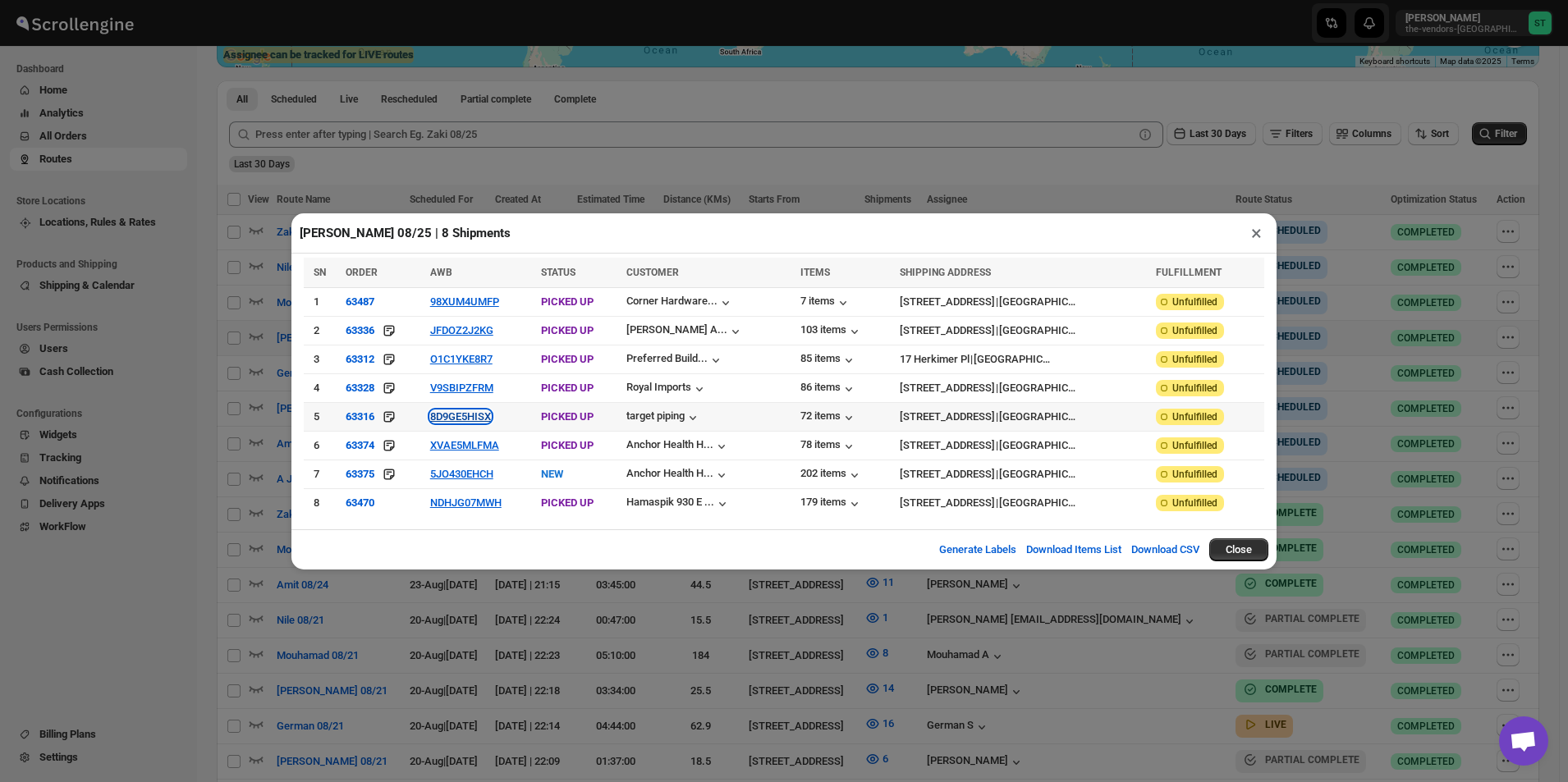
click at [467, 416] on button "8D9GE5HISX" at bounding box center [460, 416] width 61 height 13
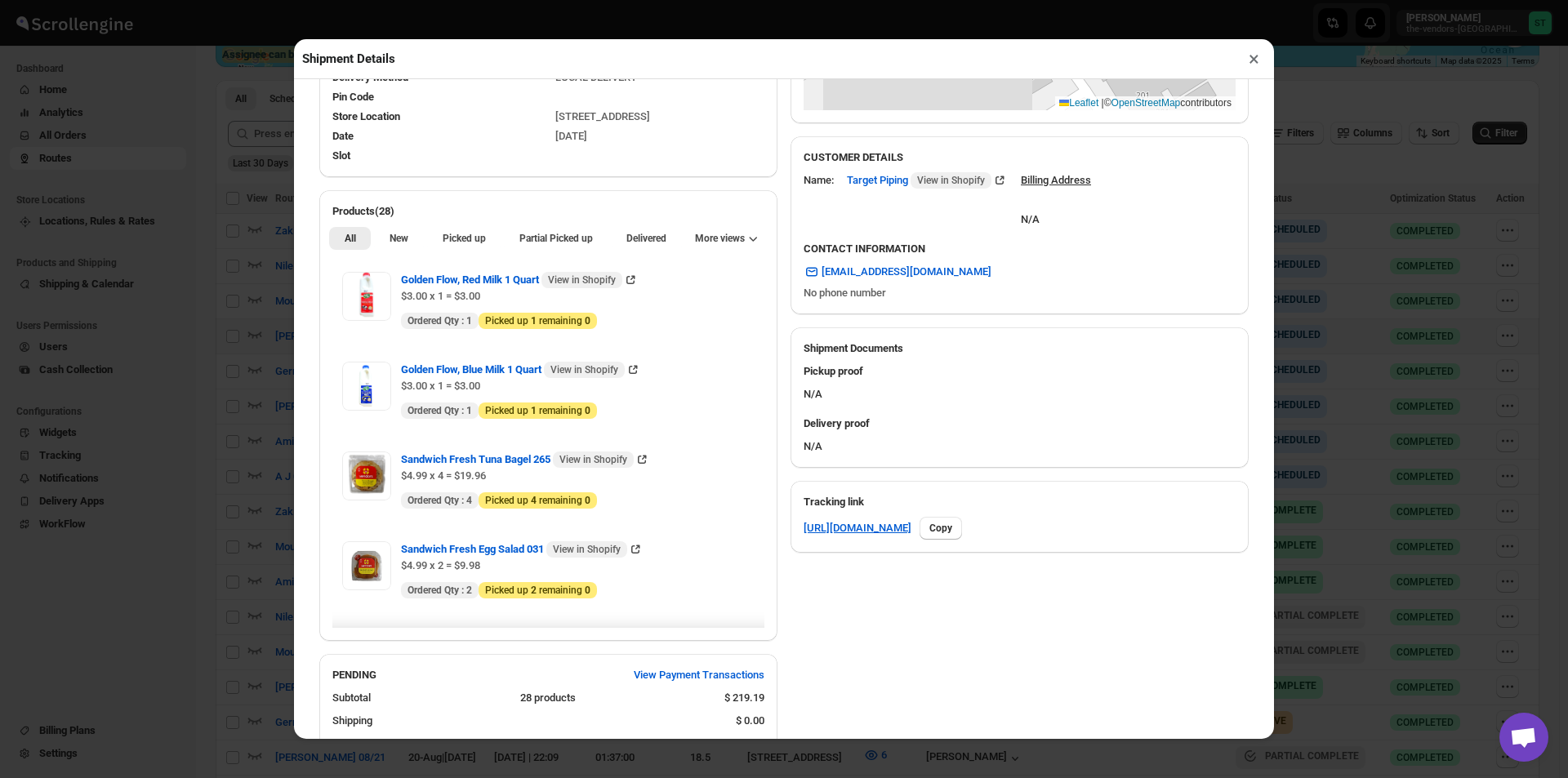
scroll to position [490, 0]
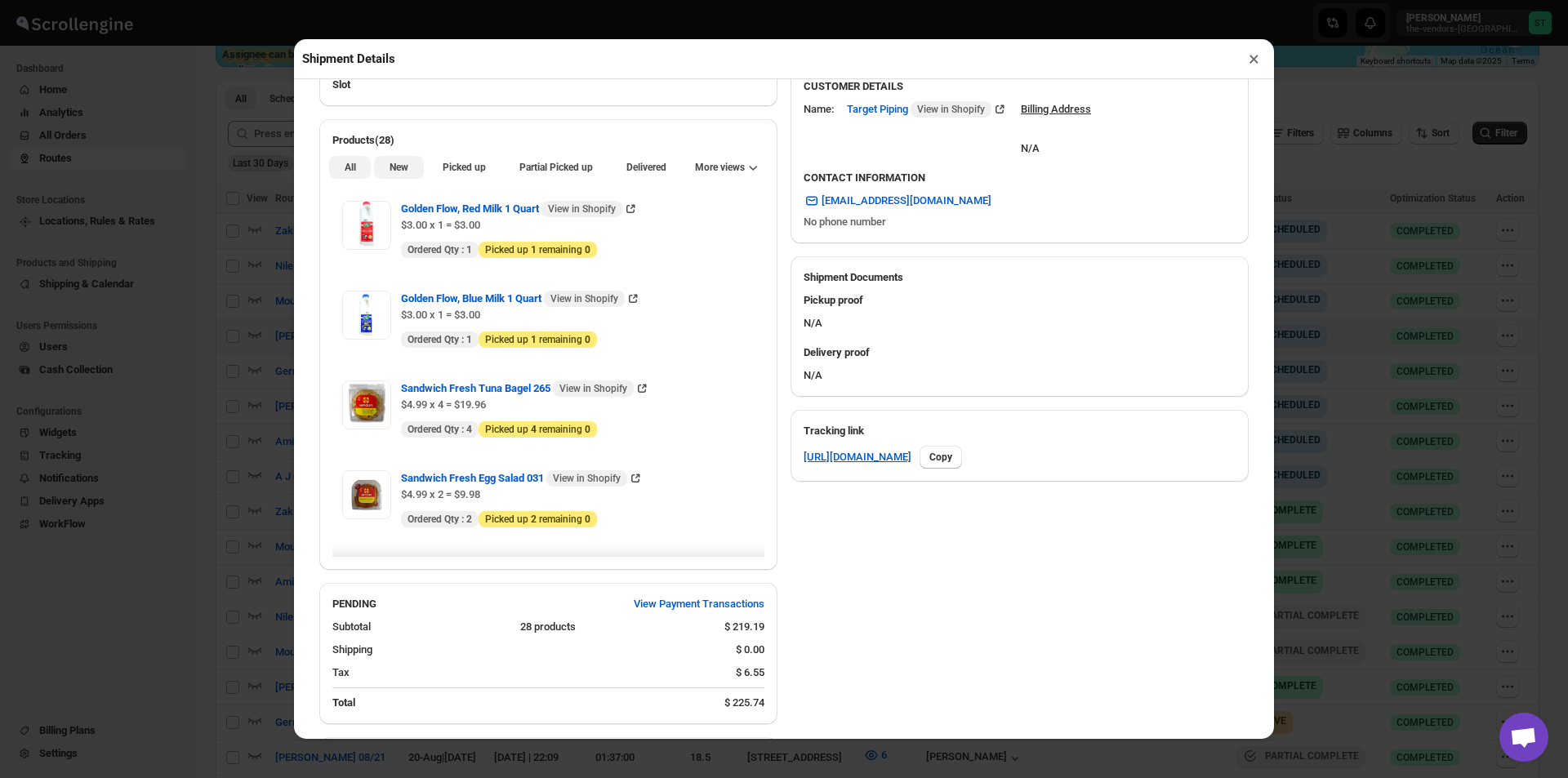
click at [401, 170] on span "New" at bounding box center [399, 167] width 19 height 13
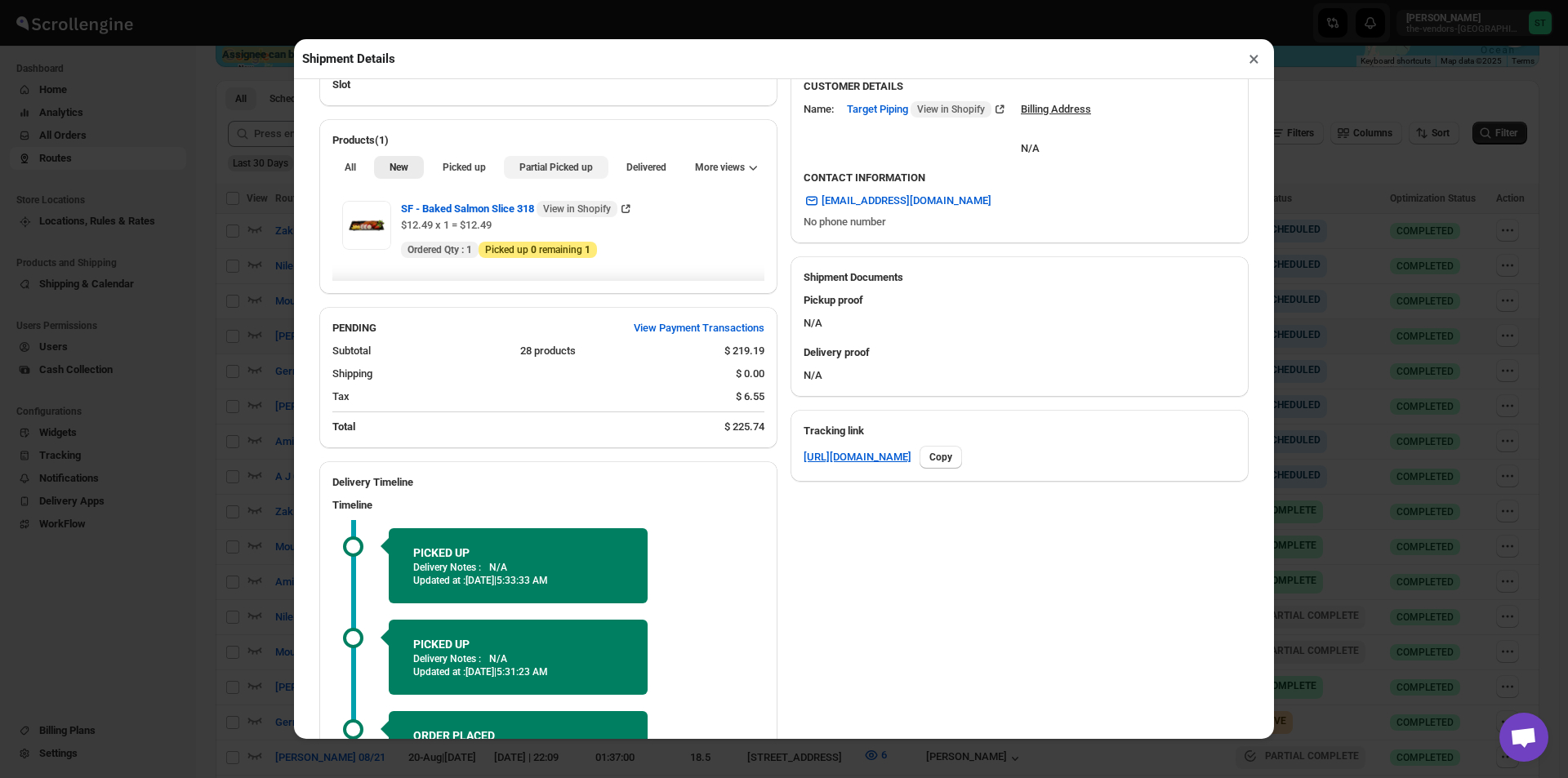
click at [562, 165] on span "Partial Picked up" at bounding box center [556, 167] width 73 height 13
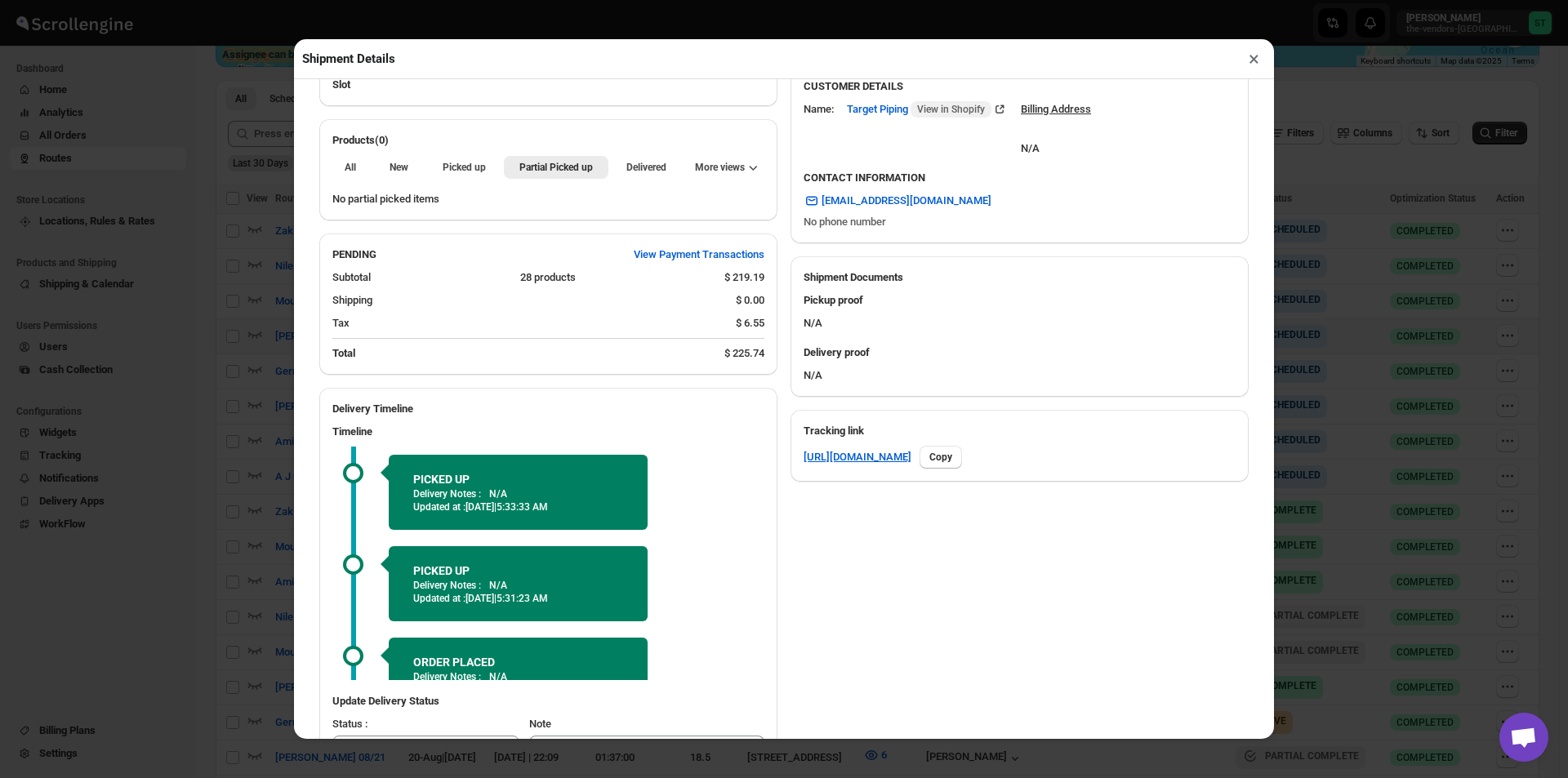
click at [1257, 62] on button "×" at bounding box center [1254, 58] width 24 height 23
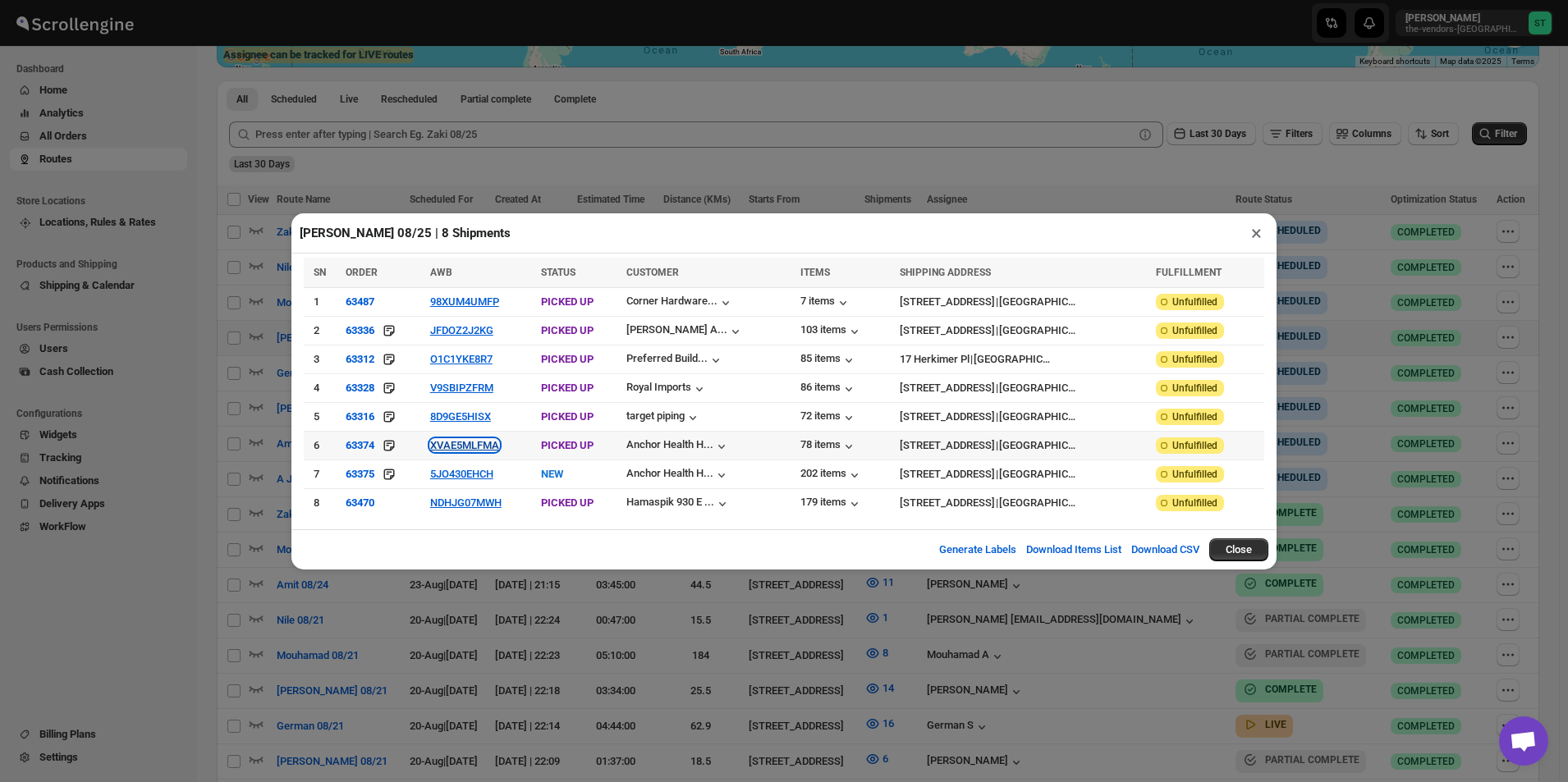
click at [485, 446] on button "XVAE5MLFMA" at bounding box center [465, 446] width 69 height 13
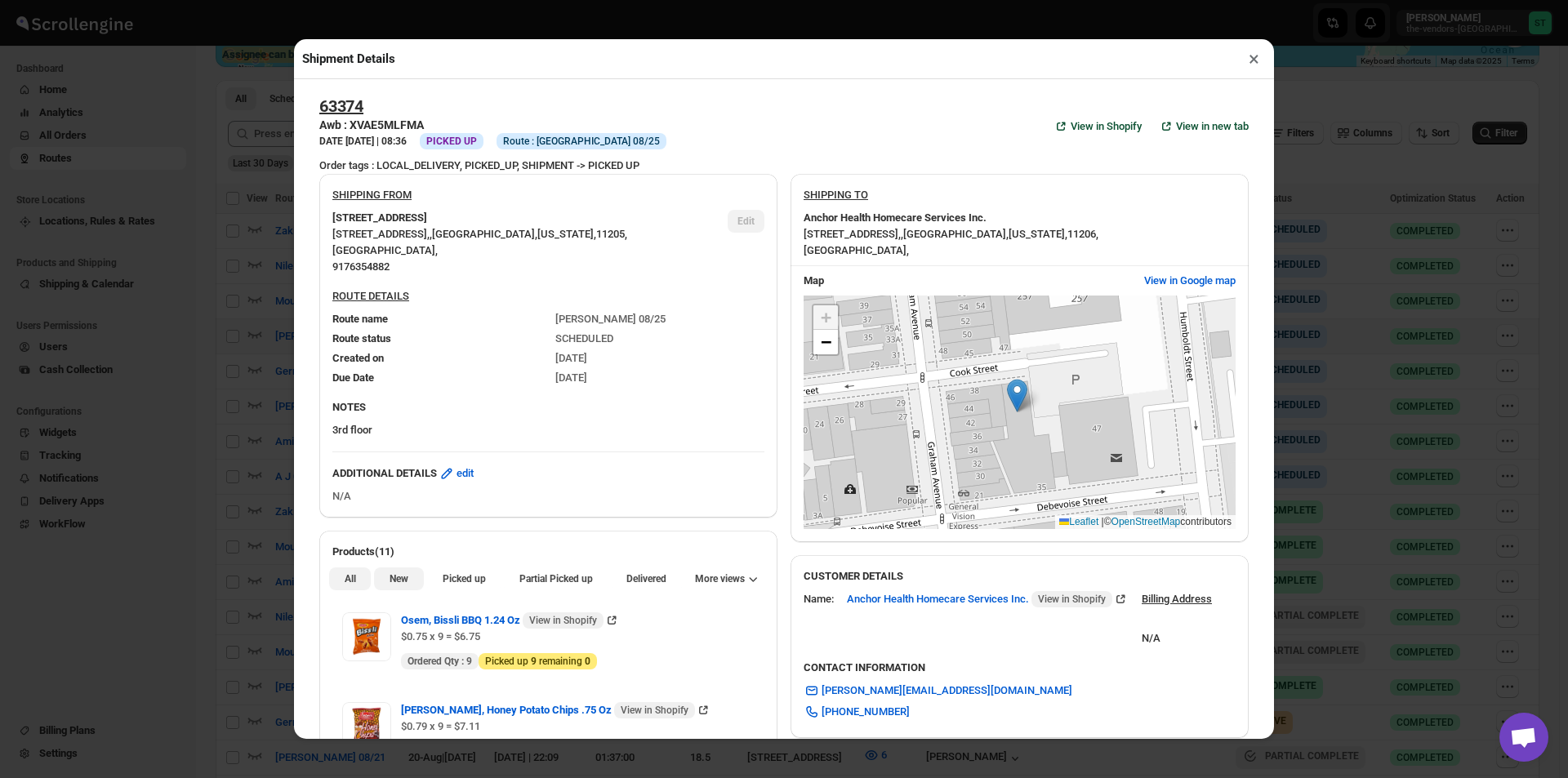
click at [378, 585] on button "New" at bounding box center [398, 578] width 49 height 23
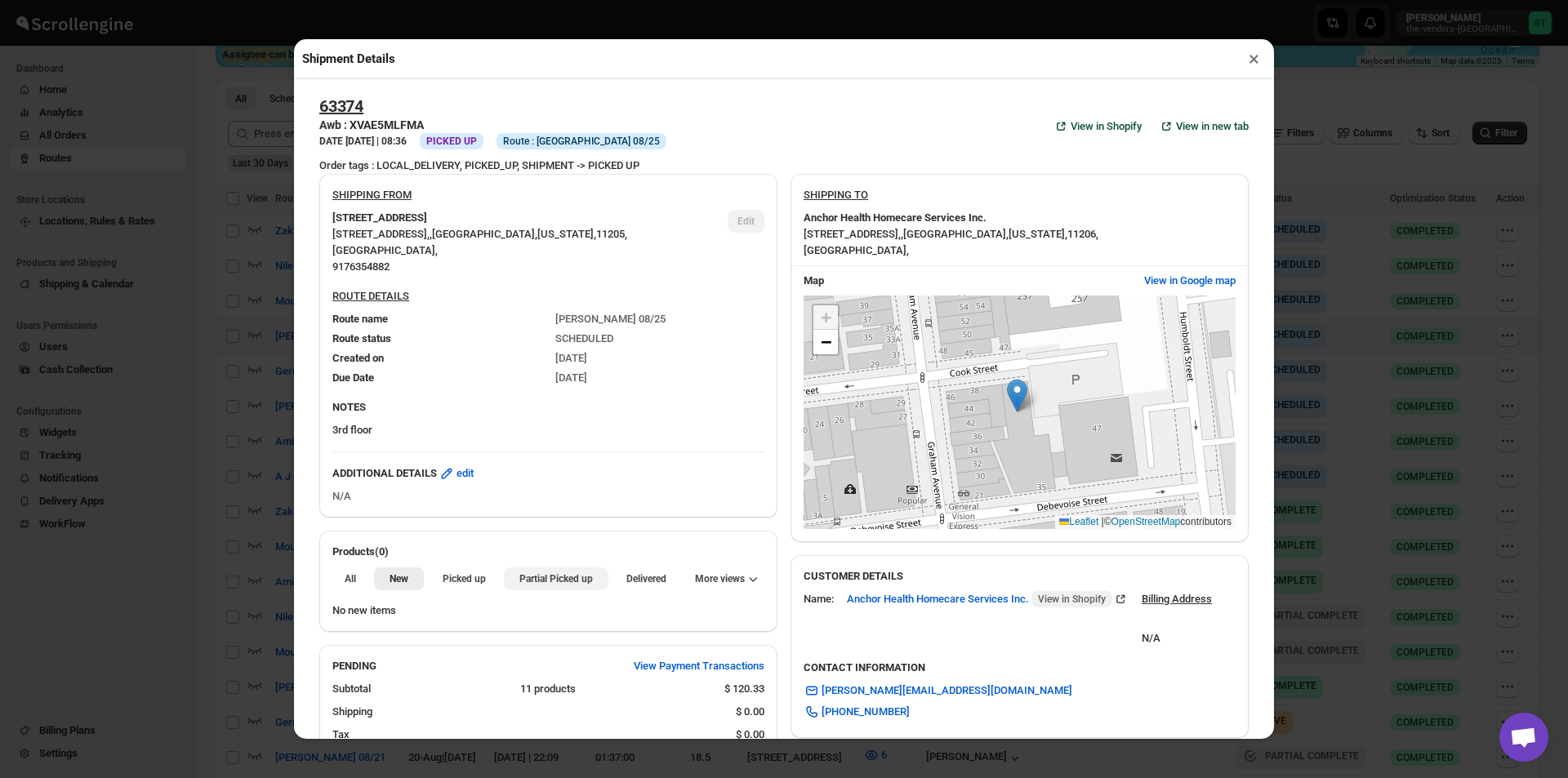
click at [542, 584] on span "Partial Picked up" at bounding box center [556, 579] width 73 height 13
click at [1258, 63] on button "×" at bounding box center [1254, 58] width 24 height 23
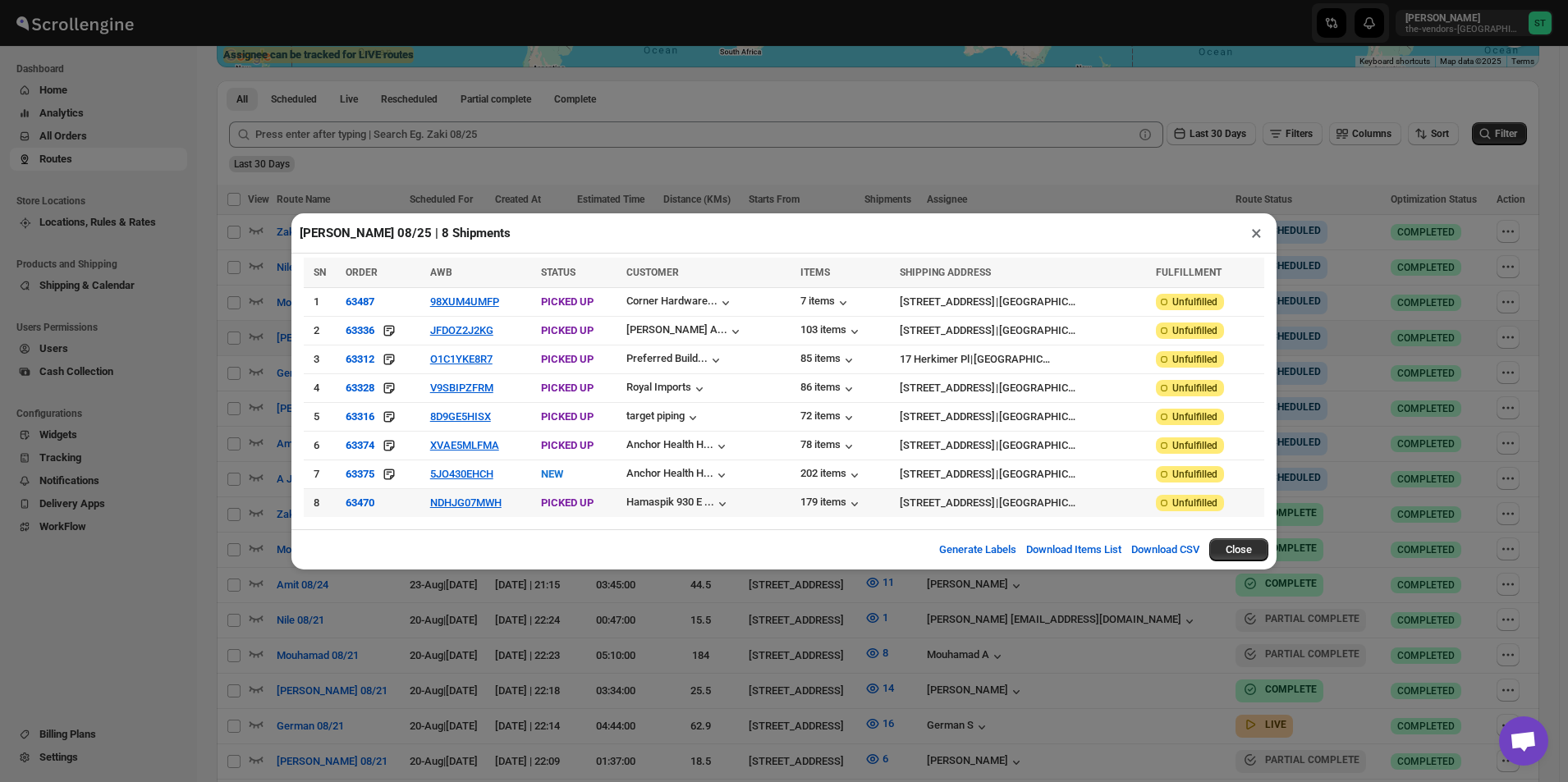
click at [390, 498] on div "63470" at bounding box center [383, 503] width 75 height 16
click at [475, 506] on button "NDHJG07MWH" at bounding box center [466, 503] width 72 height 13
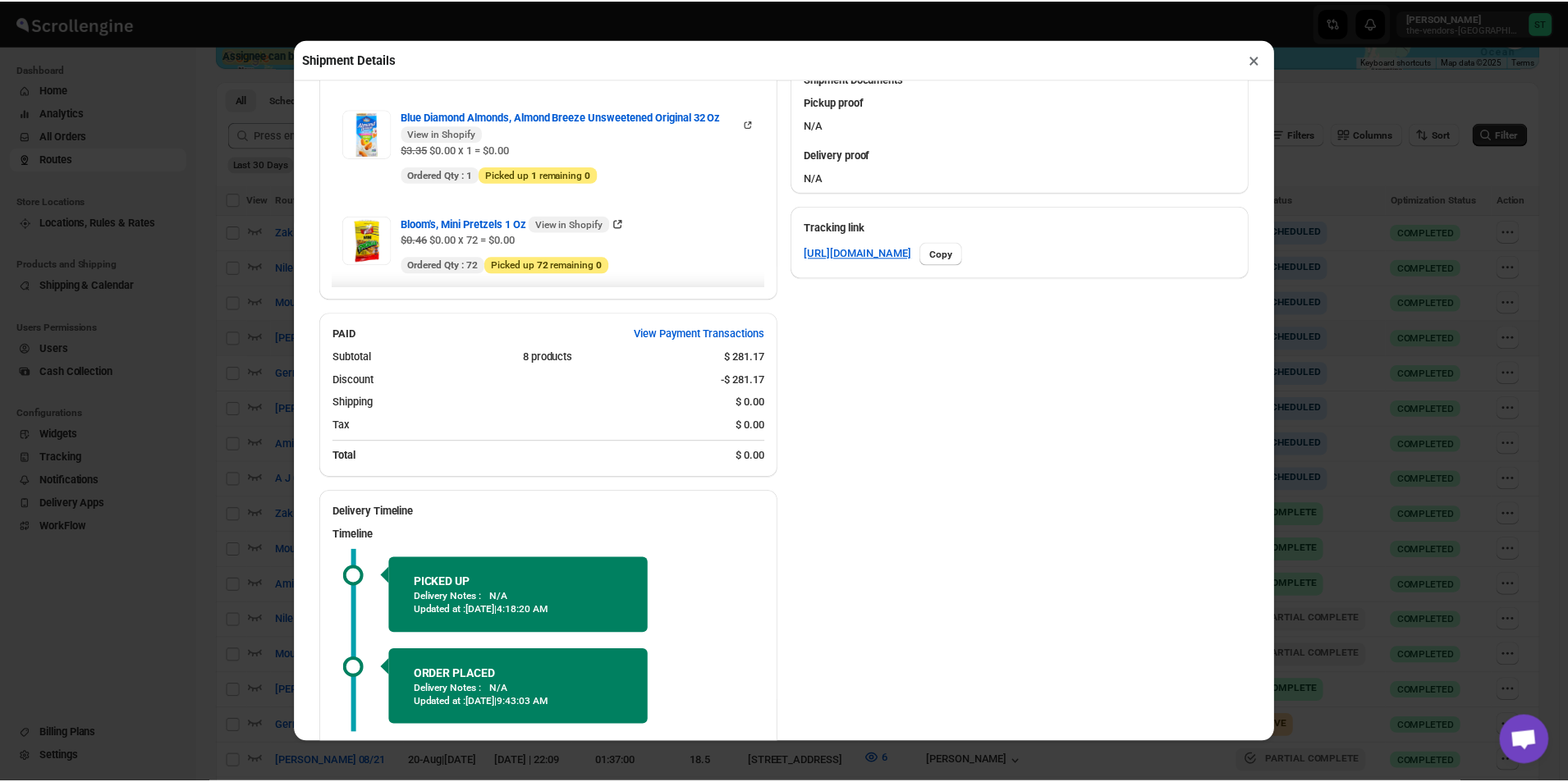
scroll to position [358, 0]
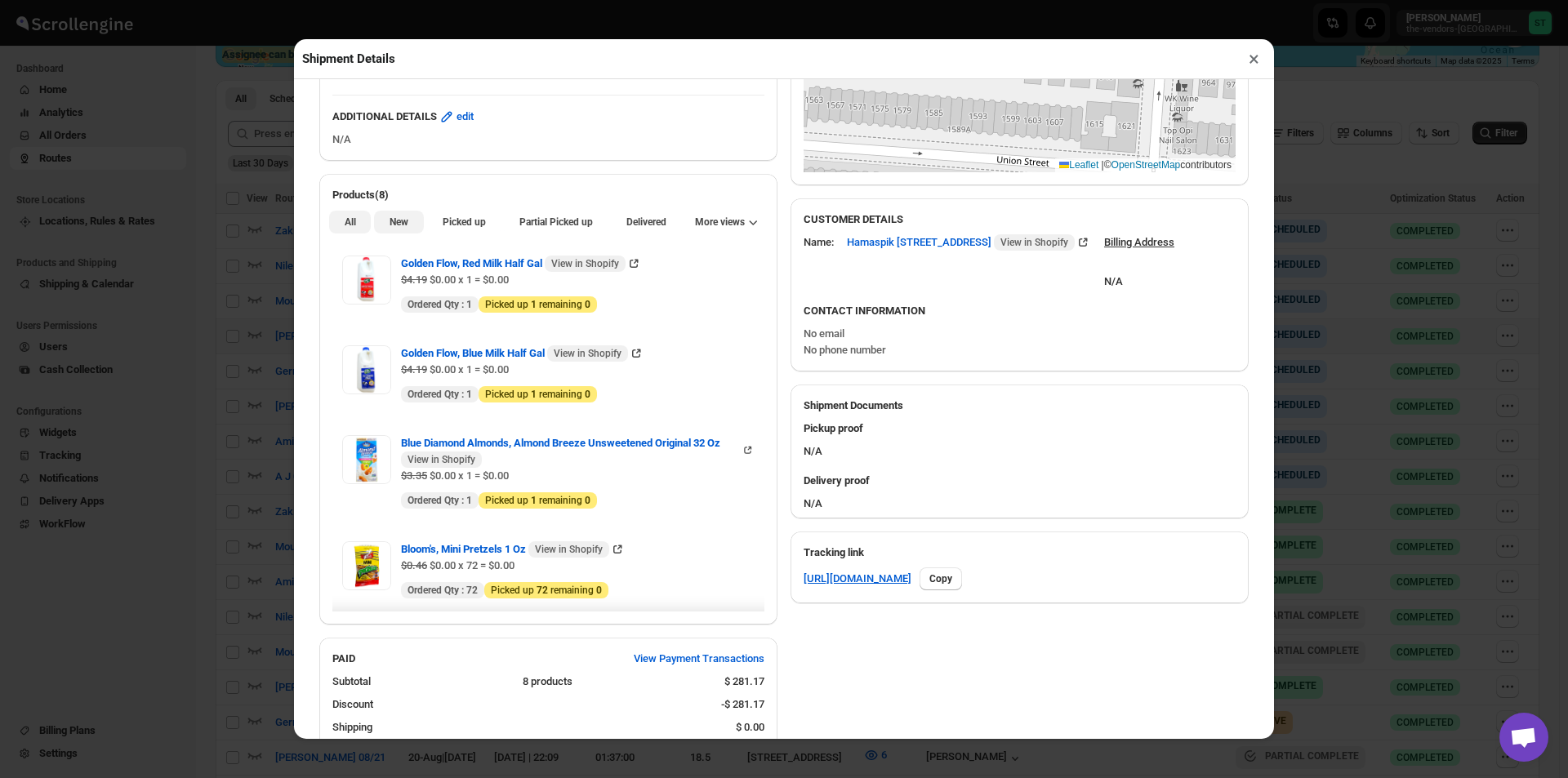
click at [397, 229] on span "New" at bounding box center [399, 222] width 19 height 13
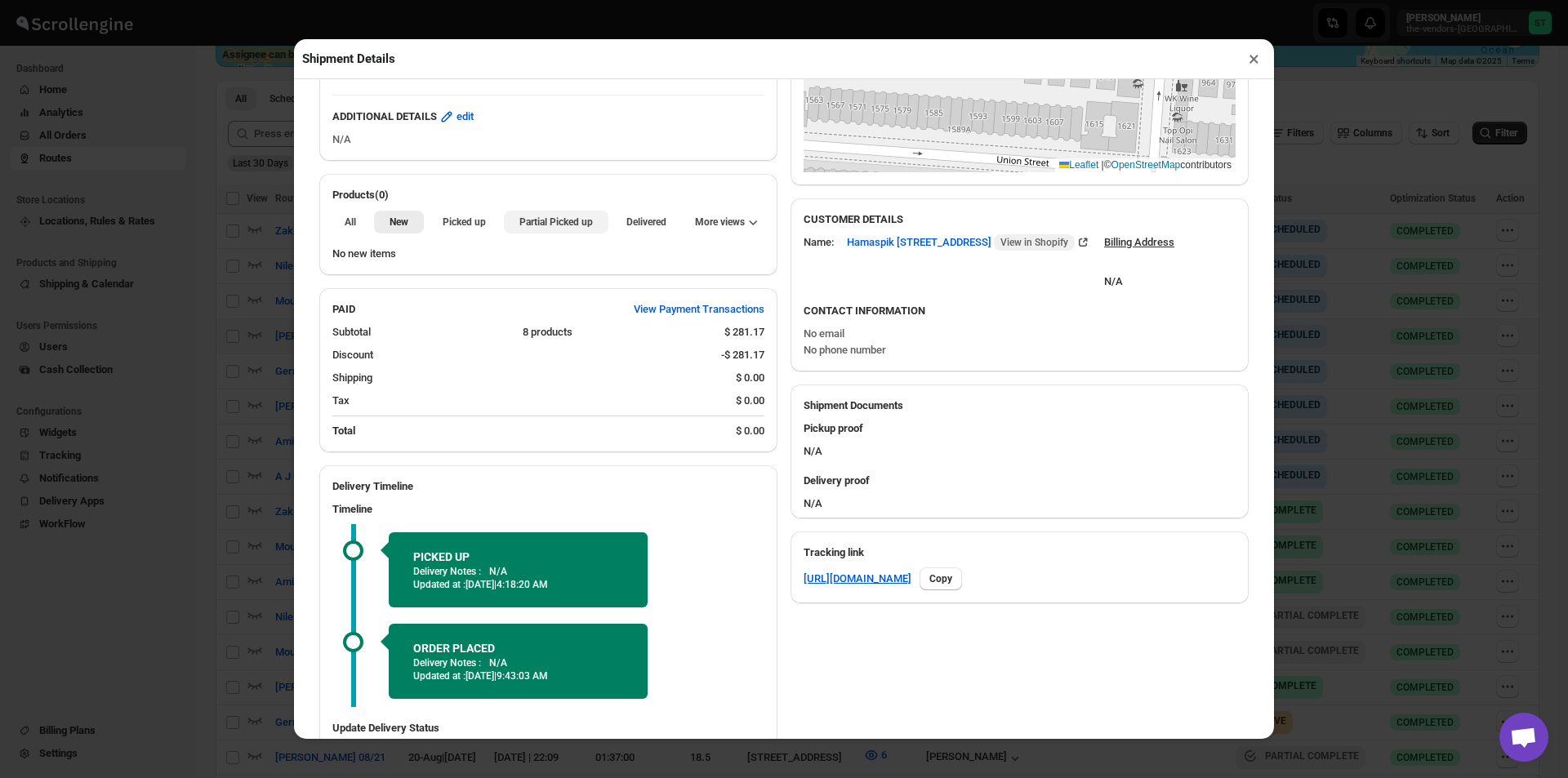
click at [557, 224] on span "Partial Picked up" at bounding box center [556, 222] width 73 height 13
click at [1260, 61] on button "×" at bounding box center [1254, 58] width 24 height 23
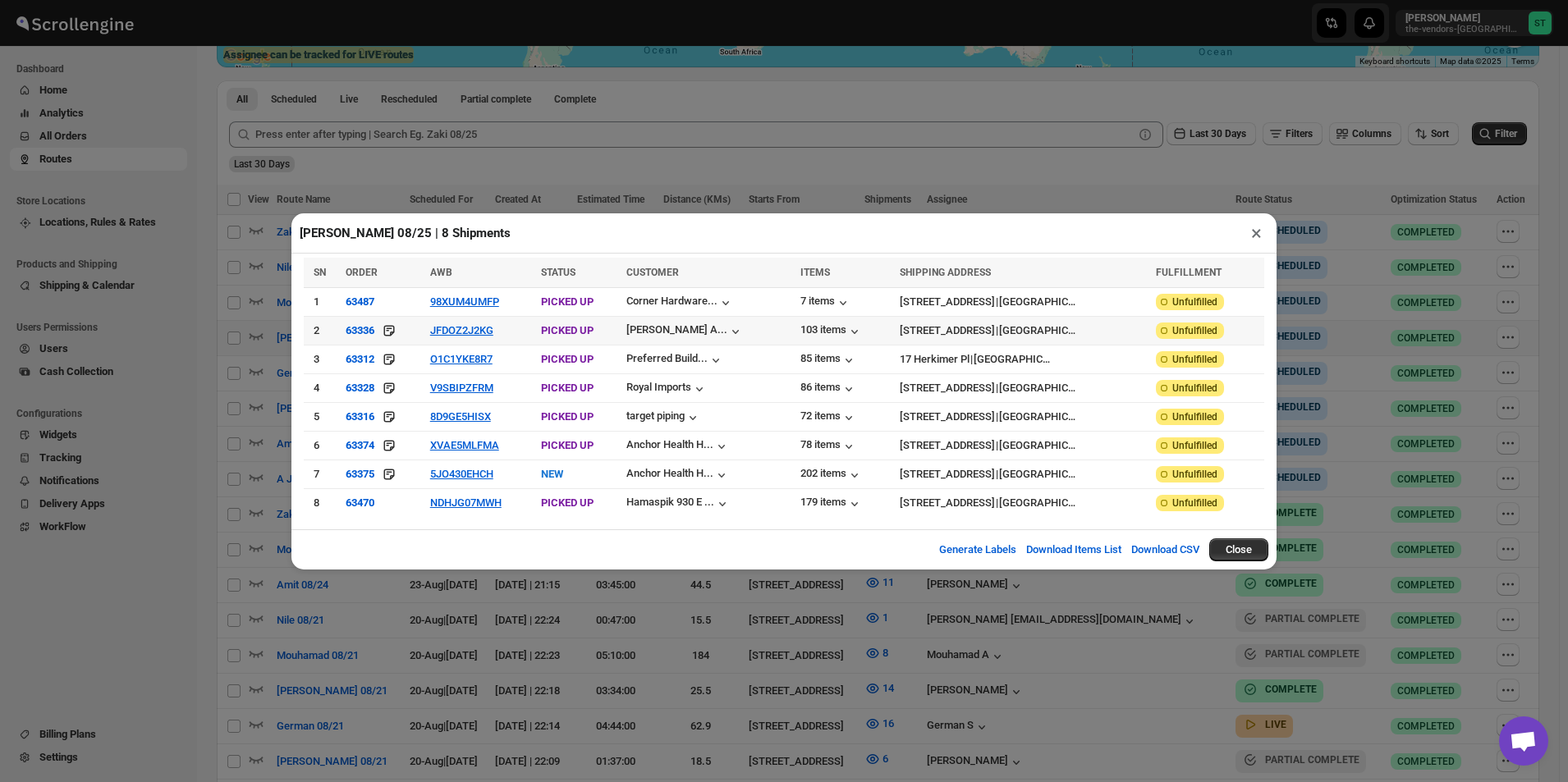
click at [391, 336] on icon at bounding box center [389, 331] width 16 height 16
click at [394, 335] on icon at bounding box center [389, 331] width 16 height 16
click at [1259, 241] on button "×" at bounding box center [1256, 233] width 24 height 23
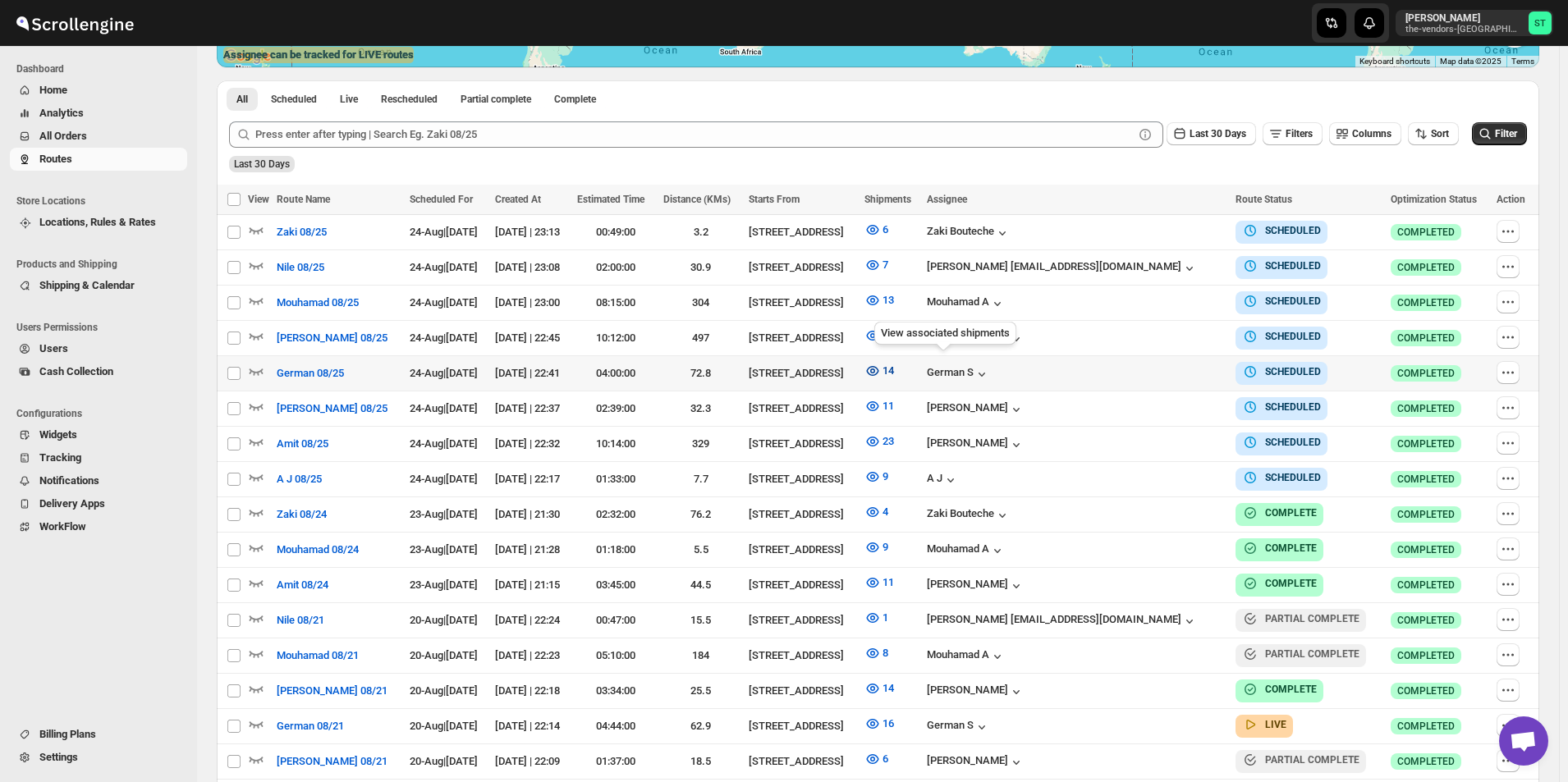
click at [875, 368] on icon "button" at bounding box center [872, 370] width 5 height 5
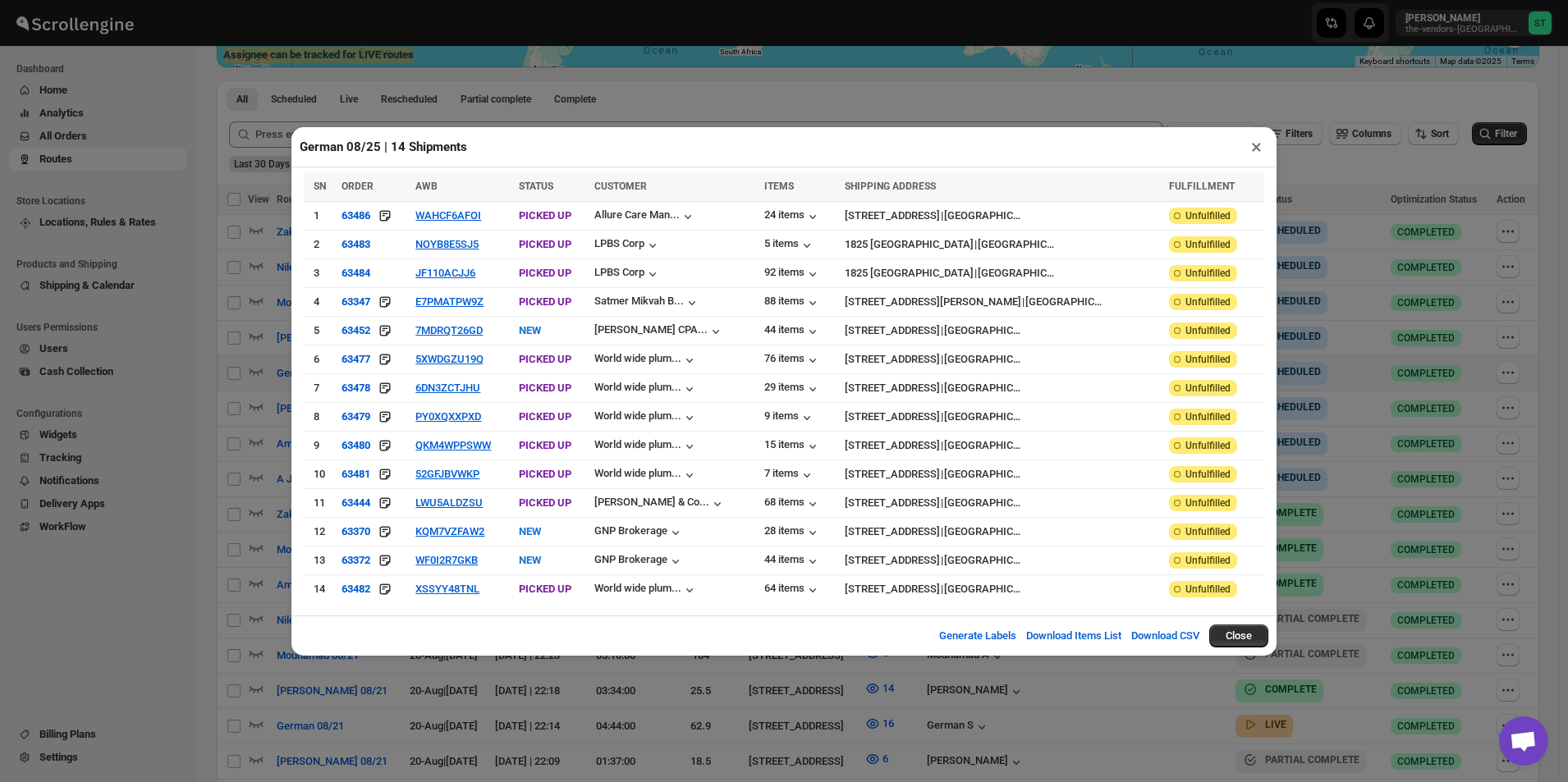
click at [1255, 157] on button "×" at bounding box center [1256, 146] width 24 height 23
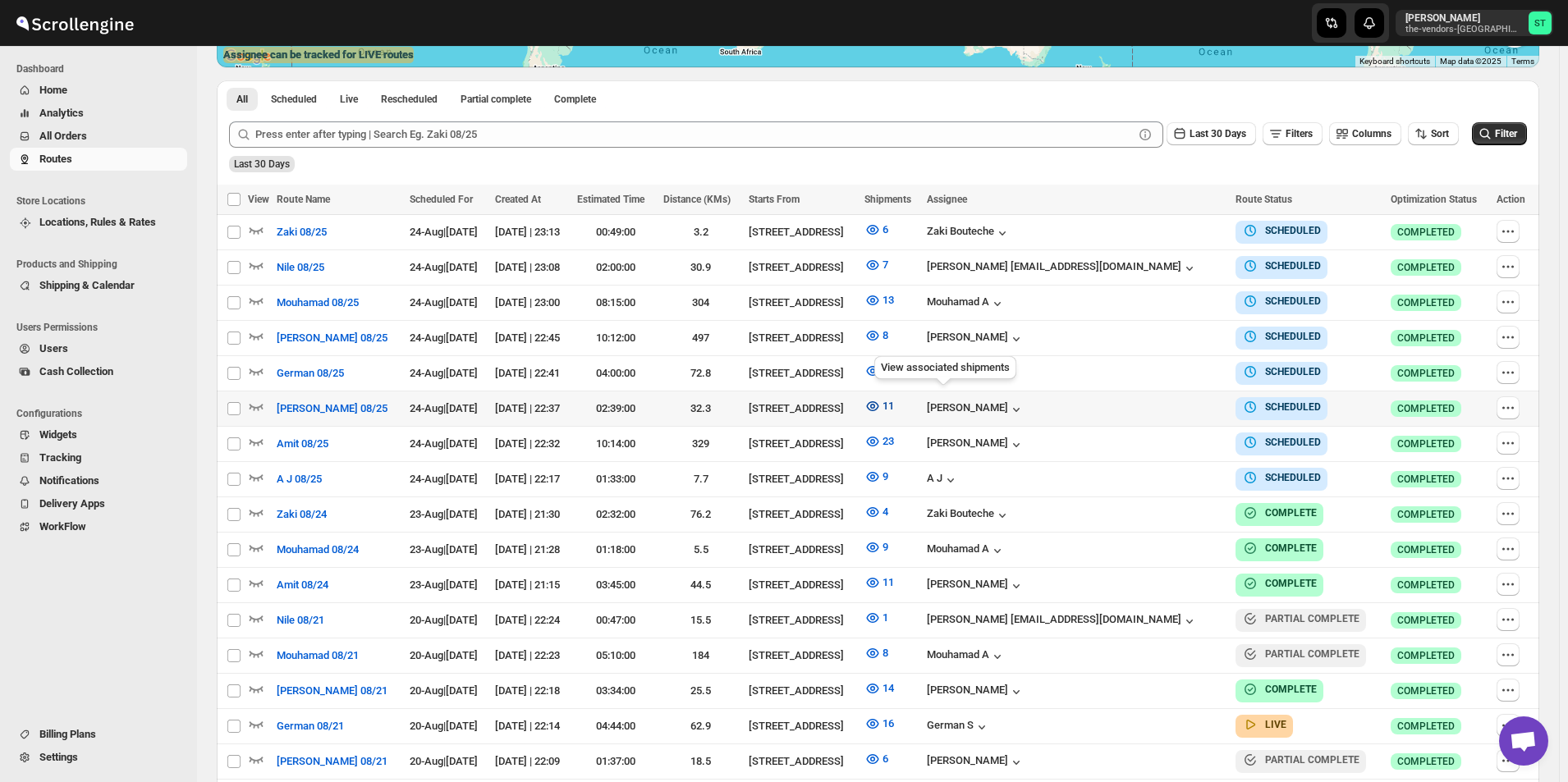
click at [881, 400] on icon "button" at bounding box center [872, 406] width 16 height 16
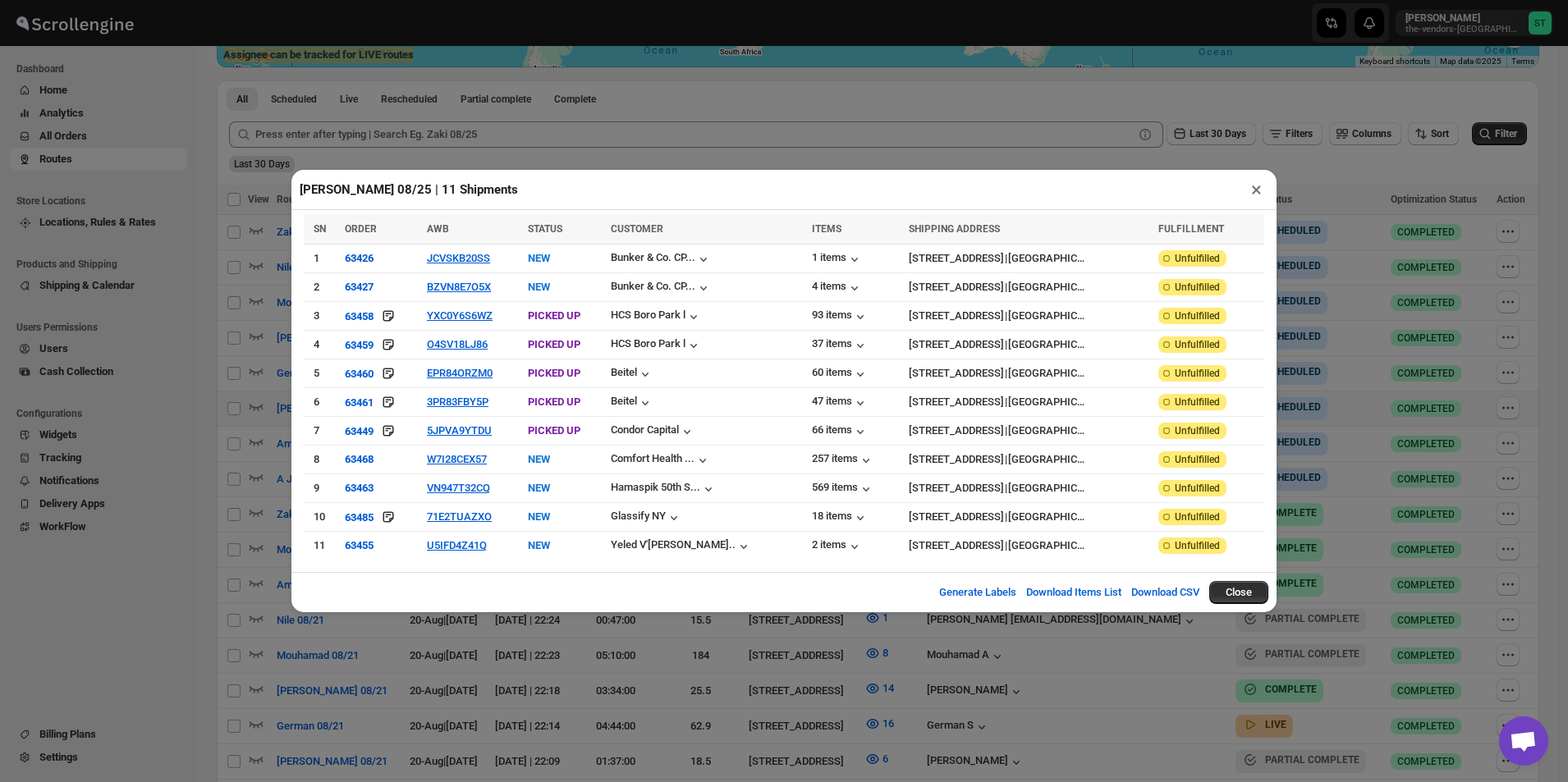
drag, startPoint x: 1254, startPoint y: 190, endPoint x: 976, endPoint y: 180, distance: 278.2
click at [1255, 190] on button "×" at bounding box center [1256, 189] width 24 height 23
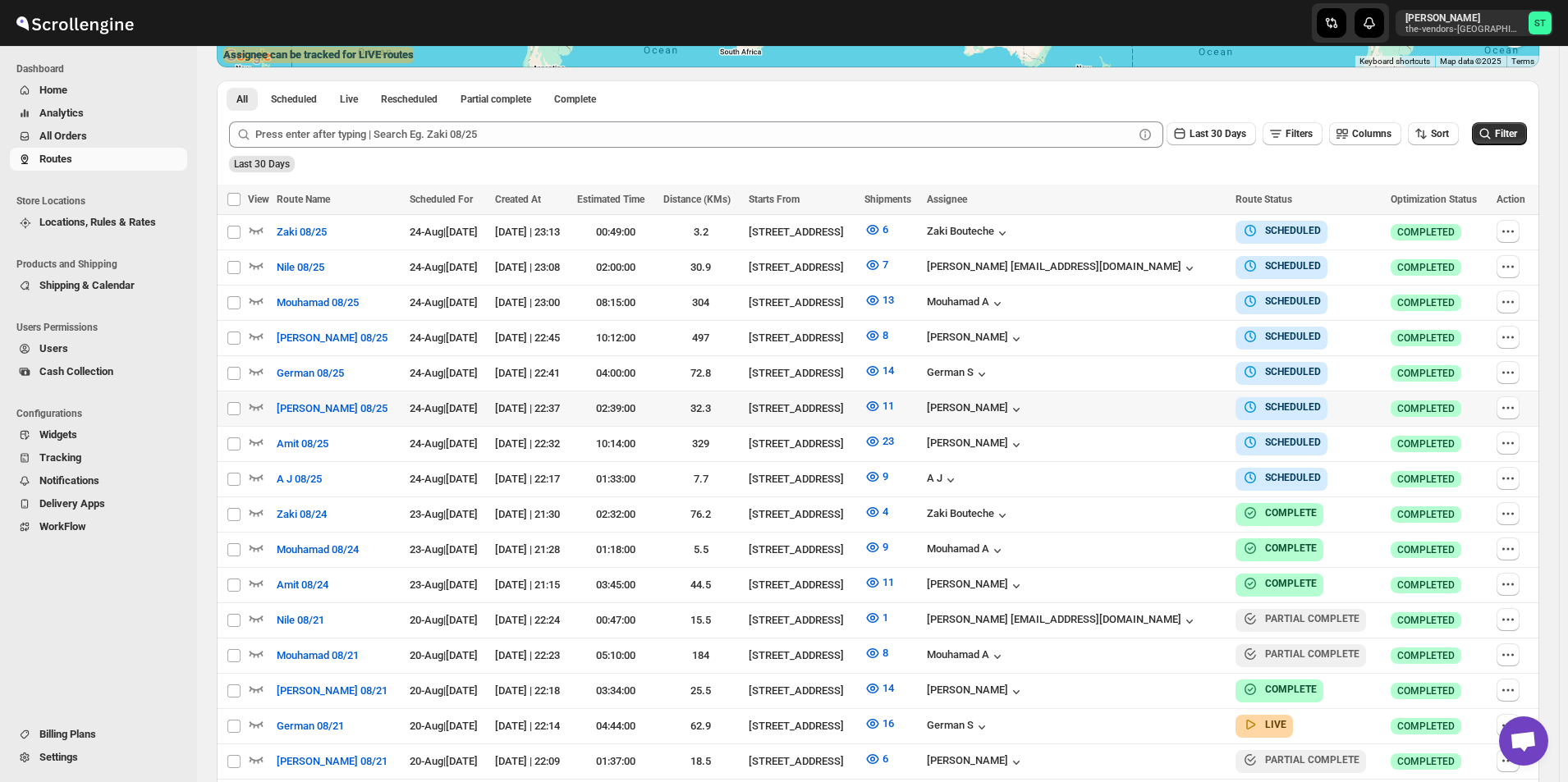
click at [51, 137] on span "All Orders" at bounding box center [63, 136] width 47 height 13
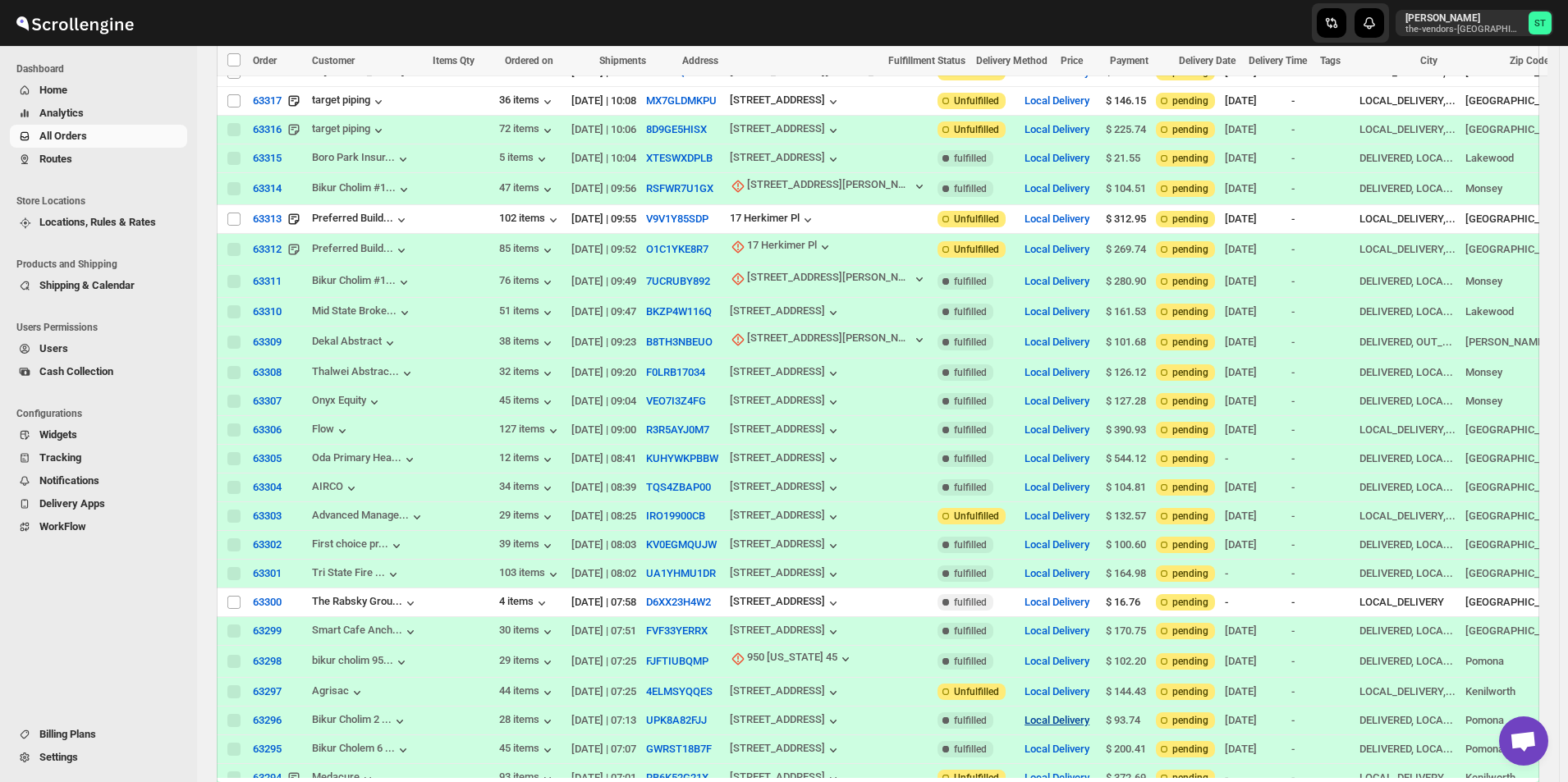
scroll to position [1030, 0]
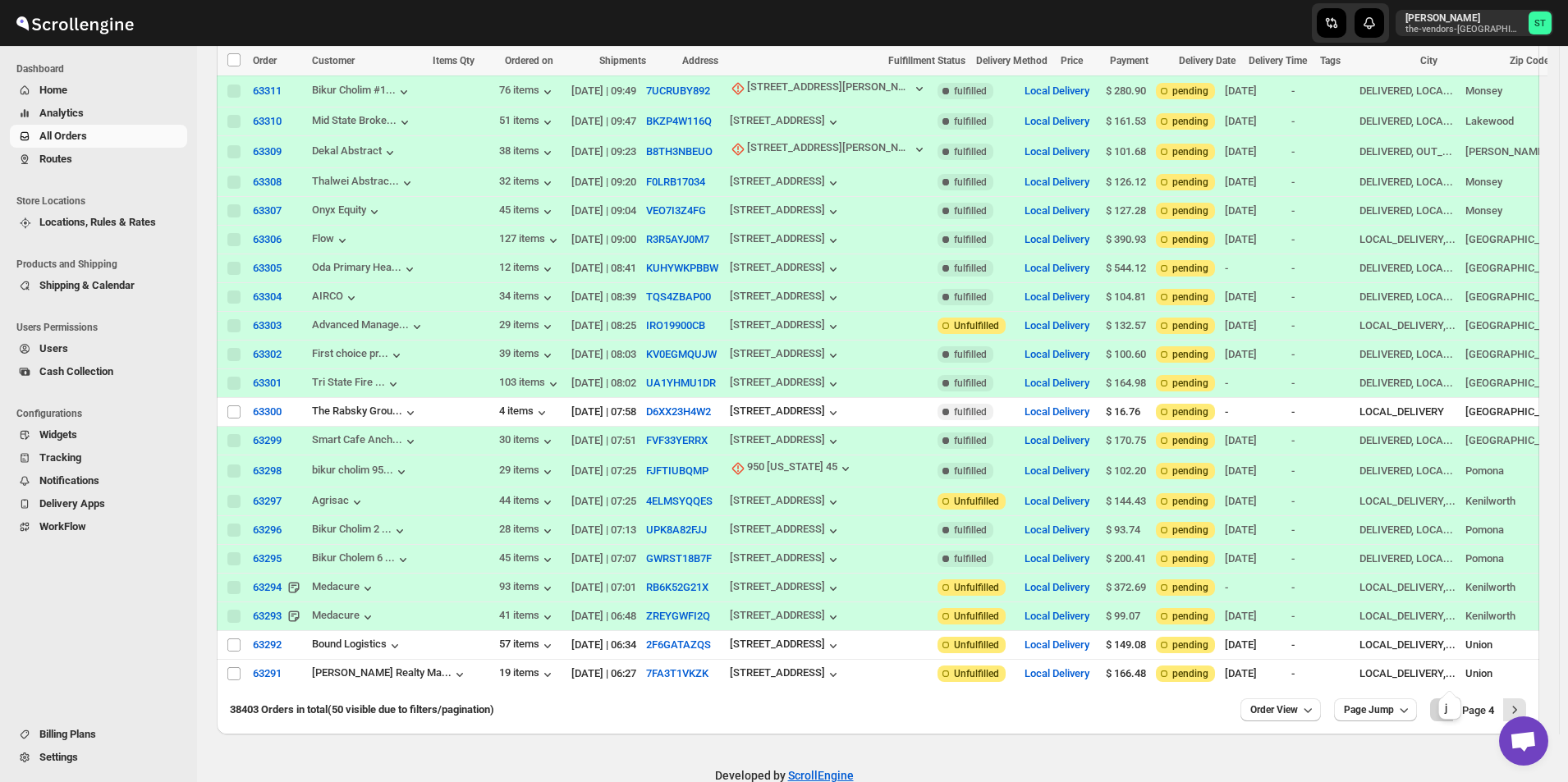
click at [1447, 702] on icon "Previous" at bounding box center [1442, 710] width 16 height 16
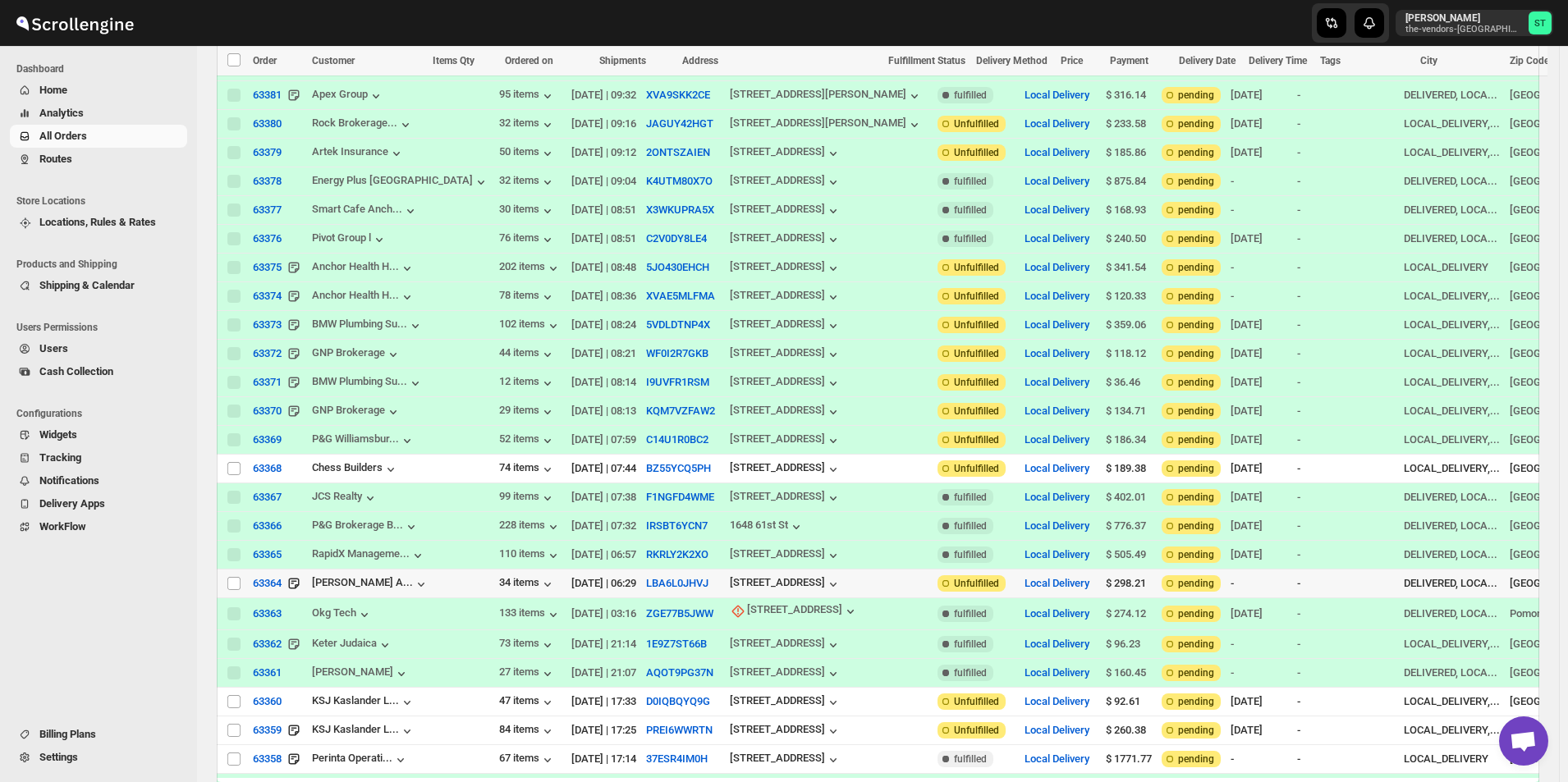
scroll to position [493, 0]
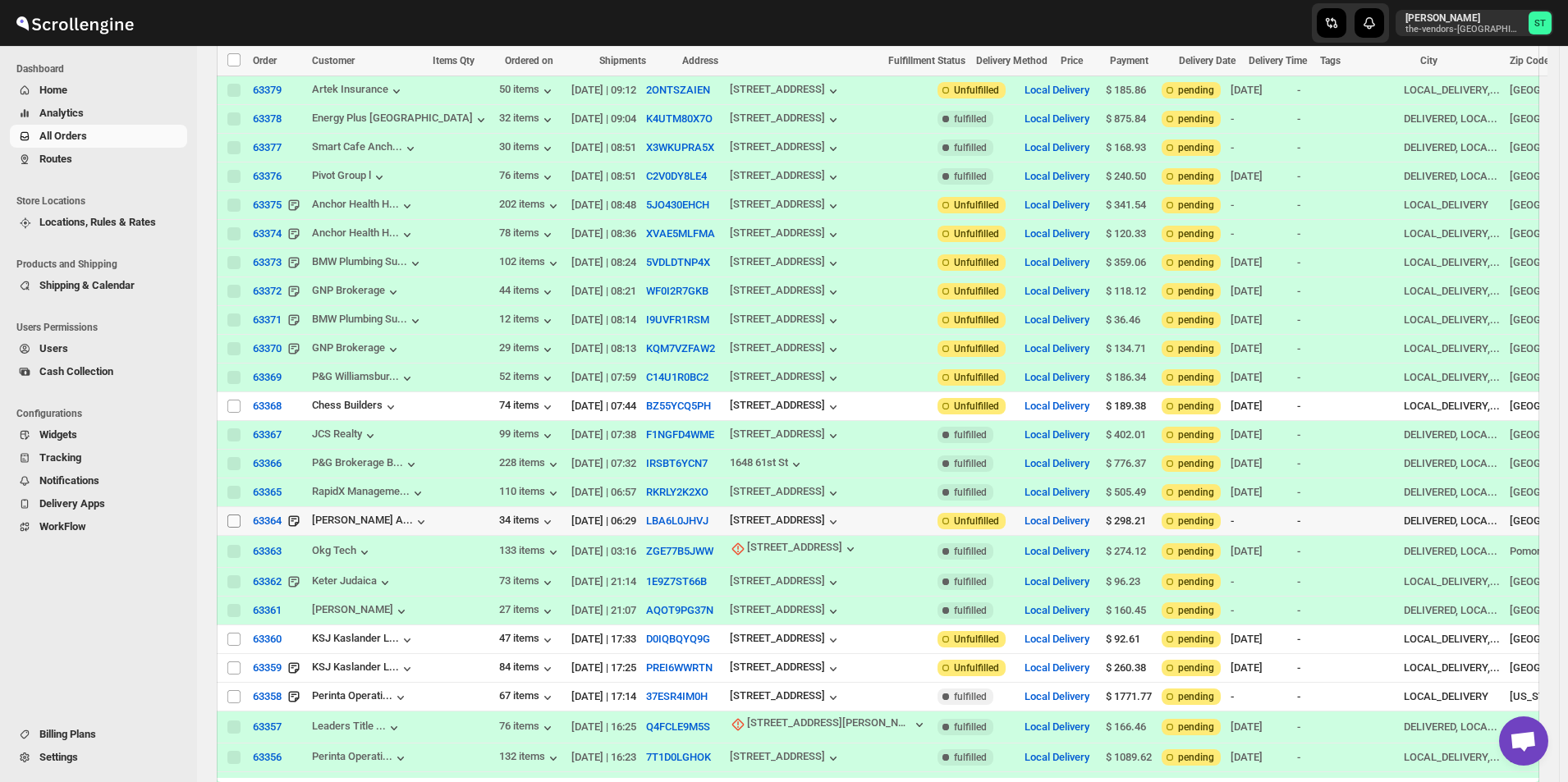
click at [235, 515] on input "Select order" at bounding box center [234, 521] width 13 height 13
checkbox input "true"
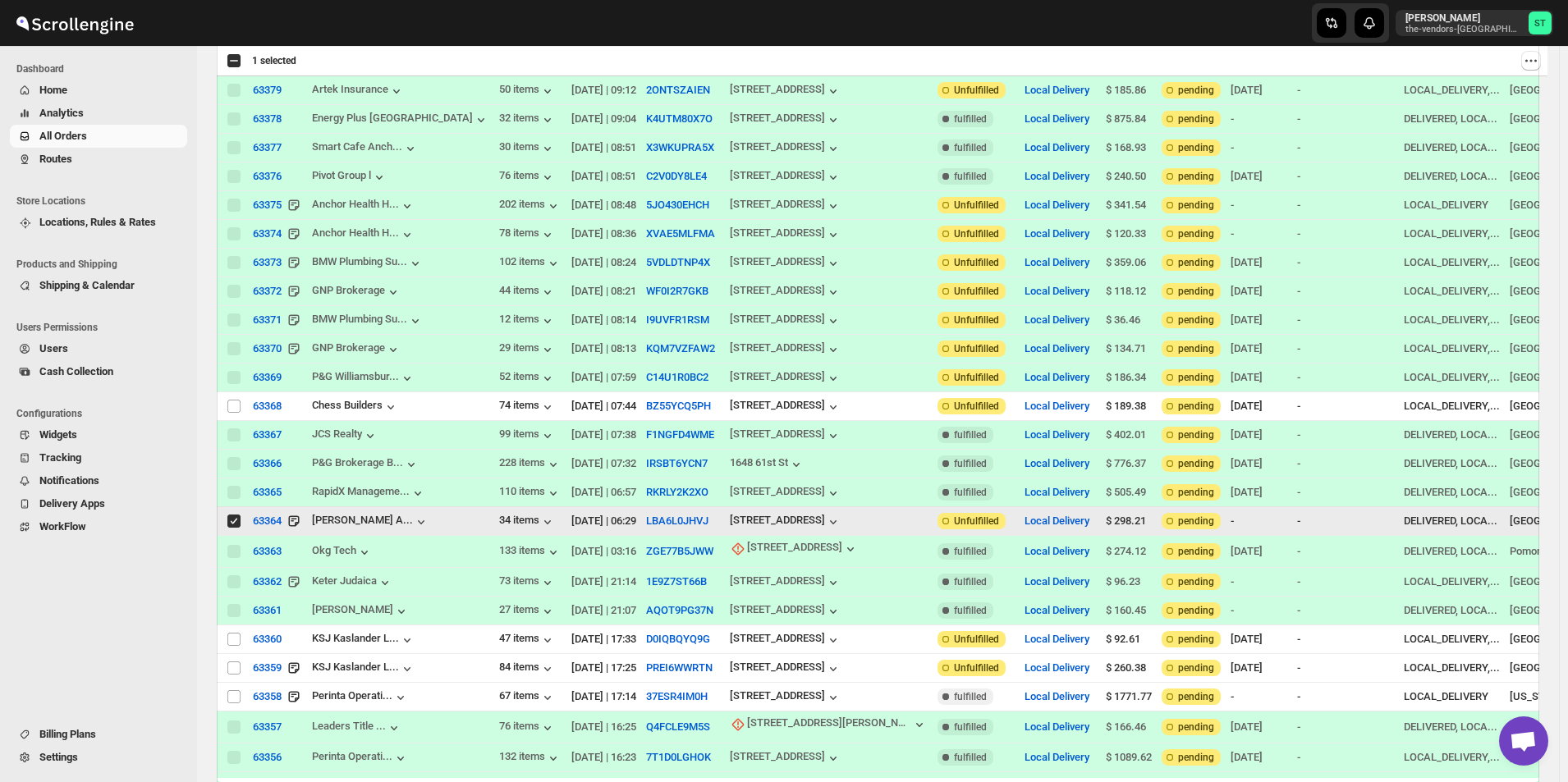
scroll to position [0, 0]
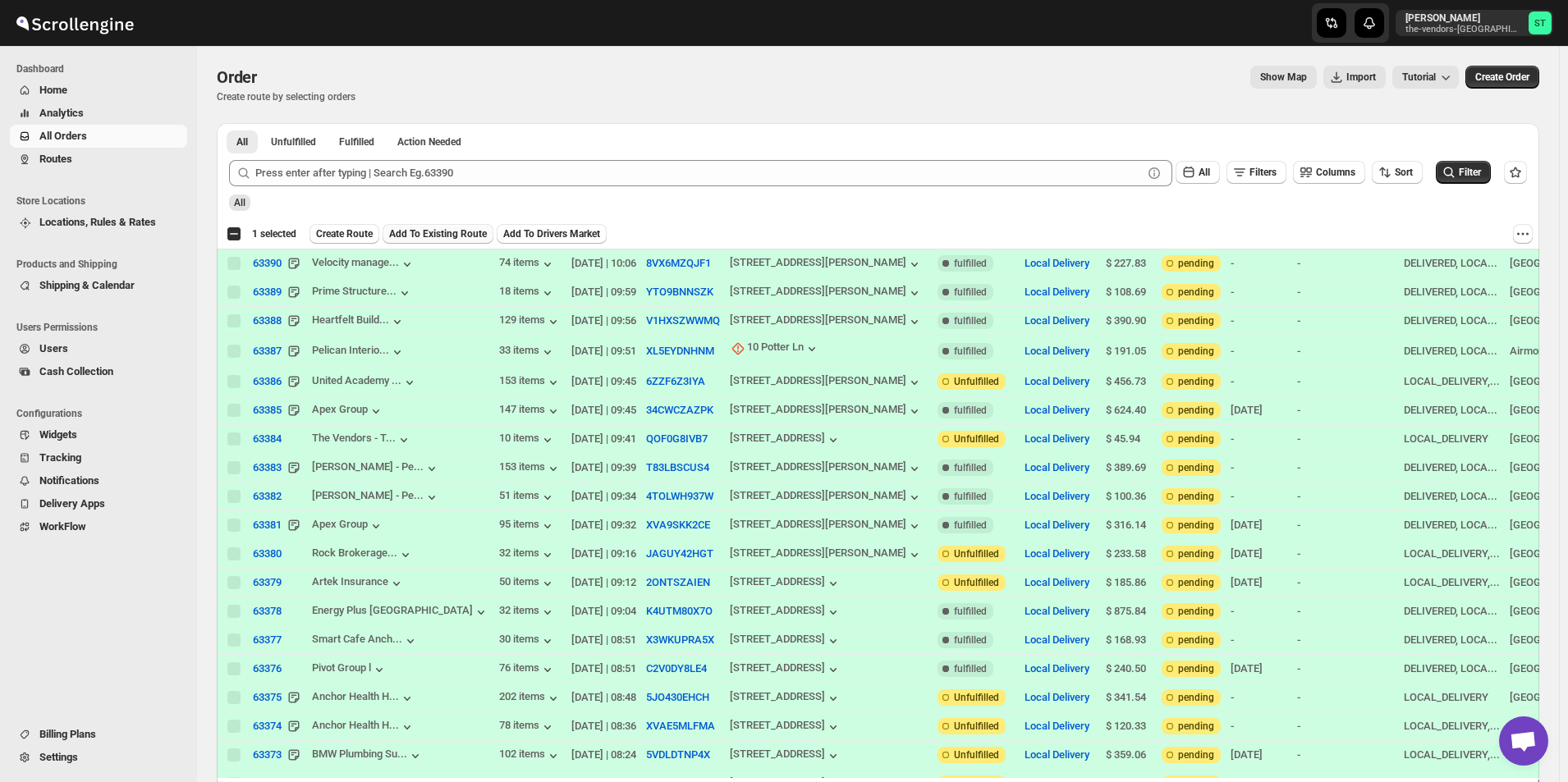
click at [449, 231] on span "Add To Existing Route" at bounding box center [437, 234] width 97 height 13
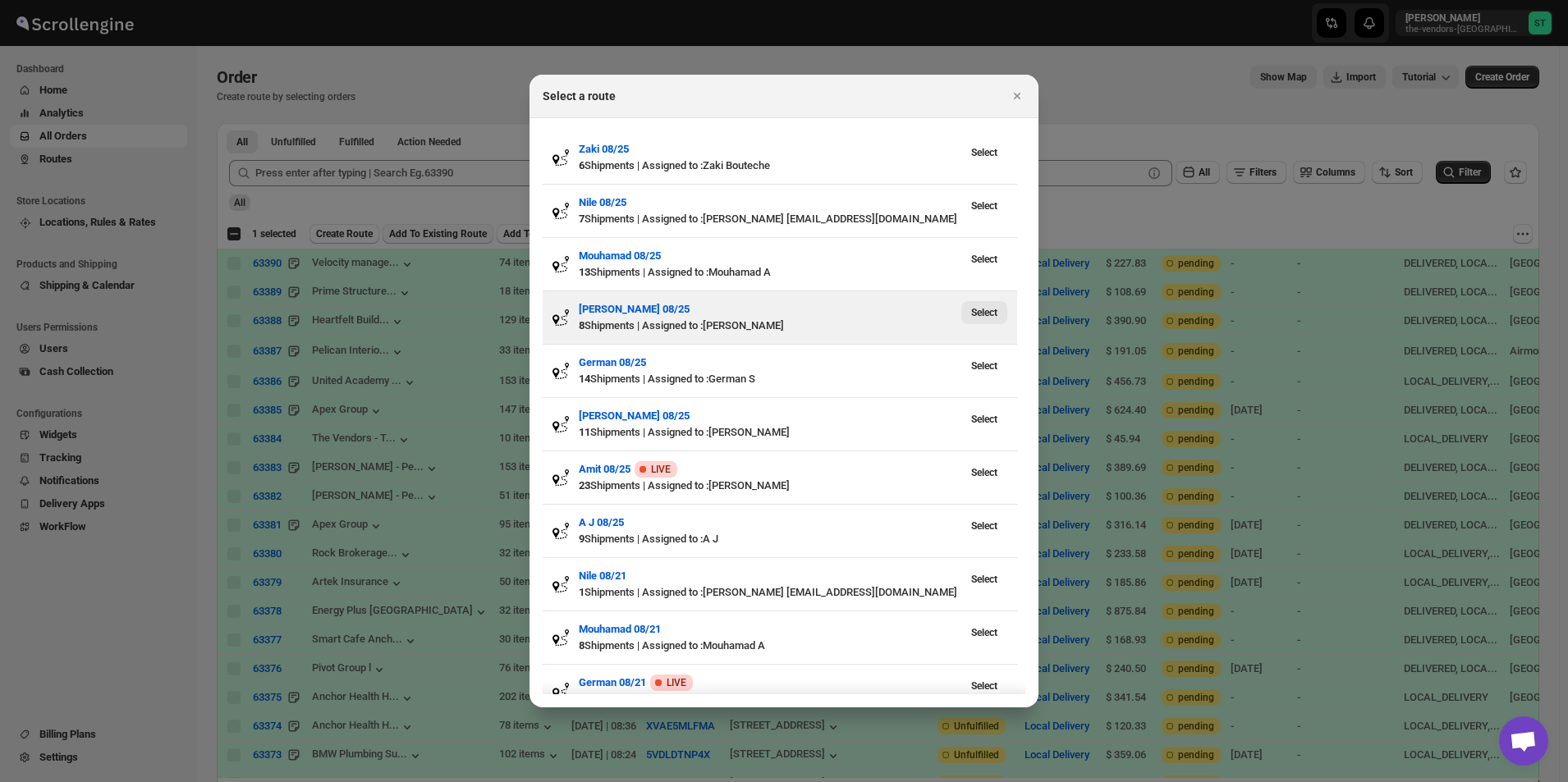
click at [976, 306] on span "Select" at bounding box center [984, 313] width 26 height 13
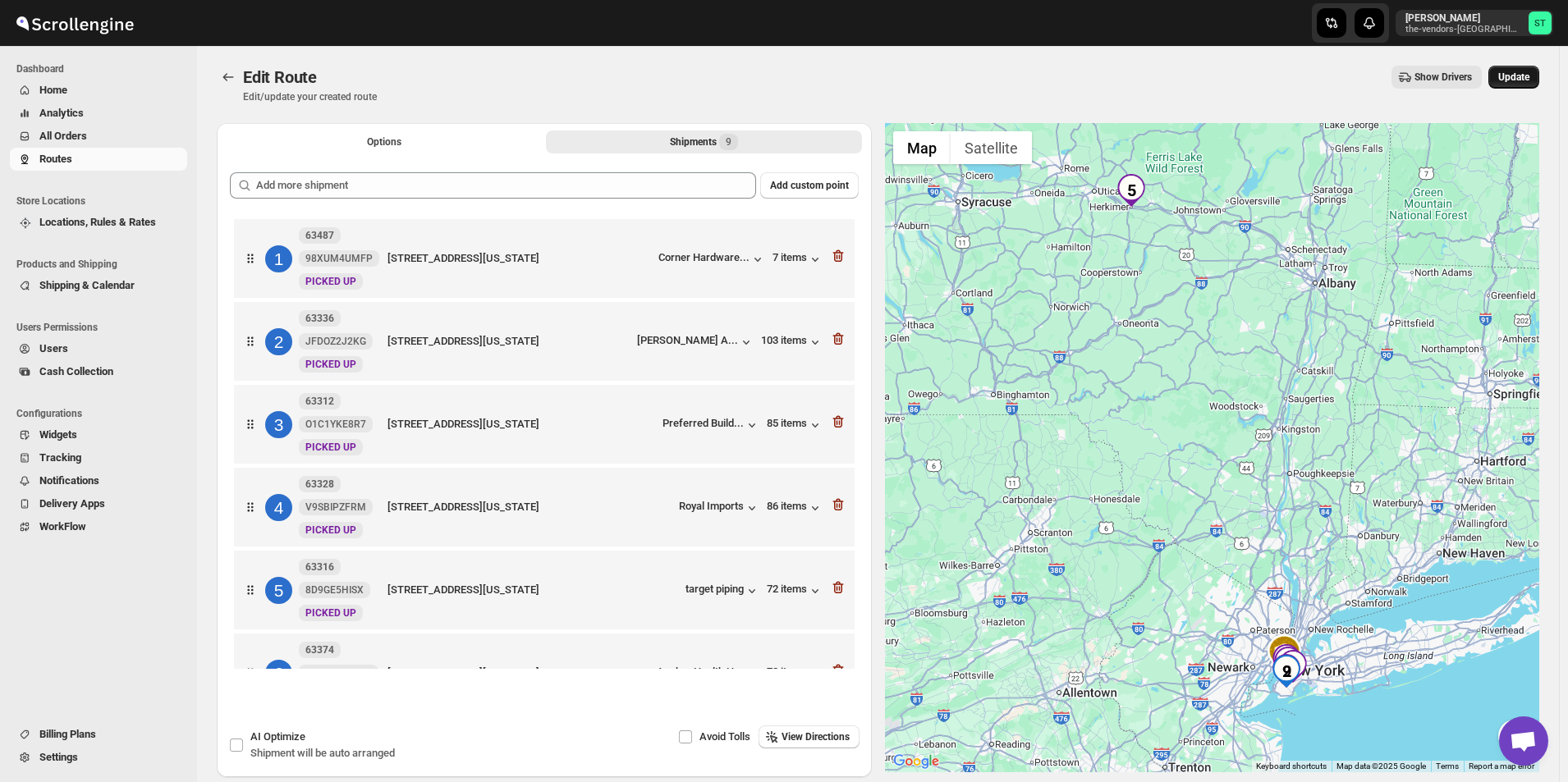
click at [1539, 80] on button "Update" at bounding box center [1513, 76] width 51 height 23
